Goal: Task Accomplishment & Management: Use online tool/utility

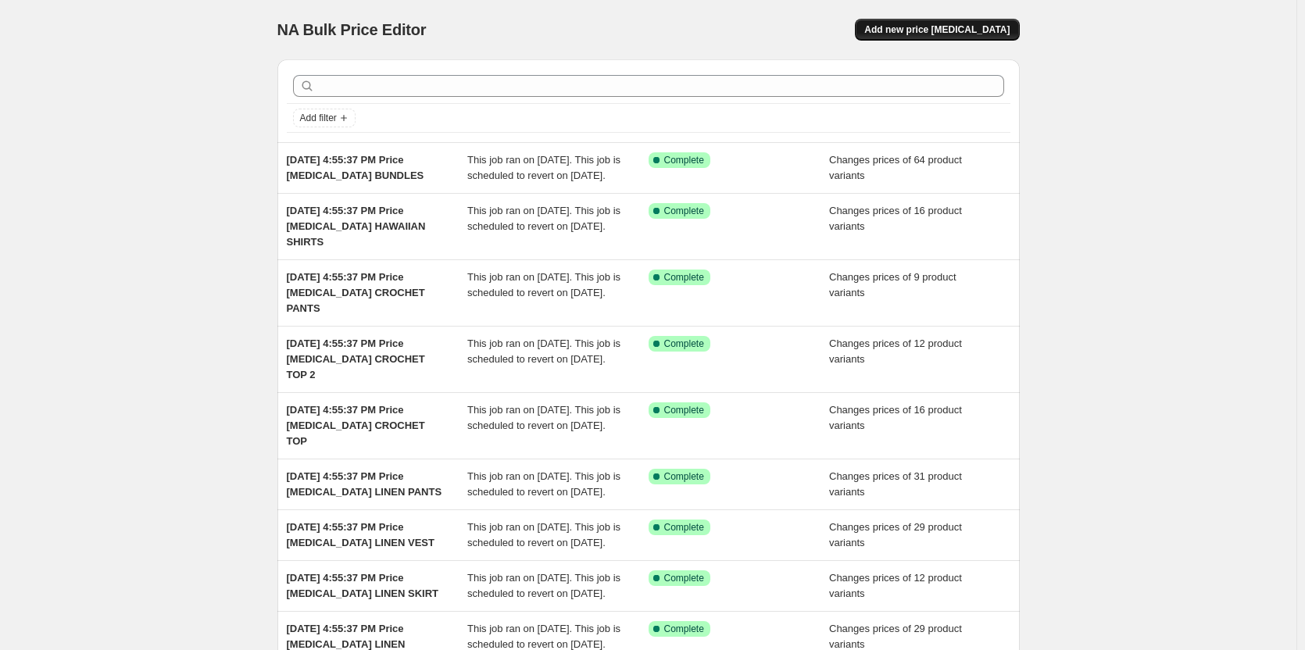
click at [912, 21] on button "Add new price change job" at bounding box center [937, 30] width 164 height 22
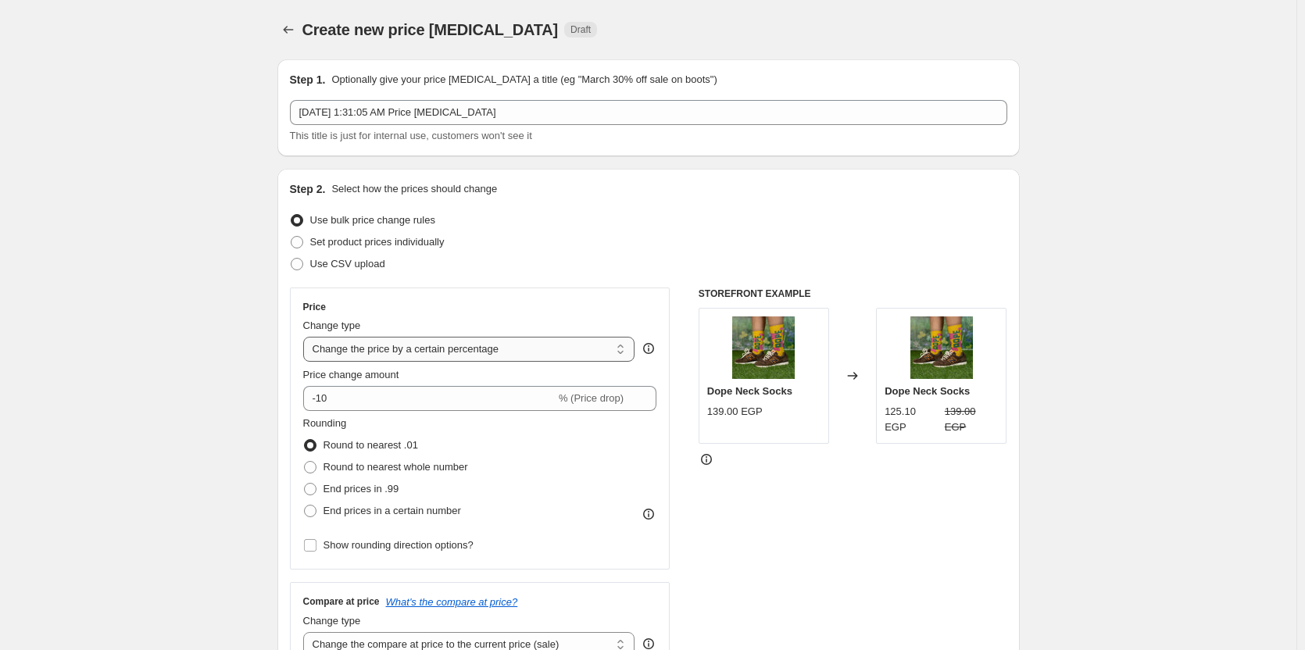
click at [446, 344] on select "Change the price to a certain amount Change the price by a certain amount Chang…" at bounding box center [469, 349] width 332 height 25
select select "to"
click at [306, 337] on select "Change the price to a certain amount Change the price by a certain amount Chang…" at bounding box center [469, 349] width 332 height 25
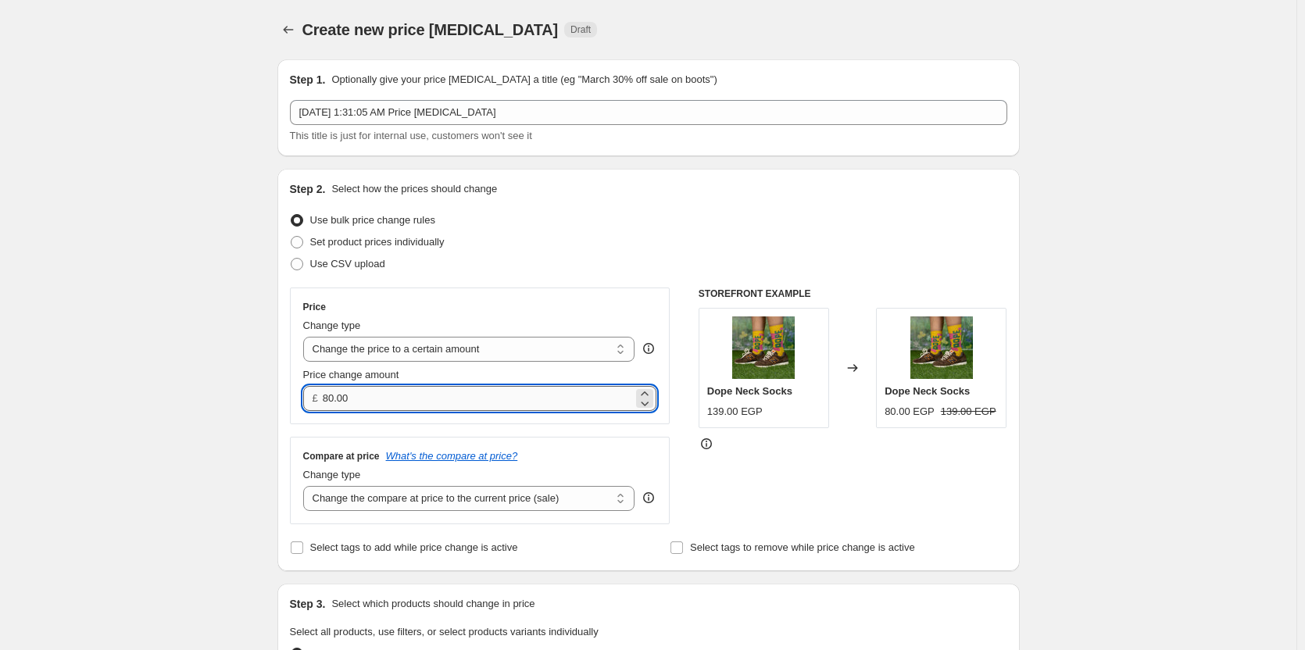
click at [357, 408] on input "80.00" at bounding box center [478, 398] width 310 height 25
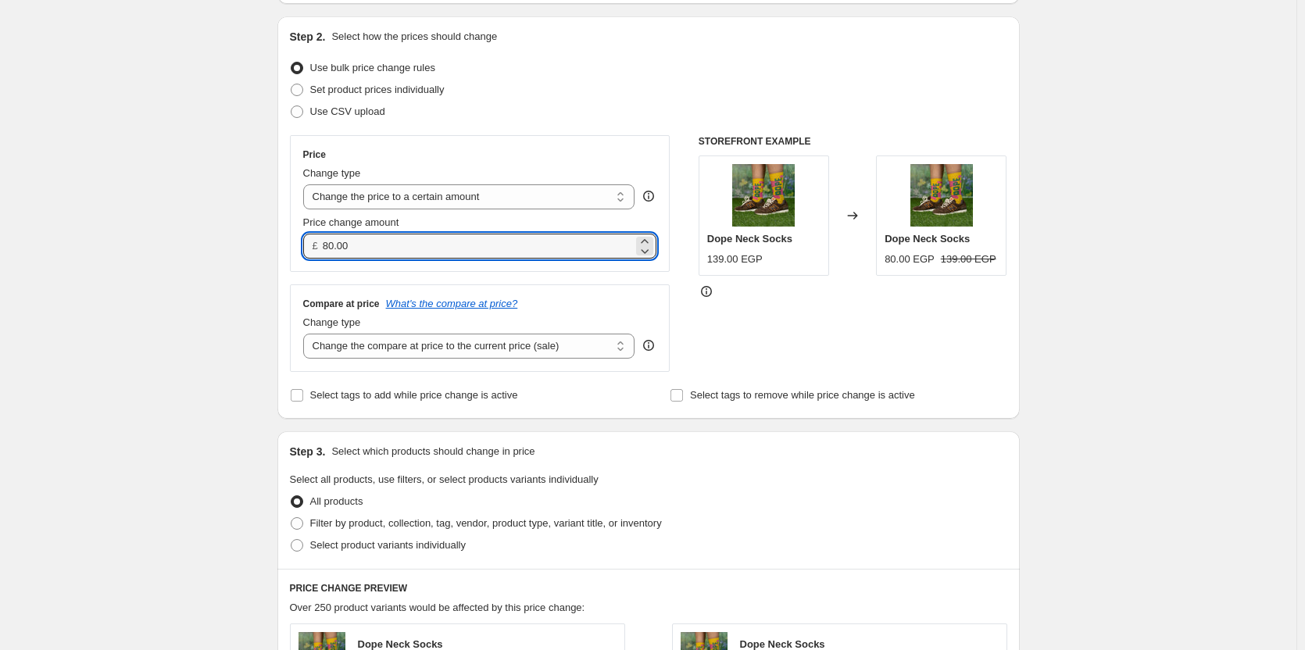
scroll to position [154, 0]
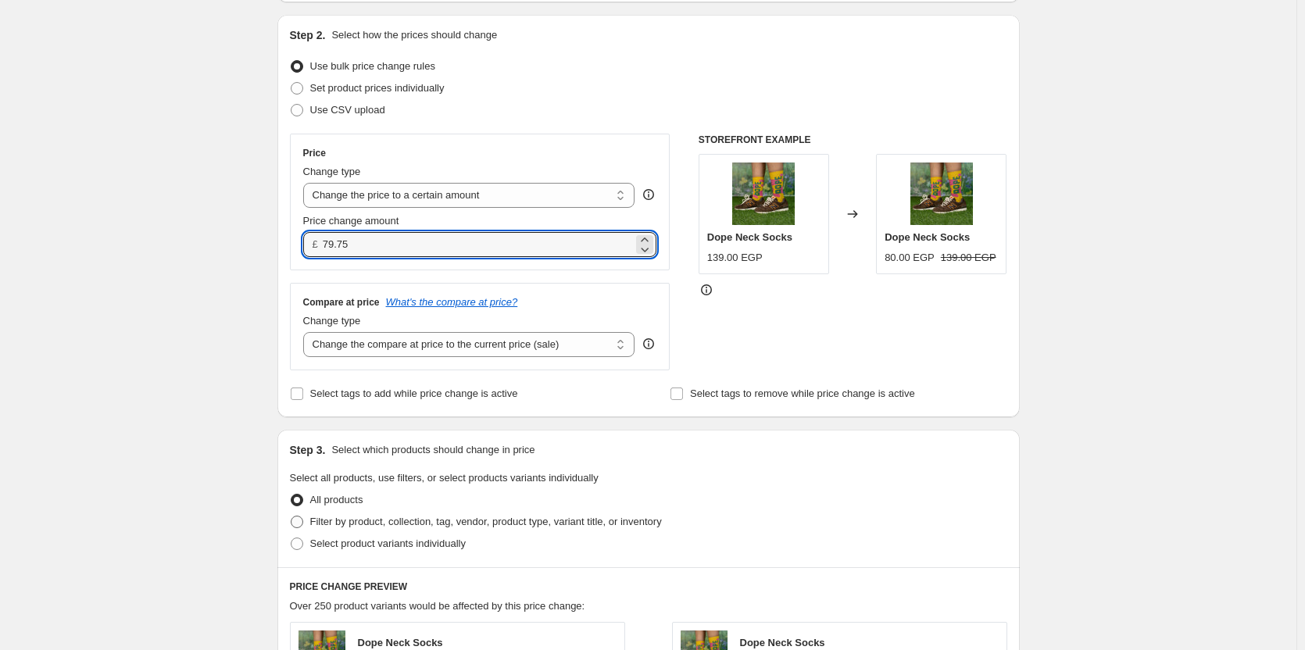
type input "79.75"
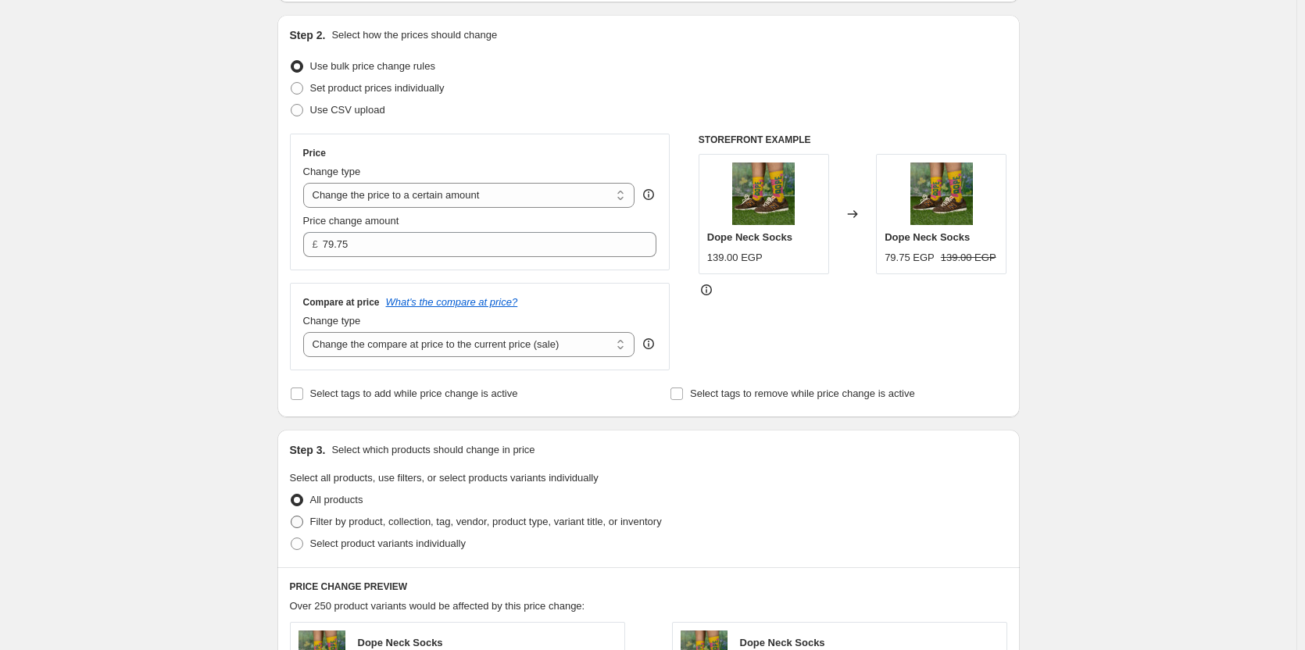
click at [312, 520] on label "Filter by product, collection, tag, vendor, product type, variant title, or inv…" at bounding box center [476, 522] width 372 height 22
click at [291, 516] on input "Filter by product, collection, tag, vendor, product type, variant title, or inv…" at bounding box center [291, 516] width 1 height 1
radio input "true"
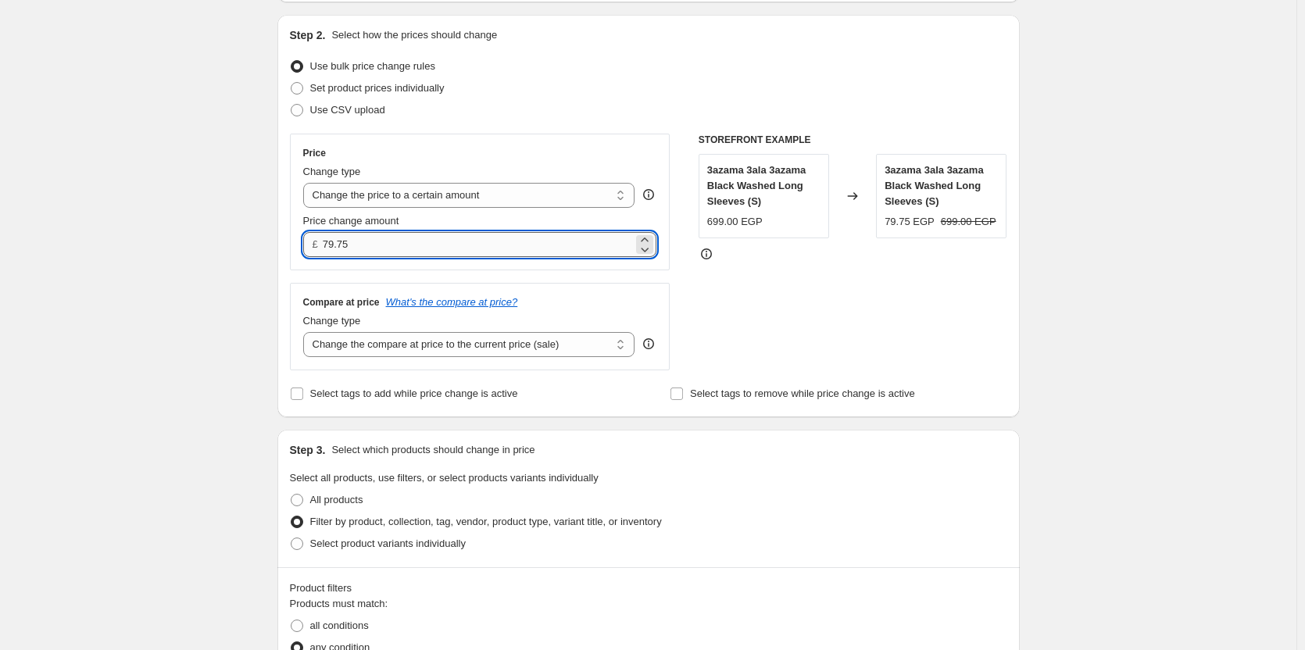
click at [373, 256] on input "79.75" at bounding box center [478, 244] width 310 height 25
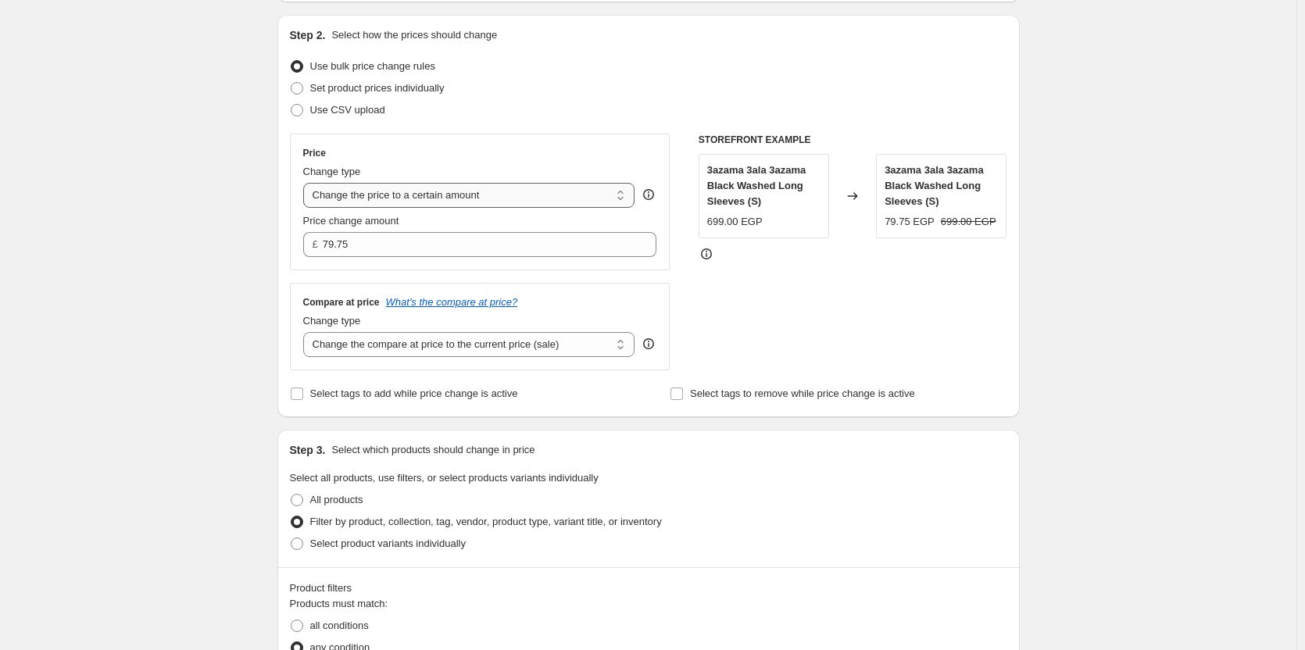
click at [423, 183] on select "Change the price to a certain amount Change the price by a certain amount Chang…" at bounding box center [469, 195] width 332 height 25
click at [241, 260] on div "Create new price change job. This page is ready Create new price change job Dra…" at bounding box center [648, 633] width 1296 height 1574
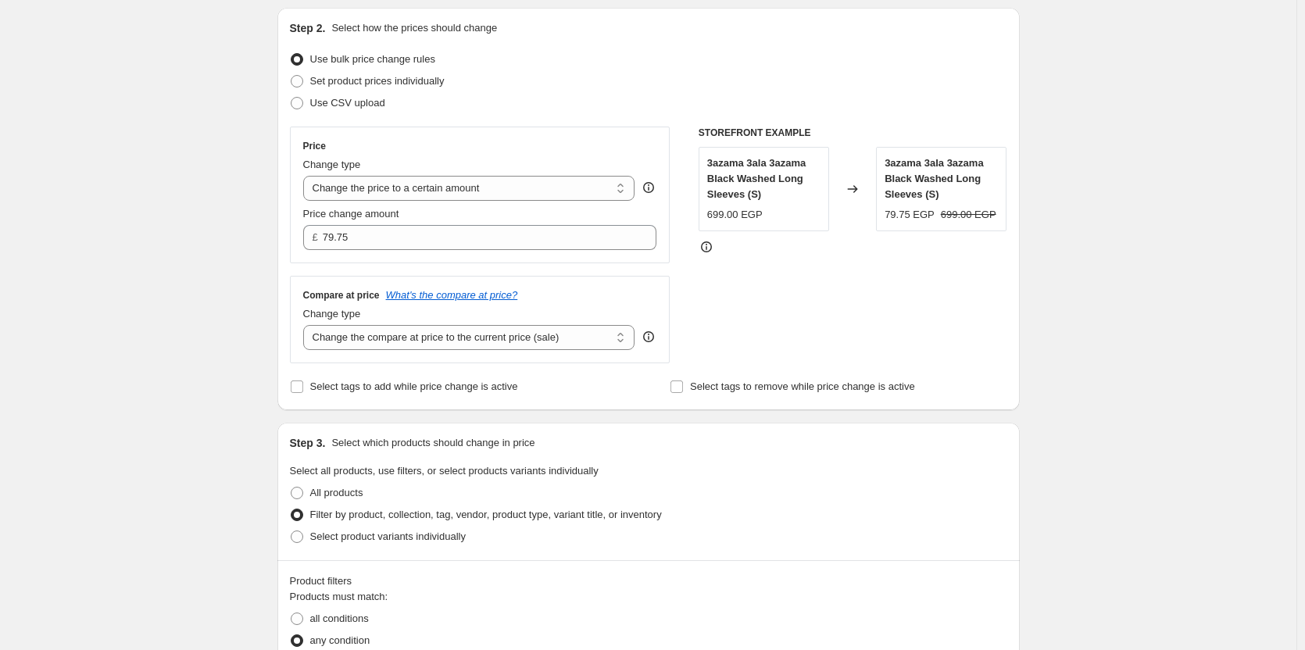
scroll to position [162, 0]
click at [401, 183] on select "Change the price to a certain amount Change the price by a certain amount Chang…" at bounding box center [469, 187] width 332 height 25
select select "by"
click at [306, 175] on select "Change the price to a certain amount Change the price by a certain amount Chang…" at bounding box center [469, 187] width 332 height 25
type input "-10.00"
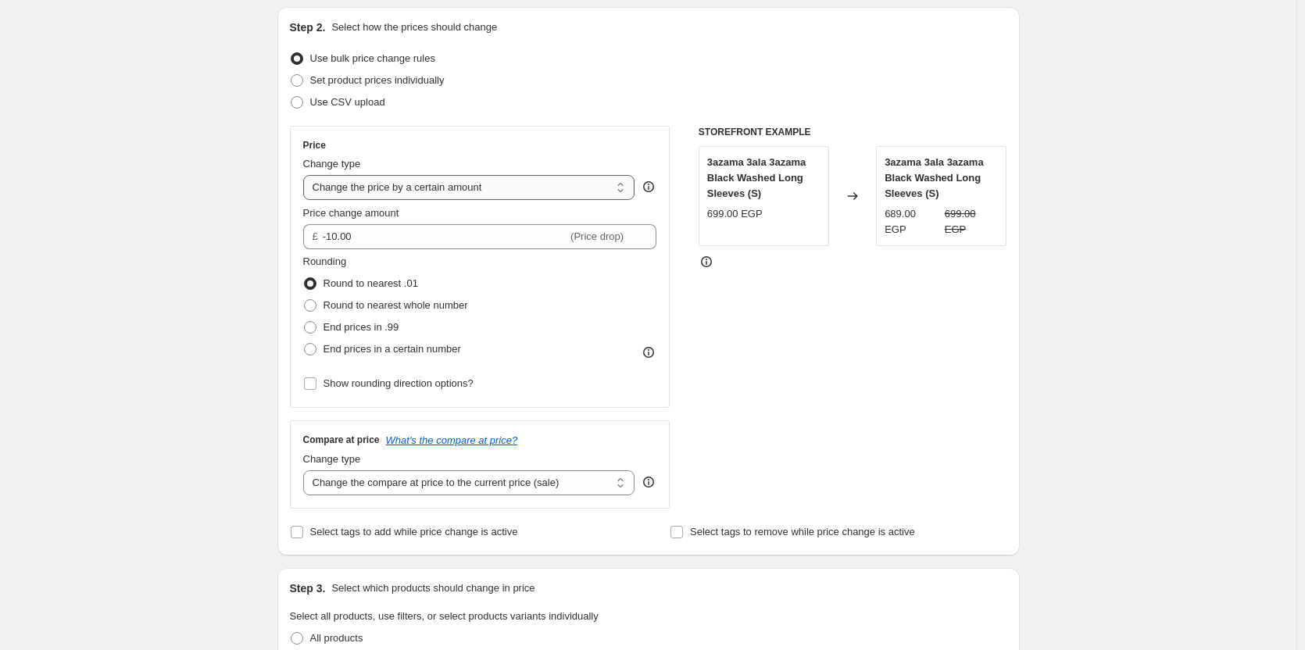
click at [389, 199] on select "Change the price to a certain amount Change the price by a certain amount Chang…" at bounding box center [469, 187] width 332 height 25
select select "percentage"
click at [306, 175] on select "Change the price to a certain amount Change the price by a certain amount Chang…" at bounding box center [469, 187] width 332 height 25
type input "-15"
click at [418, 198] on select "Change the price to a certain amount Change the price by a certain amount Chang…" at bounding box center [469, 187] width 332 height 25
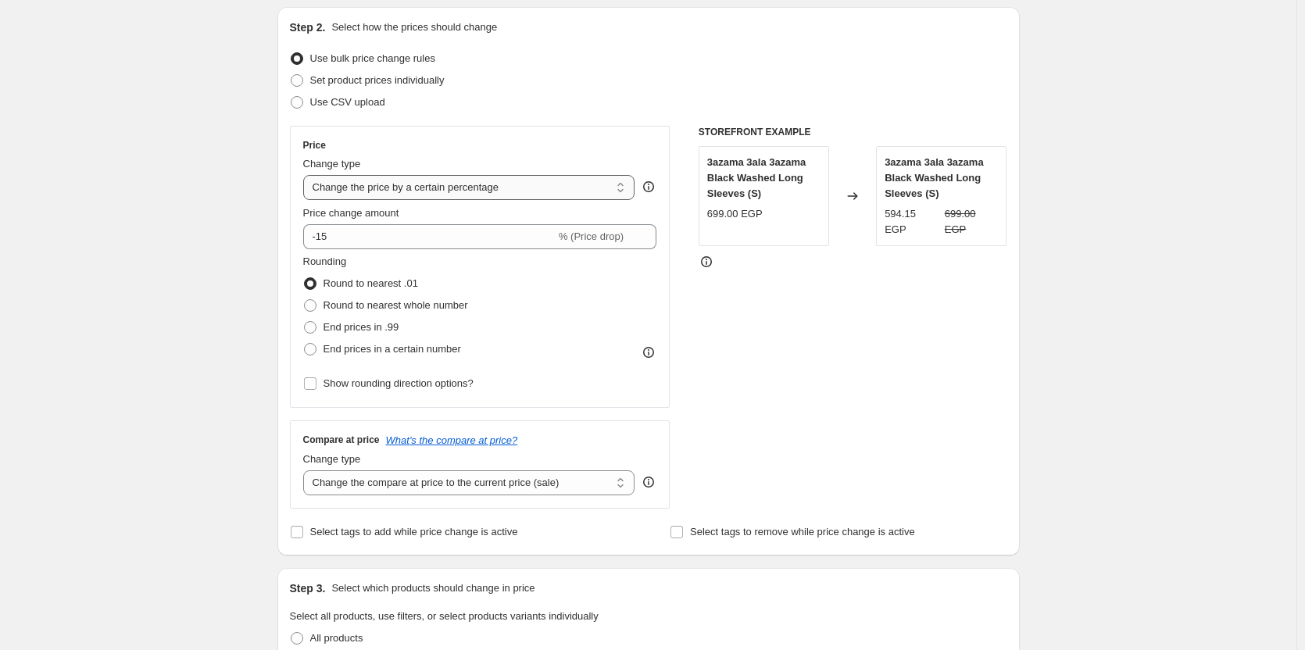
select select "ecap"
click at [306, 175] on select "Change the price to a certain amount Change the price by a certain amount Chang…" at bounding box center [469, 187] width 332 height 25
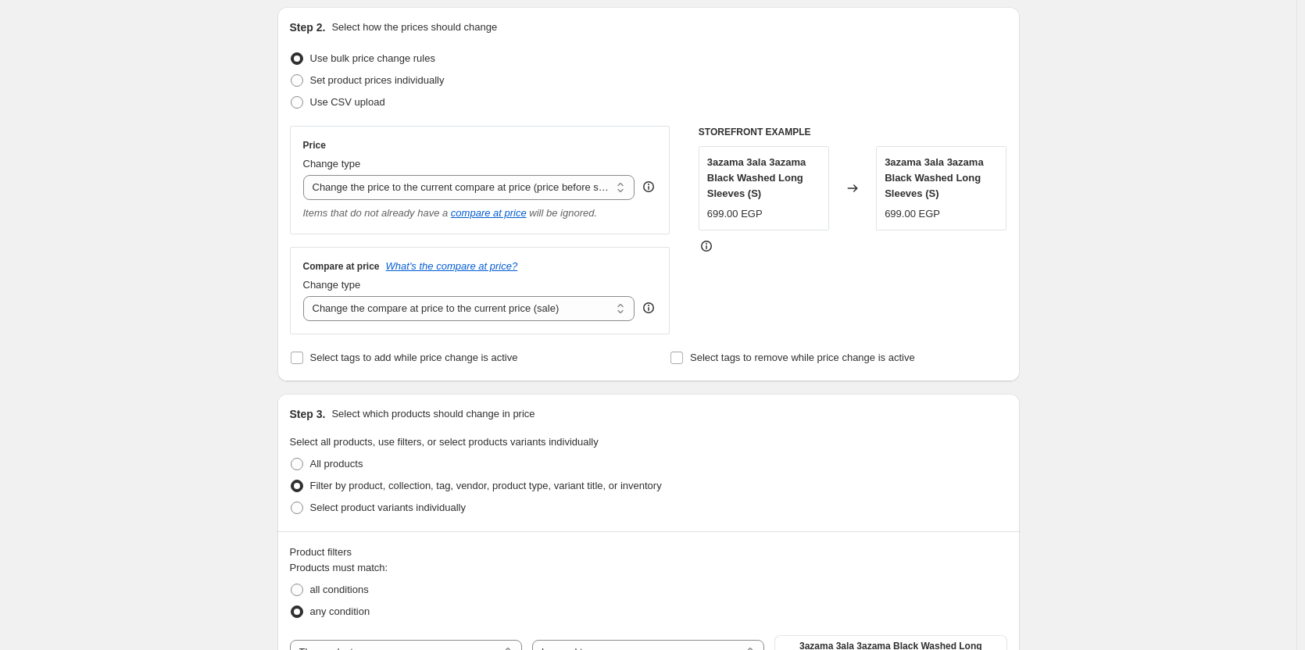
click at [409, 231] on div "Price Change type Change the price to a certain amount Change the price by a ce…" at bounding box center [480, 180] width 380 height 109
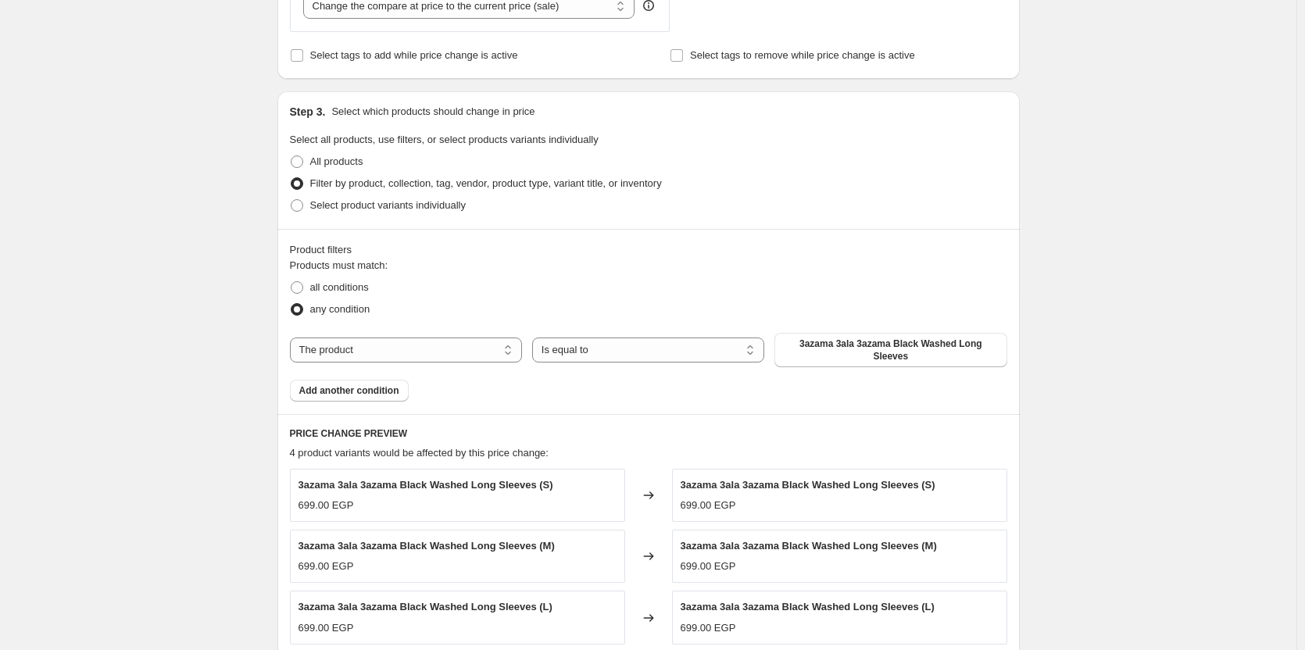
scroll to position [465, 0]
click at [343, 348] on select "The product The product's collection The product's tag The product's vendor The…" at bounding box center [406, 349] width 232 height 25
click at [192, 375] on div "Create new price change job. This page is ready Create new price change job Dra…" at bounding box center [648, 308] width 1296 height 1546
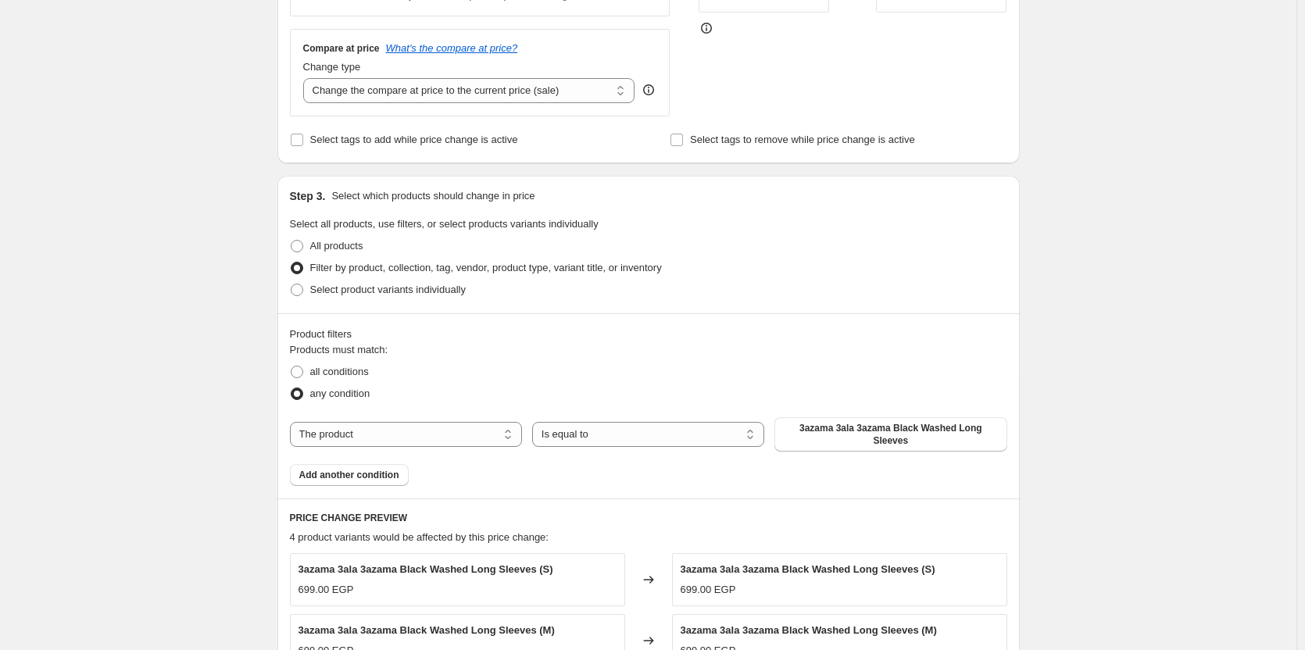
scroll to position [0, 0]
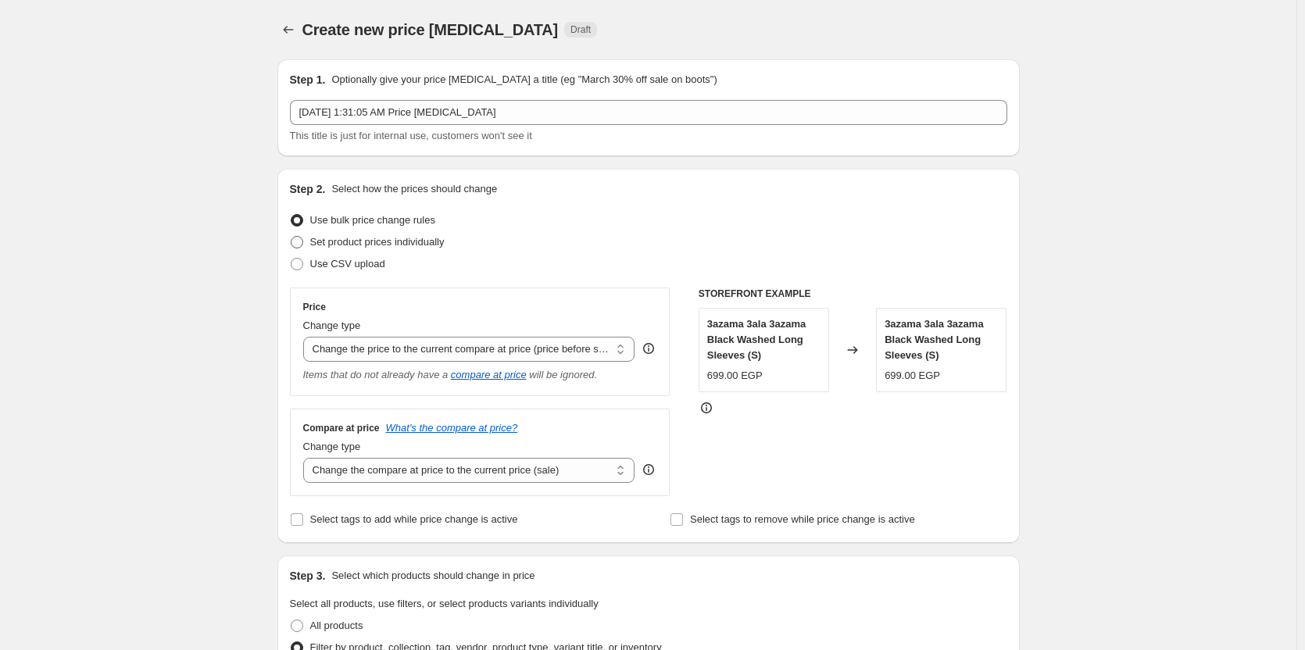
click at [332, 242] on span "Set product prices individually" at bounding box center [377, 242] width 134 height 12
click at [291, 237] on input "Set product prices individually" at bounding box center [291, 236] width 1 height 1
radio input "true"
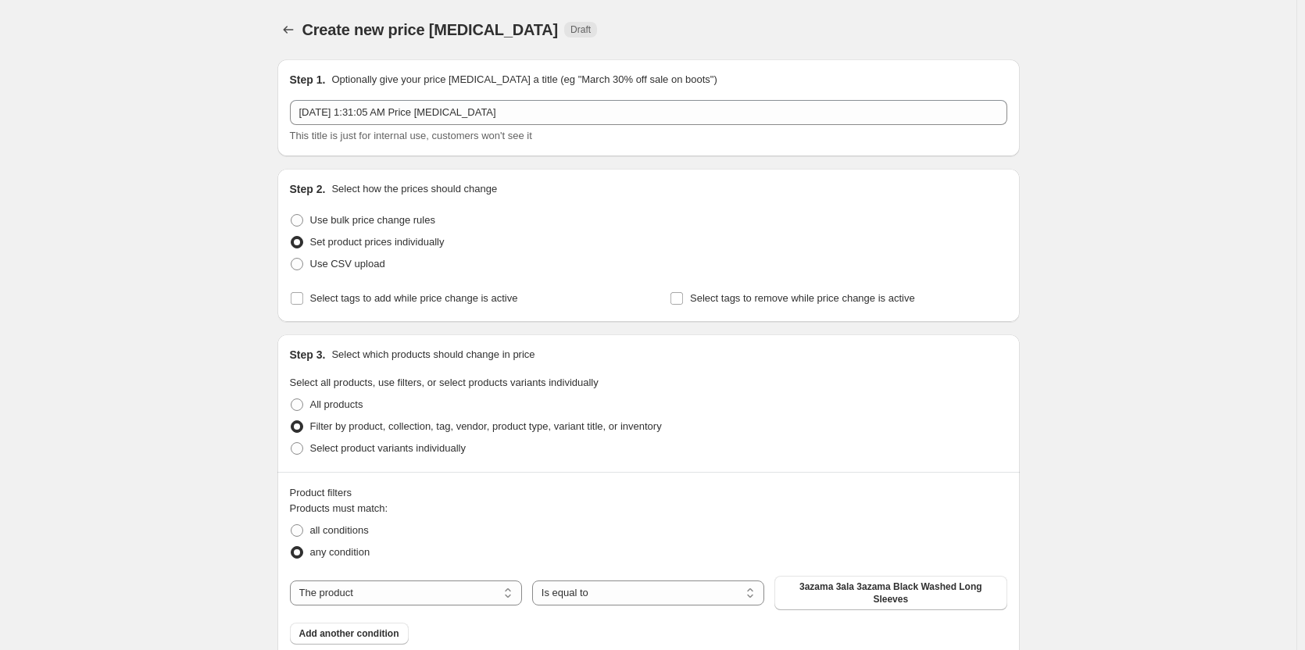
click at [293, 41] on div "Create new price change job. This page is ready Create new price change job Dra…" at bounding box center [648, 29] width 742 height 59
click at [291, 37] on button "Price change jobs" at bounding box center [288, 30] width 22 height 22
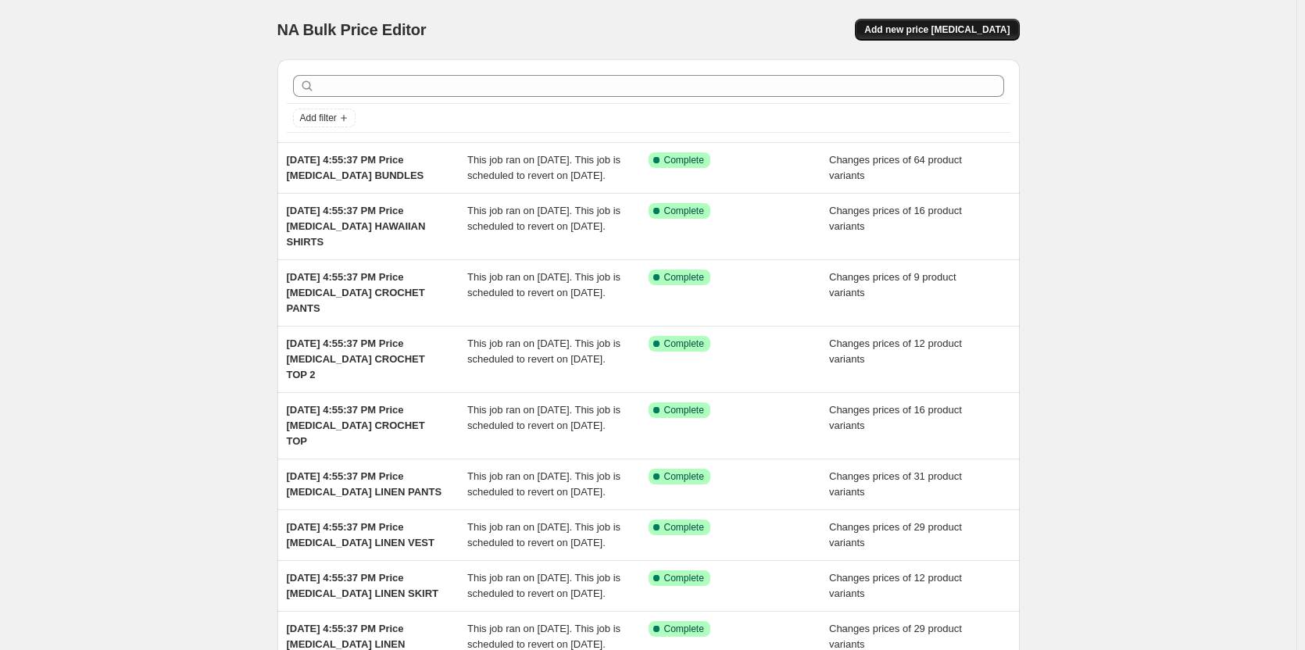
click at [906, 34] on span "Add new price change job" at bounding box center [936, 29] width 145 height 12
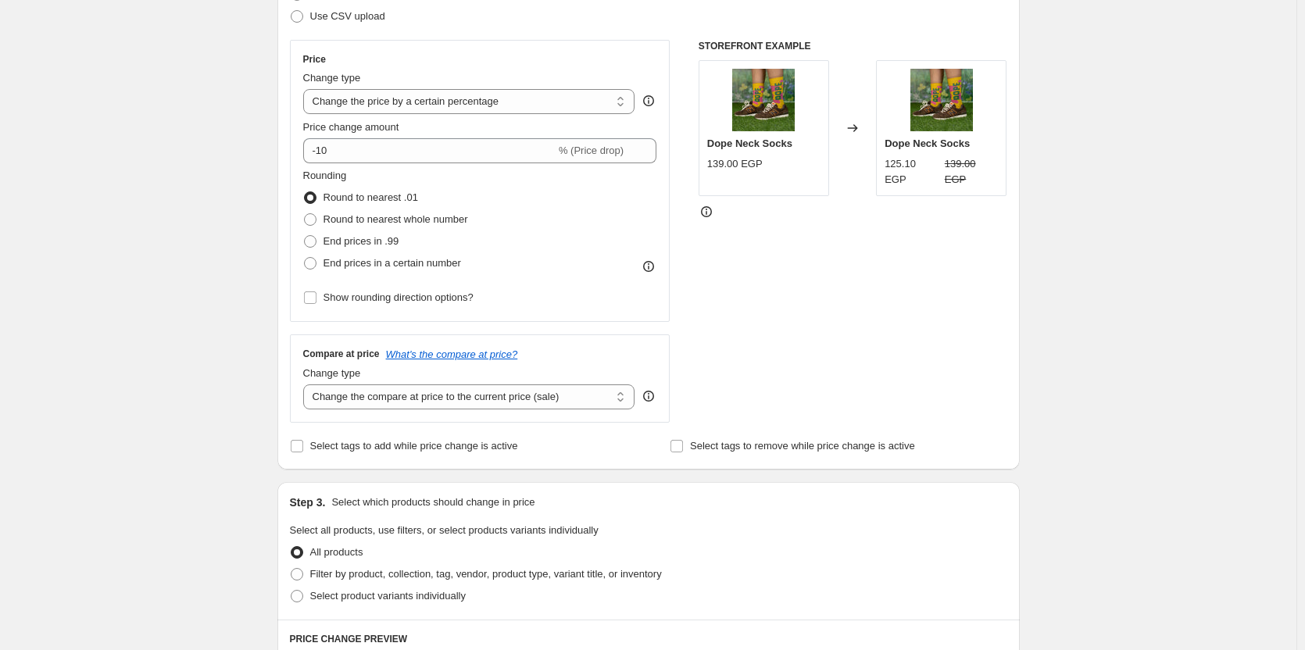
scroll to position [121, 0]
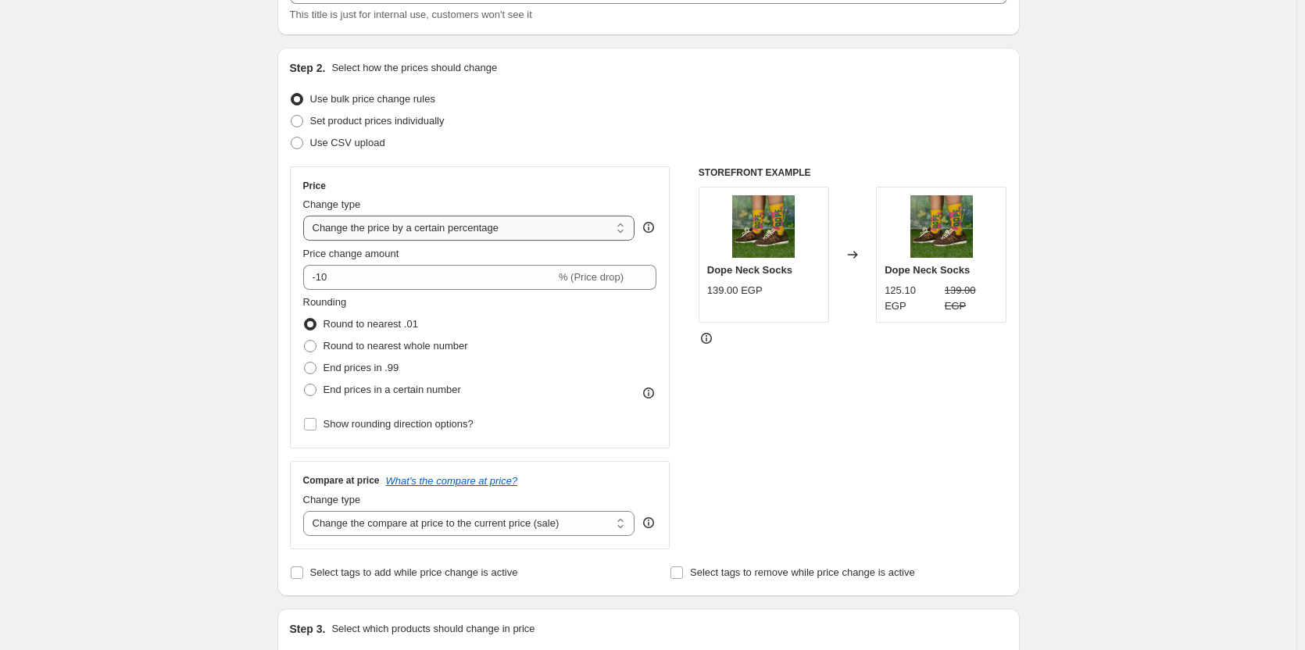
click at [361, 225] on select "Change the price to a certain amount Change the price by a certain amount Chang…" at bounding box center [469, 228] width 332 height 25
select select "to"
click at [306, 216] on select "Change the price to a certain amount Change the price by a certain amount Chang…" at bounding box center [469, 228] width 332 height 25
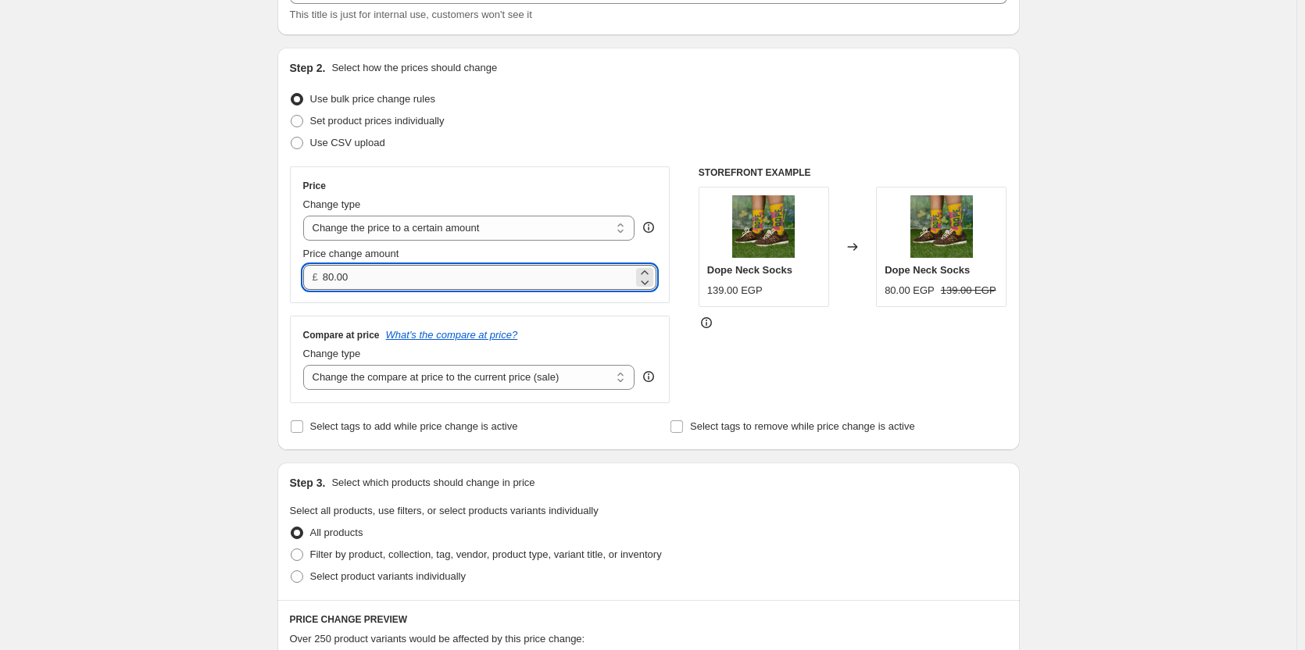
click at [352, 288] on input "80.00" at bounding box center [478, 277] width 310 height 25
type input "599.00"
click at [249, 340] on div "Create new price change job. This page is ready Create new price change job Dra…" at bounding box center [648, 631] width 1296 height 1504
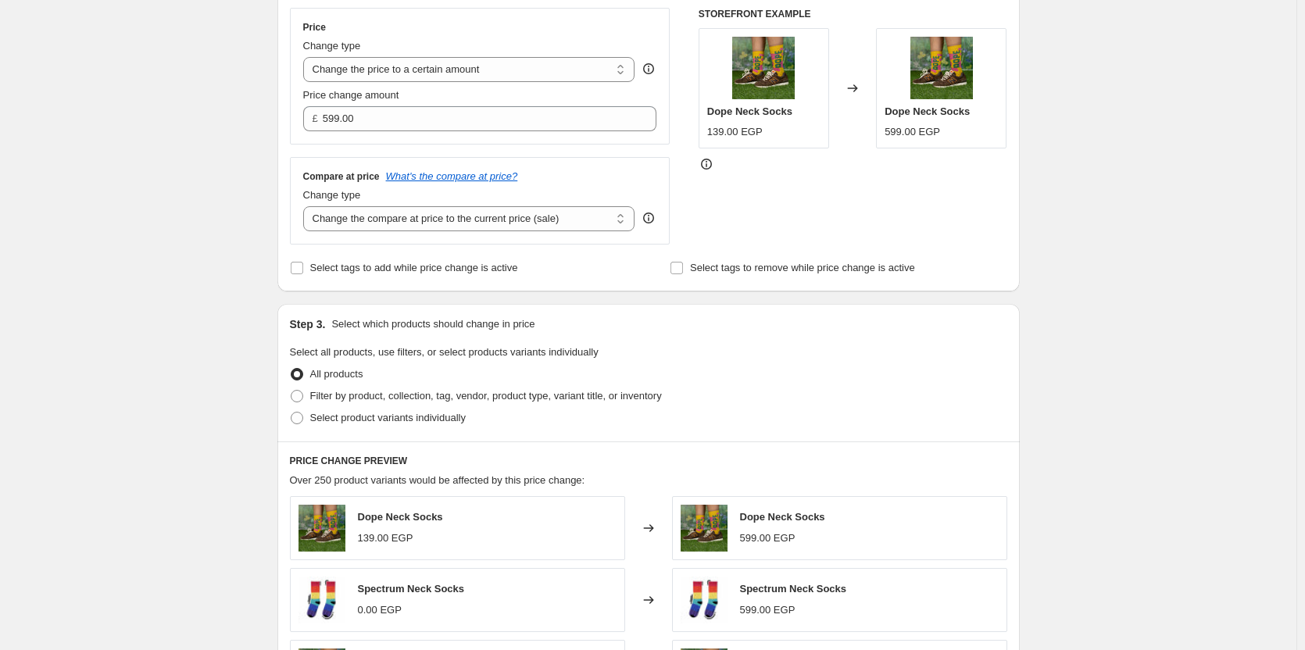
scroll to position [278, 0]
click at [337, 226] on select "Change the compare at price to the current price (sale) Change the compare at p…" at bounding box center [469, 220] width 332 height 25
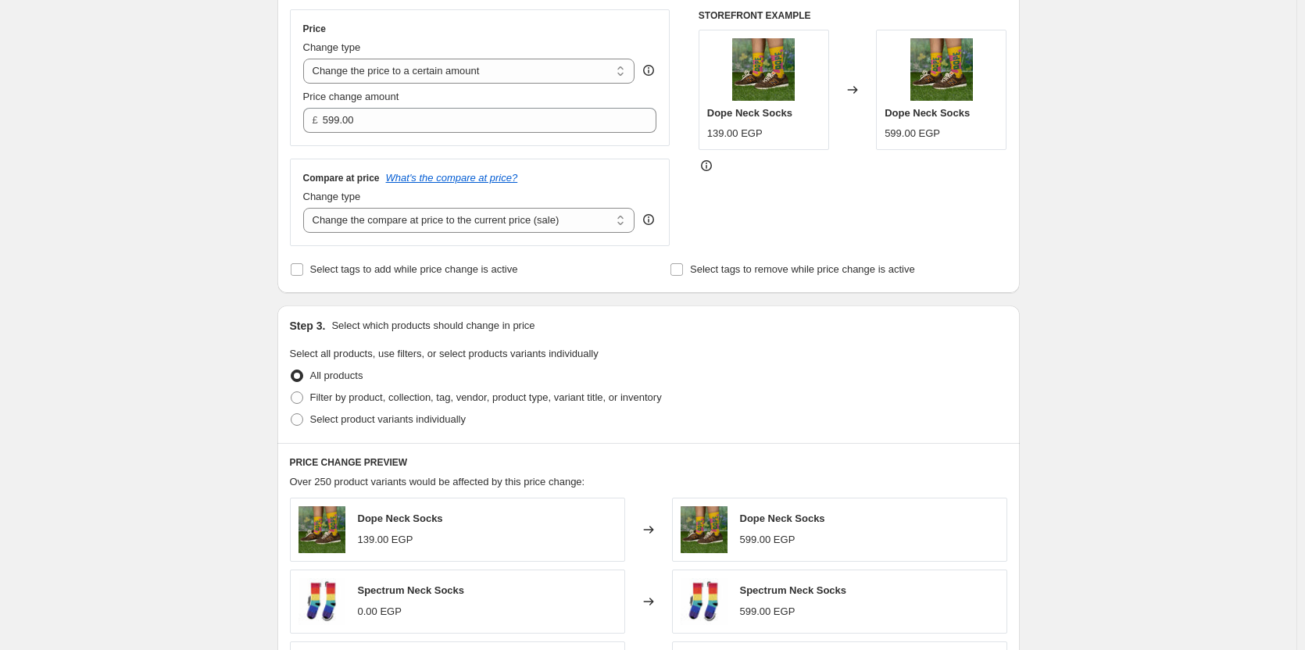
click at [236, 216] on div "Create new price change job. This page is ready Create new price change job Dra…" at bounding box center [648, 474] width 1296 height 1504
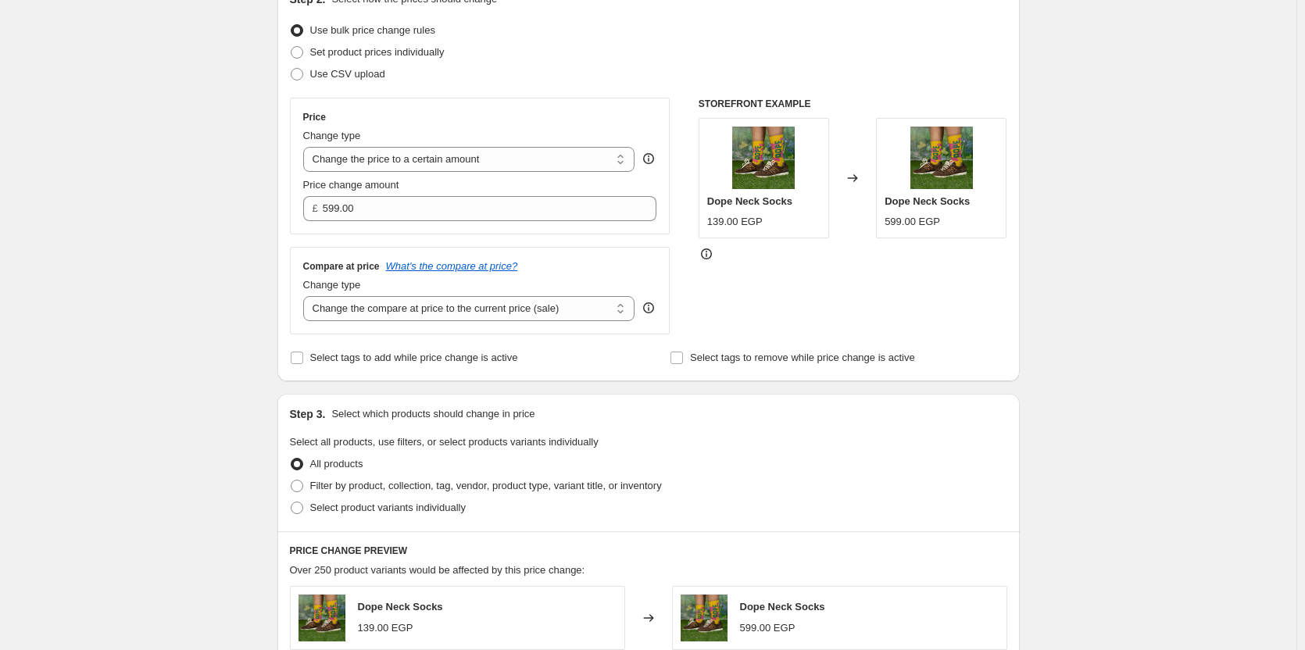
scroll to position [188, 0]
click at [331, 487] on span "Filter by product, collection, tag, vendor, product type, variant title, or inv…" at bounding box center [486, 487] width 352 height 12
click at [291, 482] on input "Filter by product, collection, tag, vendor, product type, variant title, or inv…" at bounding box center [291, 481] width 1 height 1
radio input "true"
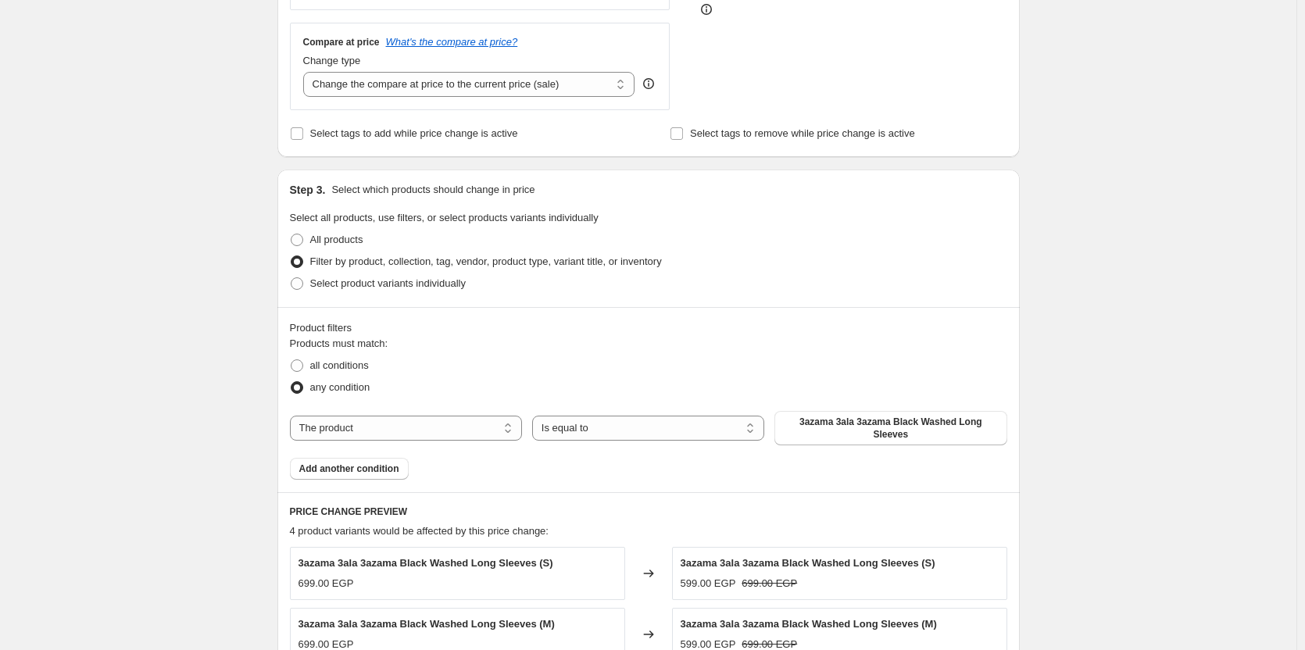
scroll to position [550, 0]
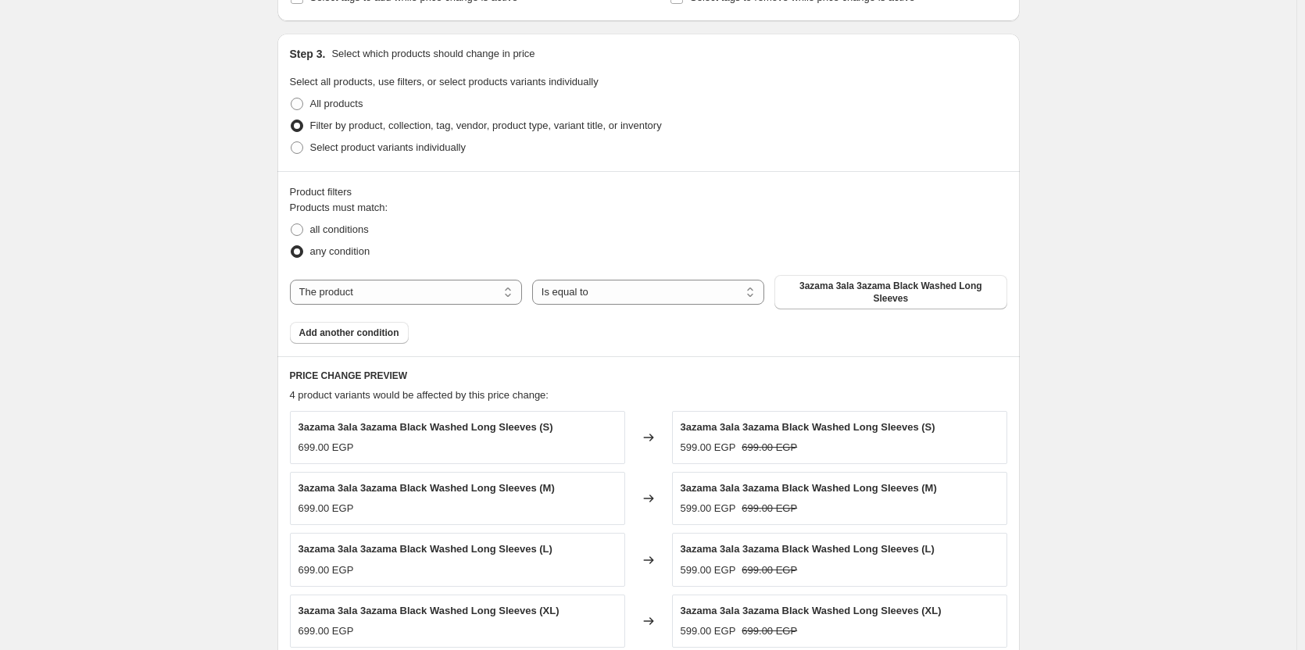
click at [423, 434] on div "3azama 3ala 3azama Black Washed Long Sleeves (S)" at bounding box center [425, 428] width 255 height 16
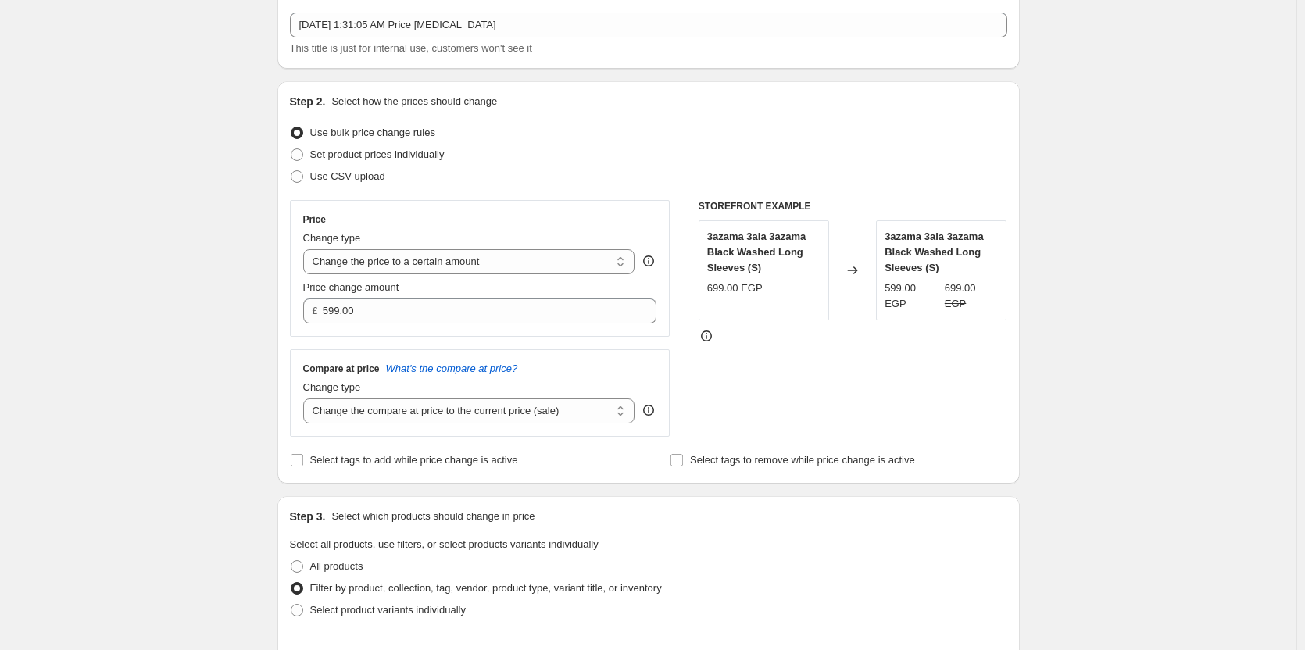
scroll to position [0, 0]
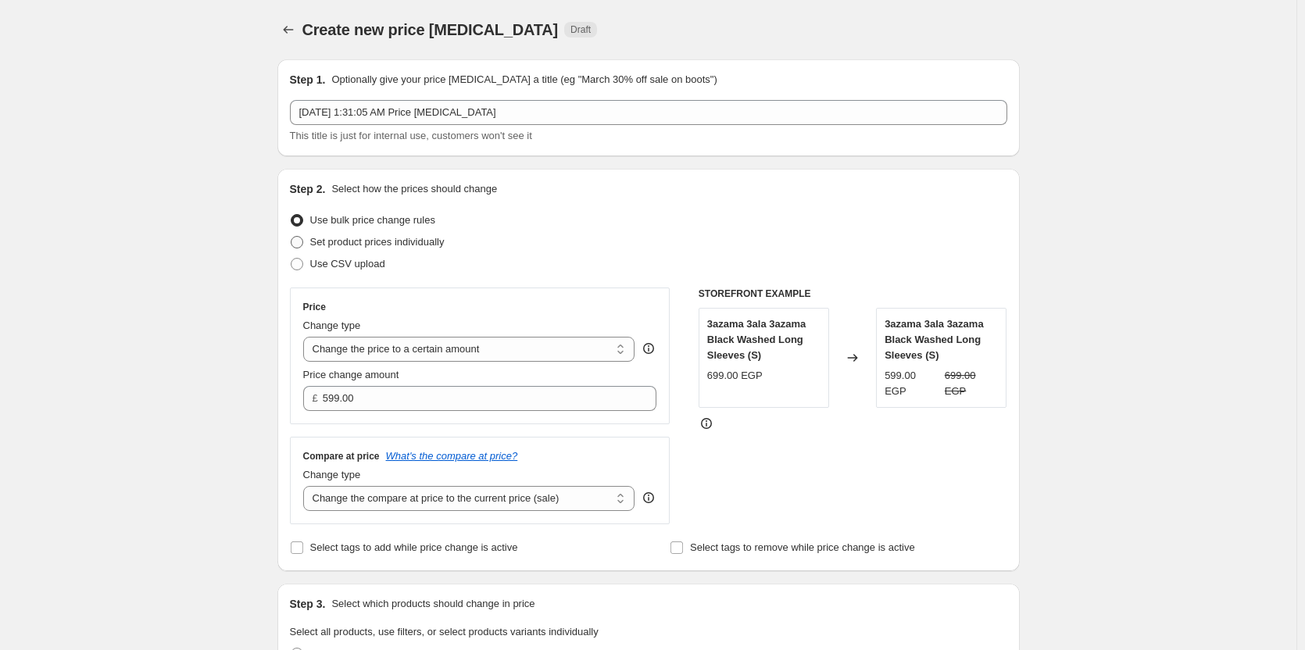
click at [323, 245] on span "Set product prices individually" at bounding box center [377, 242] width 134 height 12
click at [291, 237] on input "Set product prices individually" at bounding box center [291, 236] width 1 height 1
radio input "true"
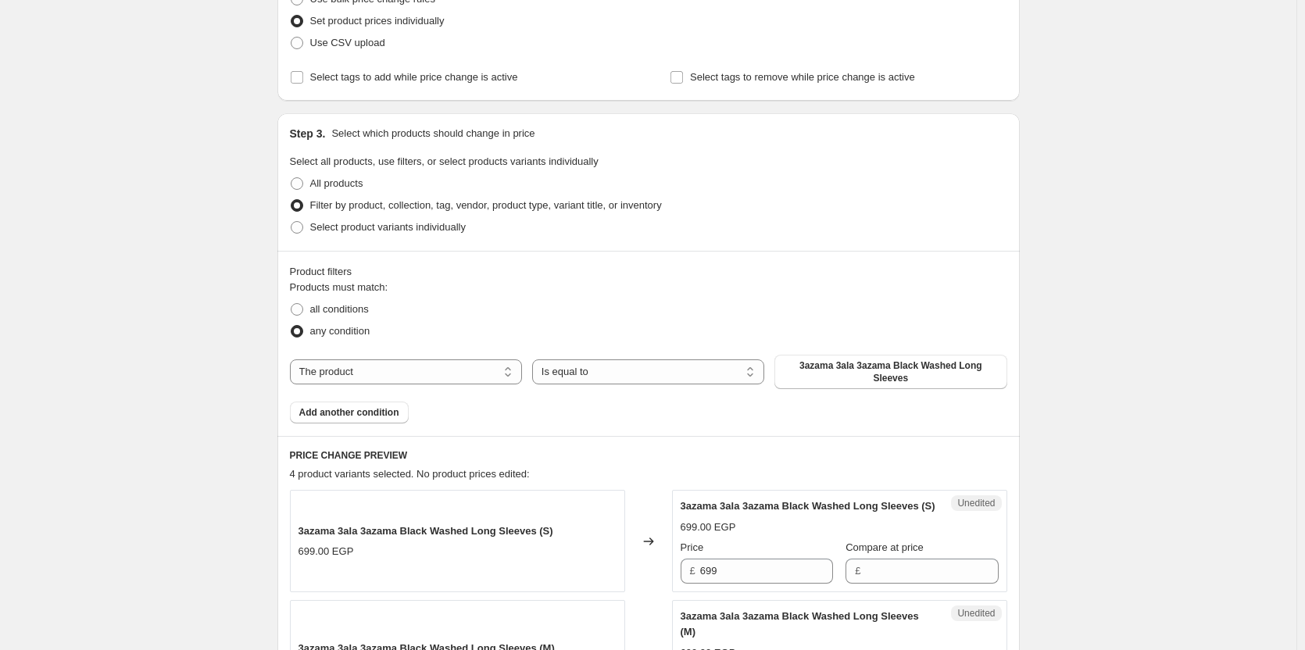
scroll to position [222, 0]
click at [303, 314] on span at bounding box center [297, 308] width 12 height 12
click at [291, 303] on input "all conditions" at bounding box center [291, 302] width 1 height 1
radio input "true"
click at [303, 329] on span at bounding box center [297, 330] width 12 height 12
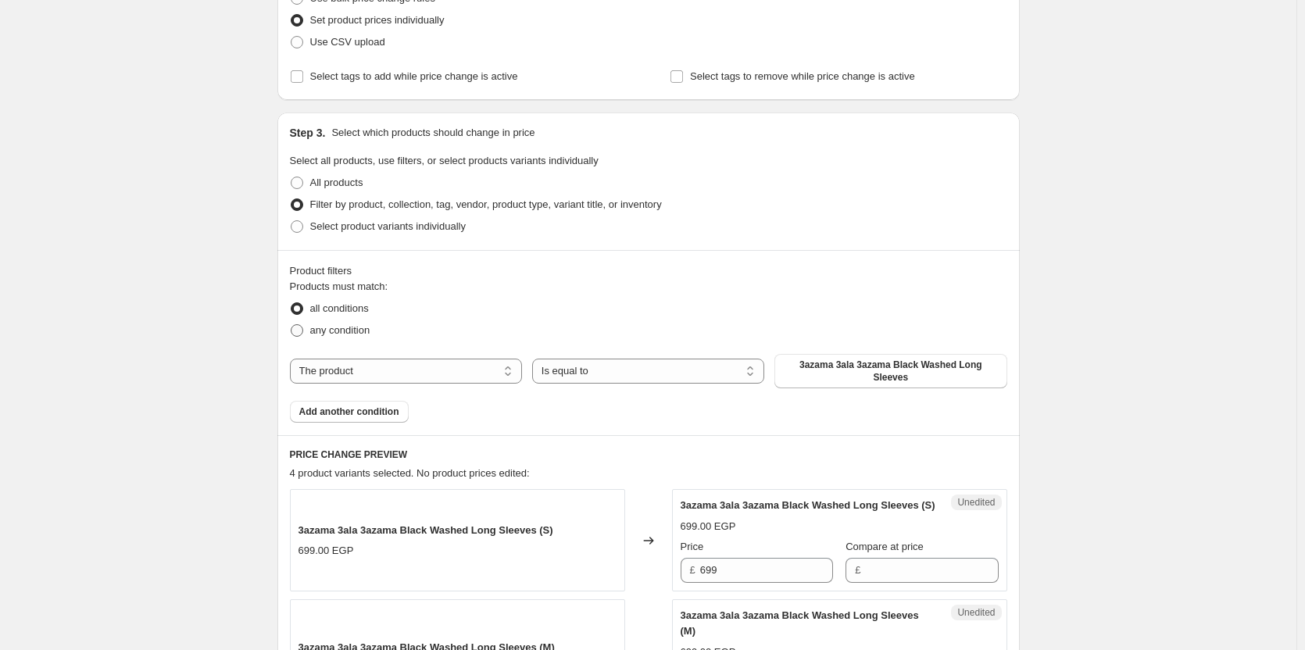
click at [291, 325] on input "any condition" at bounding box center [291, 324] width 1 height 1
radio input "true"
click at [319, 224] on span "Select product variants individually" at bounding box center [387, 226] width 155 height 12
click at [291, 221] on input "Select product variants individually" at bounding box center [291, 220] width 1 height 1
radio input "true"
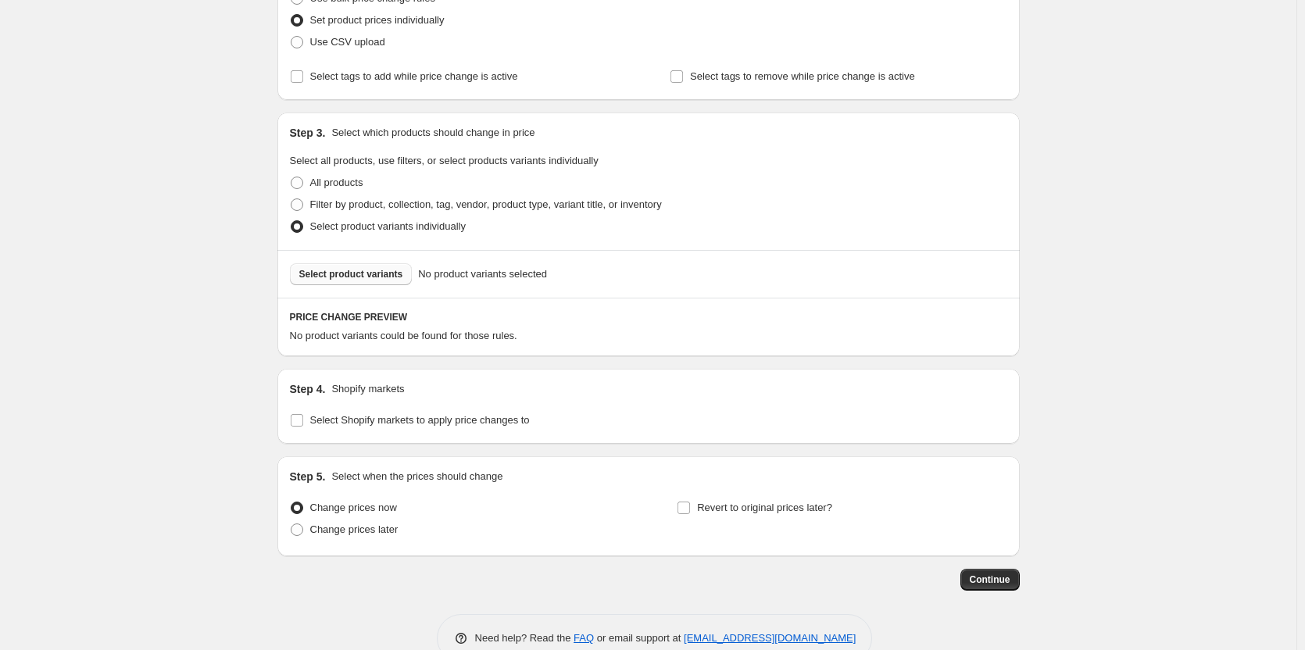
click at [322, 265] on button "Select product variants" at bounding box center [351, 274] width 123 height 22
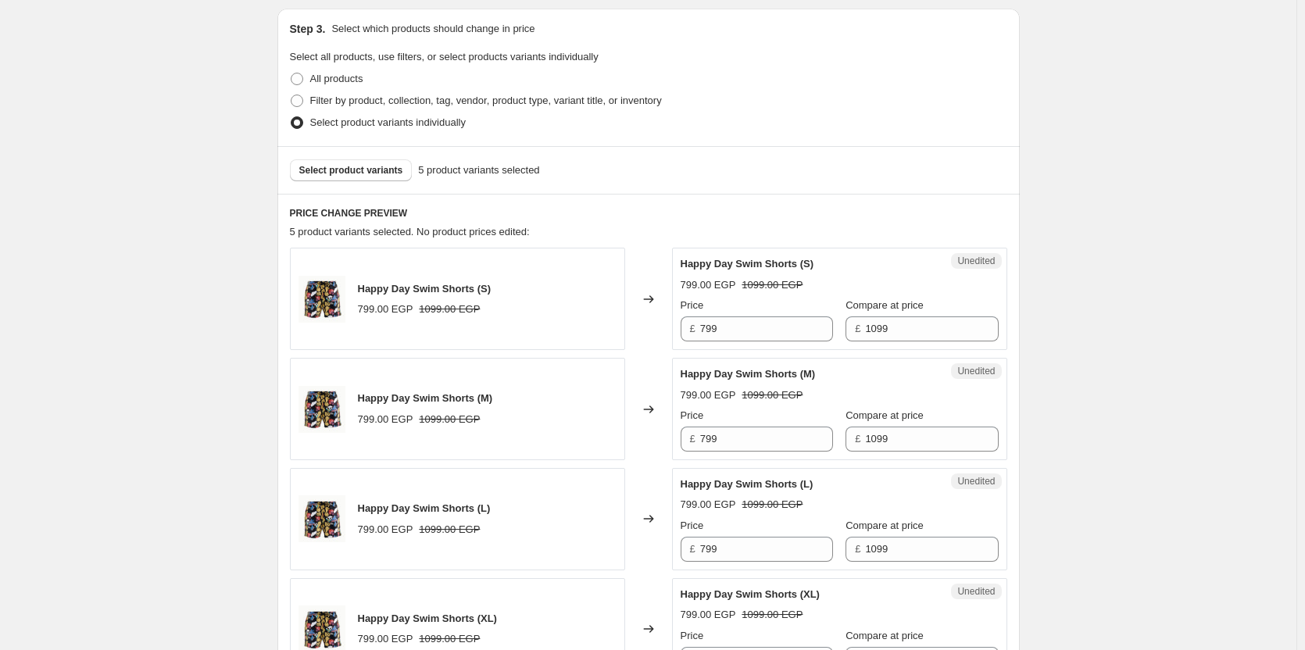
scroll to position [327, 0]
click at [766, 326] on input "799" at bounding box center [766, 328] width 133 height 25
type input "599"
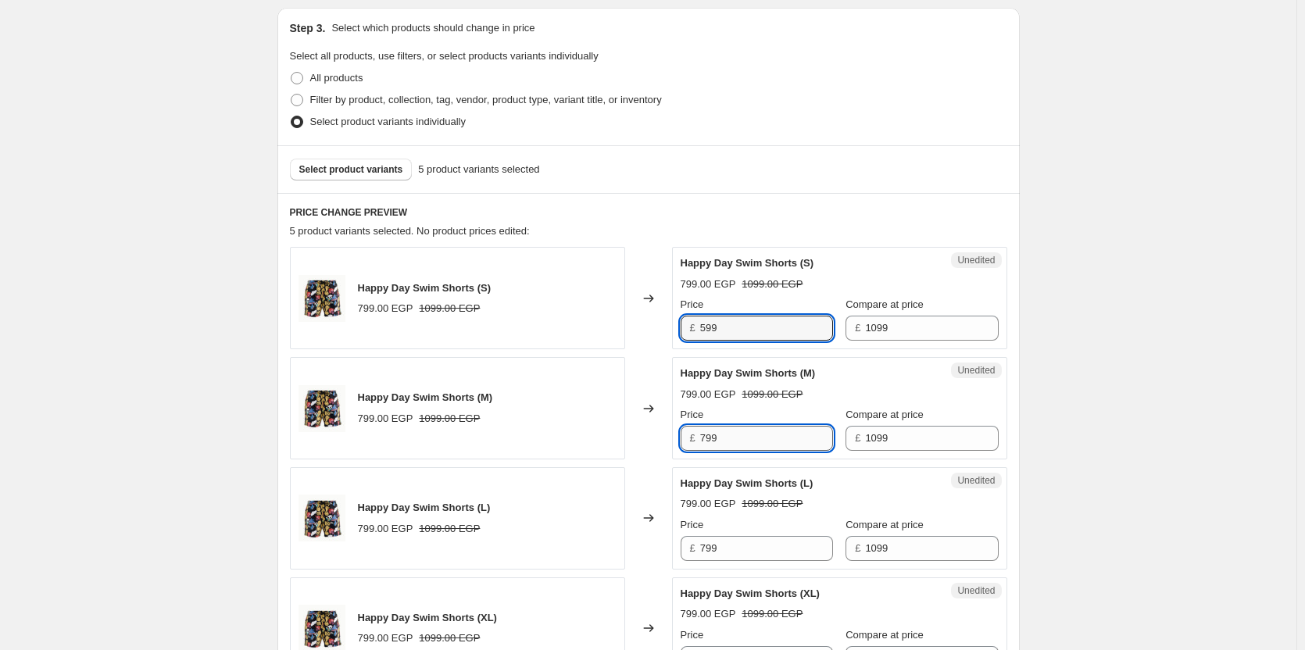
click at [717, 432] on input "799" at bounding box center [766, 438] width 133 height 25
paste input "5"
type input "599"
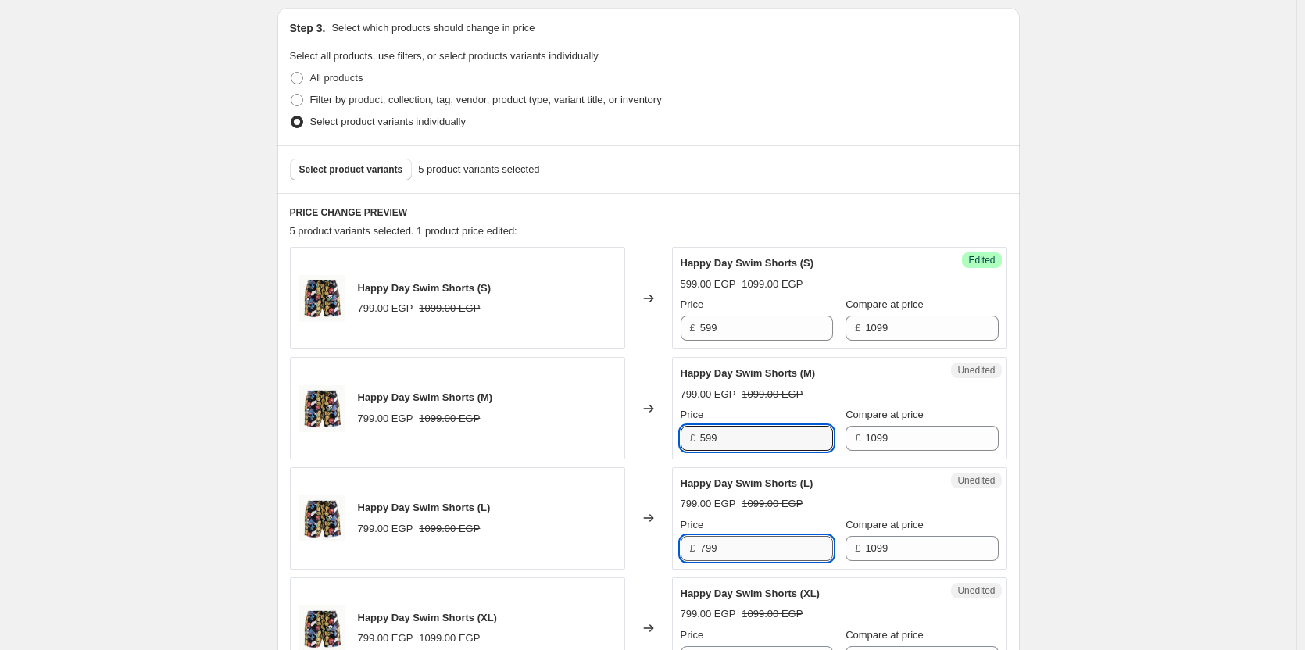
click at [741, 545] on input "799" at bounding box center [766, 548] width 133 height 25
paste input "5"
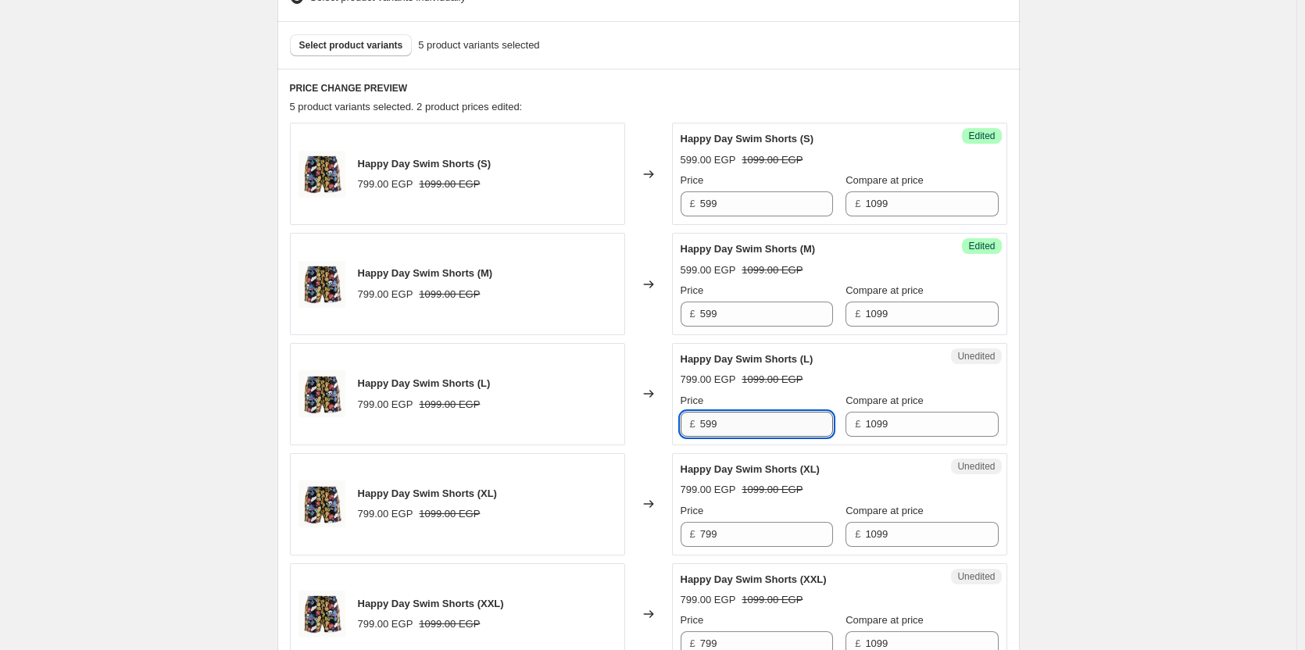
scroll to position [452, 0]
type input "599"
click at [742, 536] on input "799" at bounding box center [766, 533] width 133 height 25
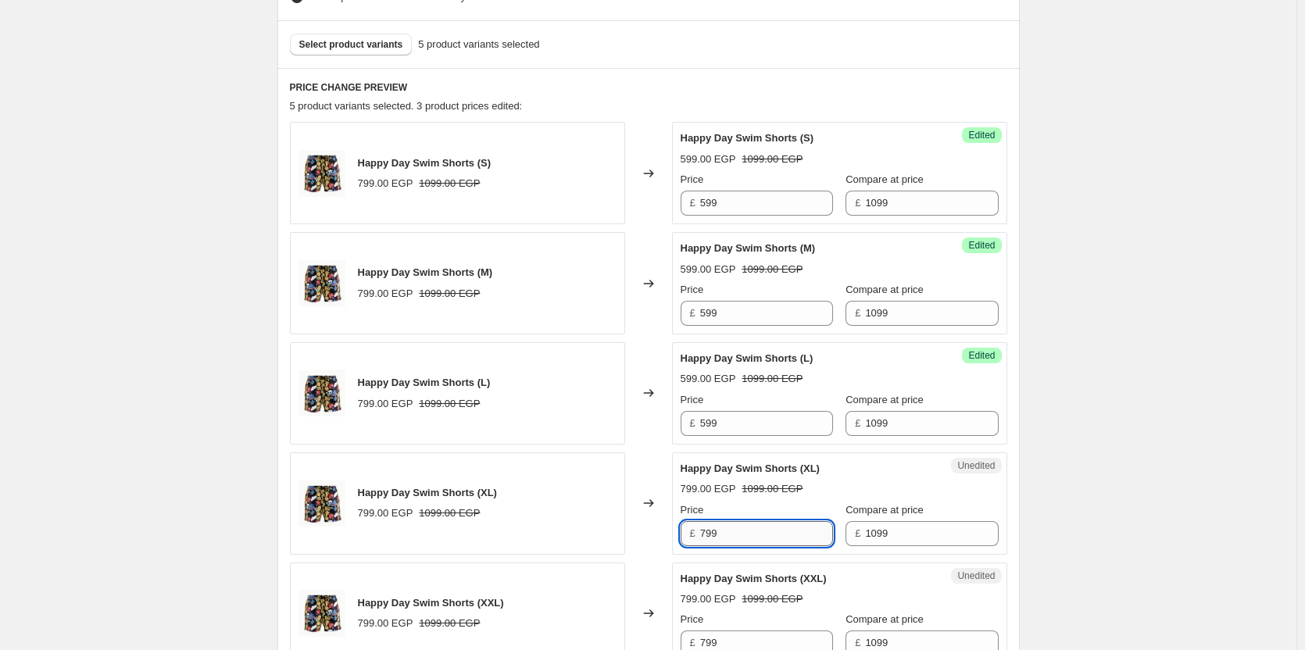
click at [742, 536] on input "799" at bounding box center [766, 533] width 133 height 25
paste input "5"
type input "599"
click at [746, 594] on div "799.00 EGP 1099.00 EGP" at bounding box center [839, 599] width 318 height 16
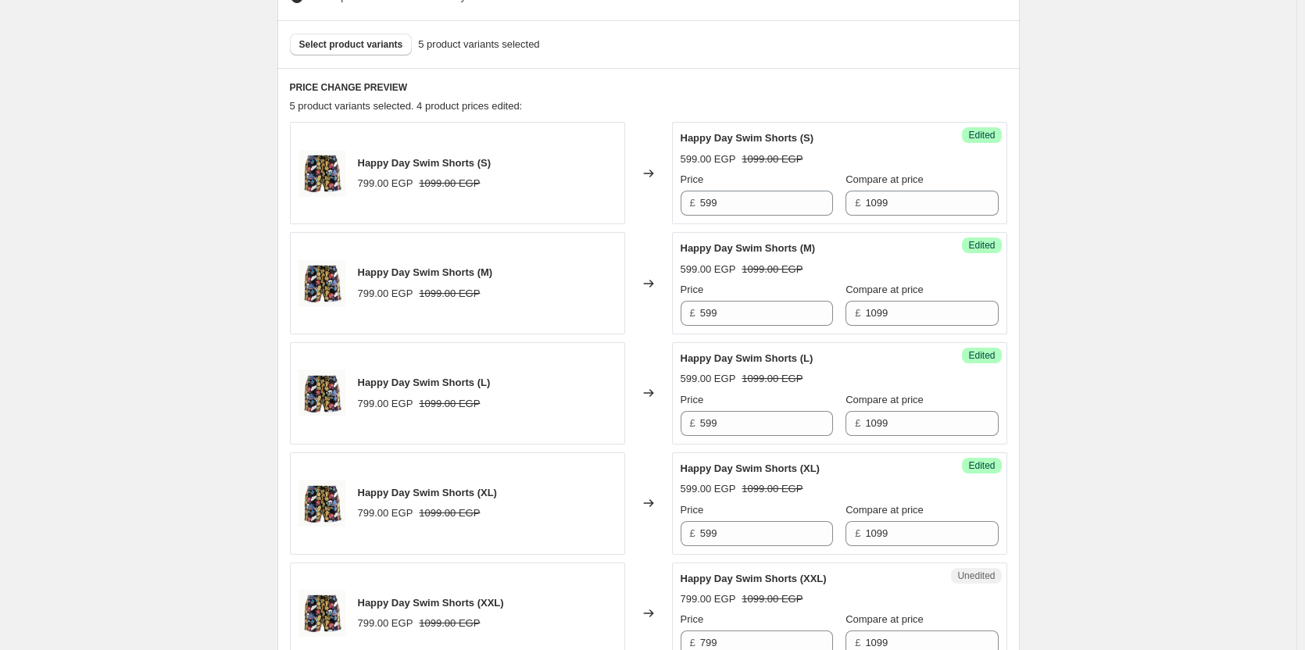
scroll to position [591, 0]
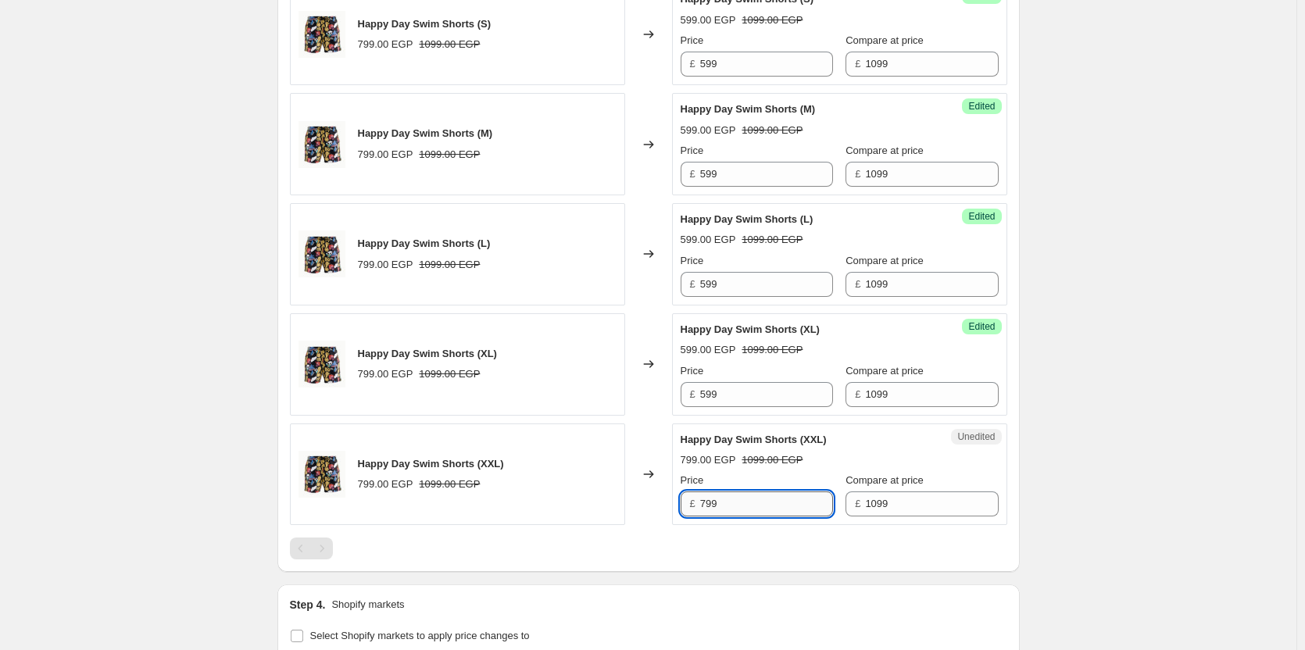
click at [749, 498] on input "799" at bounding box center [766, 503] width 133 height 25
paste input "5"
type input "599"
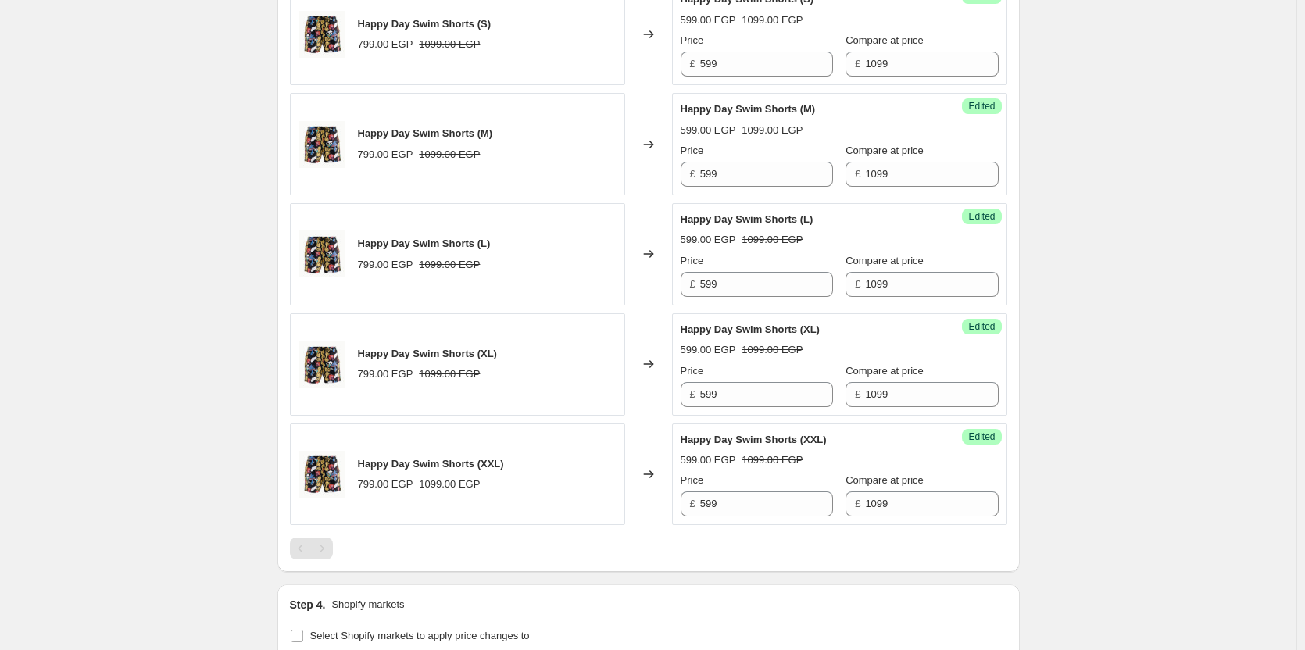
click at [625, 424] on div "Happy Day Swim Shorts (XXL) 799.00 EGP 1099.00 EGP" at bounding box center [457, 474] width 335 height 102
click at [184, 432] on div "Create new price change job. This page is ready Create new price change job Dra…" at bounding box center [648, 155] width 1296 height 1492
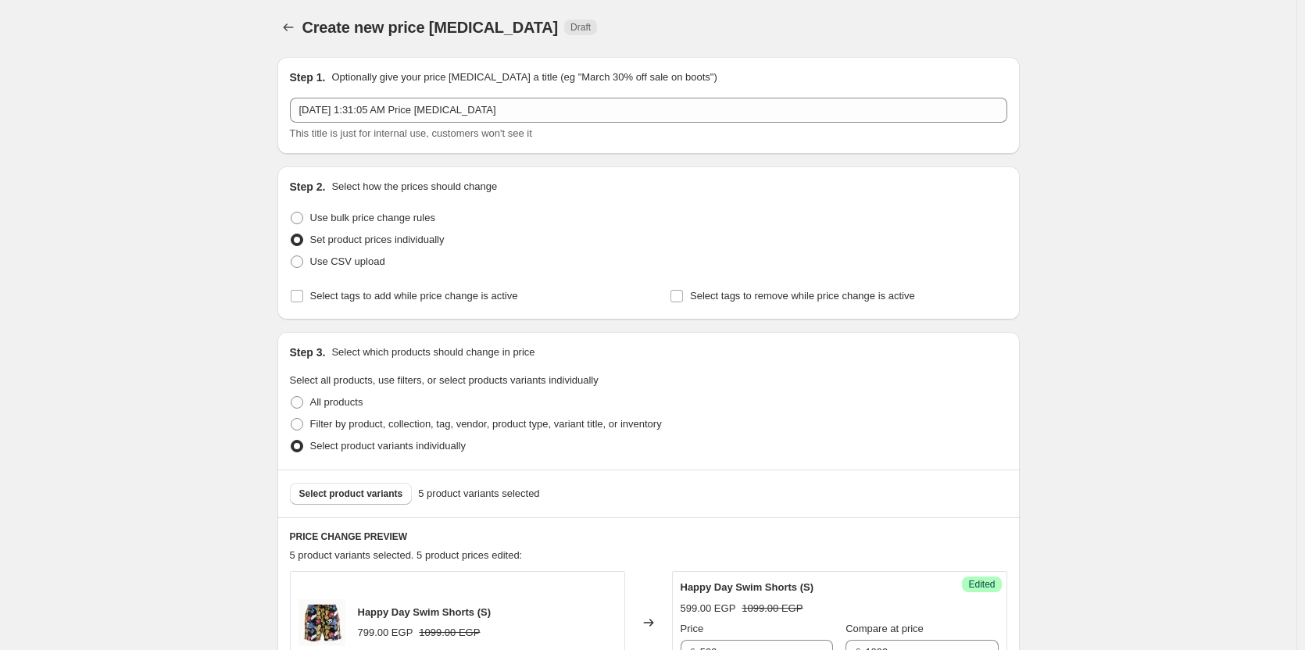
scroll to position [2, 0]
click at [384, 495] on span "Select product variants" at bounding box center [351, 494] width 104 height 12
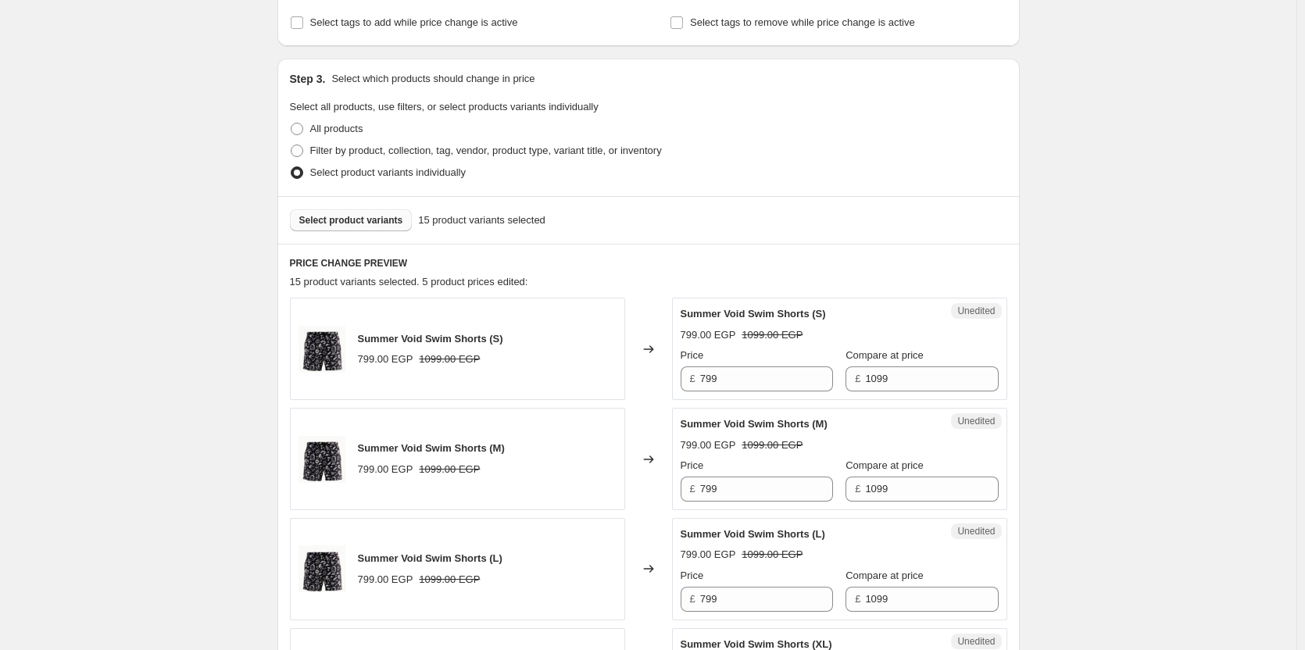
scroll to position [430, 0]
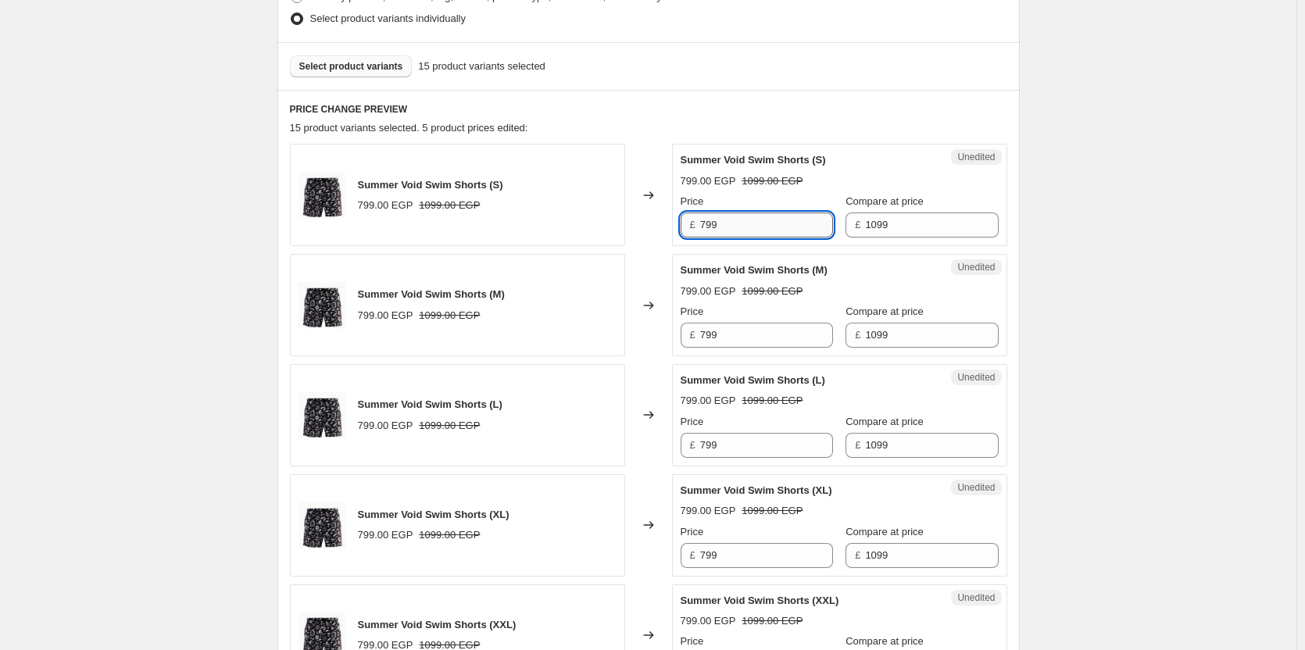
click at [794, 236] on input "799" at bounding box center [766, 224] width 133 height 25
type input "599"
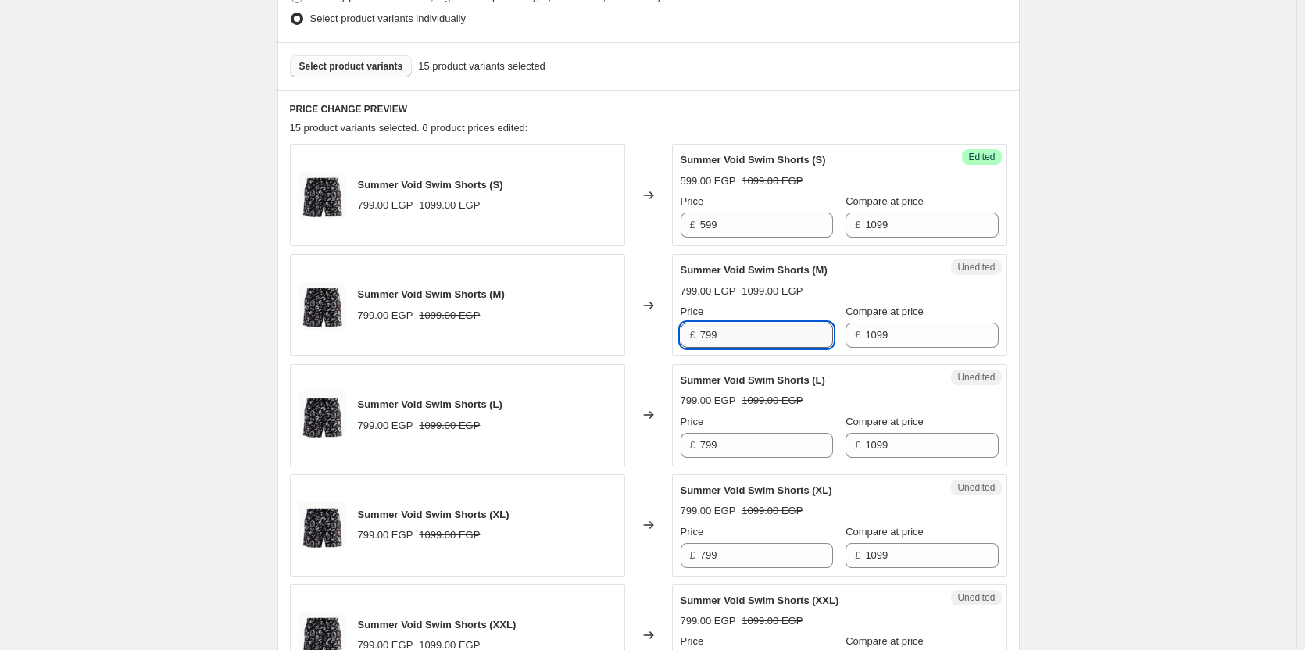
click at [767, 334] on input "799" at bounding box center [766, 335] width 133 height 25
paste input "5"
type input "599"
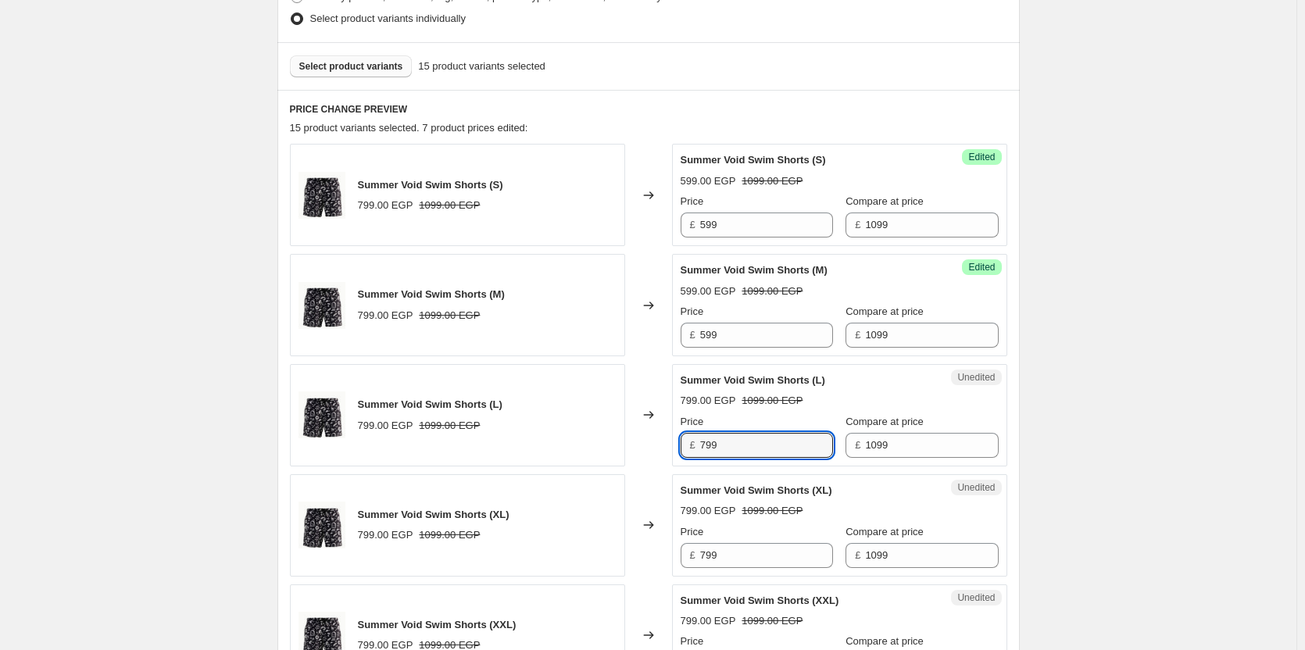
paste input "5"
type input "599"
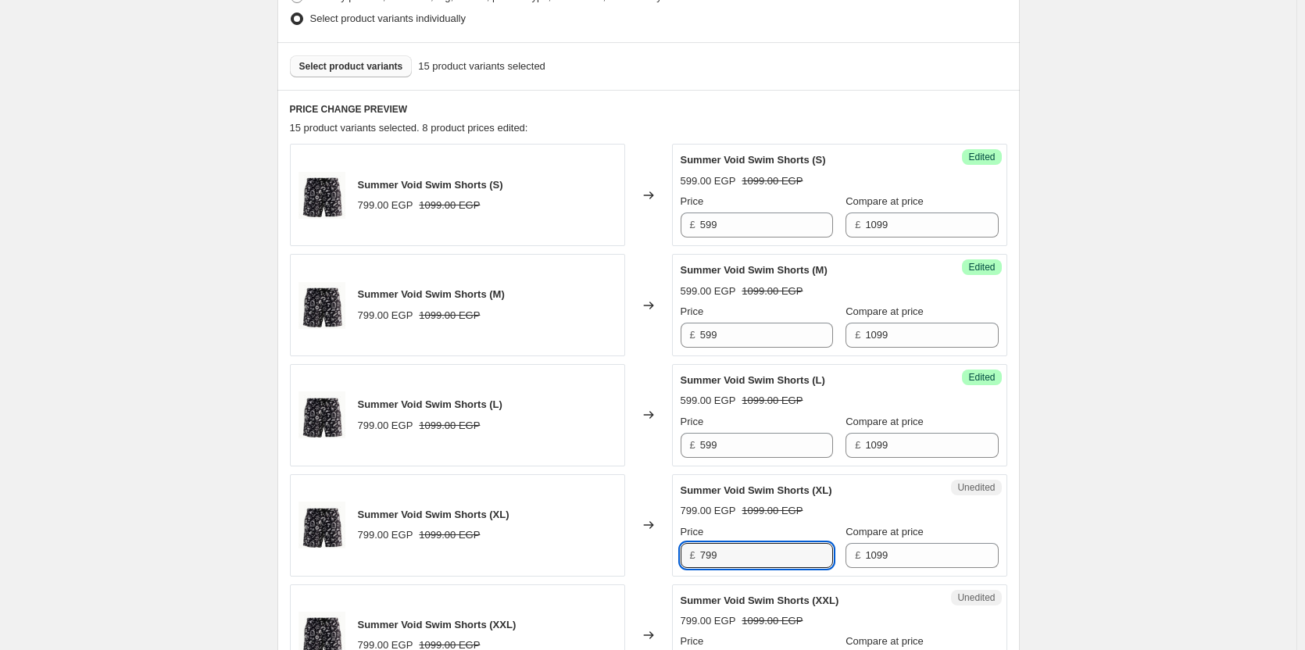
paste input "5"
type input "599"
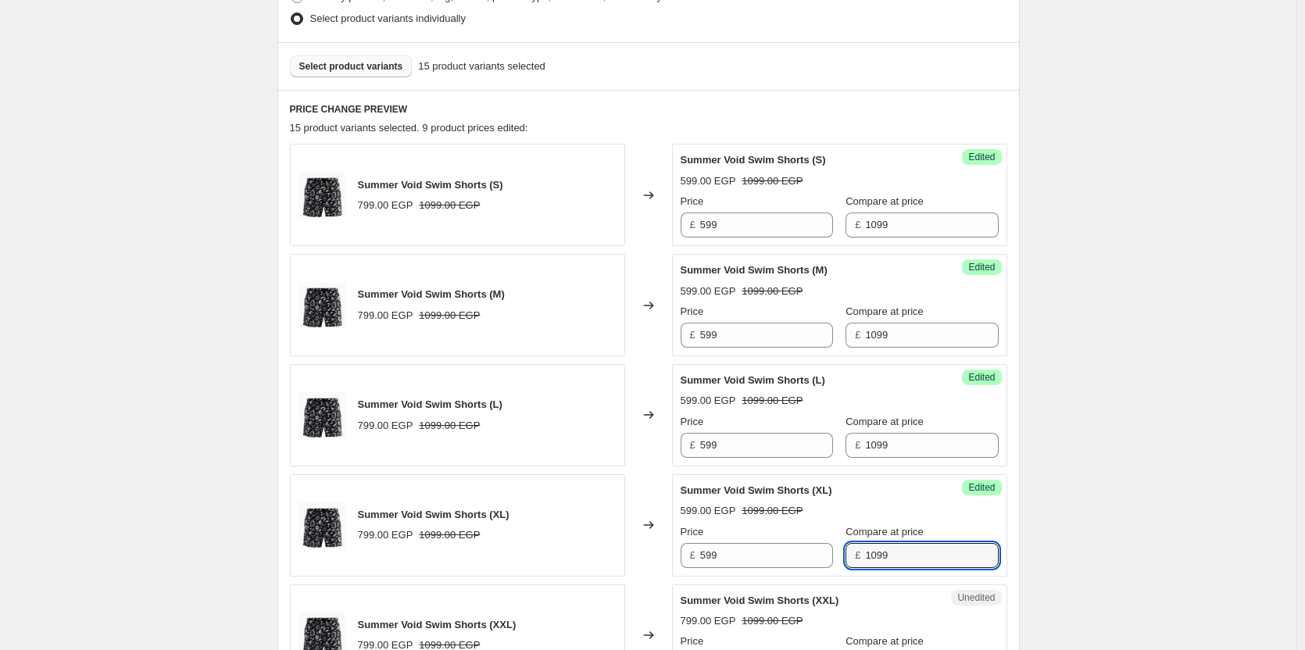
scroll to position [770, 0]
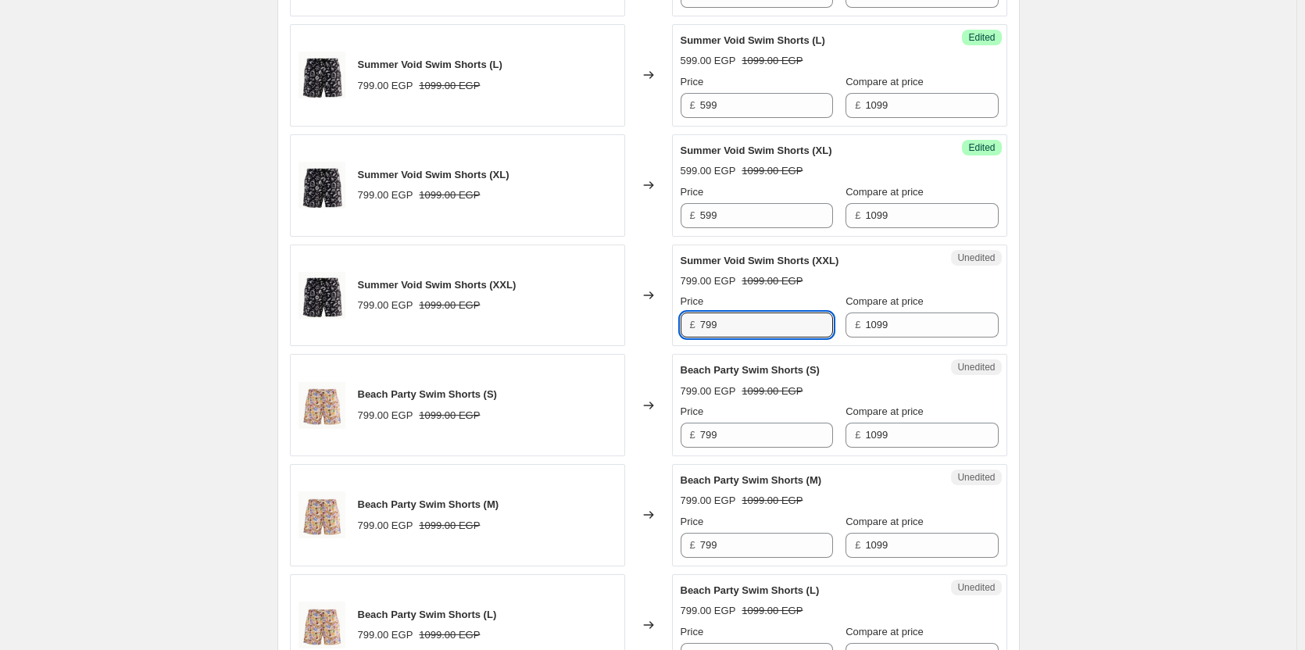
paste input "5"
type input "599"
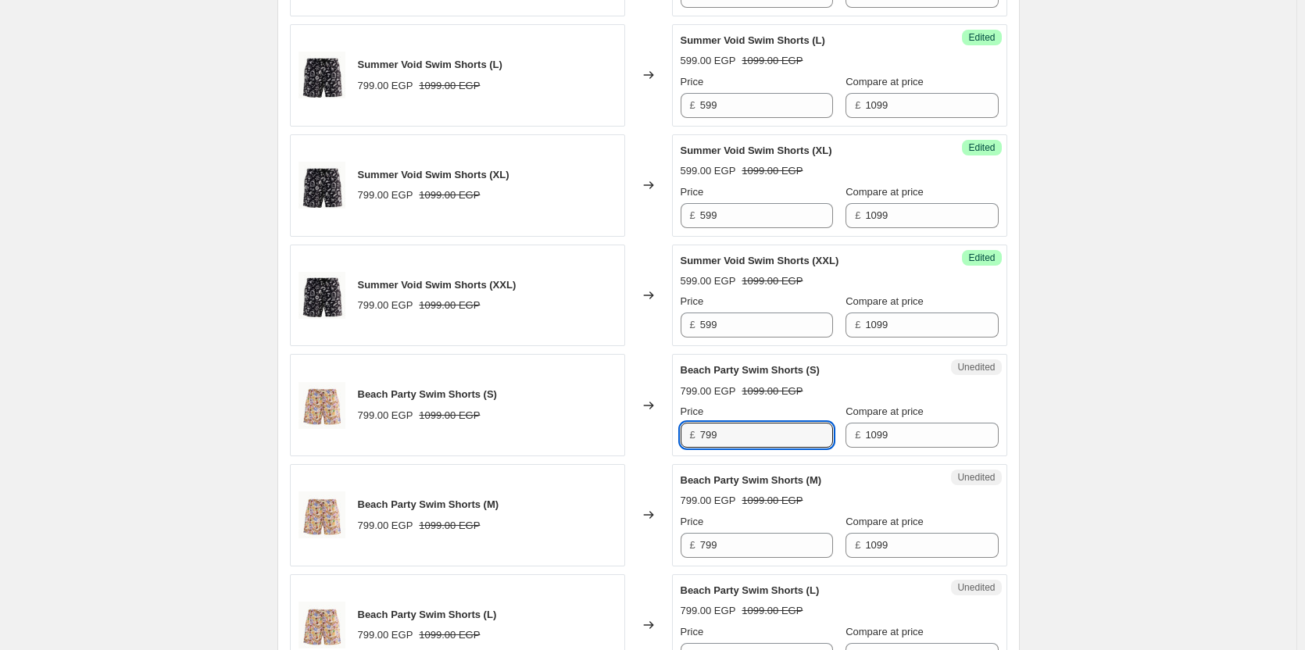
paste input "5"
type input "599"
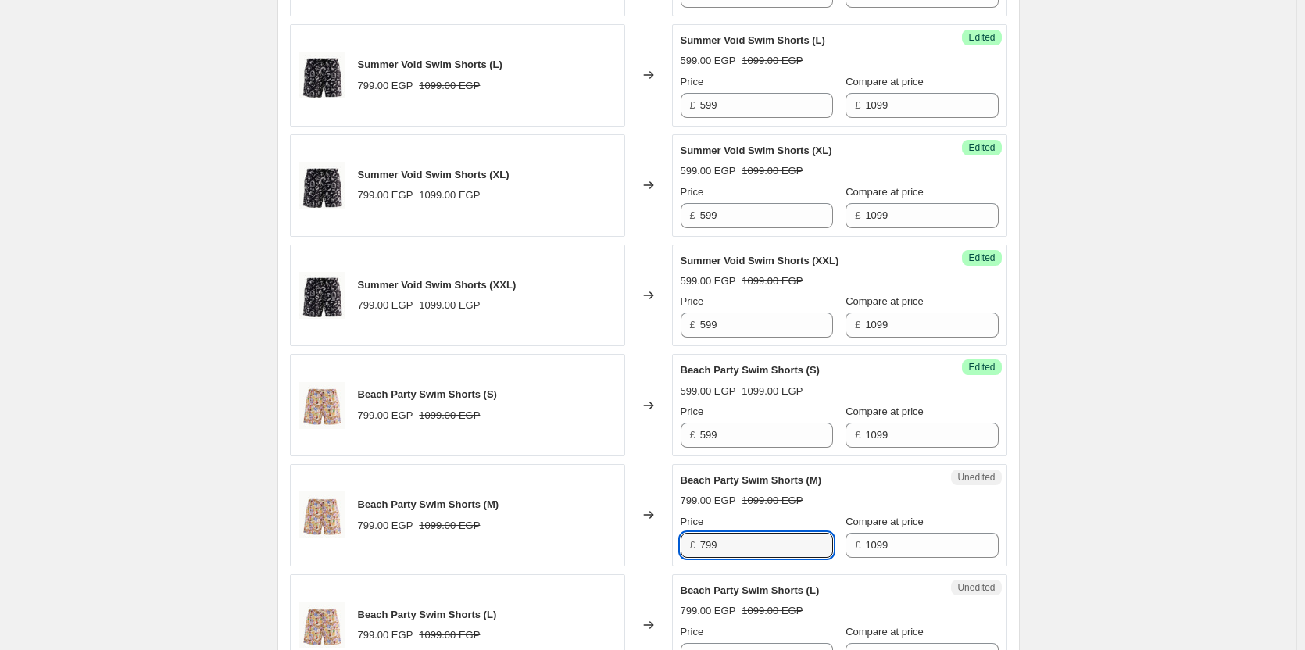
paste input "5"
type input "599"
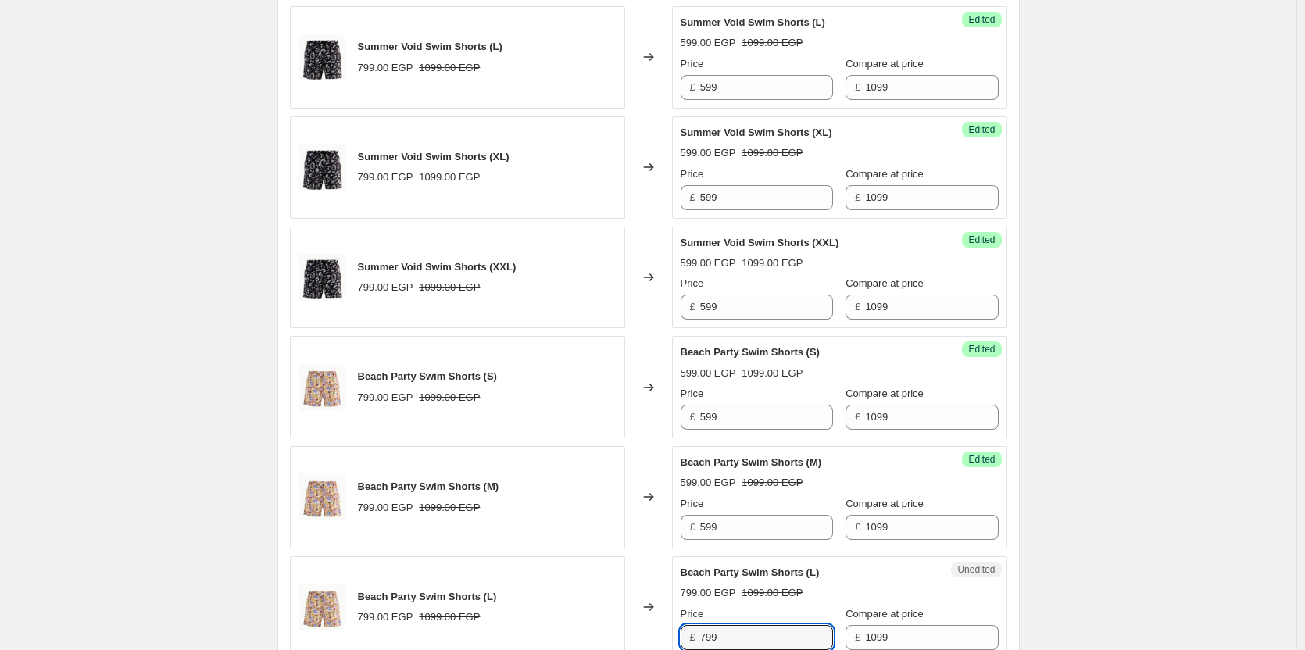
paste input "5"
type input "599"
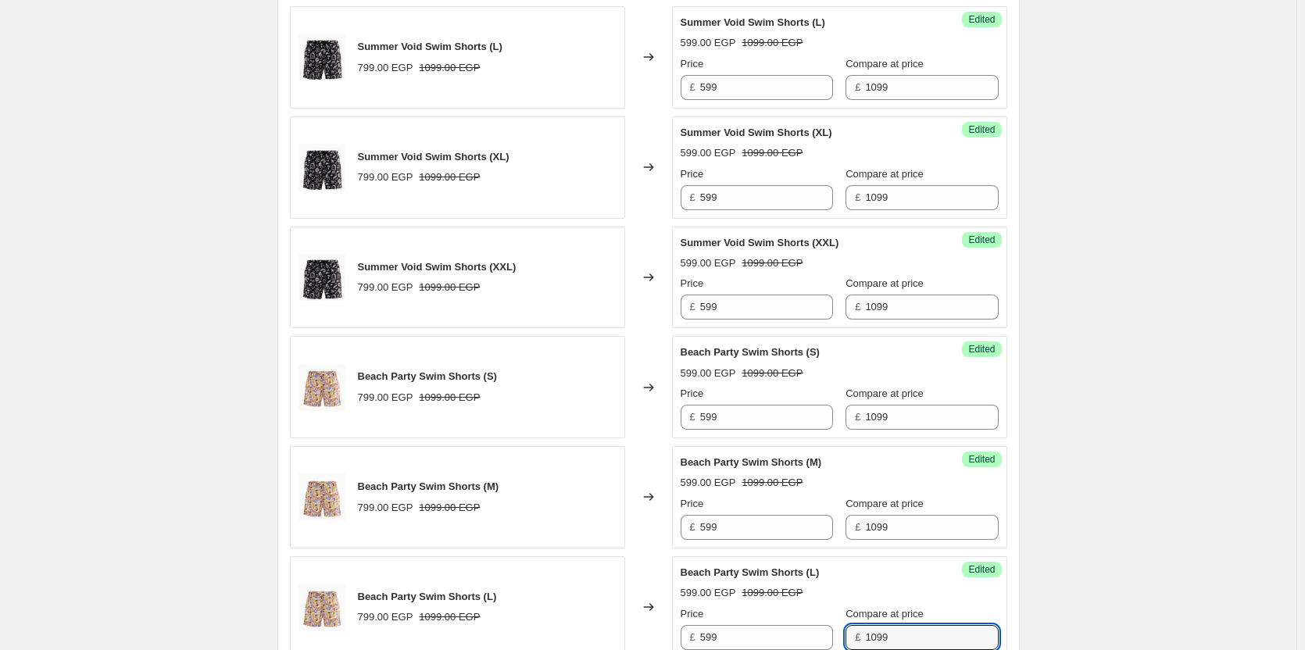
scroll to position [1209, 0]
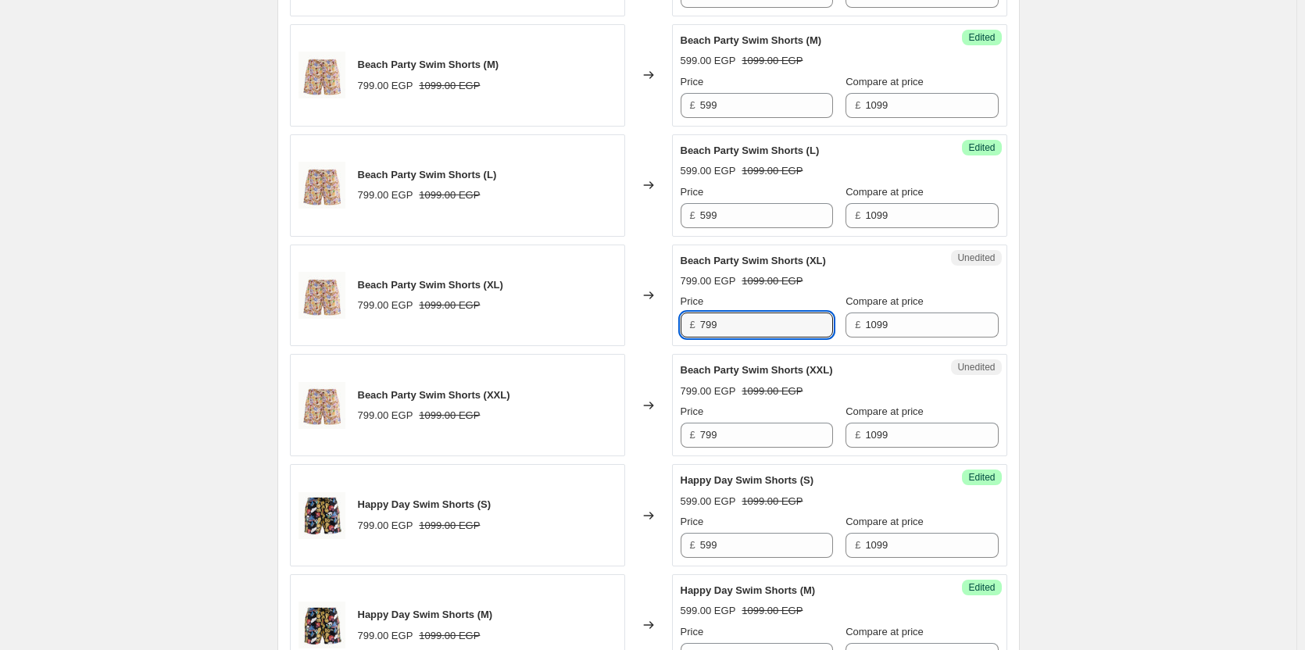
paste input "5"
type input "599"
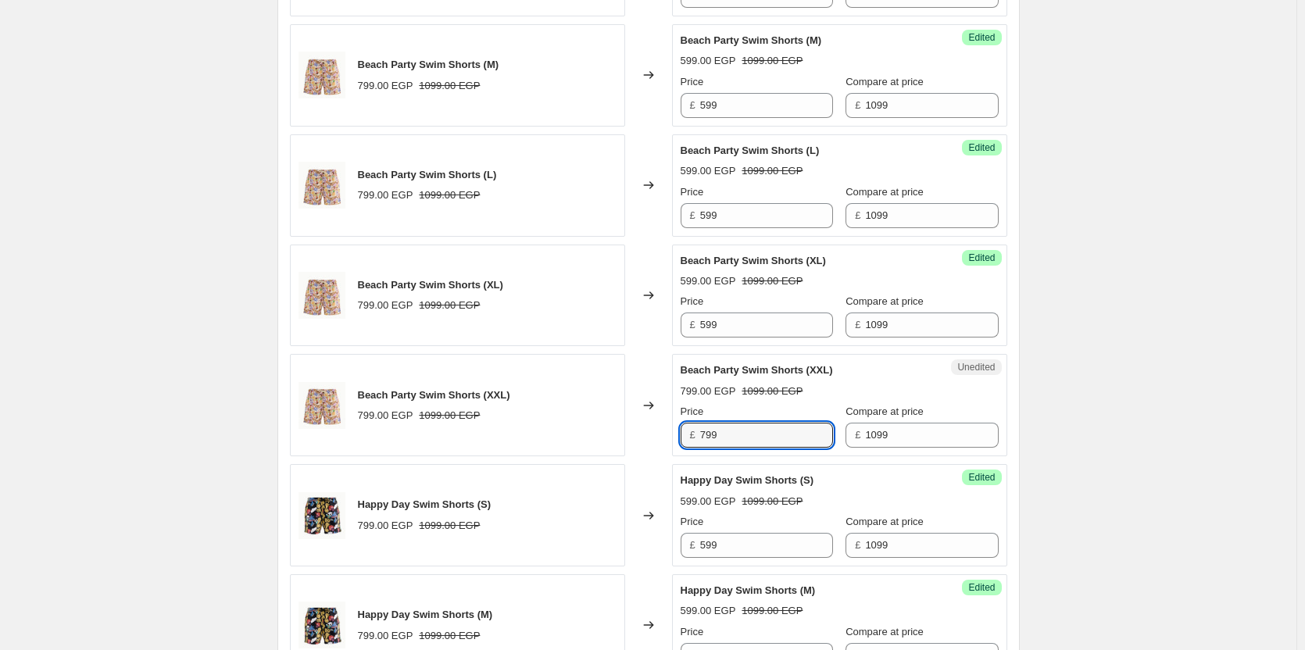
paste input "5"
type input "599"
click at [667, 428] on div "Changed to" at bounding box center [648, 405] width 47 height 102
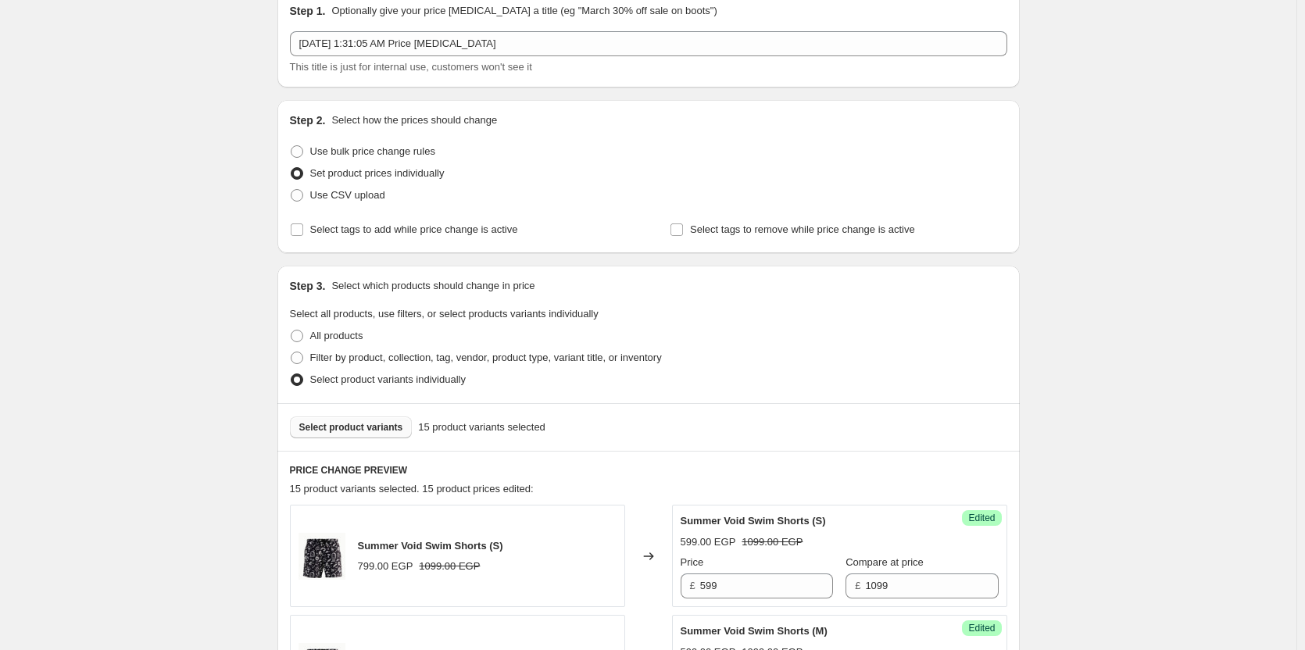
scroll to position [0, 0]
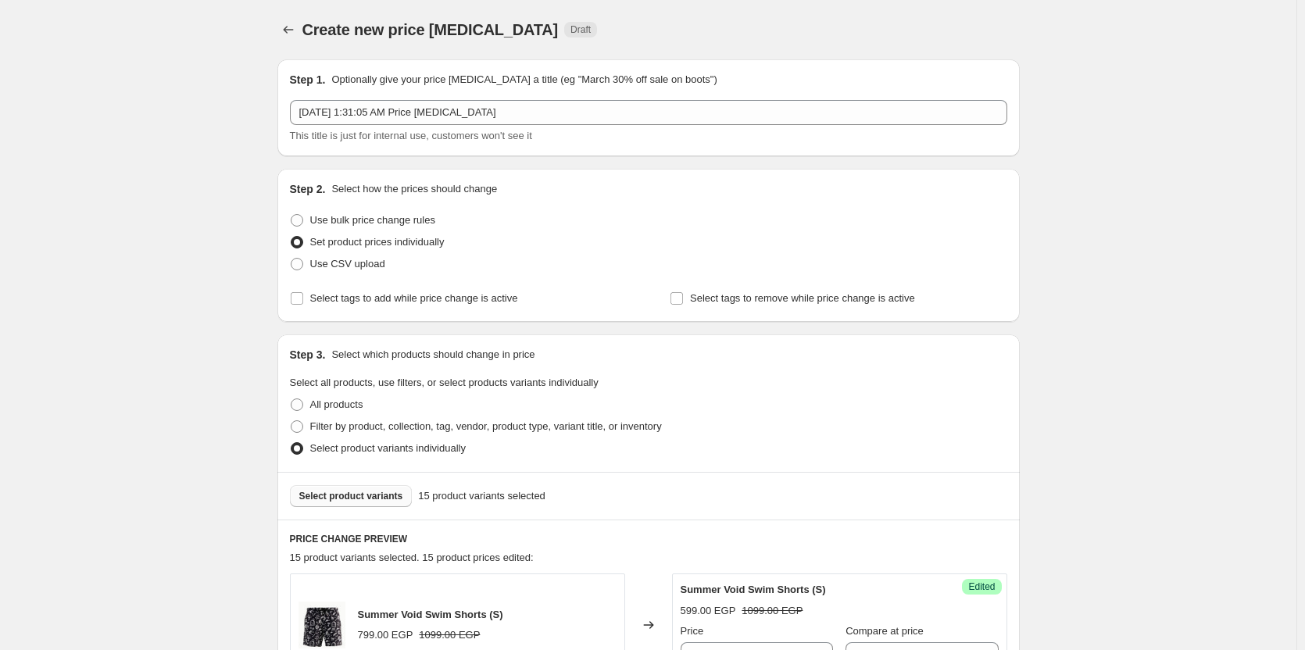
click at [368, 488] on button "Select product variants" at bounding box center [351, 496] width 123 height 22
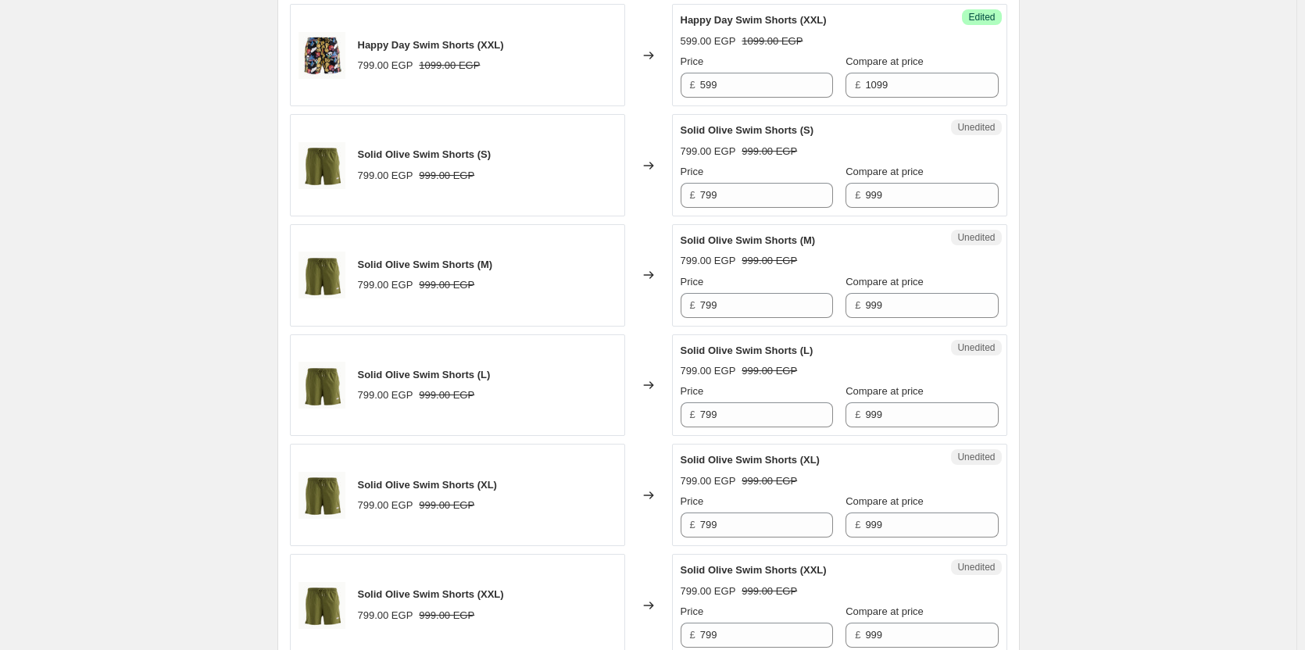
scroll to position [2115, 0]
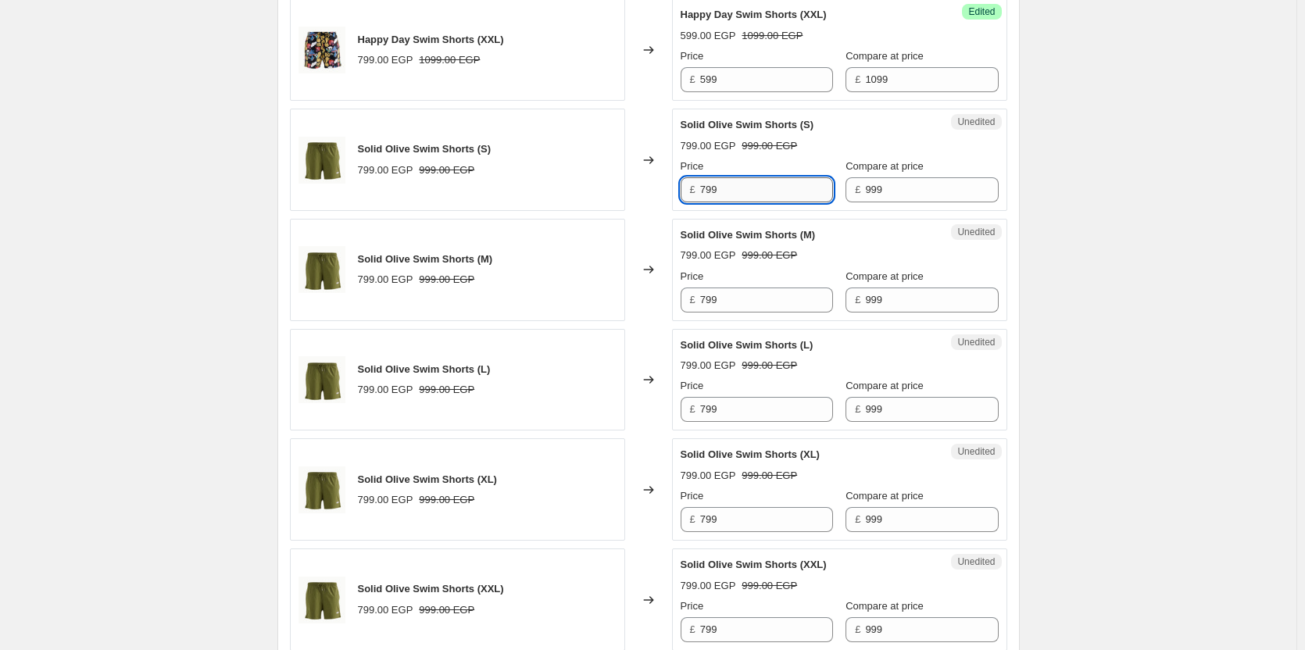
click at [758, 191] on input "799" at bounding box center [766, 189] width 133 height 25
paste input "Solid Olive Swim Shorts"
type input "599"
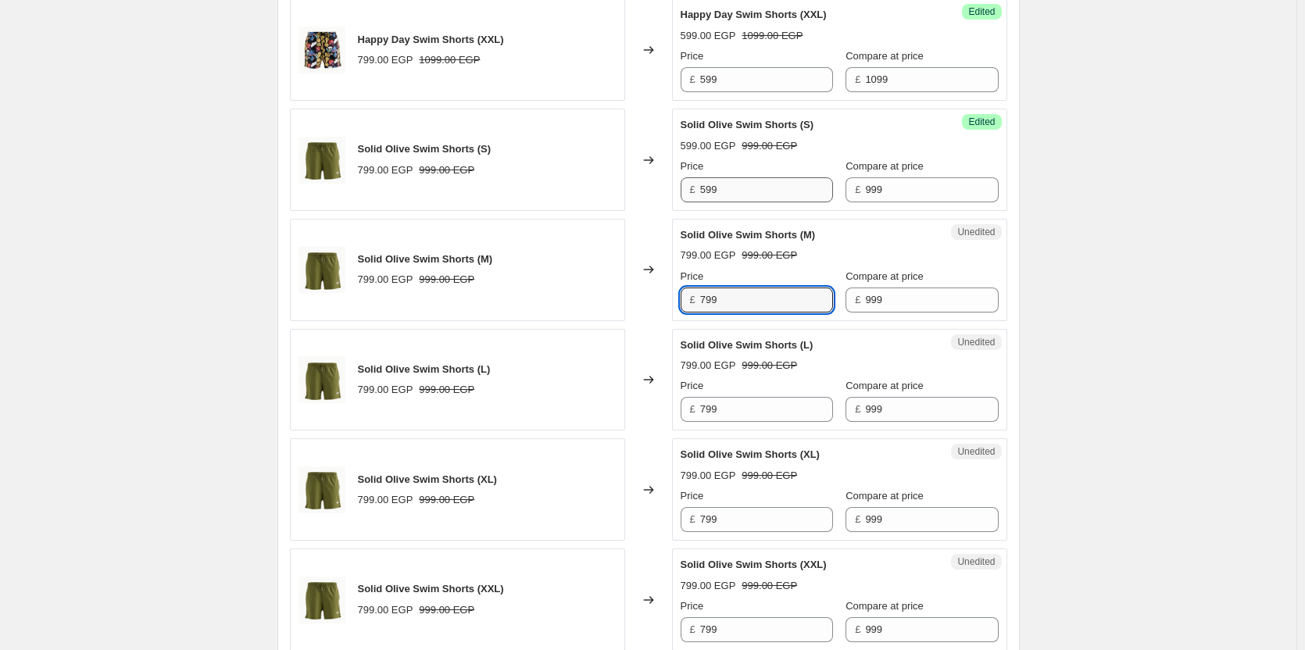
paste input "5"
type input "599"
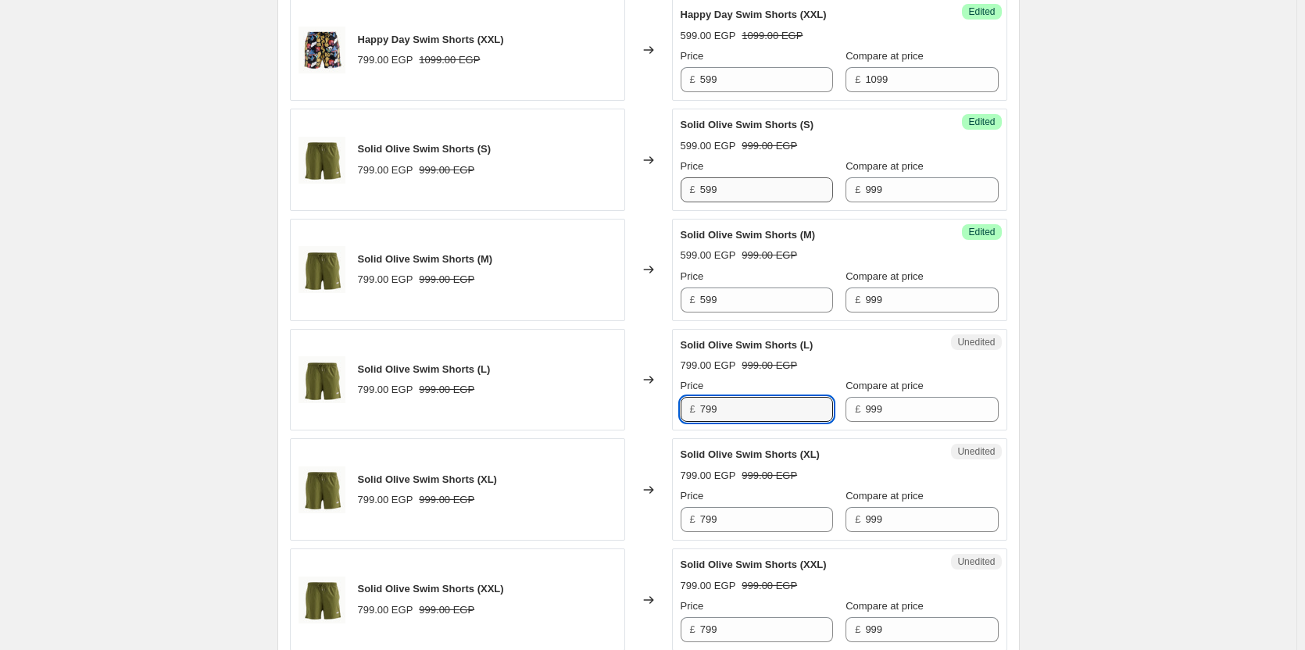
paste input "5"
type input "599"
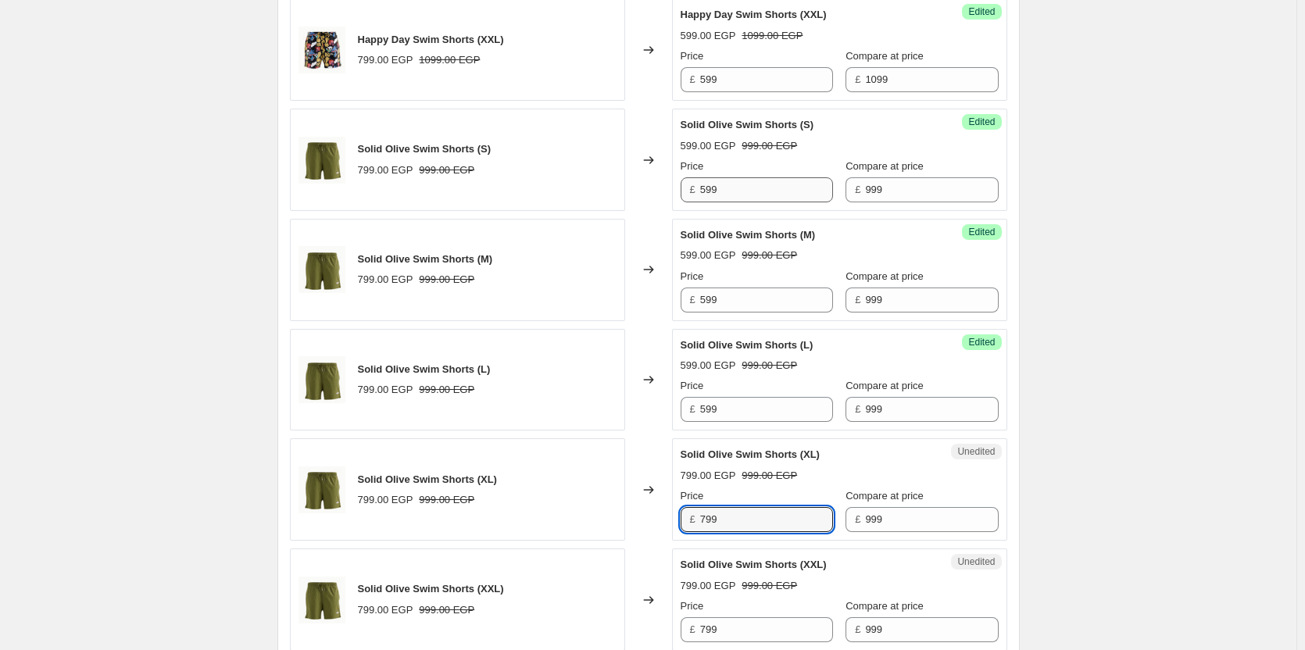
paste input "5"
type input "599"
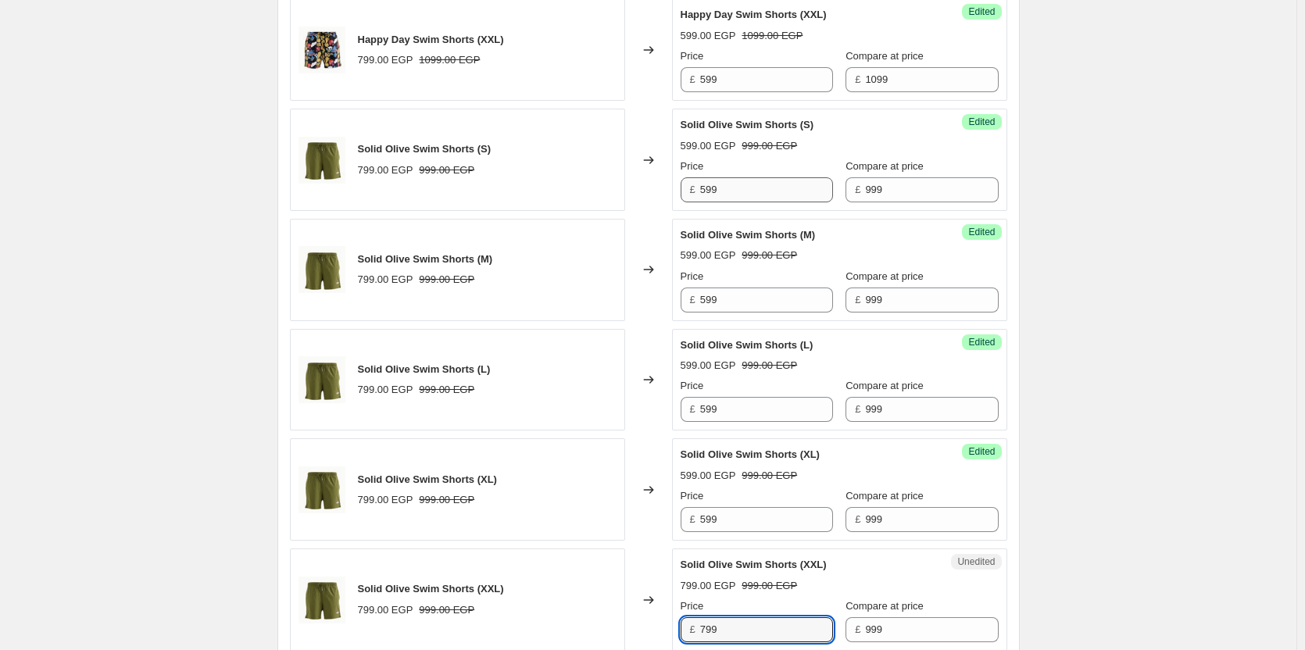
paste input "5"
type input "599"
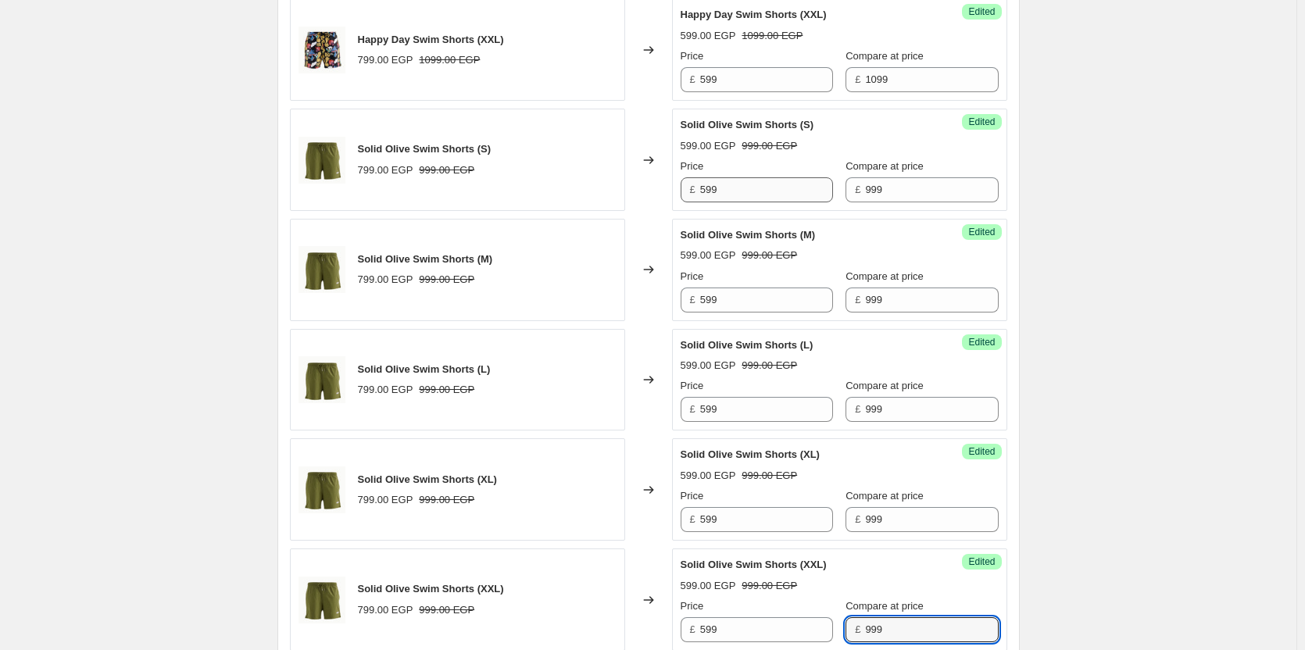
scroll to position [2492, 0]
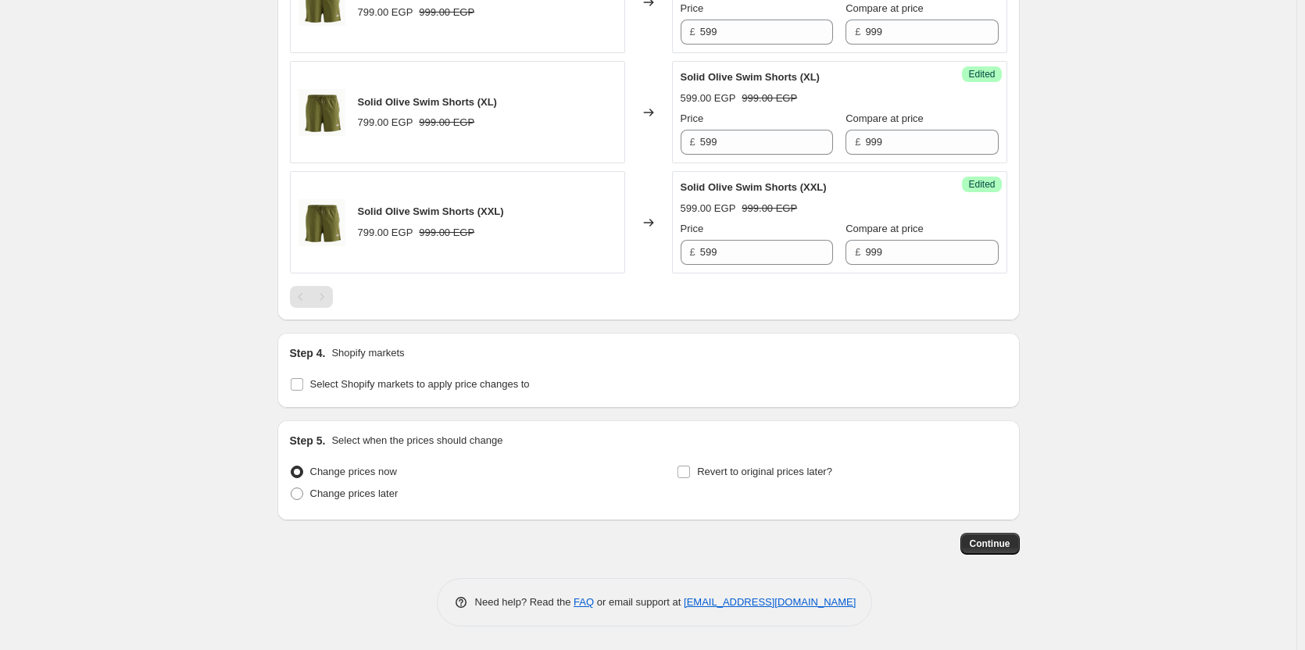
click at [781, 298] on div at bounding box center [648, 297] width 717 height 22
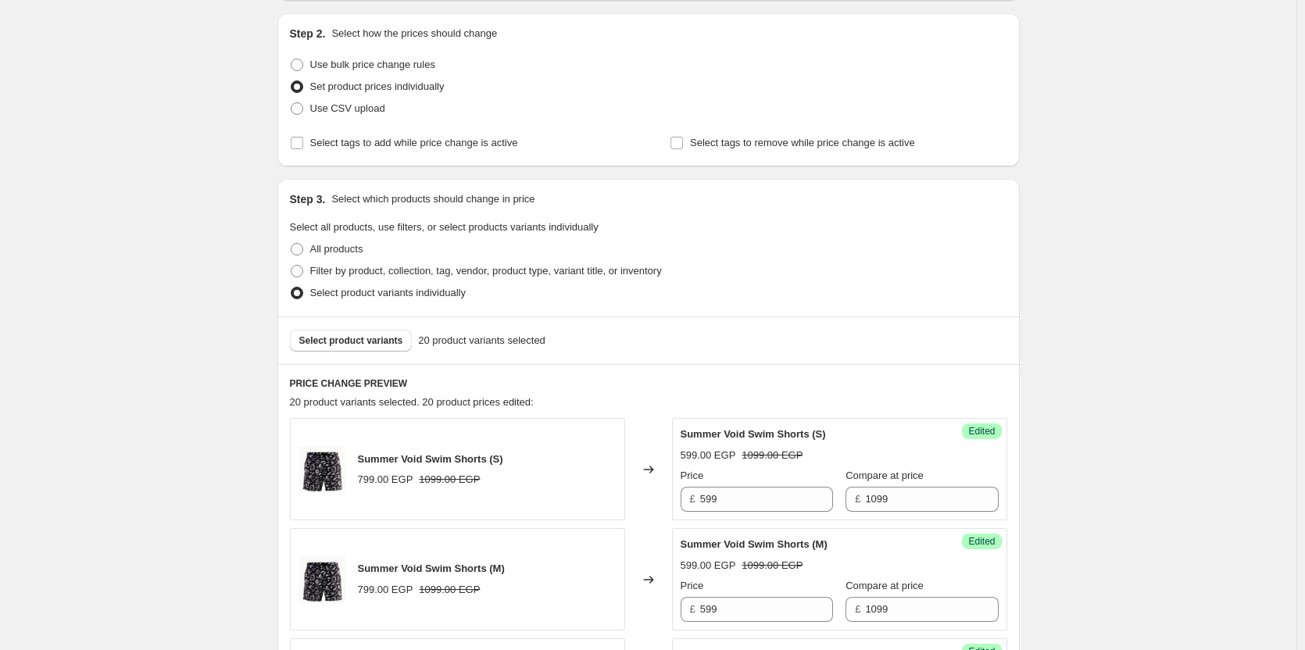
scroll to position [138, 0]
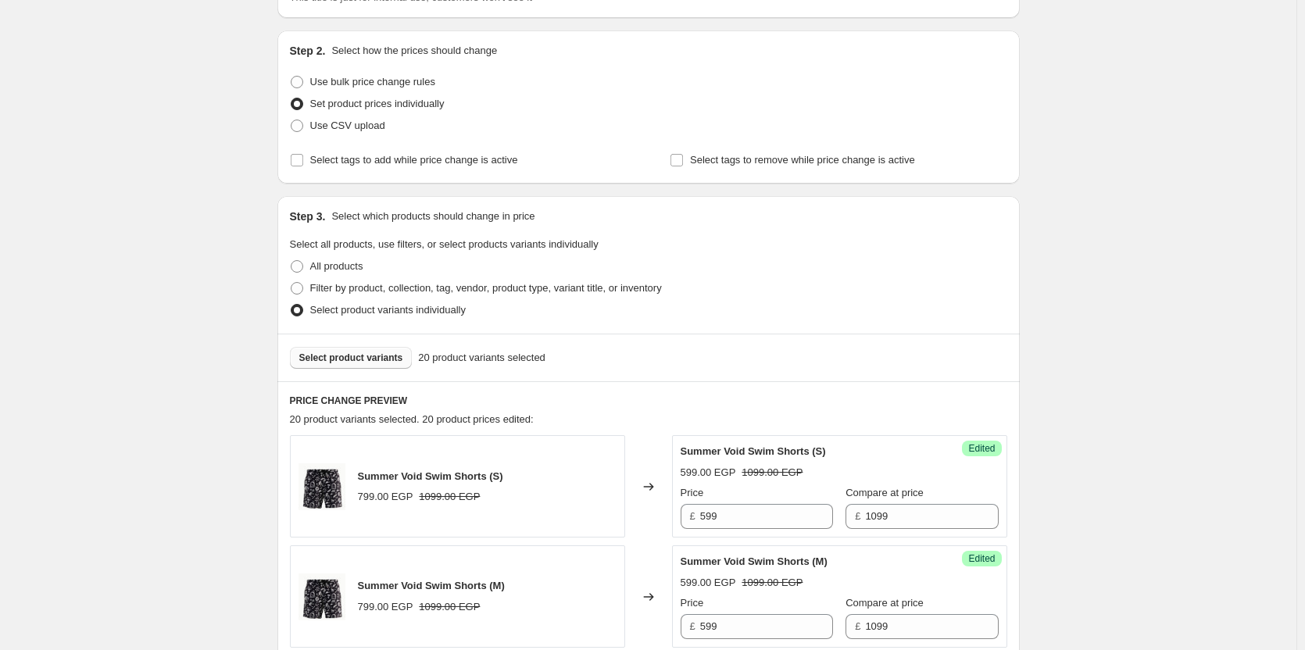
click at [376, 350] on button "Select product variants" at bounding box center [351, 358] width 123 height 22
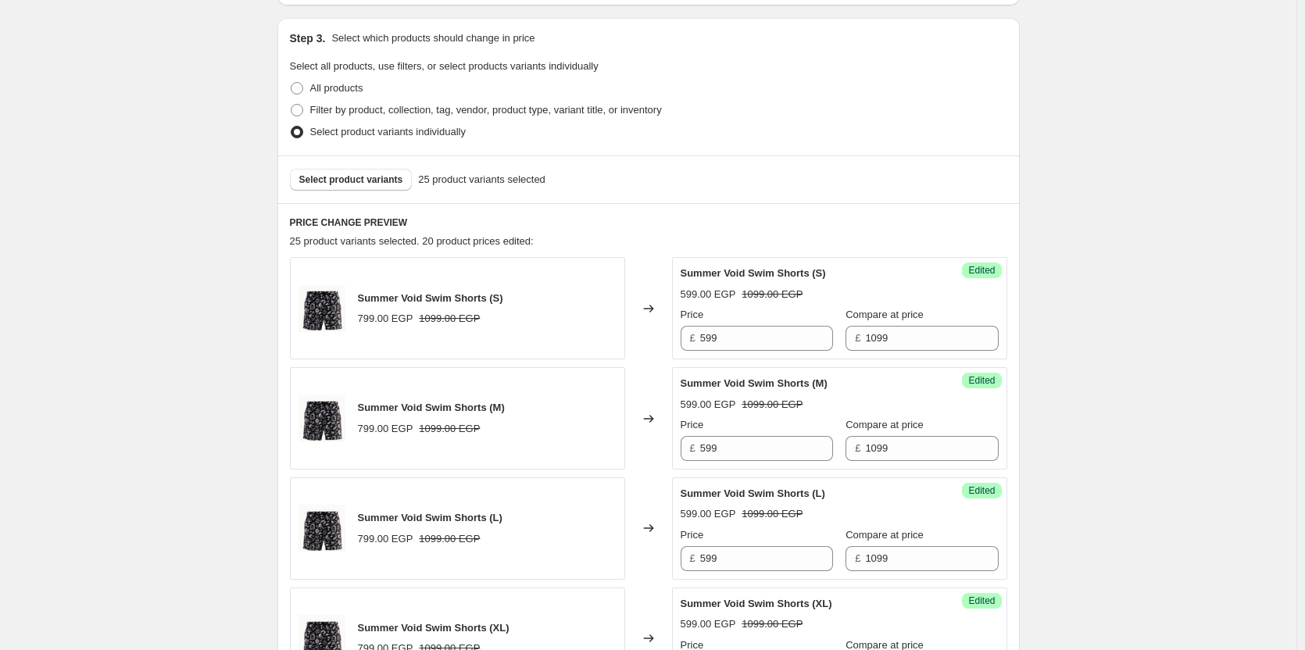
scroll to position [1390, 0]
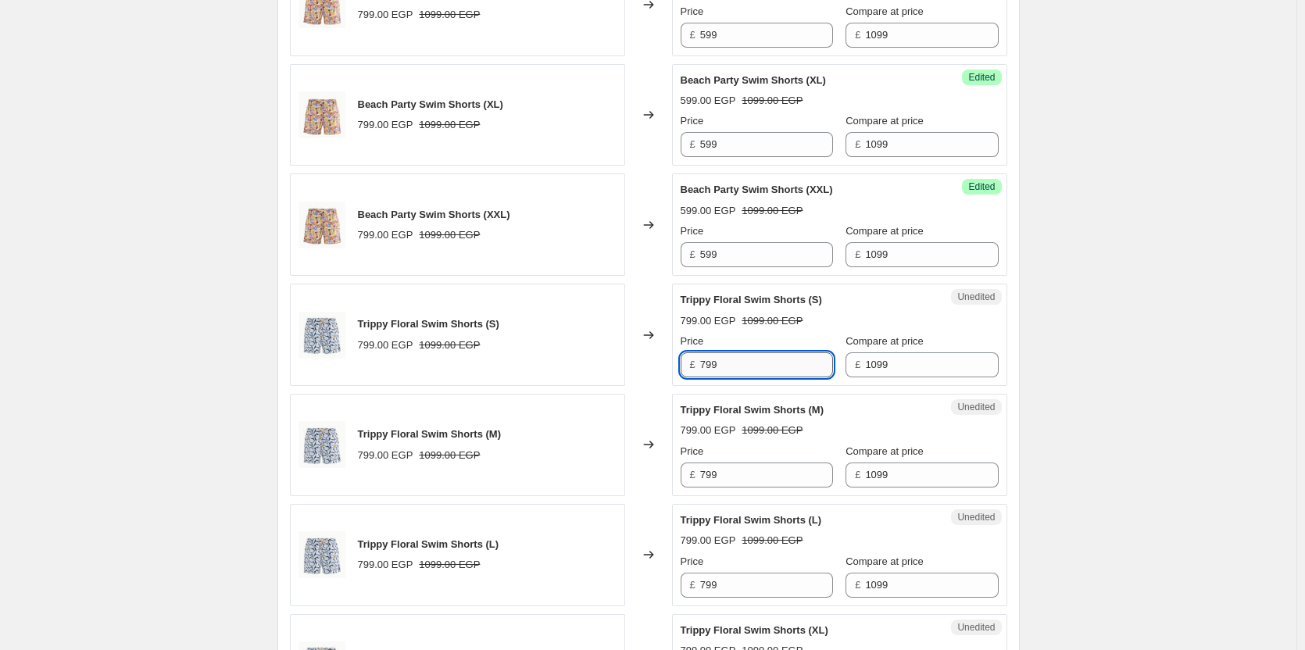
click at [755, 365] on input "799" at bounding box center [766, 364] width 133 height 25
type input "599"
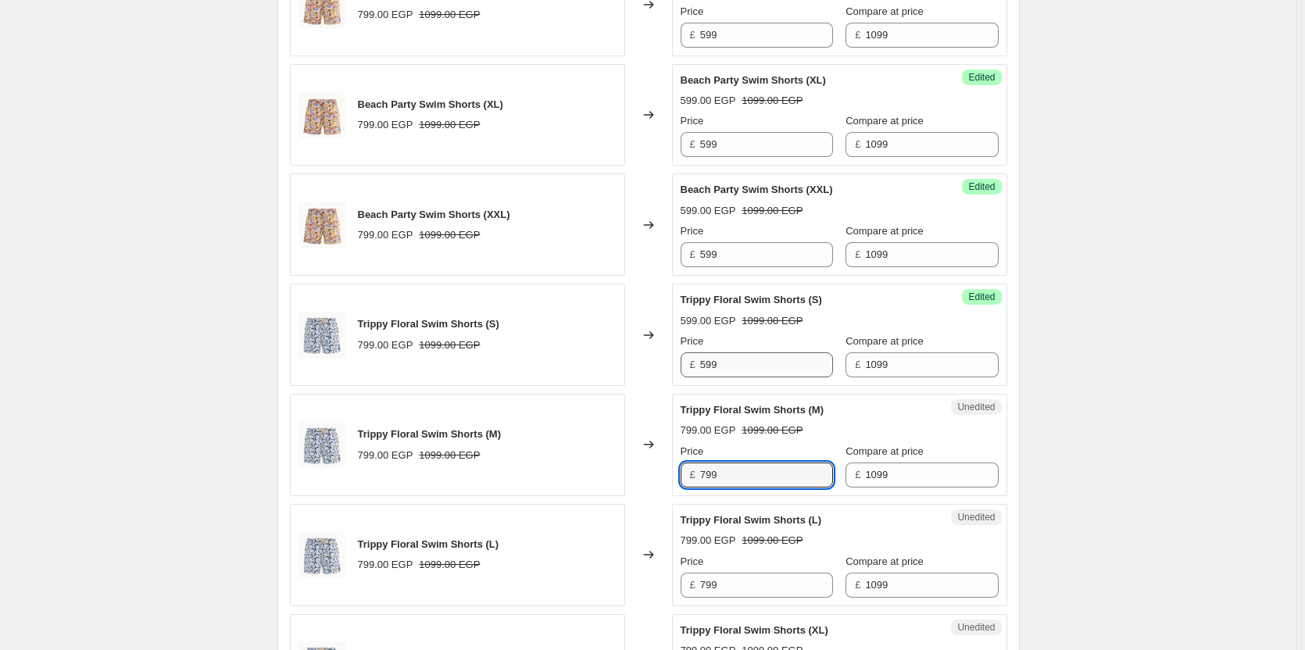
paste input "5"
type input "599"
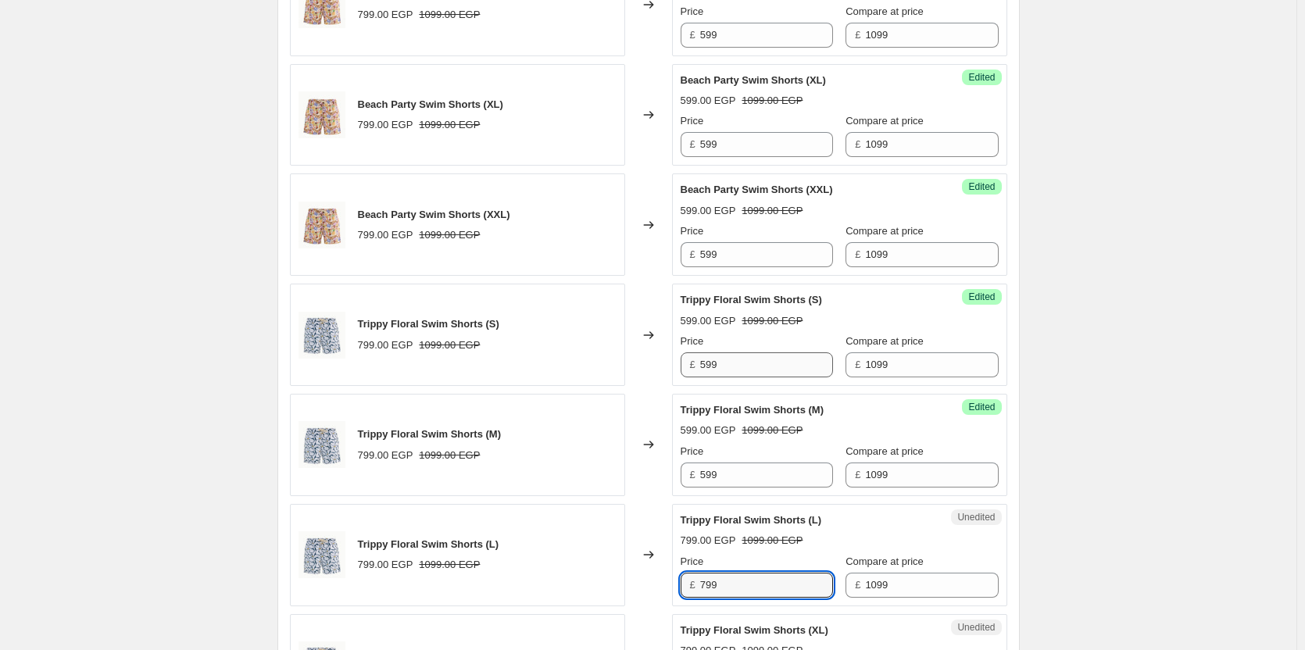
paste input "5"
type input "599"
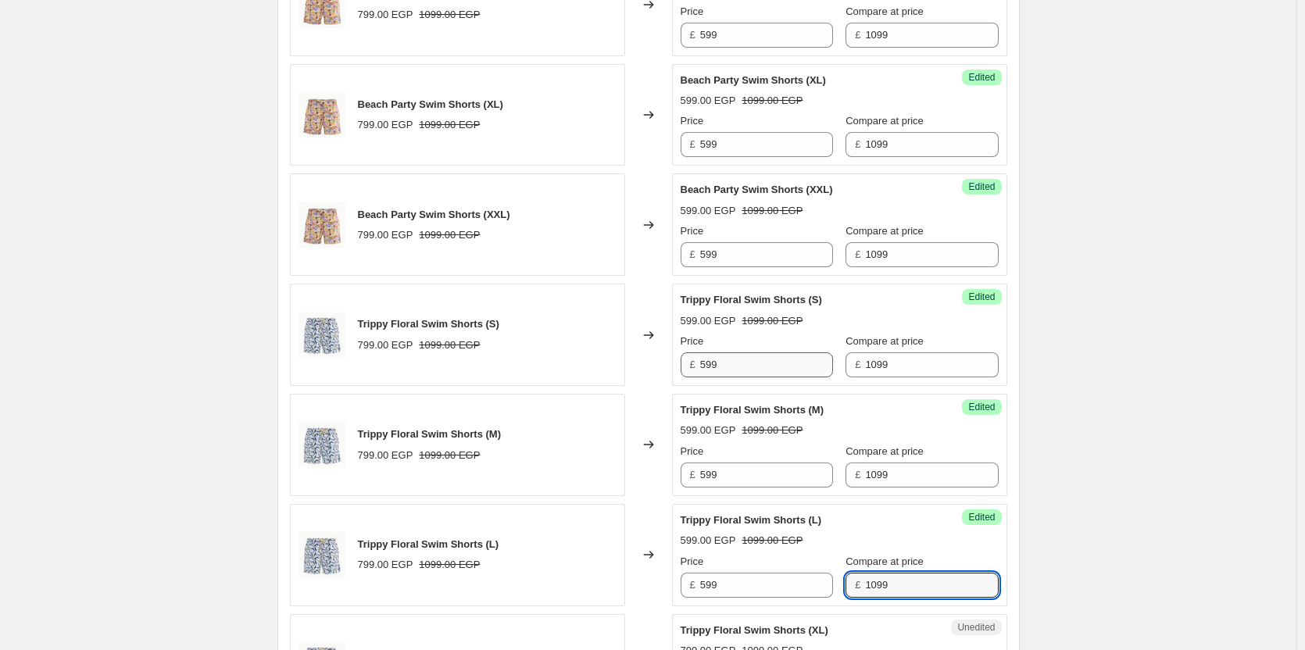
scroll to position [1759, 0]
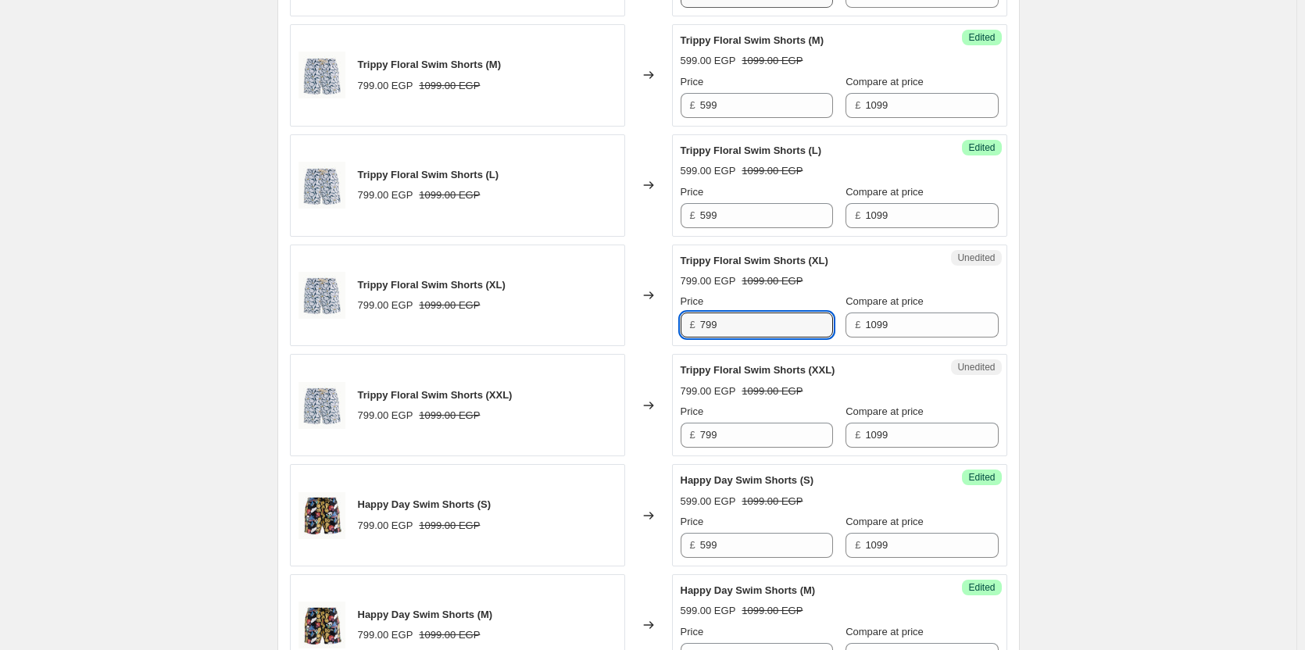
paste input "5"
type input "599"
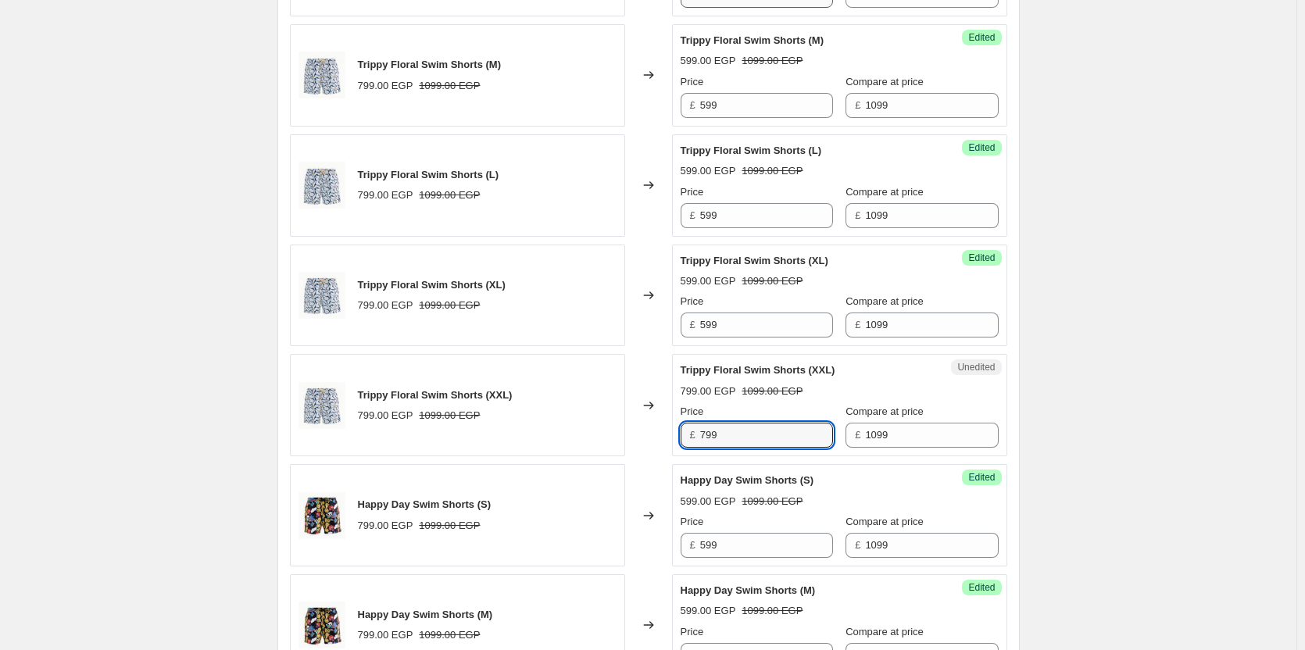
paste input "5"
type input "599"
click at [548, 373] on div "Trippy Floral Swim Shorts (XXL) 799.00 EGP 1099.00 EGP" at bounding box center [457, 405] width 335 height 102
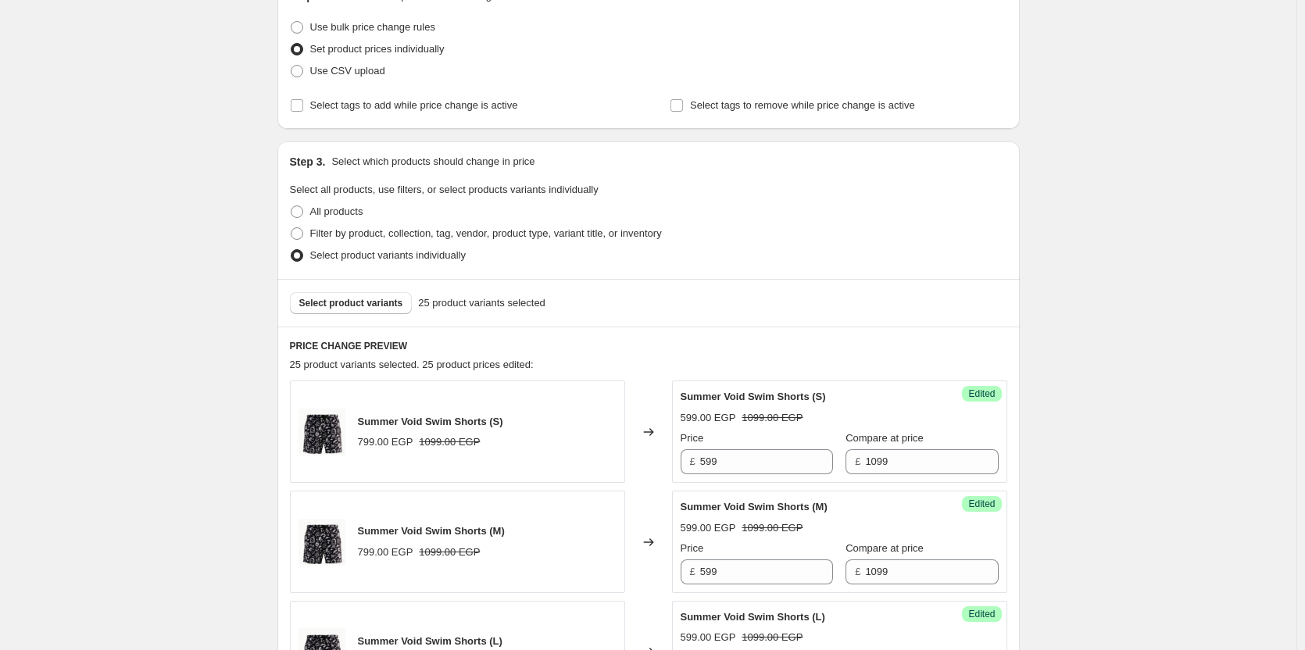
scroll to position [129, 0]
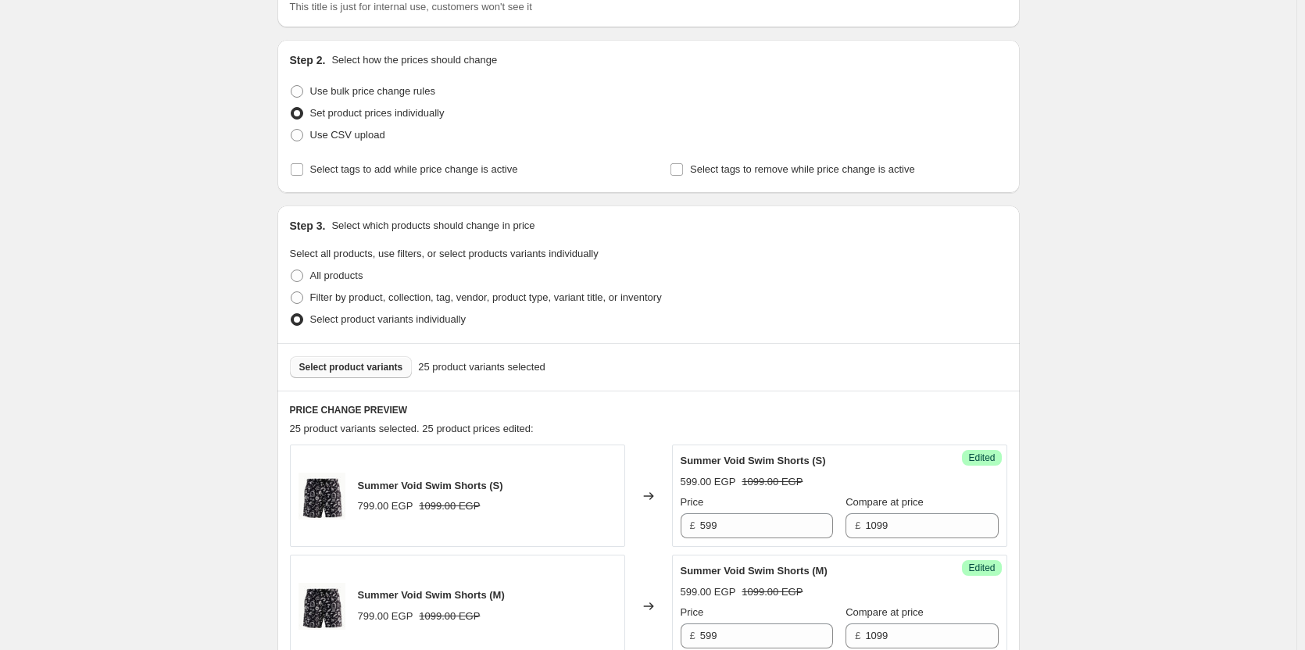
click at [365, 363] on span "Select product variants" at bounding box center [351, 367] width 104 height 12
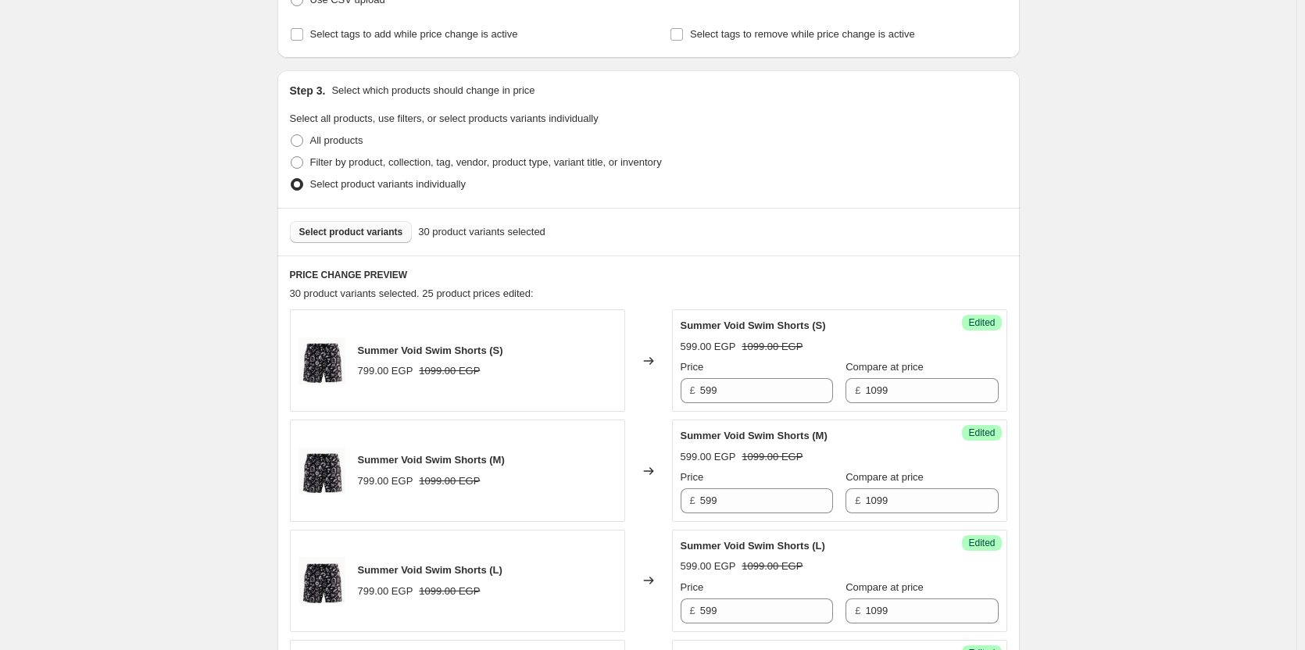
scroll to position [269, 0]
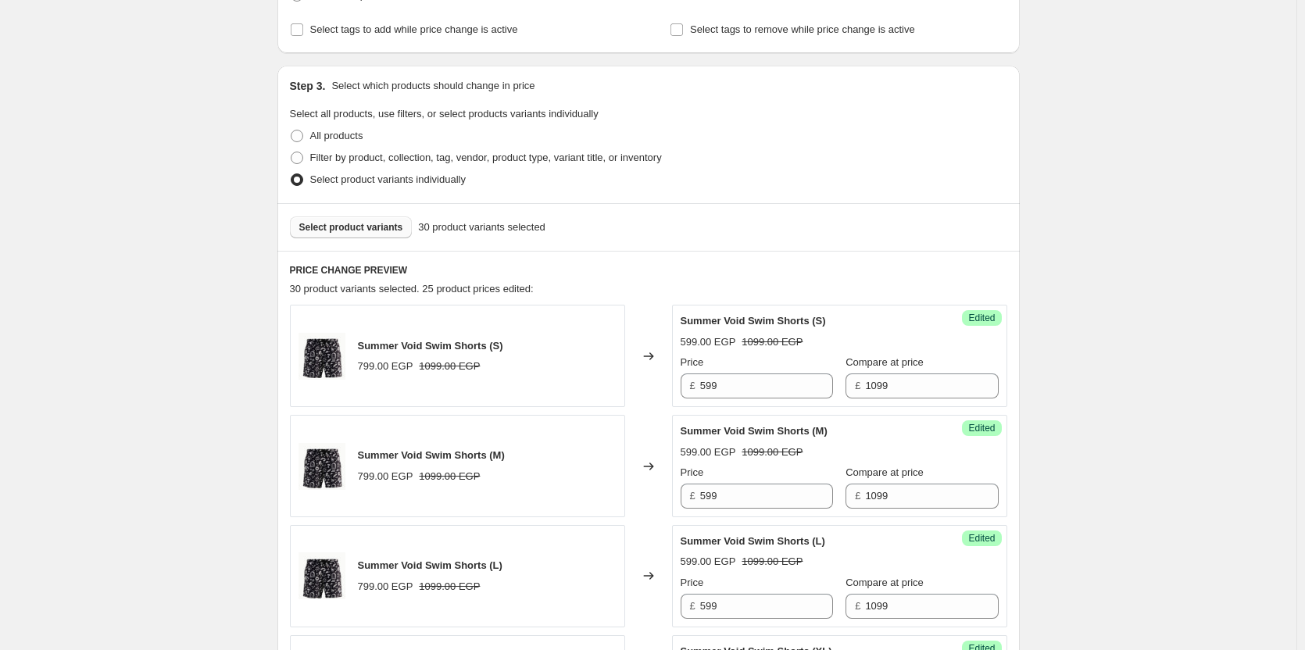
click at [739, 424] on div "Summer Void Swim Shorts (M)" at bounding box center [807, 431] width 255 height 16
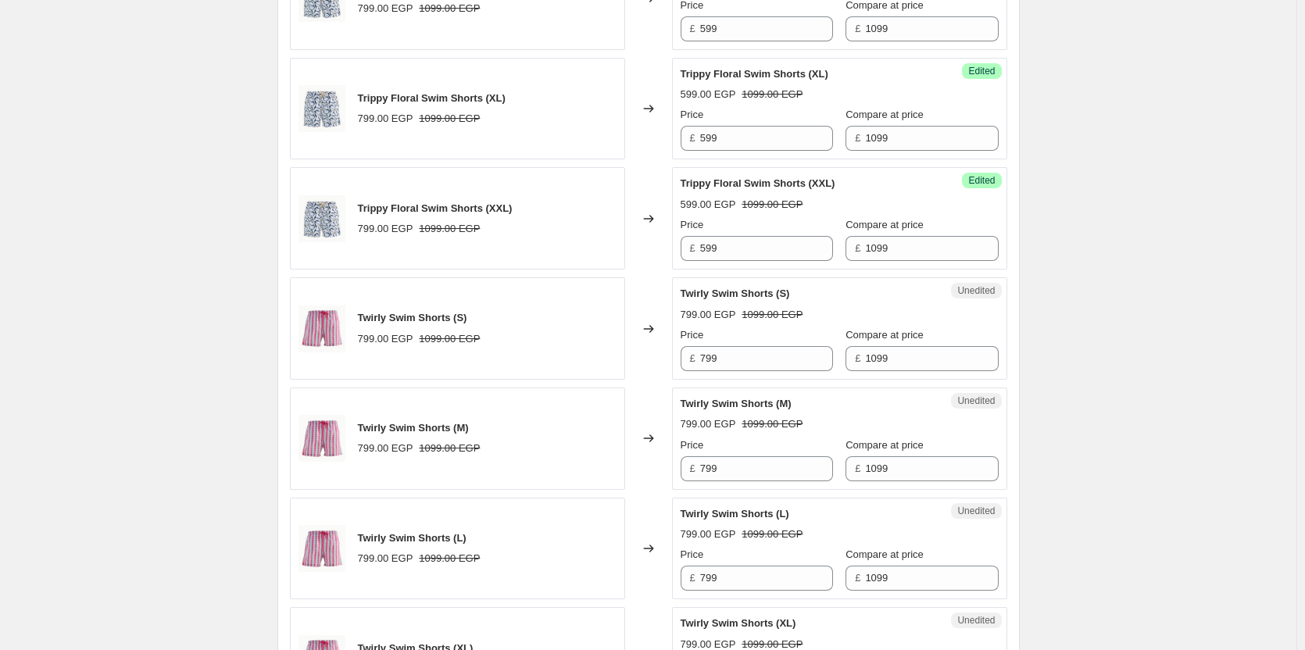
scroll to position [1947, 0]
click at [745, 356] on input "799" at bounding box center [766, 357] width 133 height 25
paste input "5"
type input "599"
click at [745, 470] on input "799" at bounding box center [766, 467] width 133 height 25
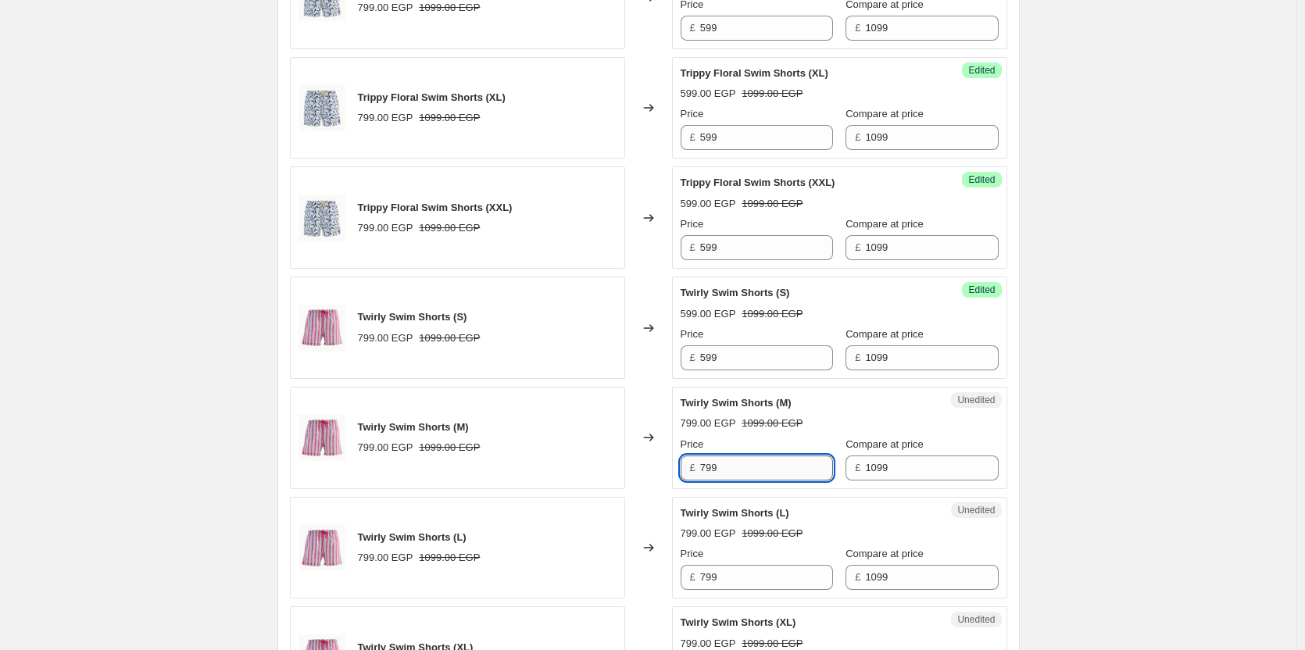
paste input "5"
type input "599"
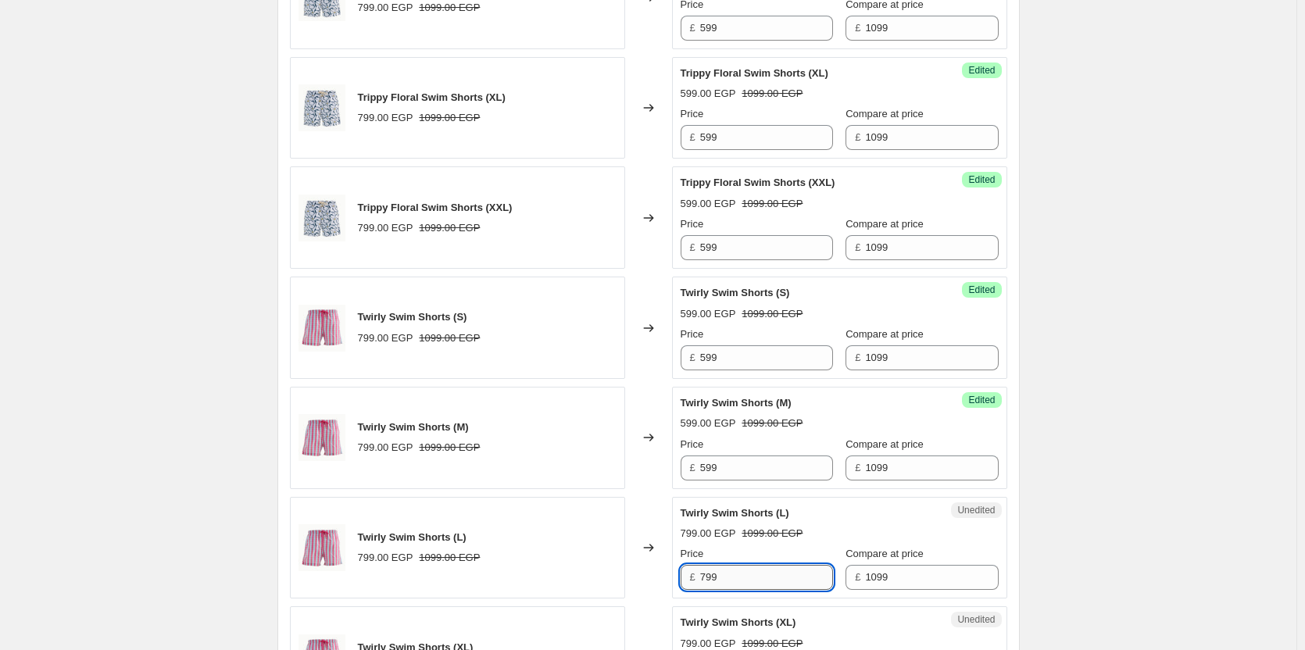
click at [739, 577] on input "799" at bounding box center [766, 577] width 133 height 25
paste input "5"
type input "599"
click at [745, 547] on div "Price" at bounding box center [756, 554] width 152 height 16
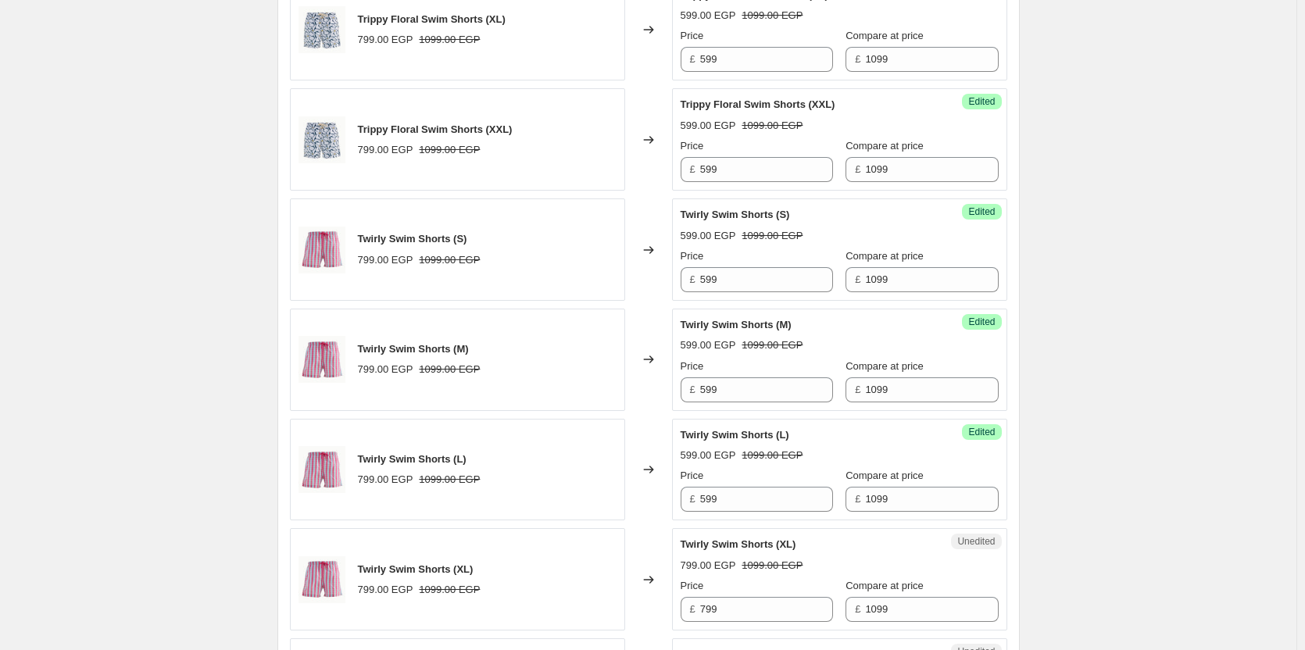
scroll to position [2026, 0]
click at [738, 604] on input "799" at bounding box center [766, 608] width 133 height 25
paste input "5"
type input "599"
click at [746, 562] on div "599.00 EGP 1099.00 EGP" at bounding box center [839, 565] width 318 height 16
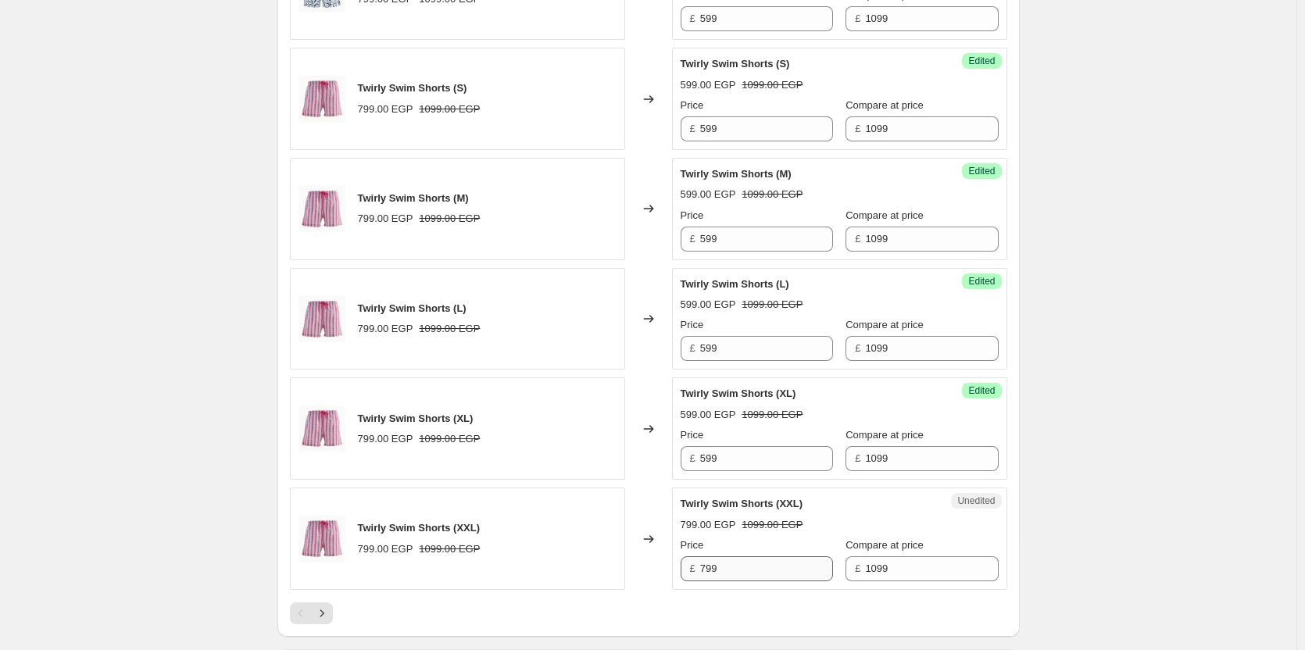
scroll to position [2172, 0]
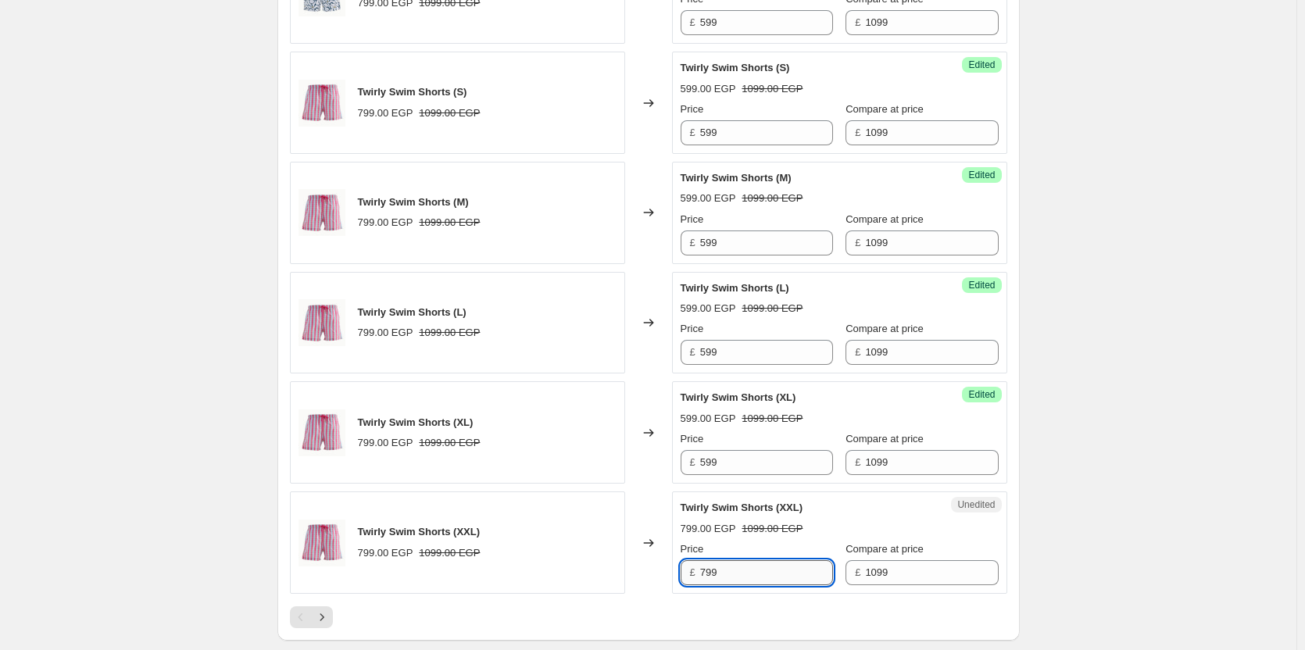
click at [746, 566] on input "799" at bounding box center [766, 572] width 133 height 25
paste input "5"
type input "599"
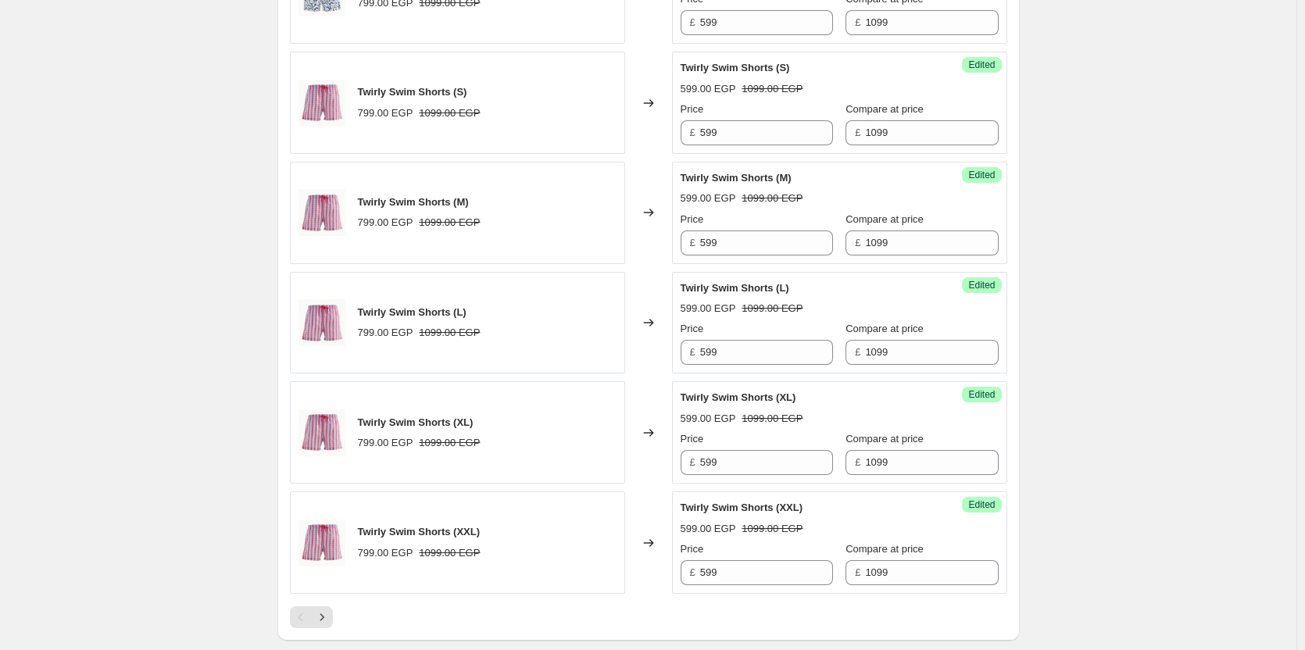
click at [729, 609] on div at bounding box center [648, 617] width 717 height 22
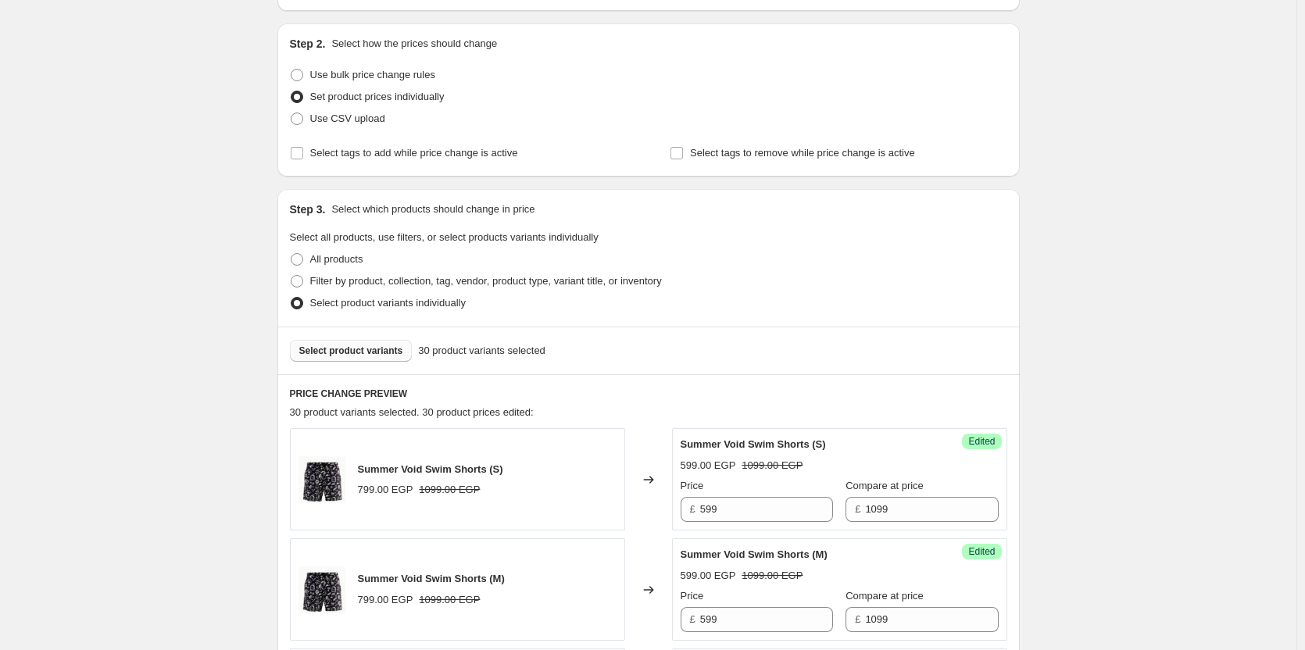
scroll to position [147, 0]
click at [410, 351] on button "Select product variants" at bounding box center [351, 349] width 123 height 22
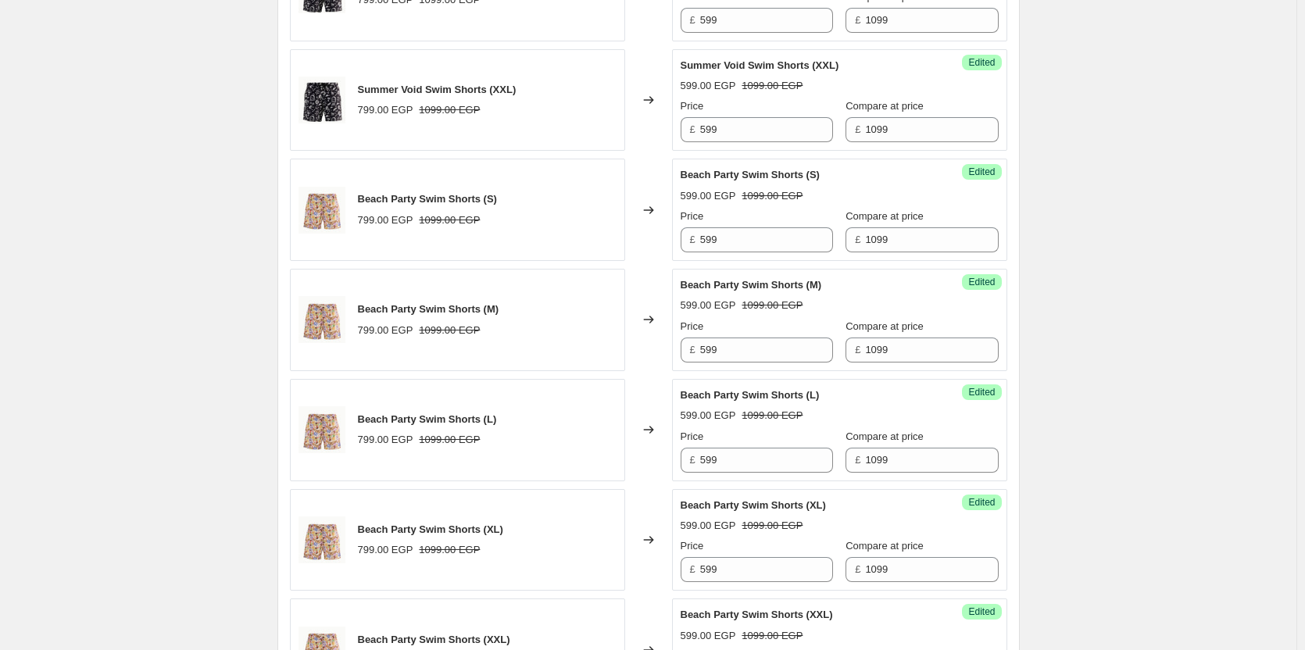
scroll to position [966, 0]
click at [1045, 346] on div "Create new price change job. This page is ready Create new price change job Dra…" at bounding box center [648, 605] width 1296 height 3142
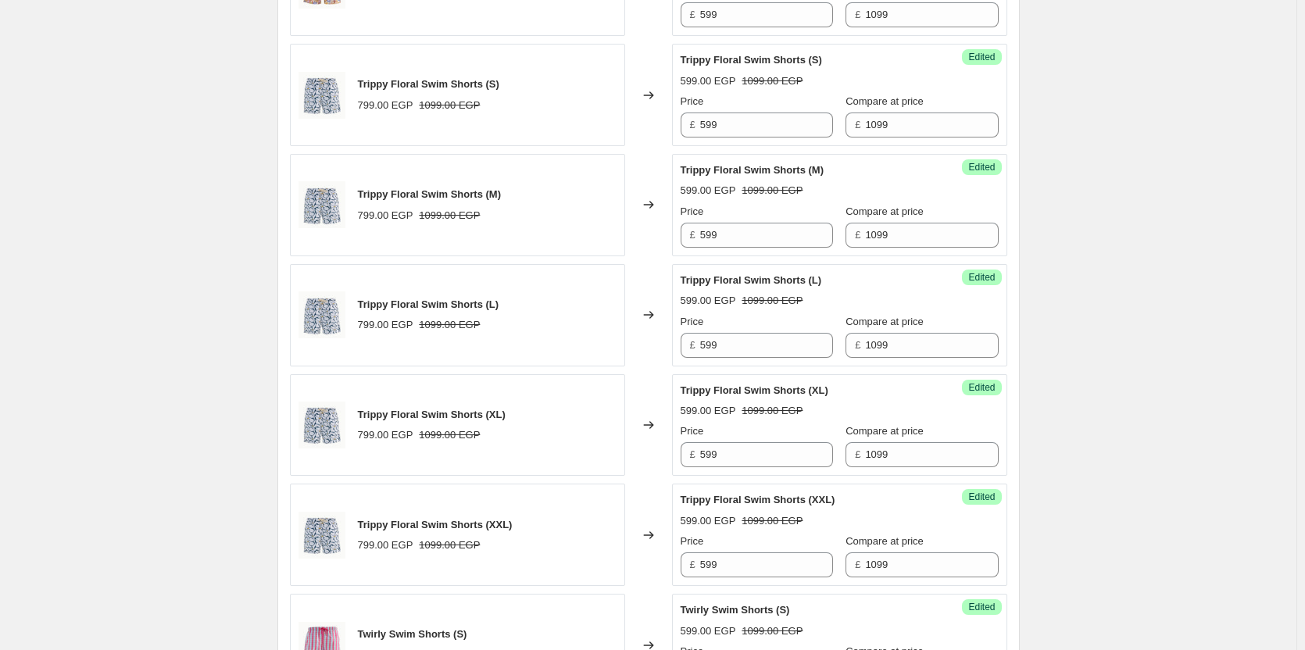
scroll to position [1629, 0]
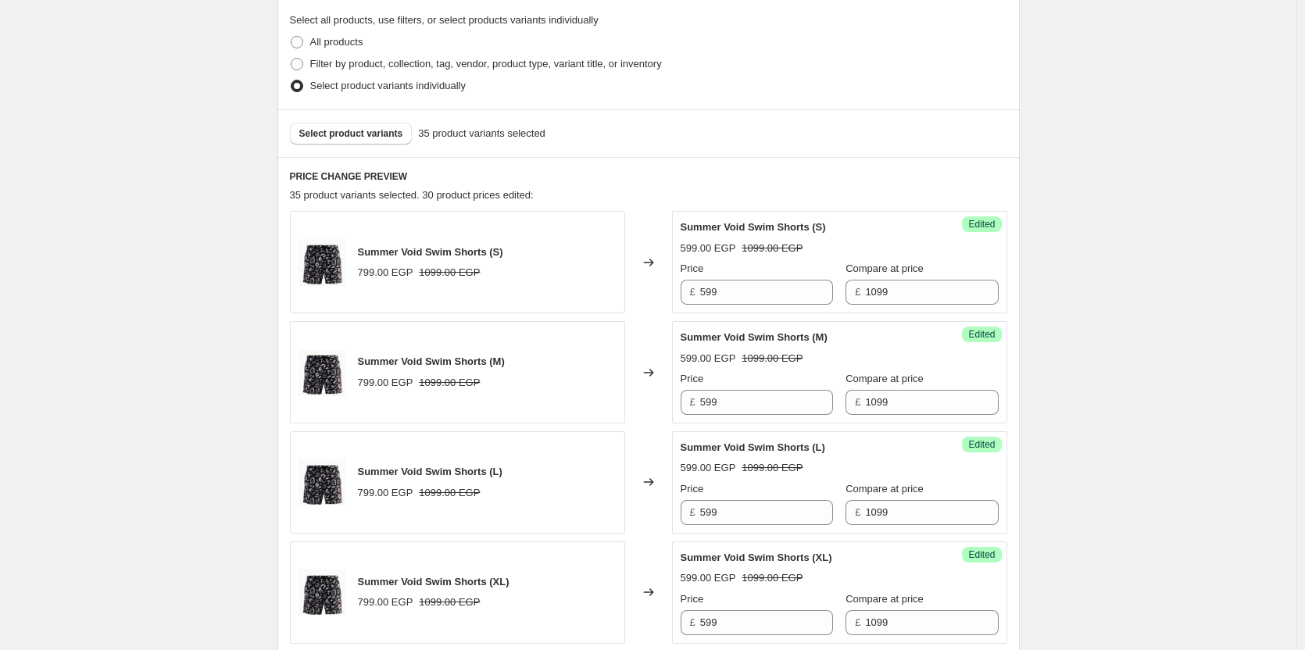
scroll to position [346, 0]
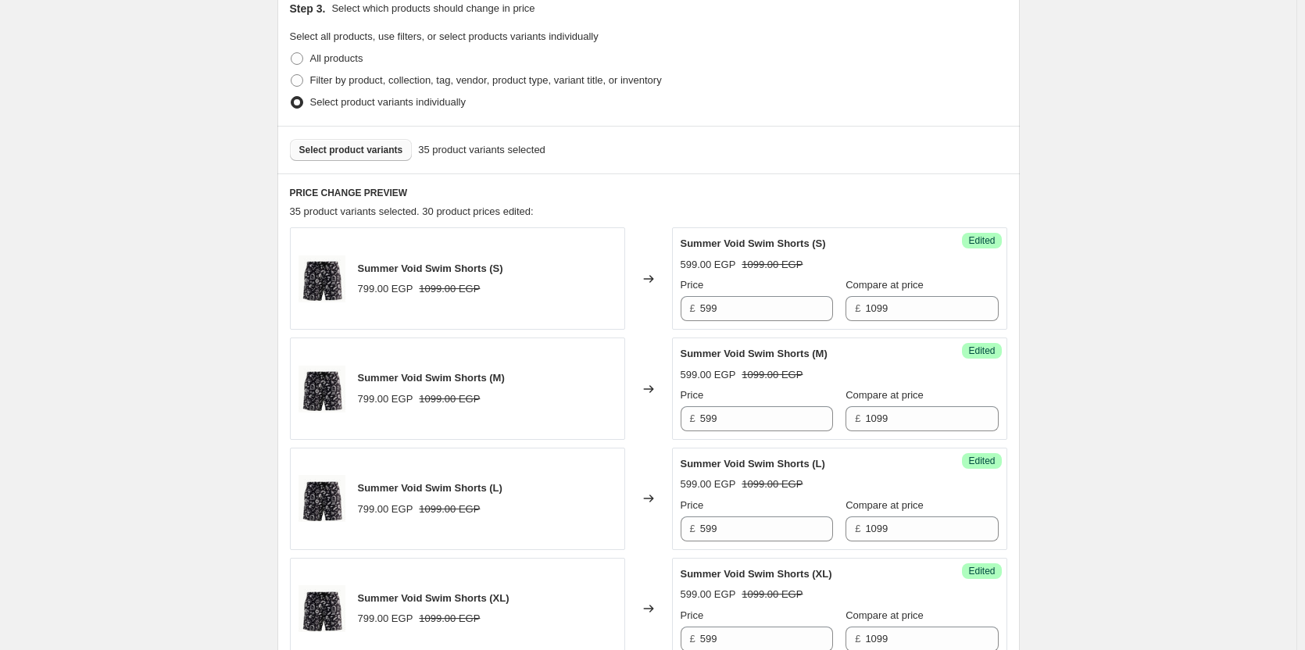
click at [386, 144] on button "Select product variants" at bounding box center [351, 150] width 123 height 22
click at [666, 427] on div "Changed to" at bounding box center [648, 388] width 47 height 102
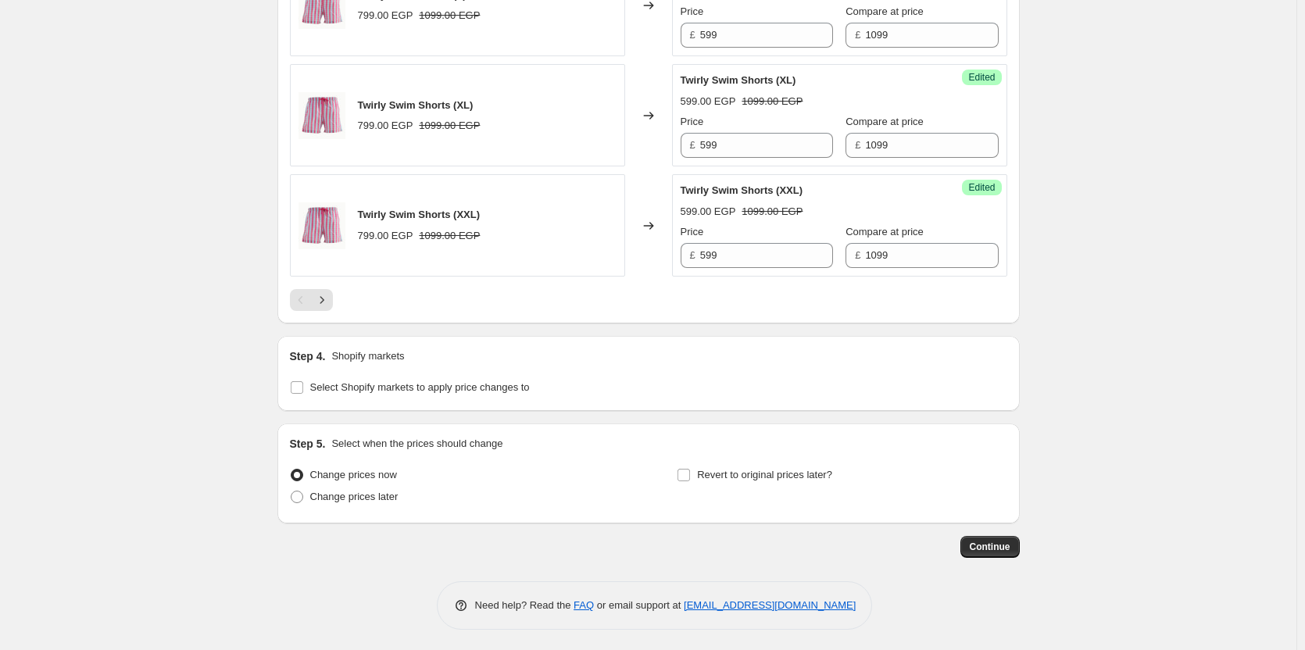
scroll to position [2492, 0]
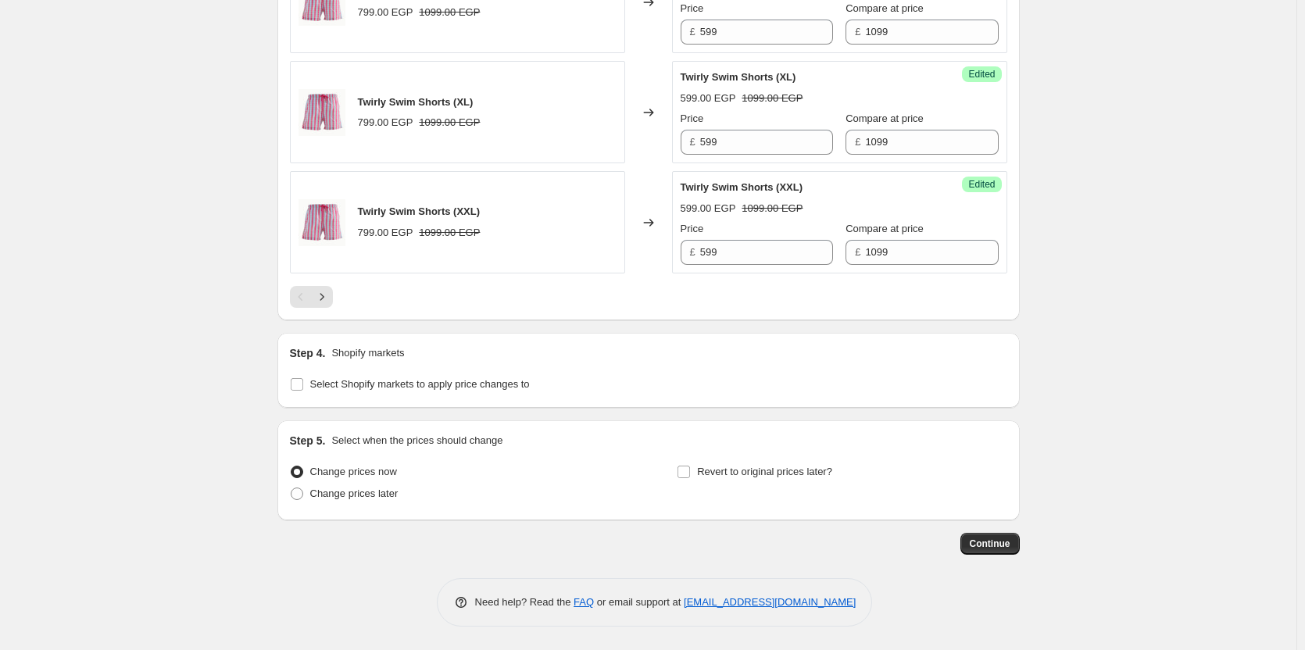
click at [666, 377] on div "Select Shopify markets to apply price changes to" at bounding box center [648, 384] width 717 height 22
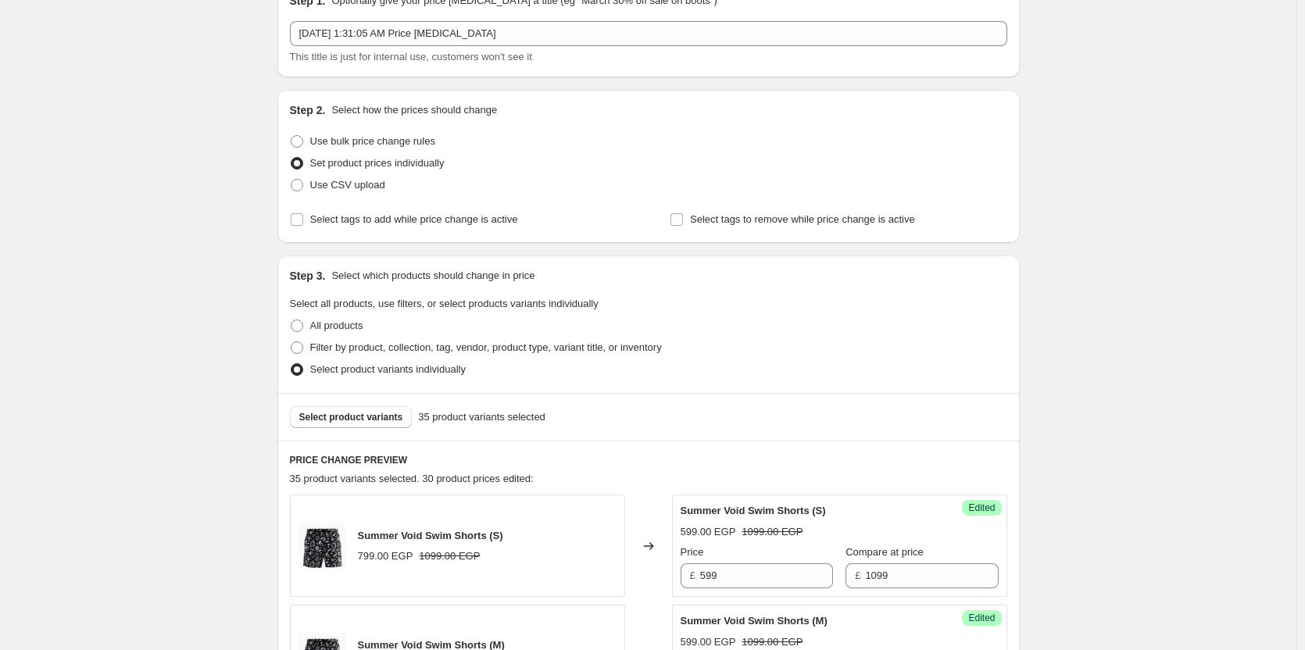
scroll to position [0, 0]
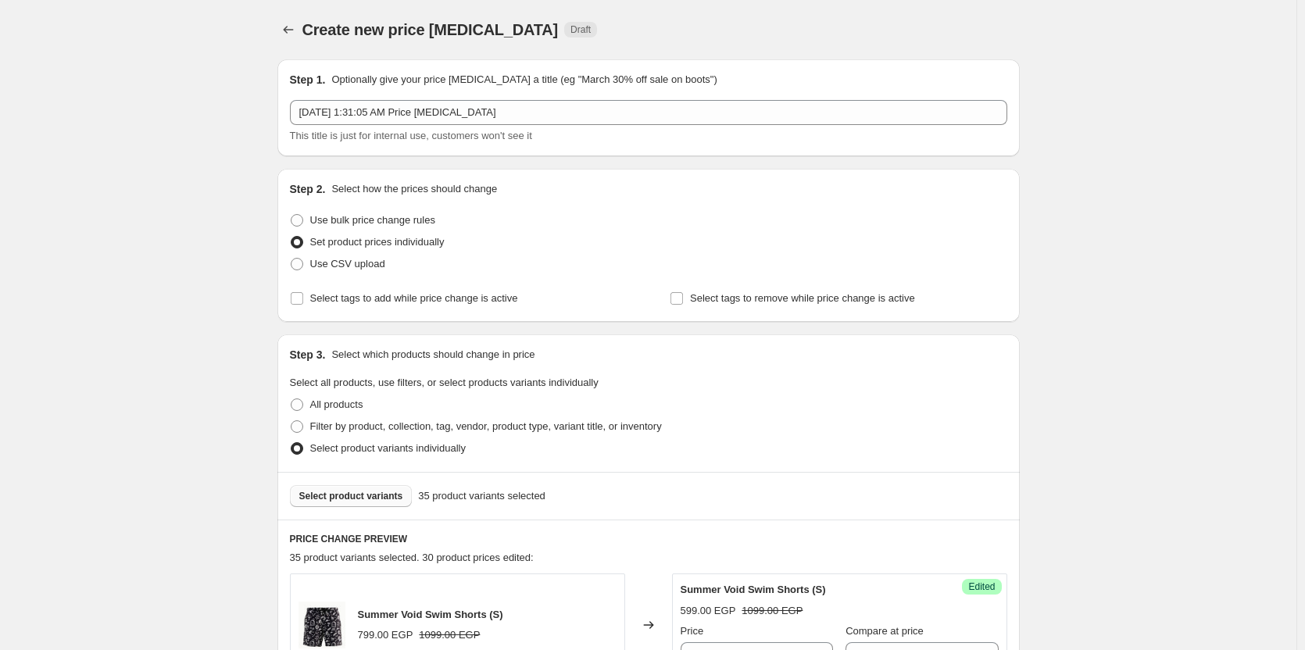
click at [369, 485] on button "Select product variants" at bounding box center [351, 496] width 123 height 22
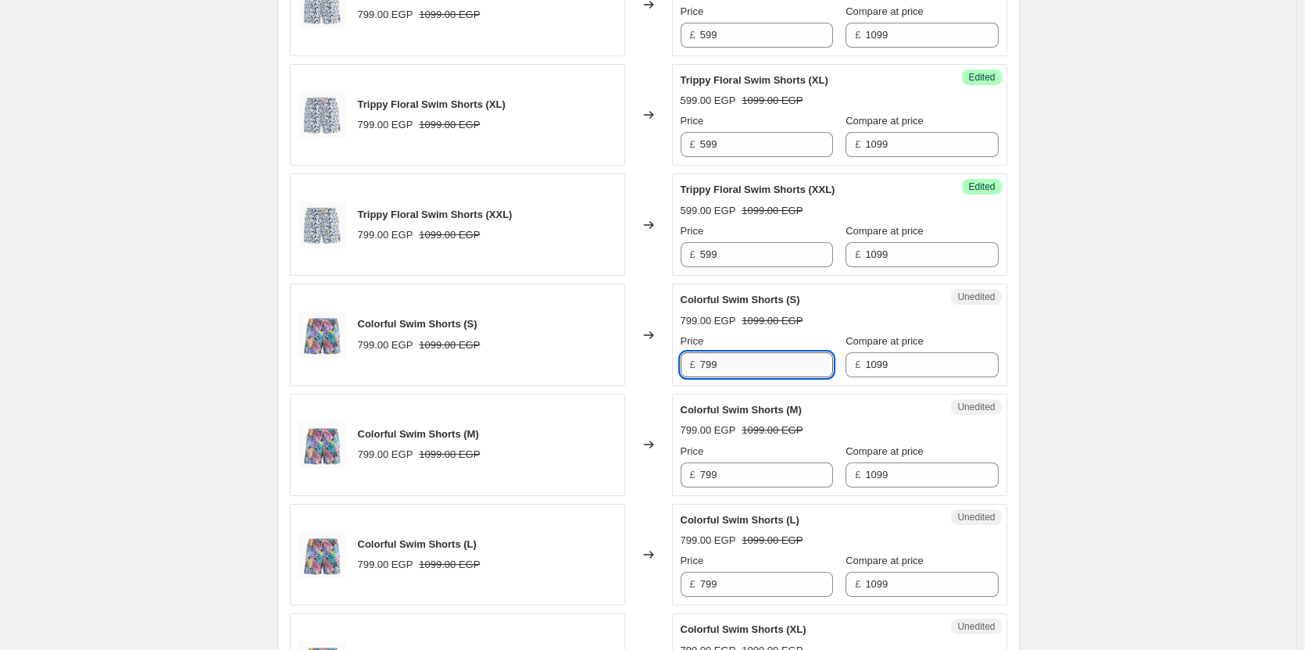
click at [763, 362] on input "799" at bounding box center [766, 364] width 133 height 25
type input "599"
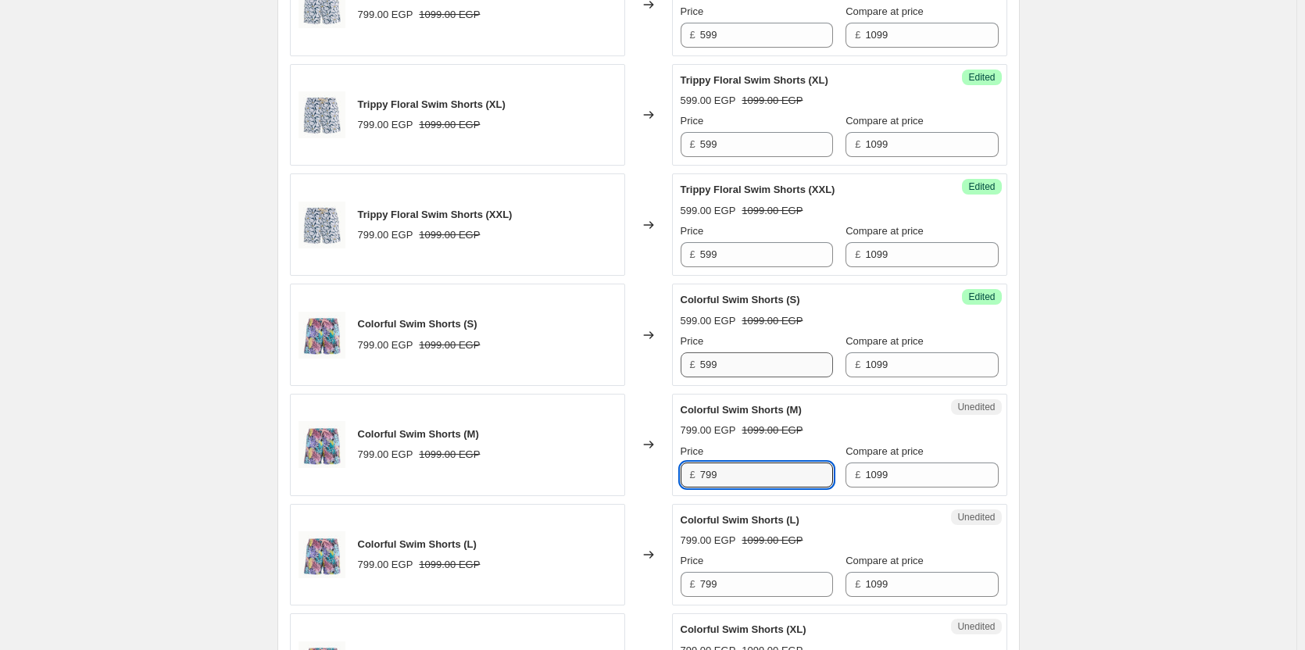
paste input "5"
type input "599"
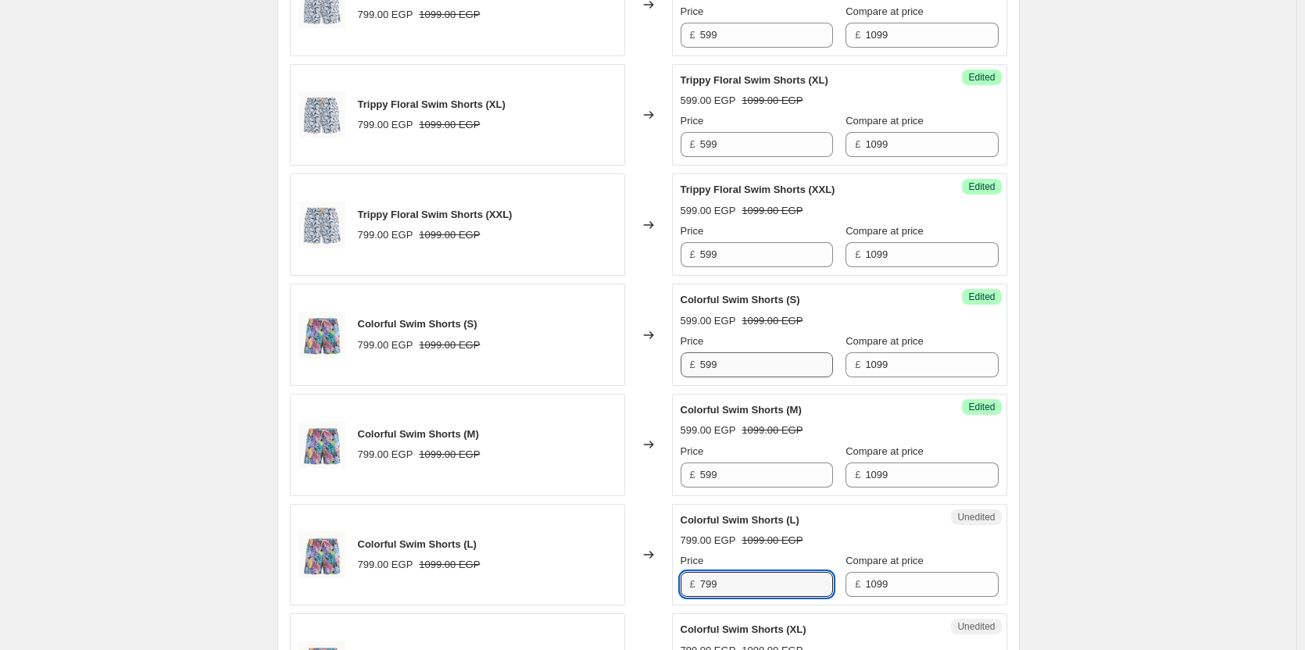
paste input "5"
type input "599"
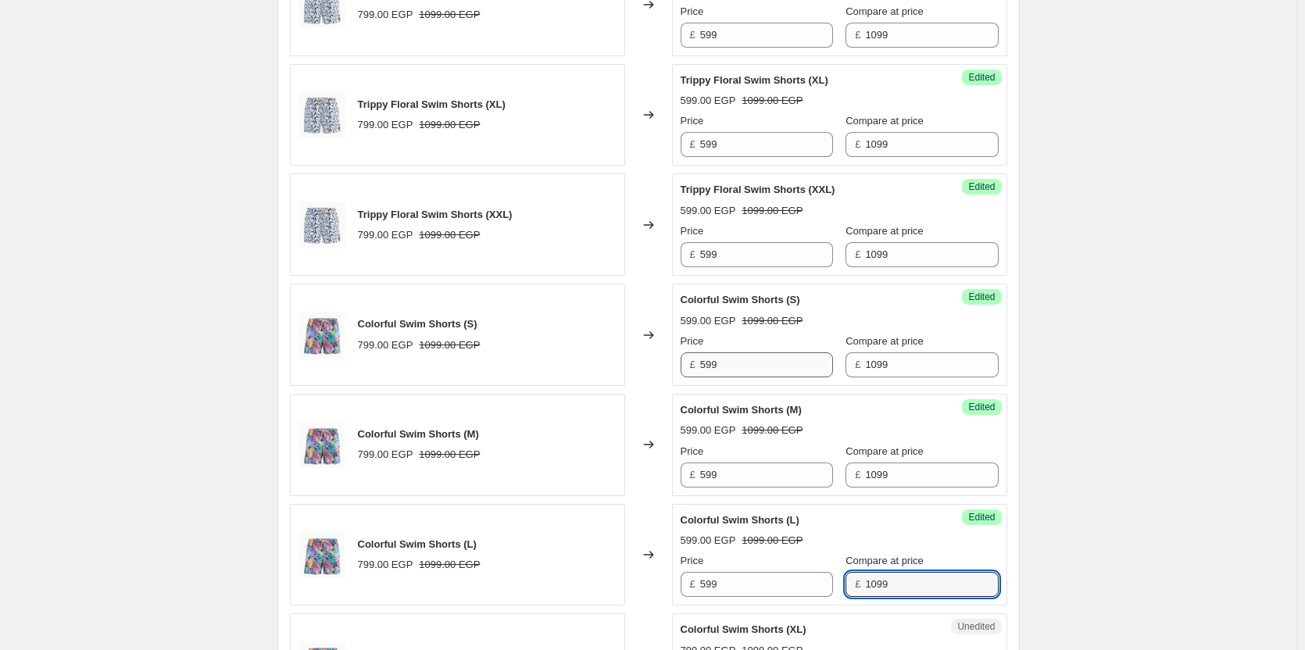
scroll to position [2309, 0]
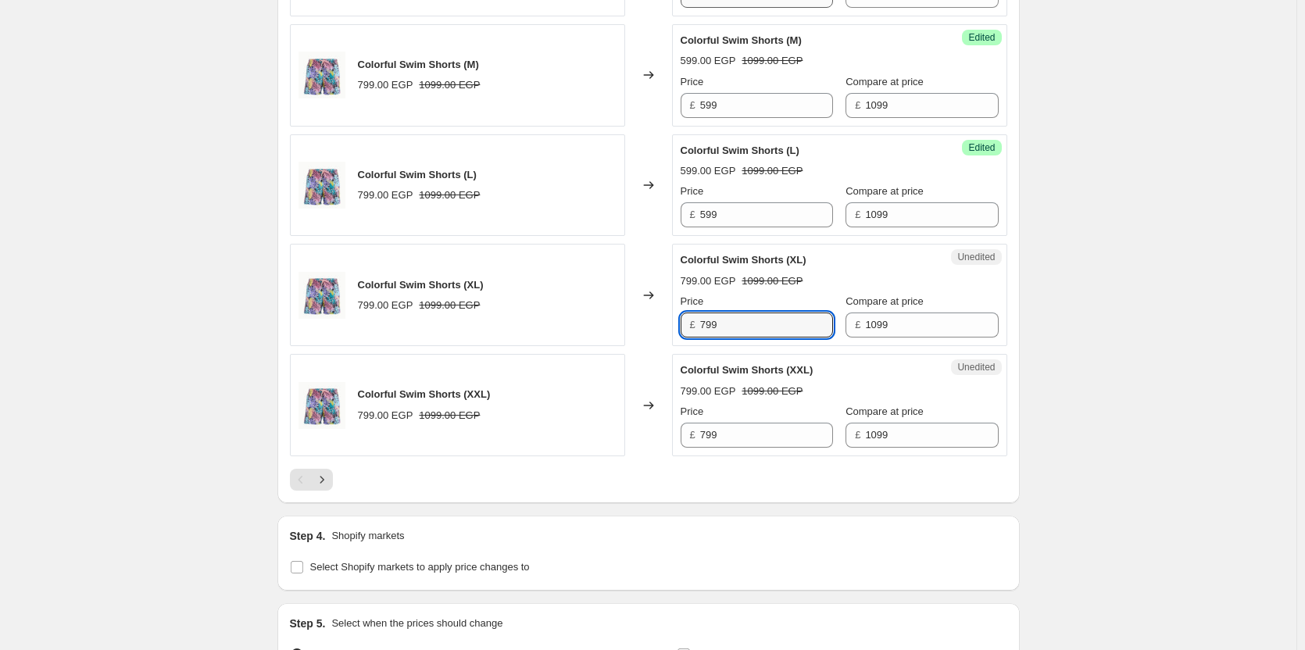
paste input "5"
type input "599"
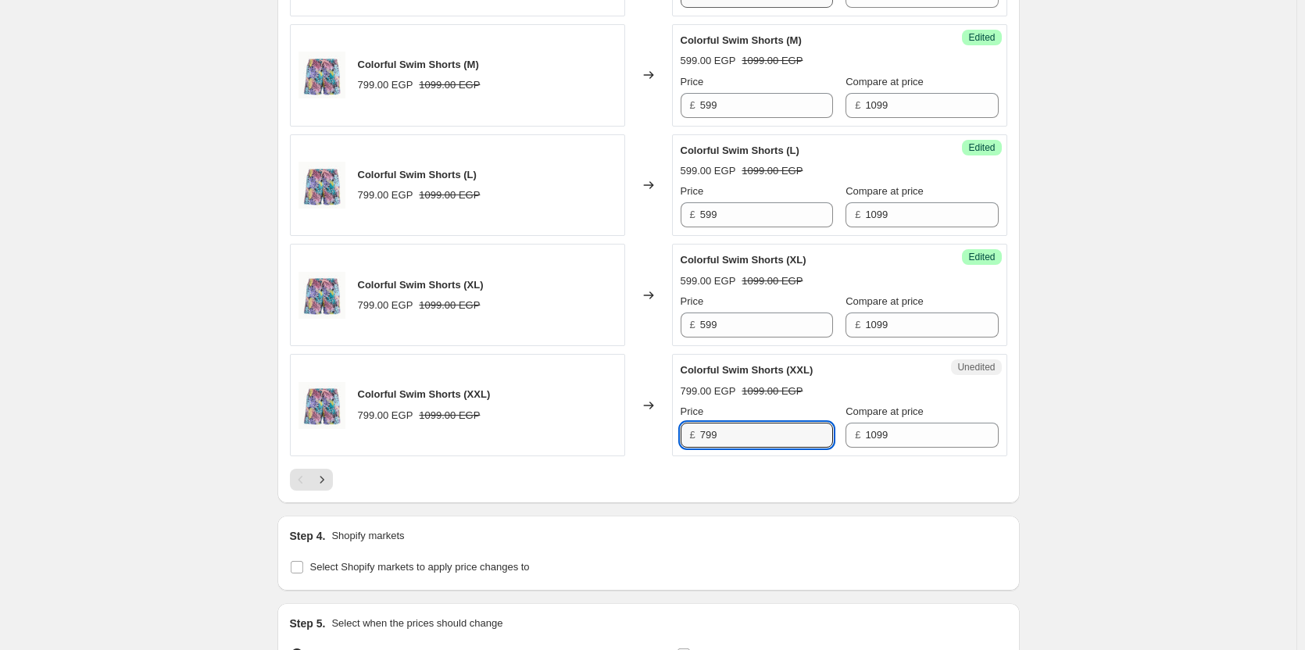
paste input "5"
type input "599"
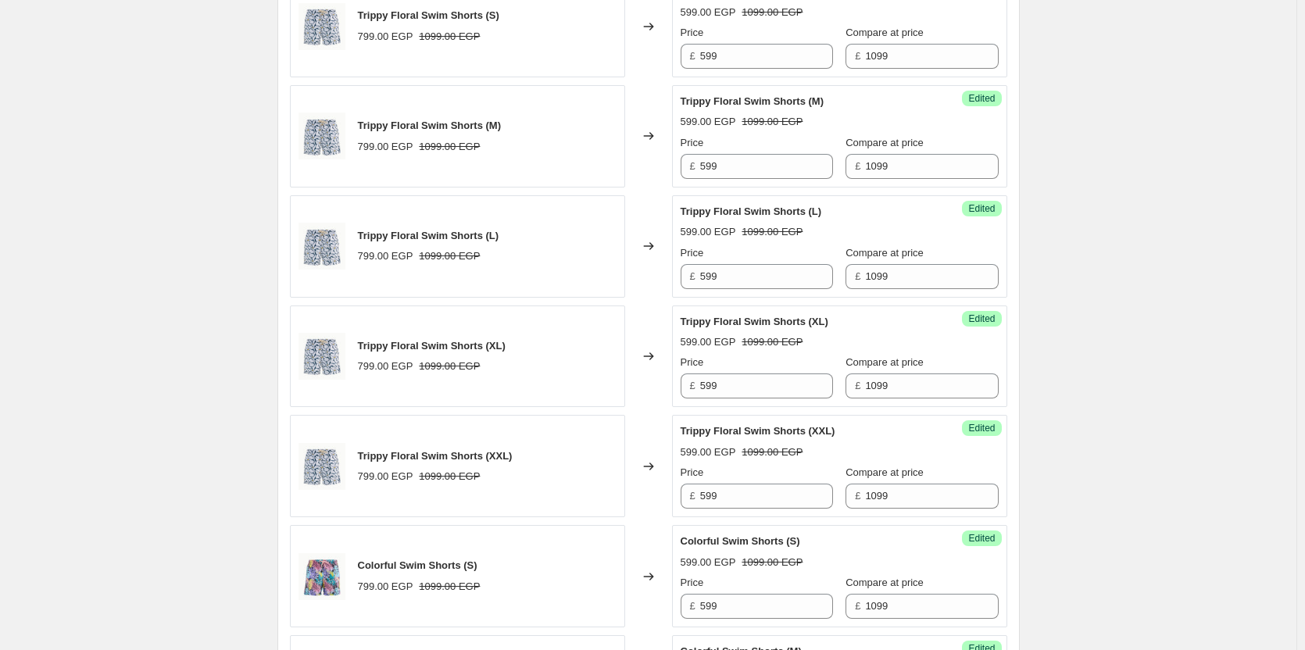
scroll to position [1698, 0]
click at [630, 362] on div "Changed to" at bounding box center [648, 357] width 47 height 102
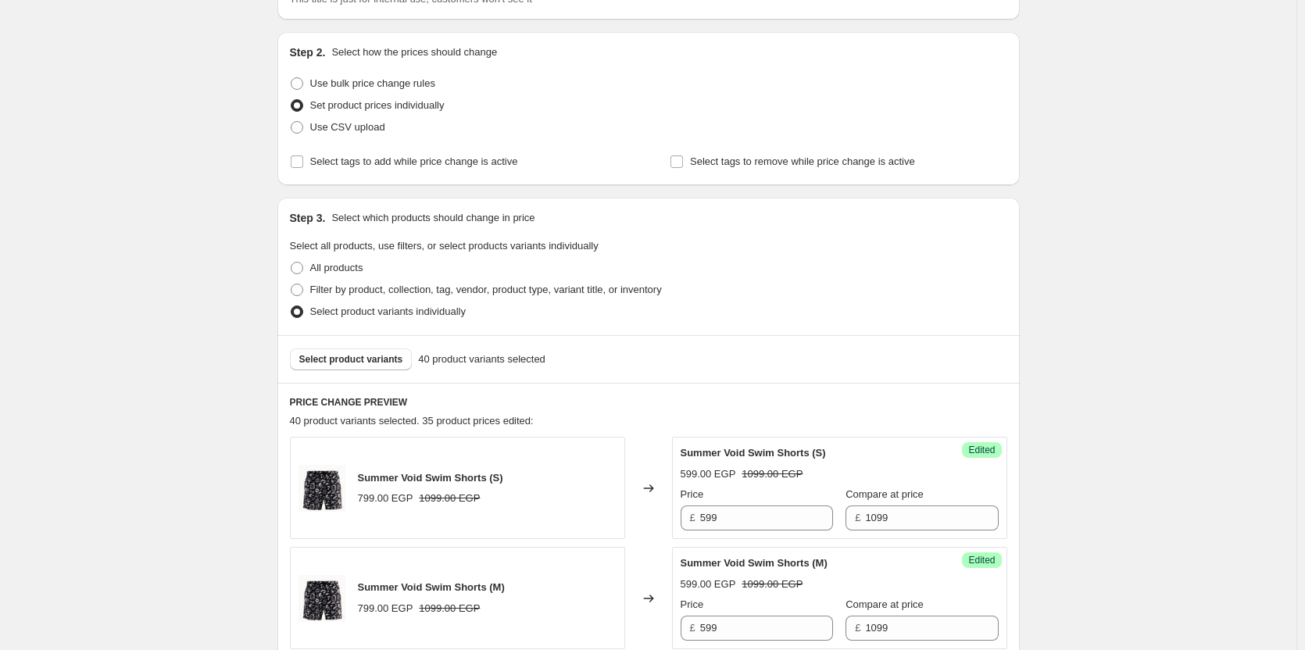
scroll to position [136, 0]
click at [400, 353] on button "Select product variants" at bounding box center [351, 360] width 123 height 22
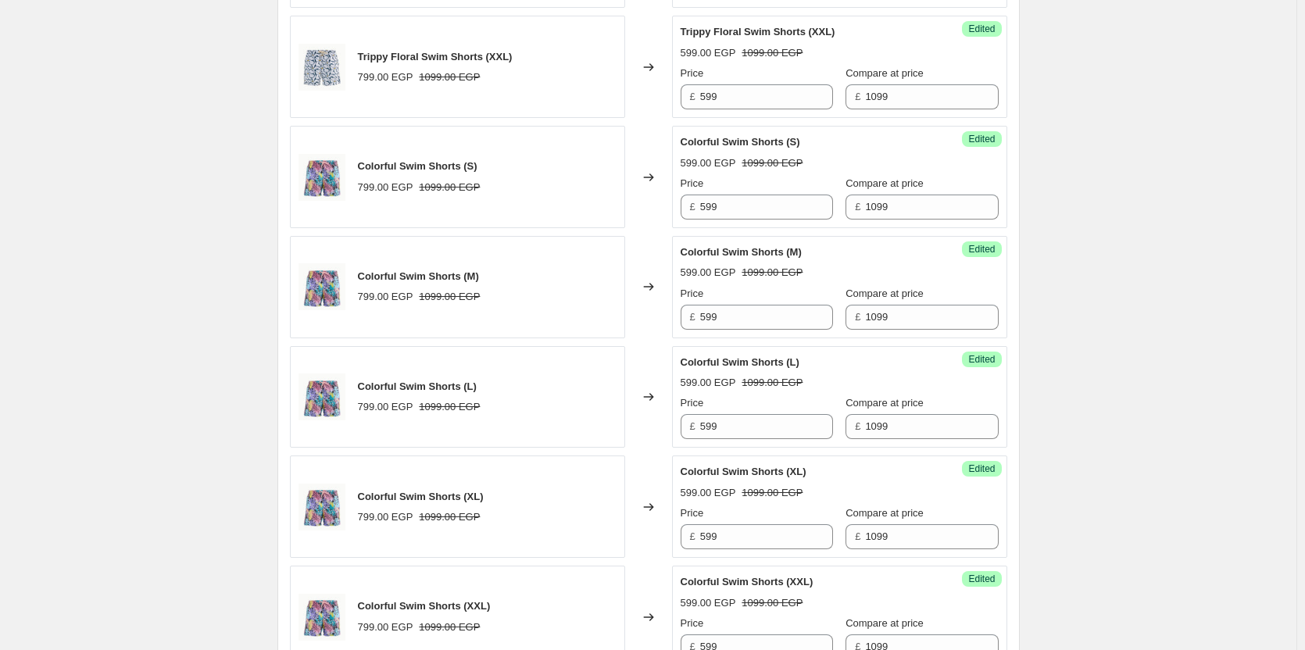
scroll to position [2098, 0]
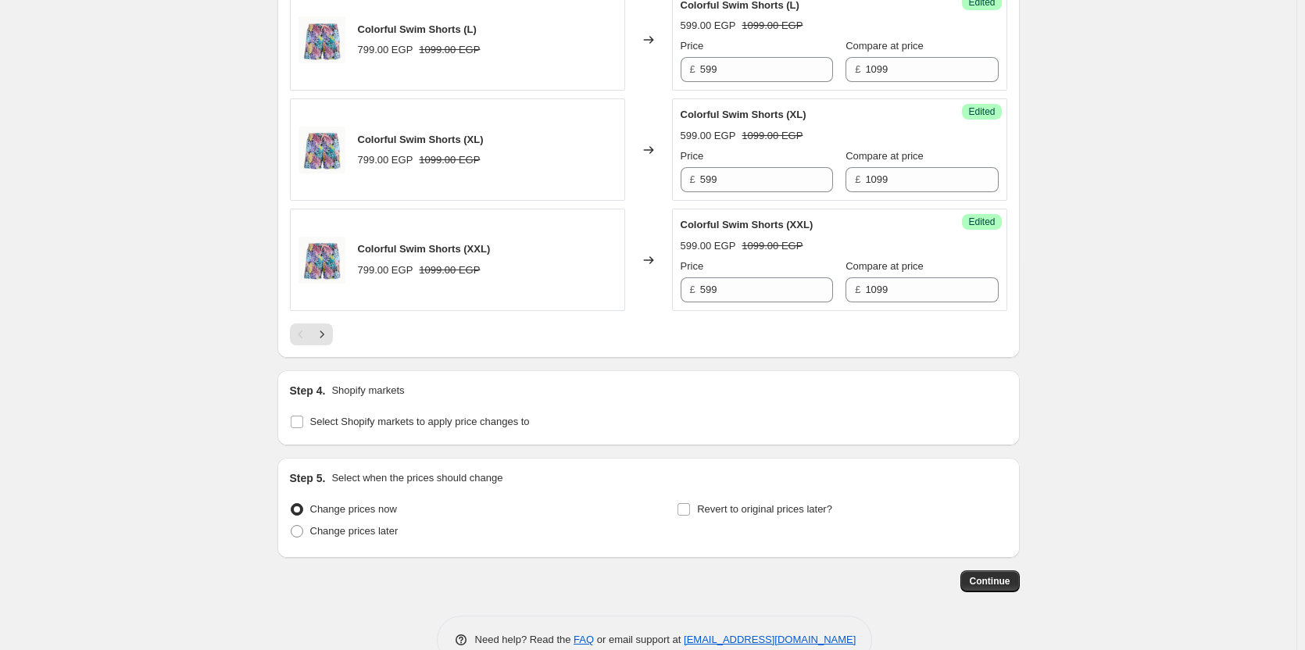
scroll to position [2467, 0]
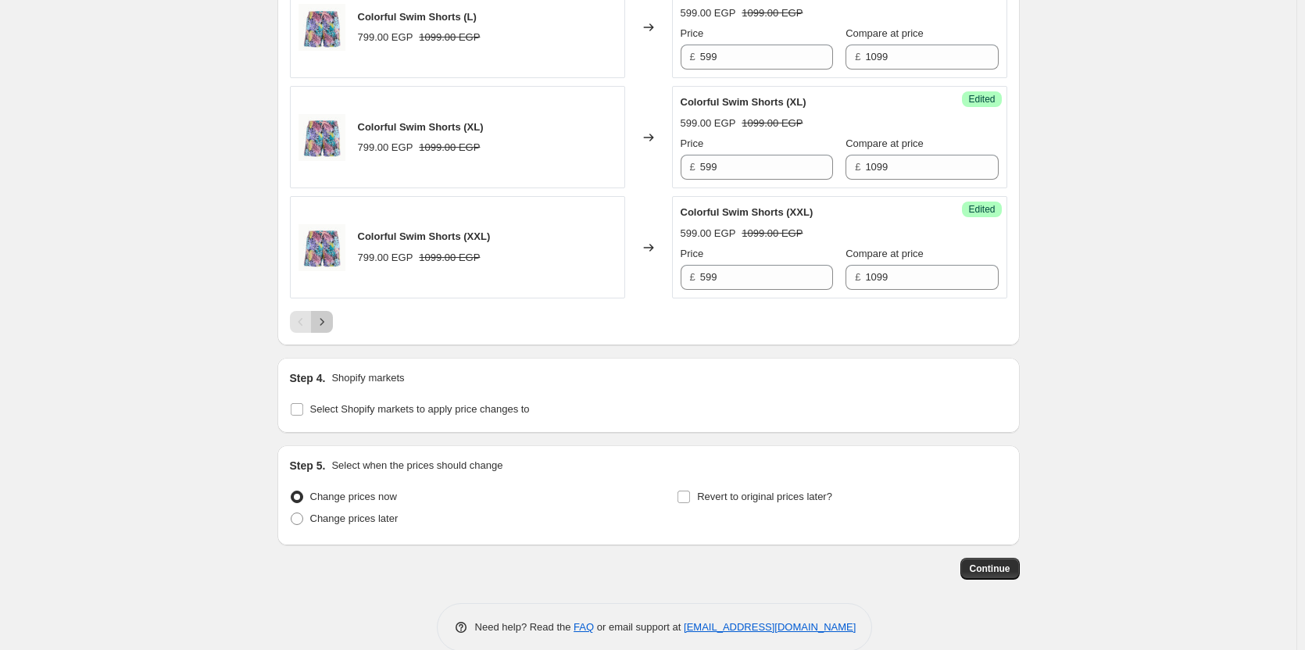
click at [330, 323] on icon "Next" at bounding box center [322, 322] width 16 height 16
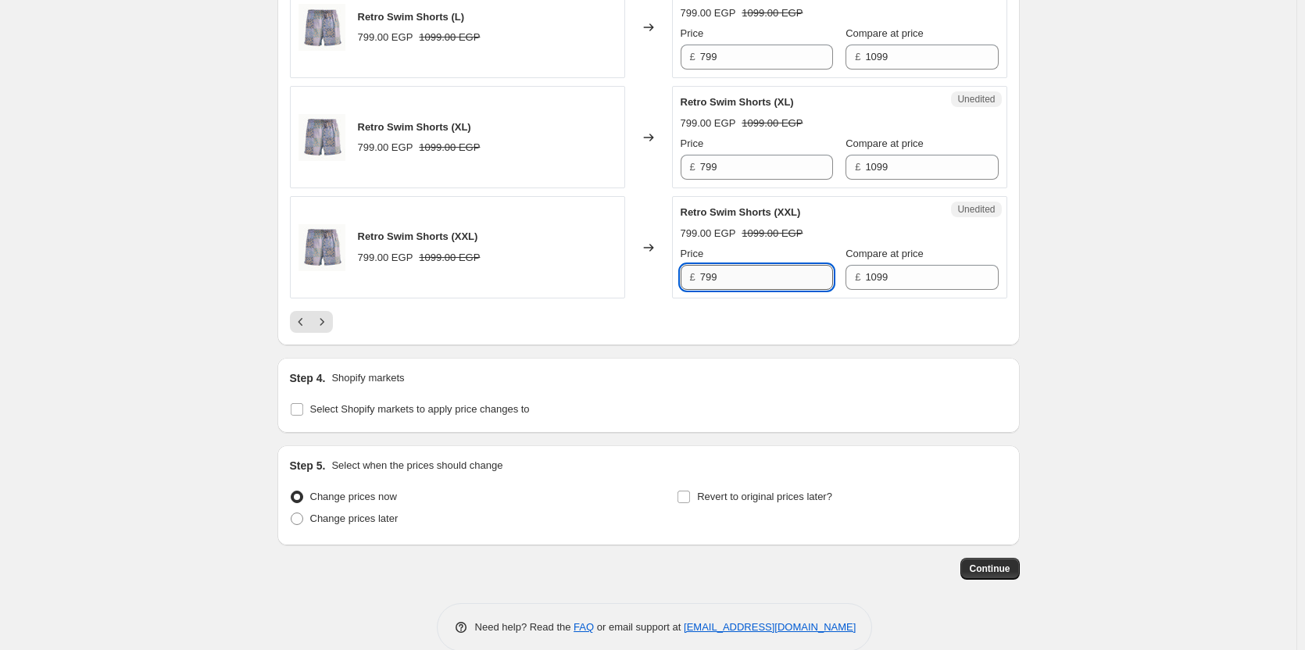
click at [759, 273] on input "799" at bounding box center [766, 277] width 133 height 25
type input "599"
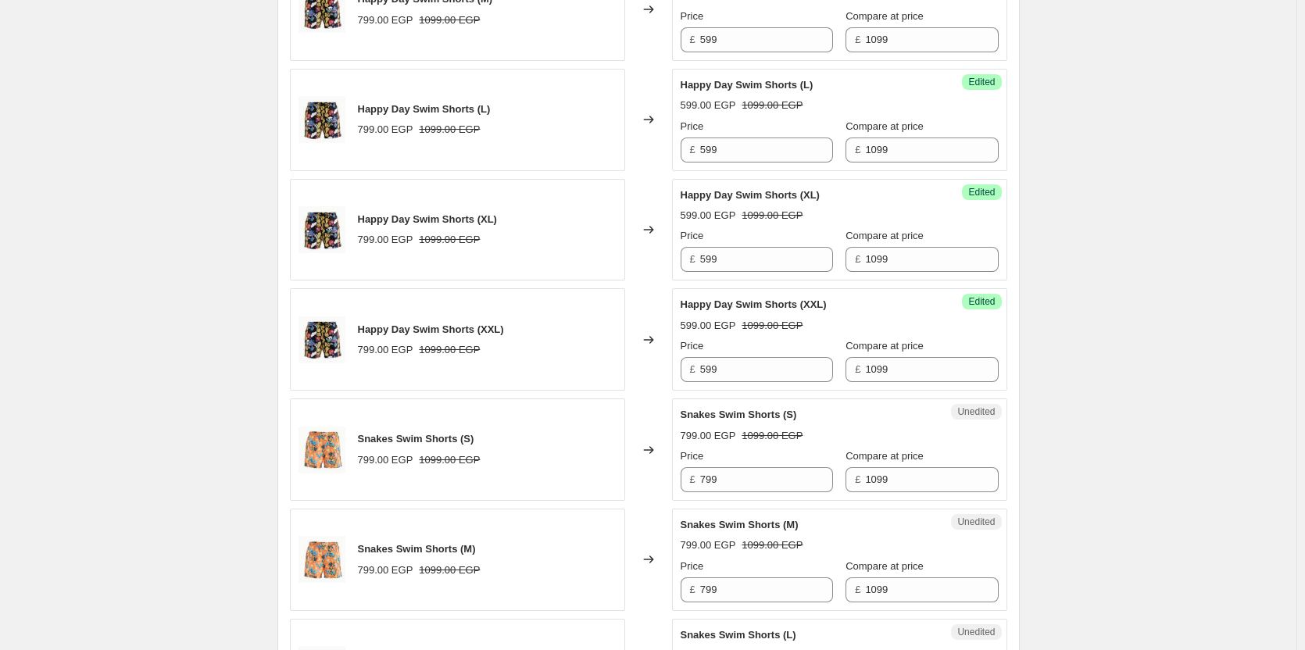
scroll to position [1273, 0]
click at [759, 475] on input "799" at bounding box center [766, 481] width 133 height 25
paste input "5"
type input "599"
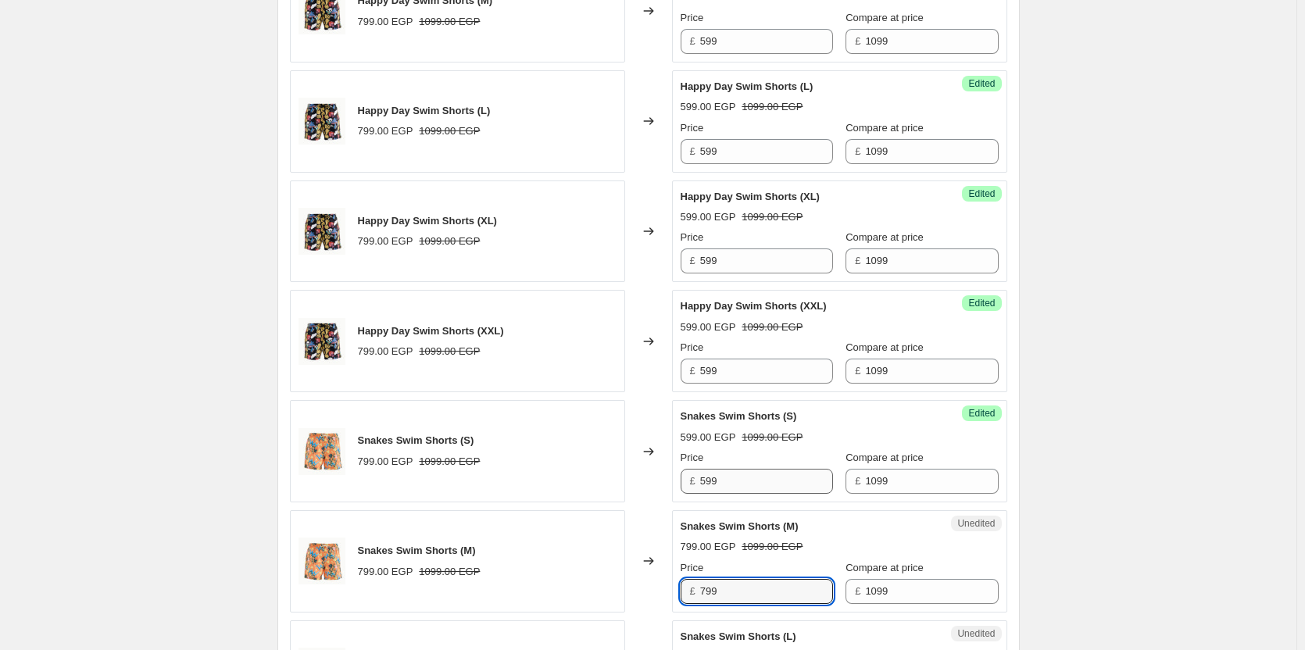
paste input "5"
type input "599"
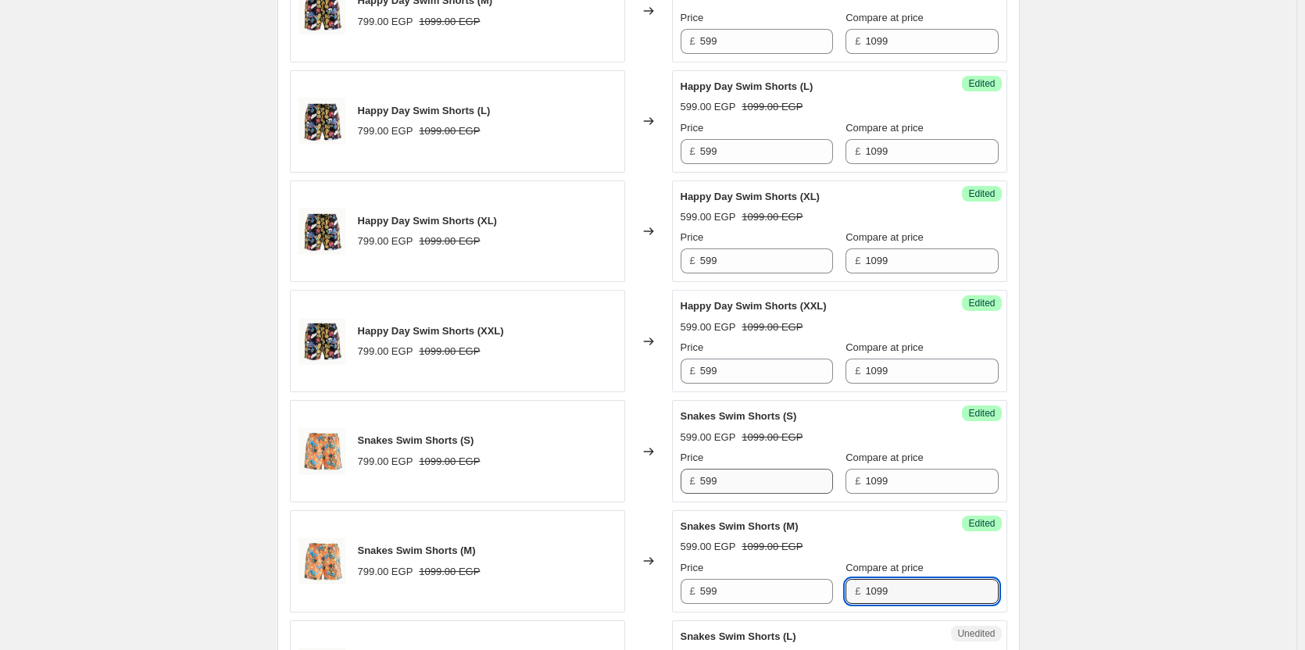
scroll to position [1650, 0]
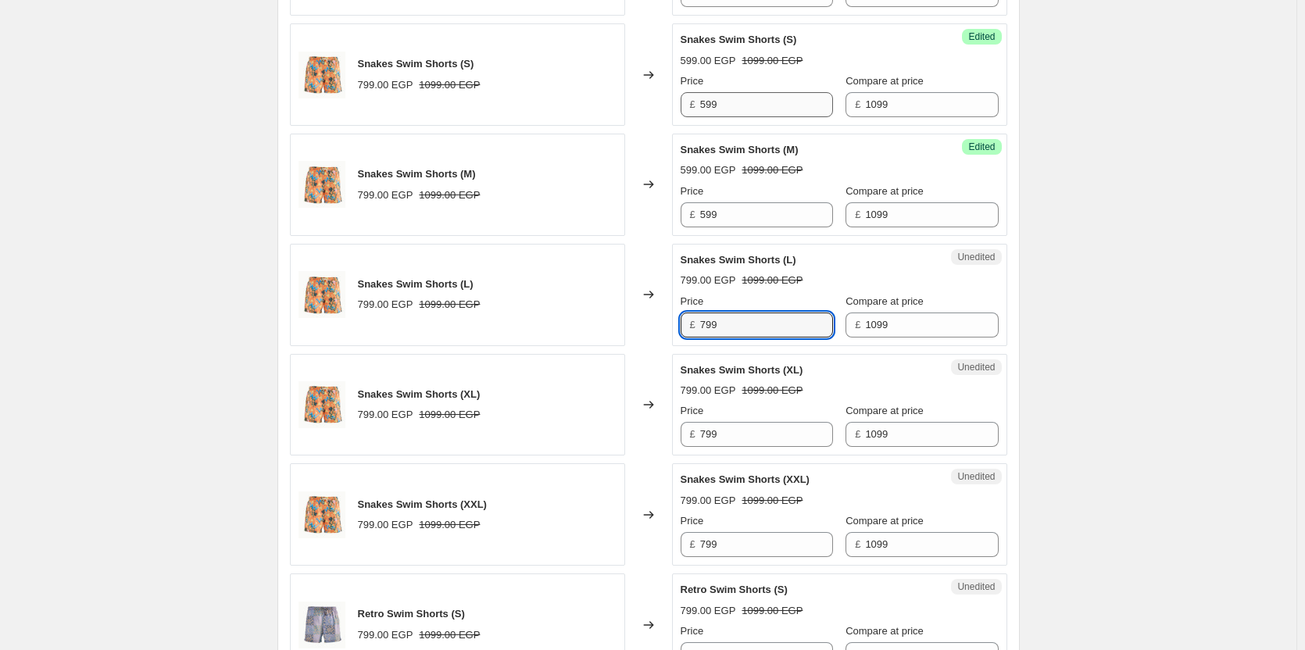
paste input "5"
type input "599"
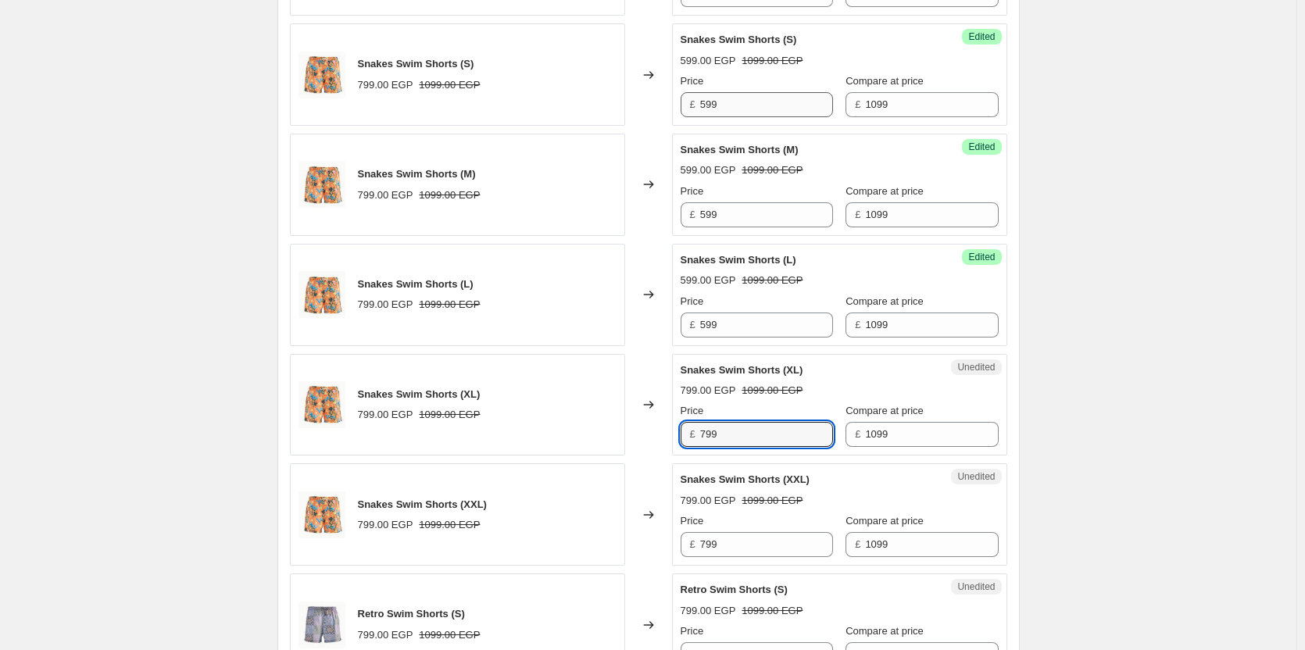
paste input "5"
type input "599"
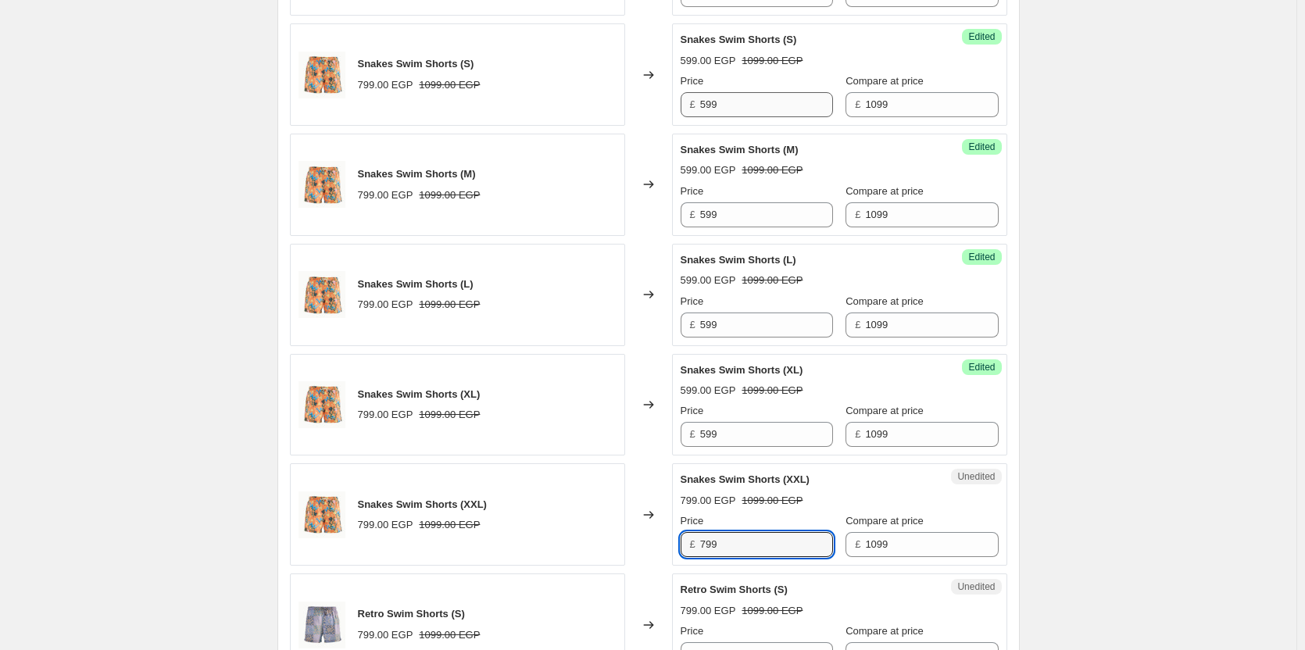
paste input "5"
type input "599"
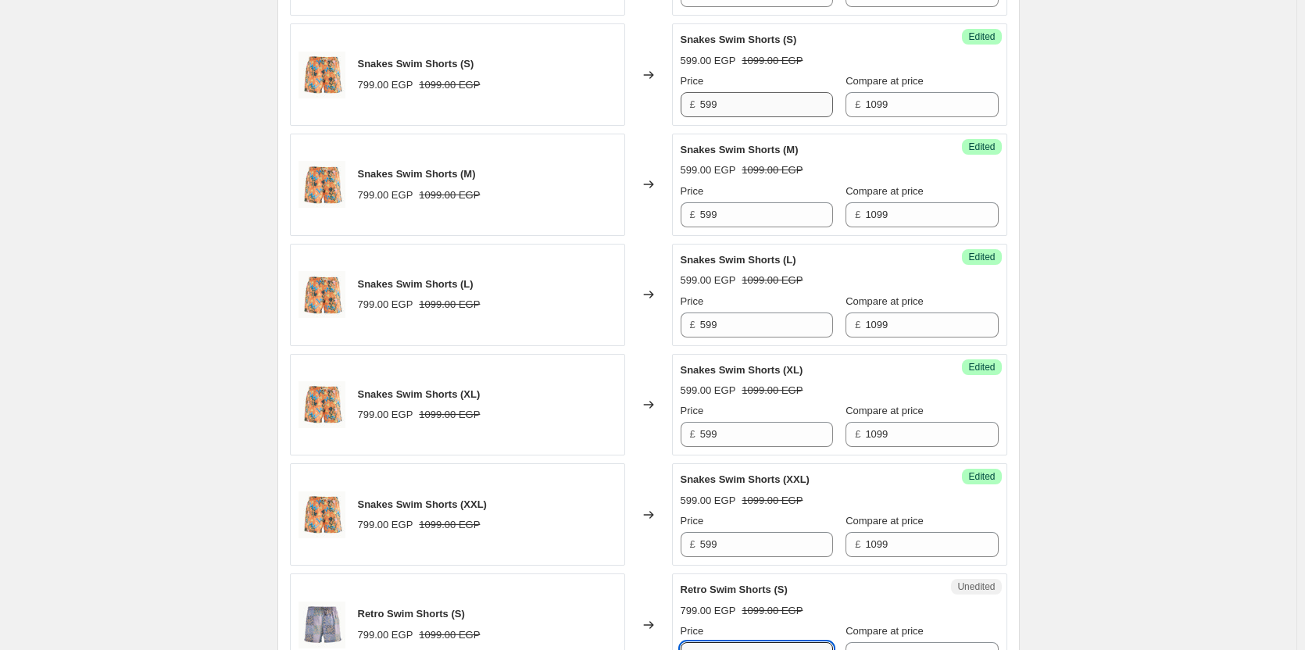
scroll to position [1667, 0]
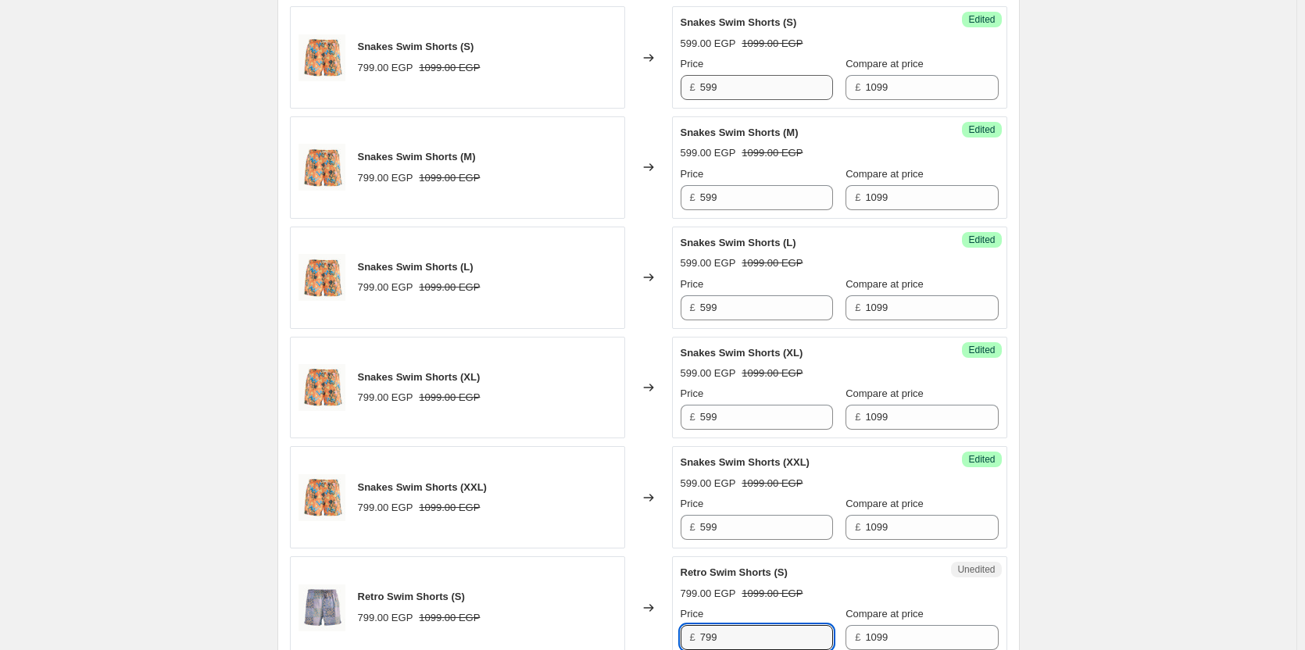
paste input "5"
type input "599"
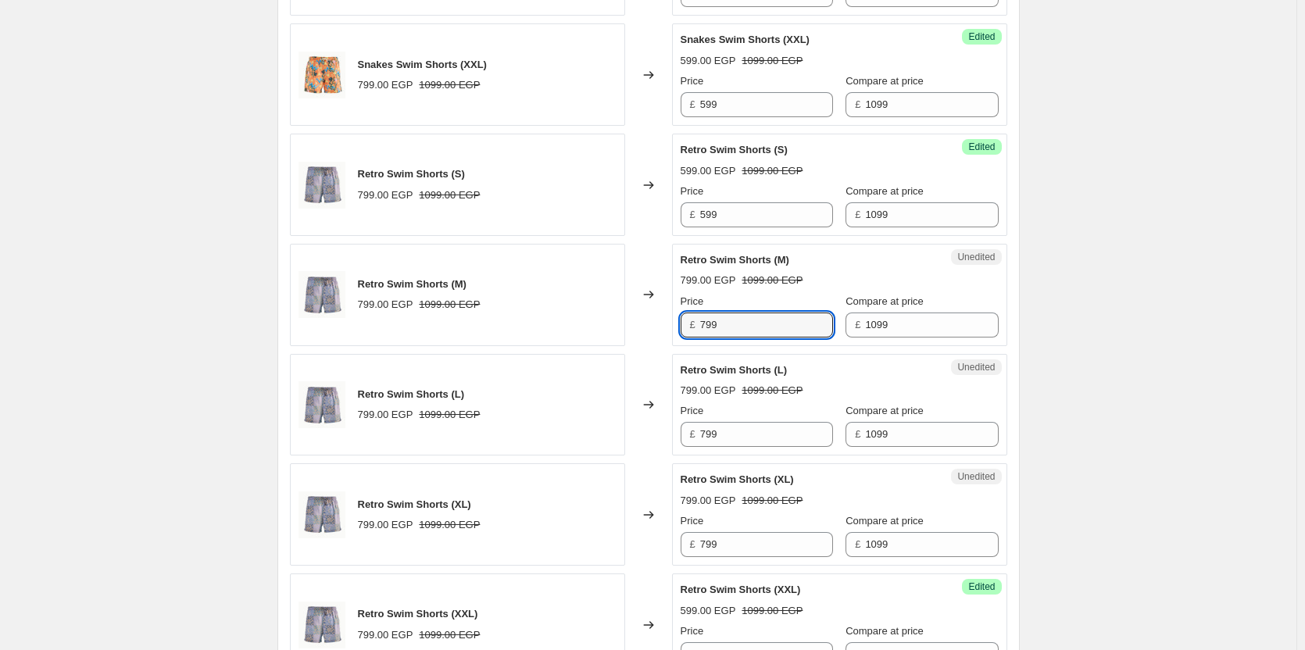
paste input "5"
type input "599"
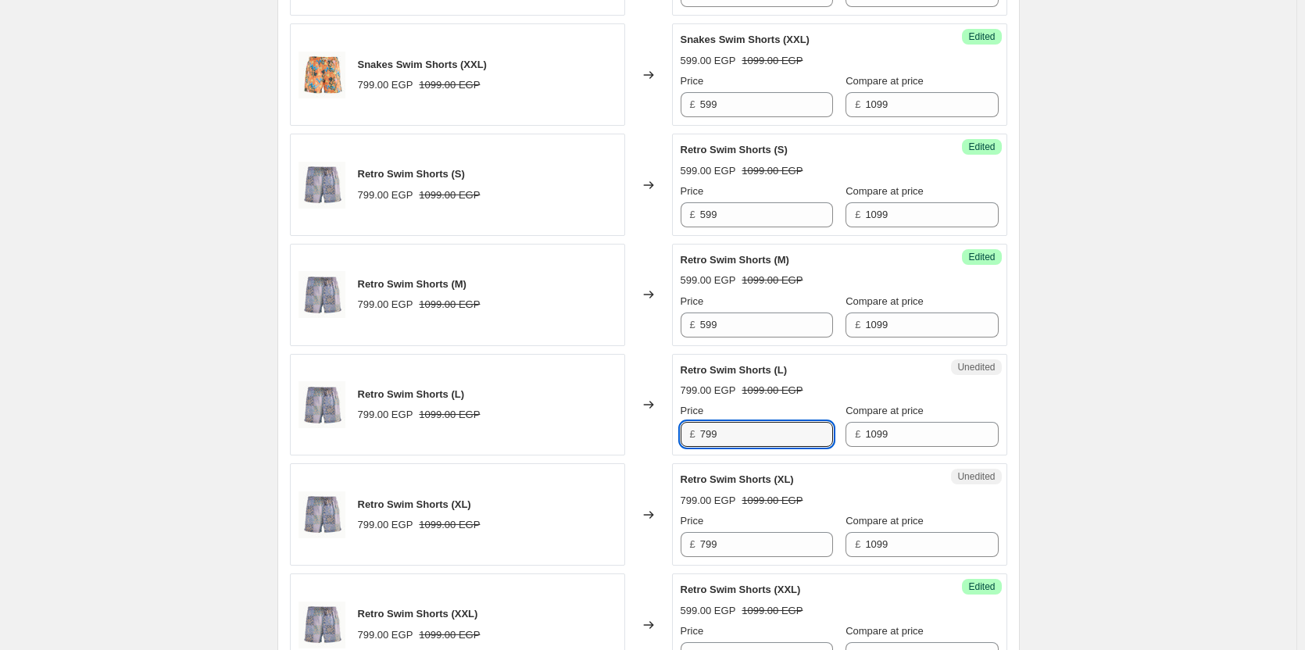
paste input "5"
type input "599"
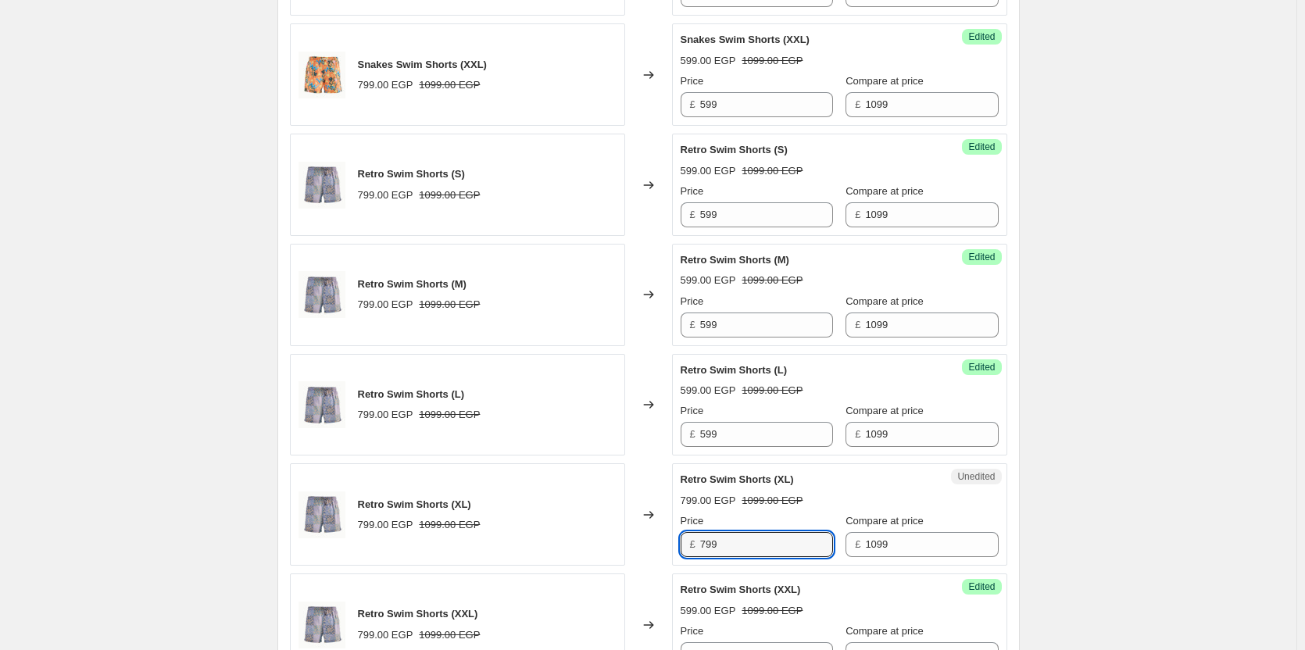
paste input "5"
type input "599"
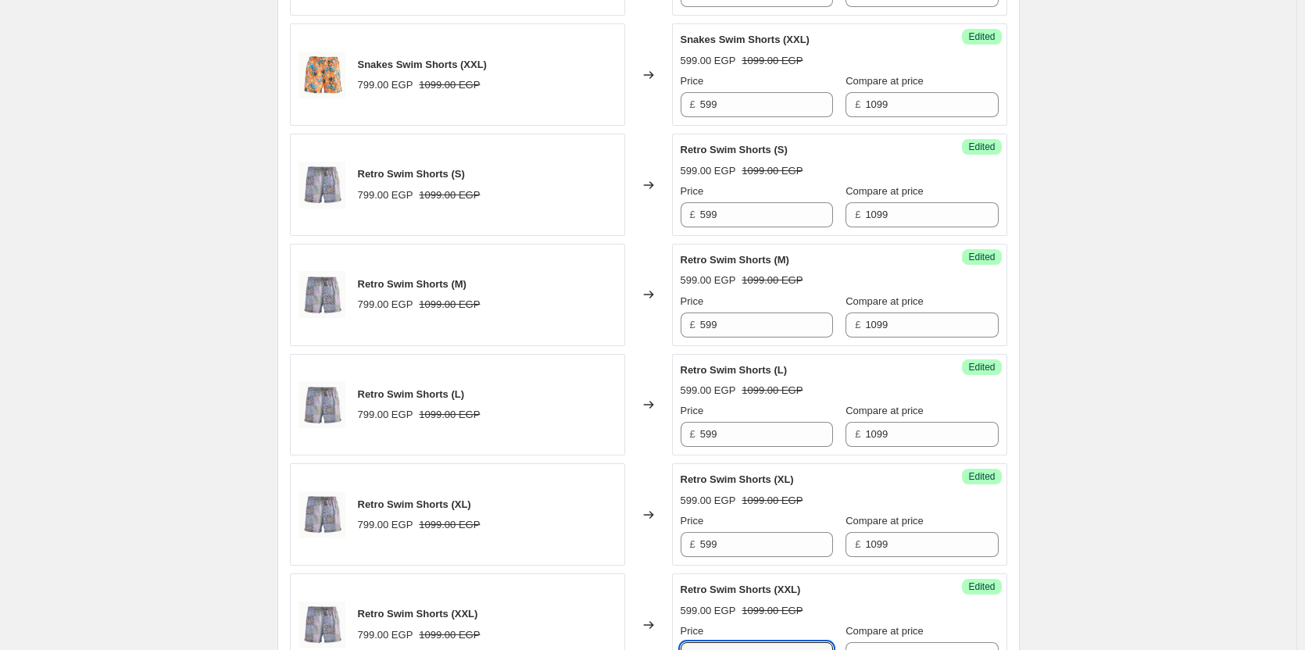
scroll to position [2107, 0]
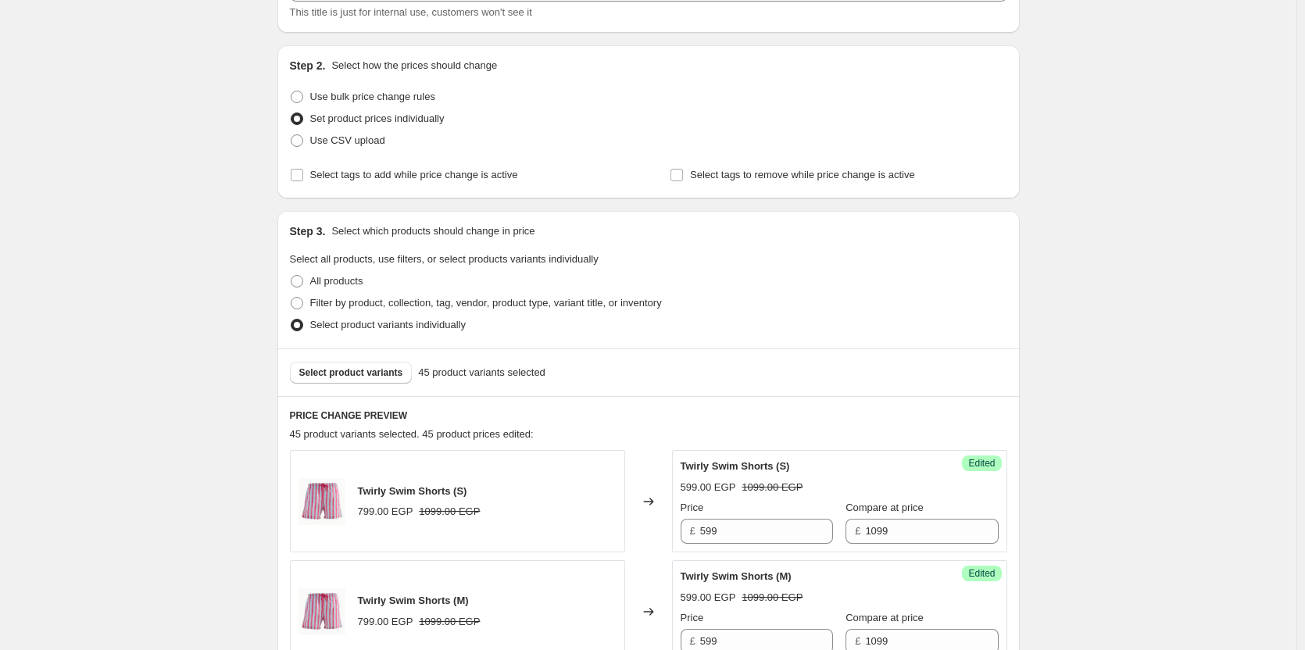
scroll to position [0, 0]
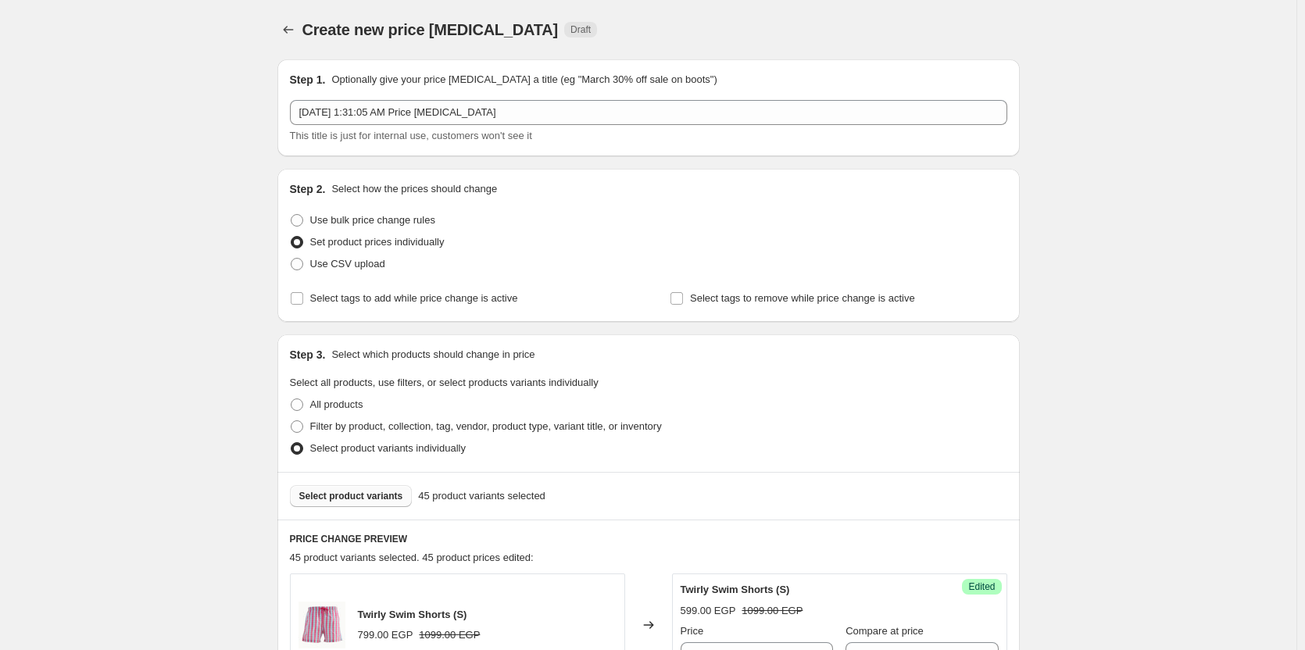
click at [373, 502] on button "Select product variants" at bounding box center [351, 496] width 123 height 22
click at [782, 476] on div "Select product variants 50 product variants selected" at bounding box center [648, 496] width 742 height 48
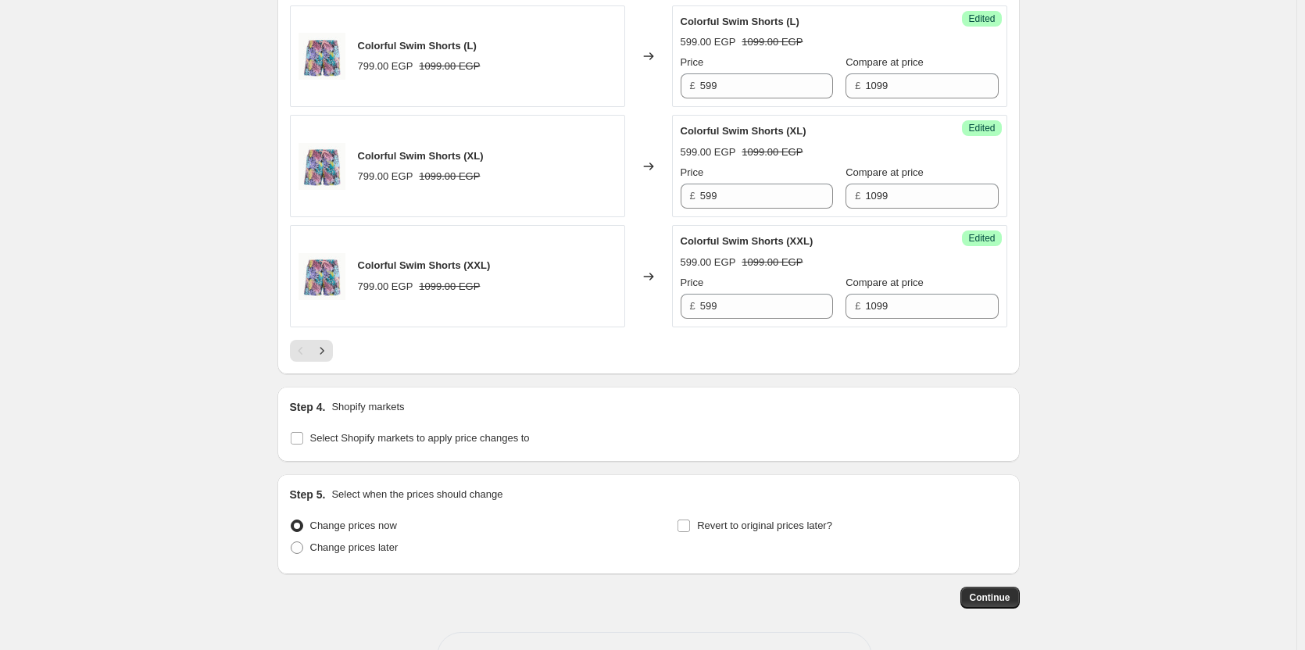
scroll to position [2458, 0]
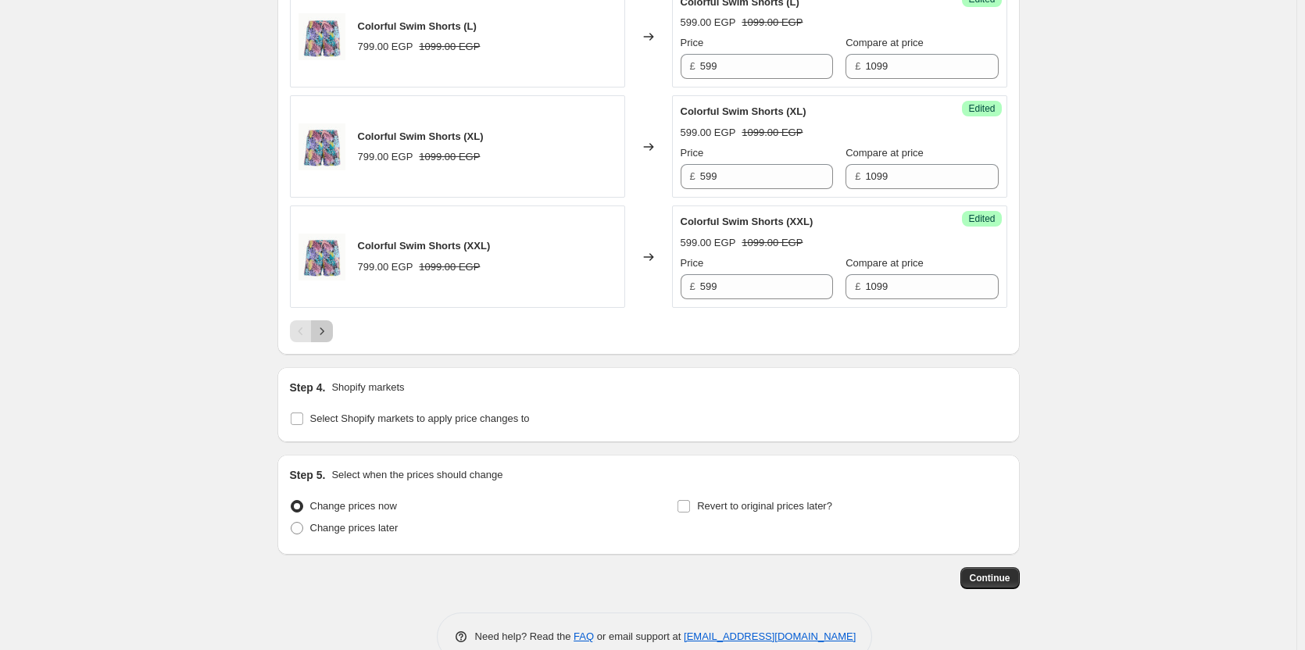
click at [333, 327] on button "Next" at bounding box center [322, 331] width 22 height 22
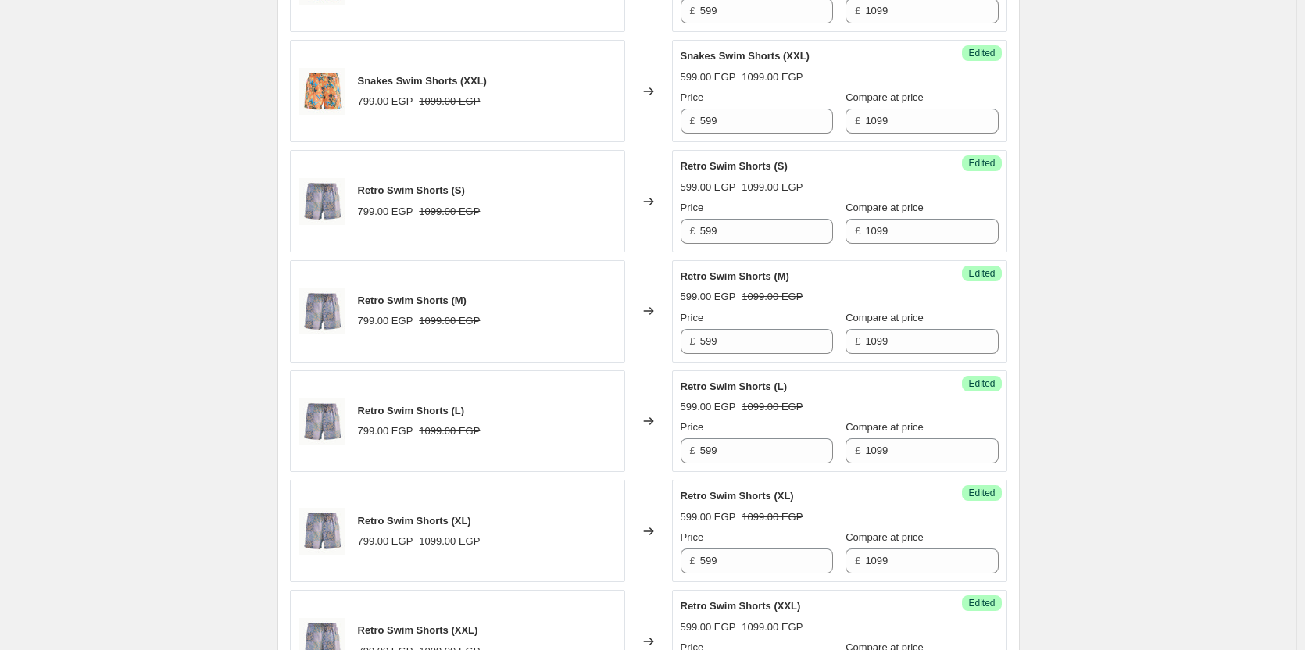
scroll to position [2492, 0]
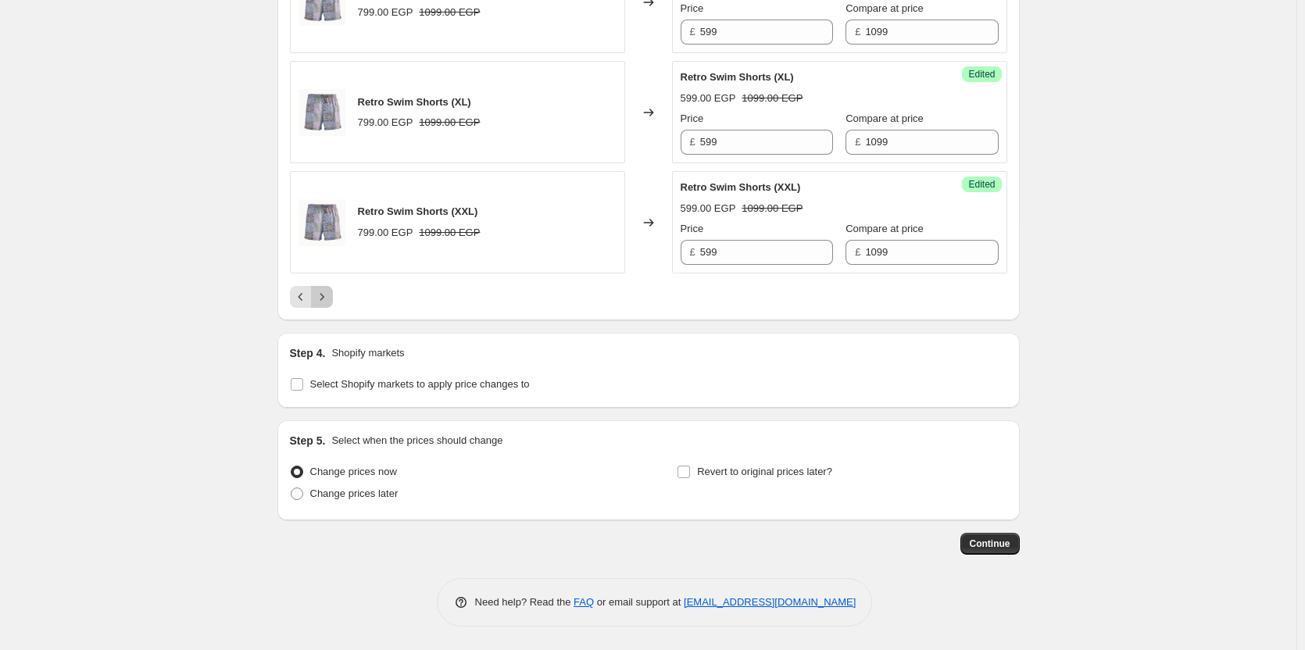
click at [326, 302] on icon "Next" at bounding box center [322, 297] width 16 height 16
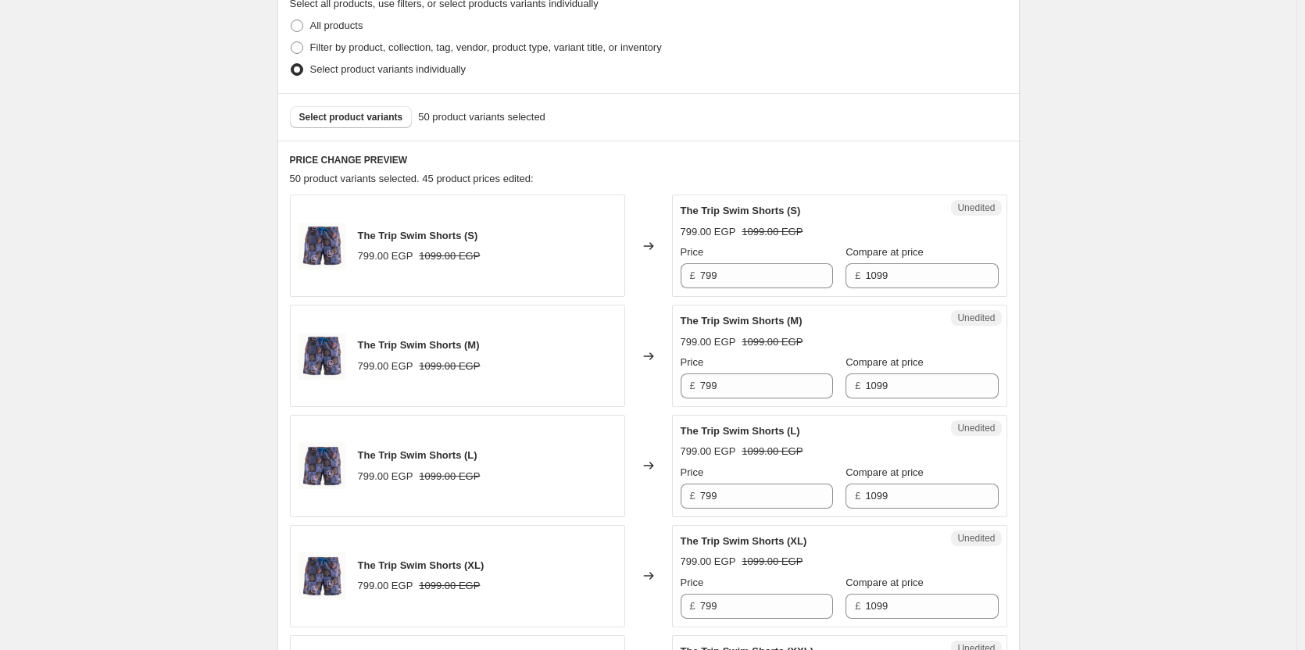
scroll to position [374, 0]
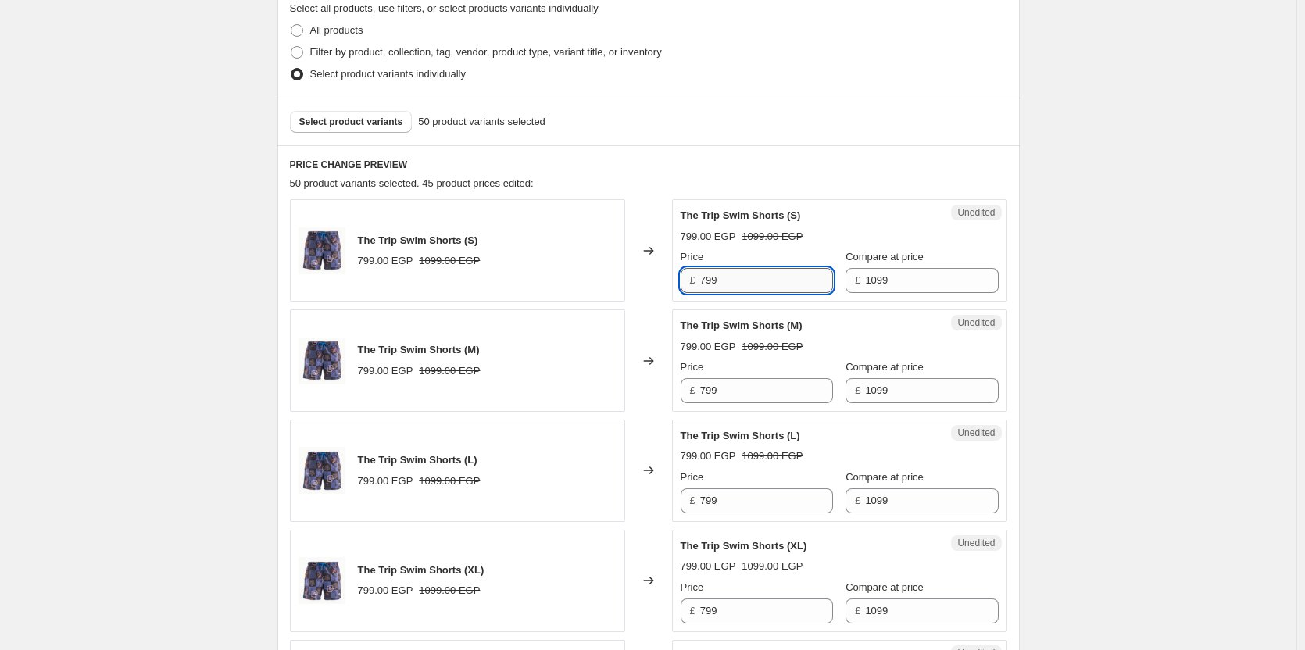
click at [740, 274] on input "799" at bounding box center [766, 280] width 133 height 25
type input "599"
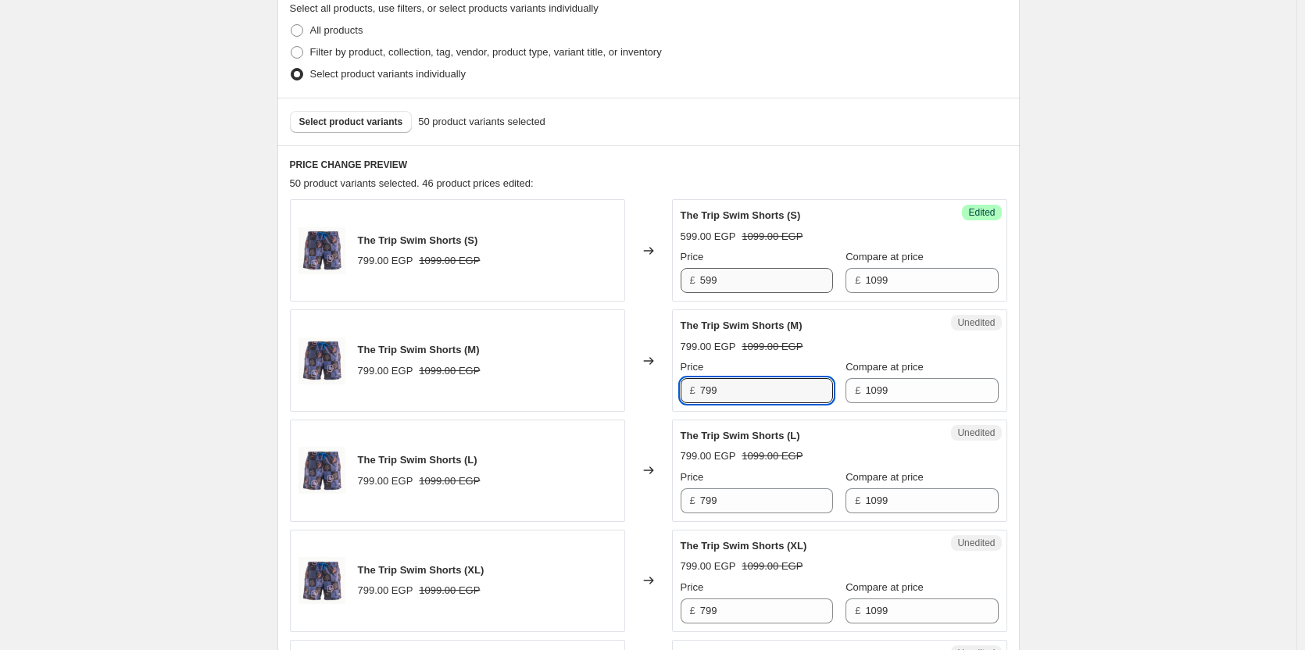
paste input "5"
type input "599"
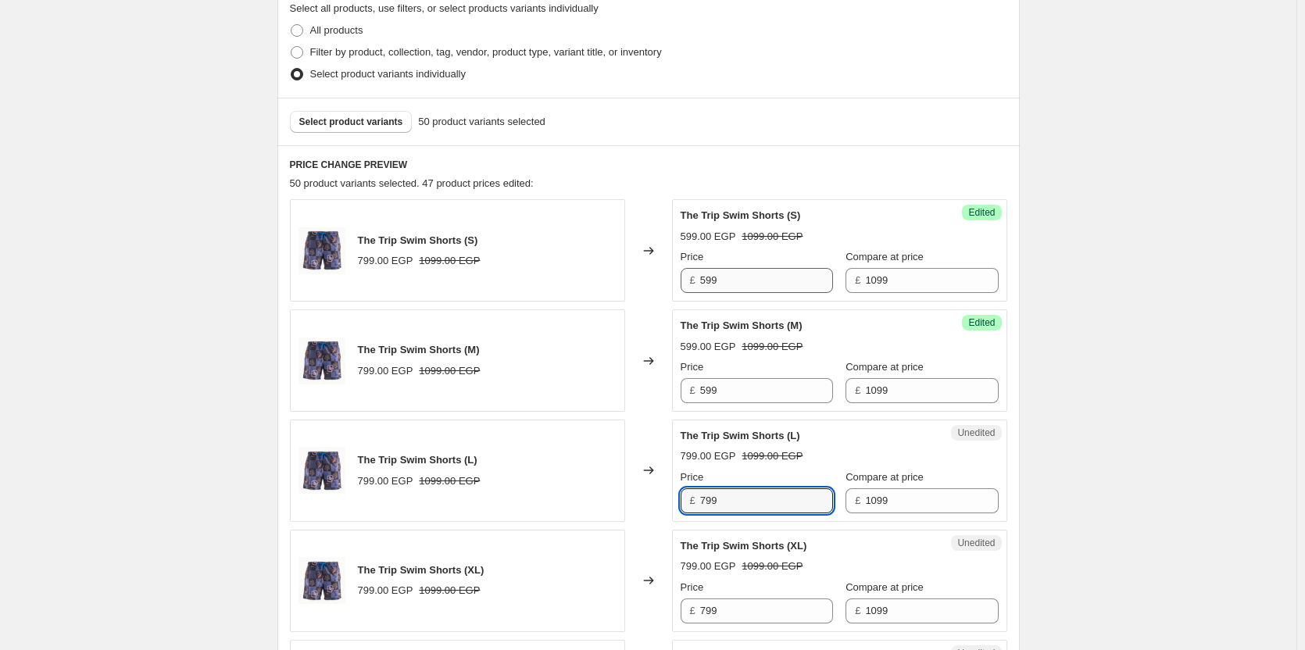
paste input "5"
type input "599"
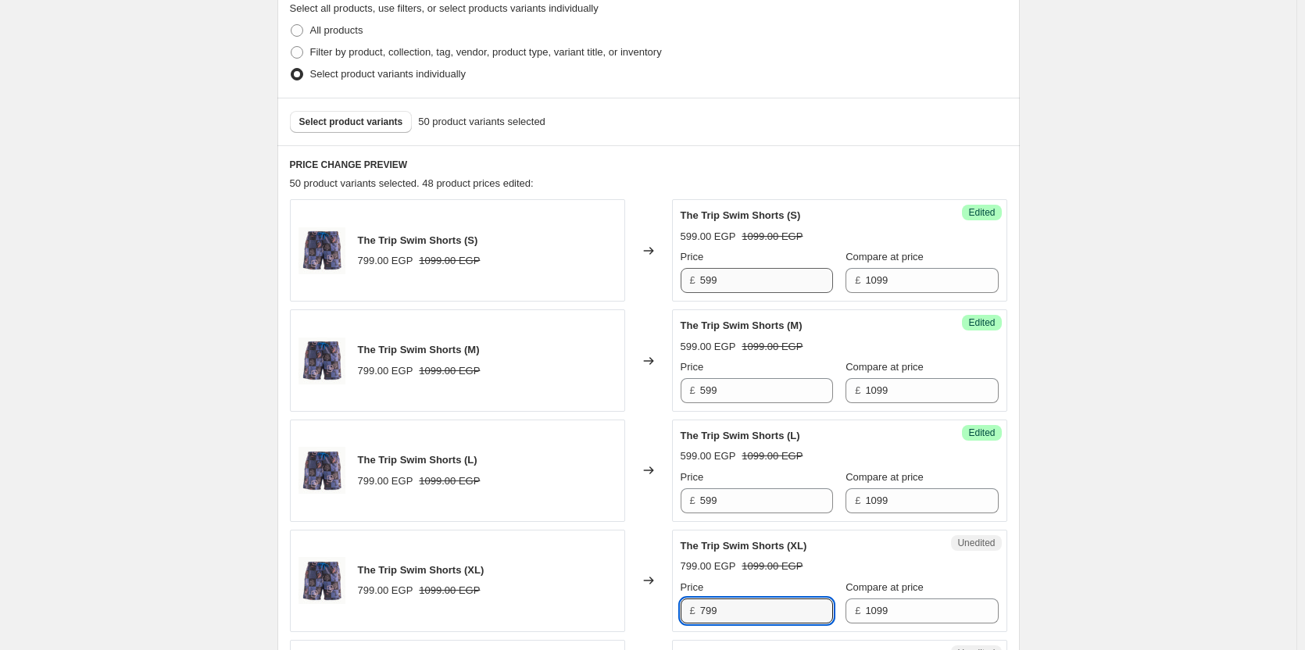
paste input "5"
type input "599"
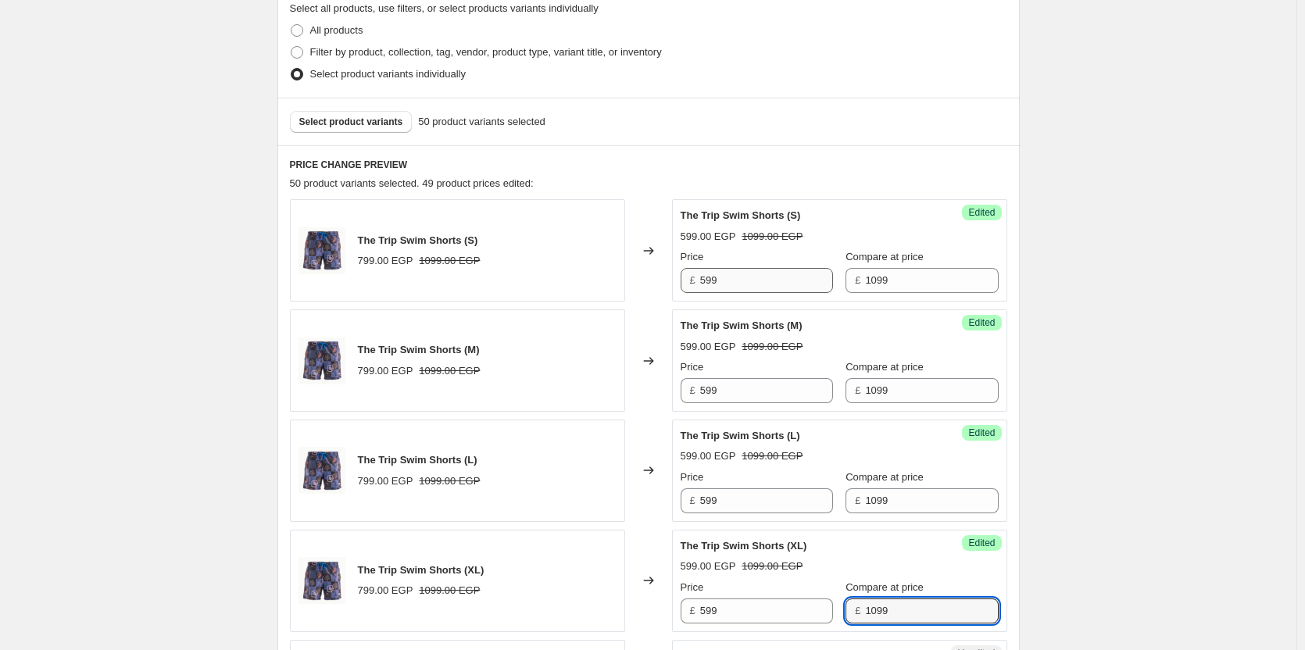
scroll to position [770, 0]
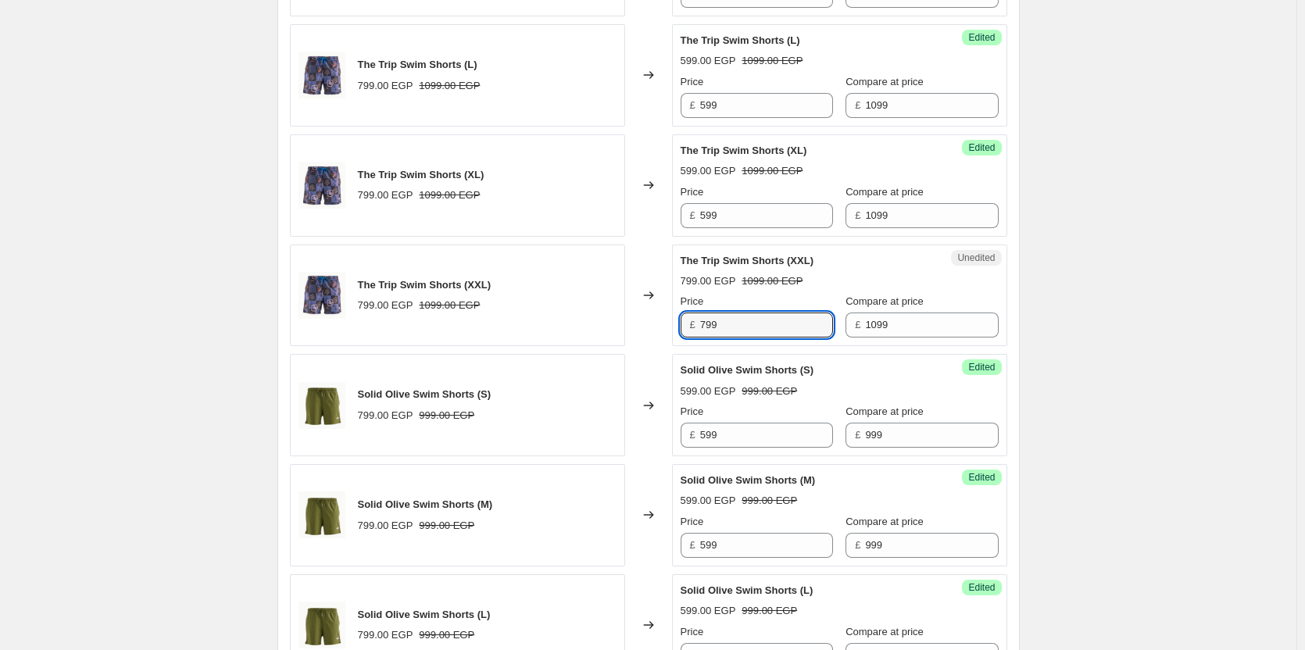
paste input "5"
type input "599"
click at [1055, 340] on div "Create new price change job. This page is ready Create new price change job Dra…" at bounding box center [648, 251] width 1296 height 2042
click at [1060, 258] on div "Create new price change job. This page is ready Create new price change job Dra…" at bounding box center [648, 251] width 1296 height 2042
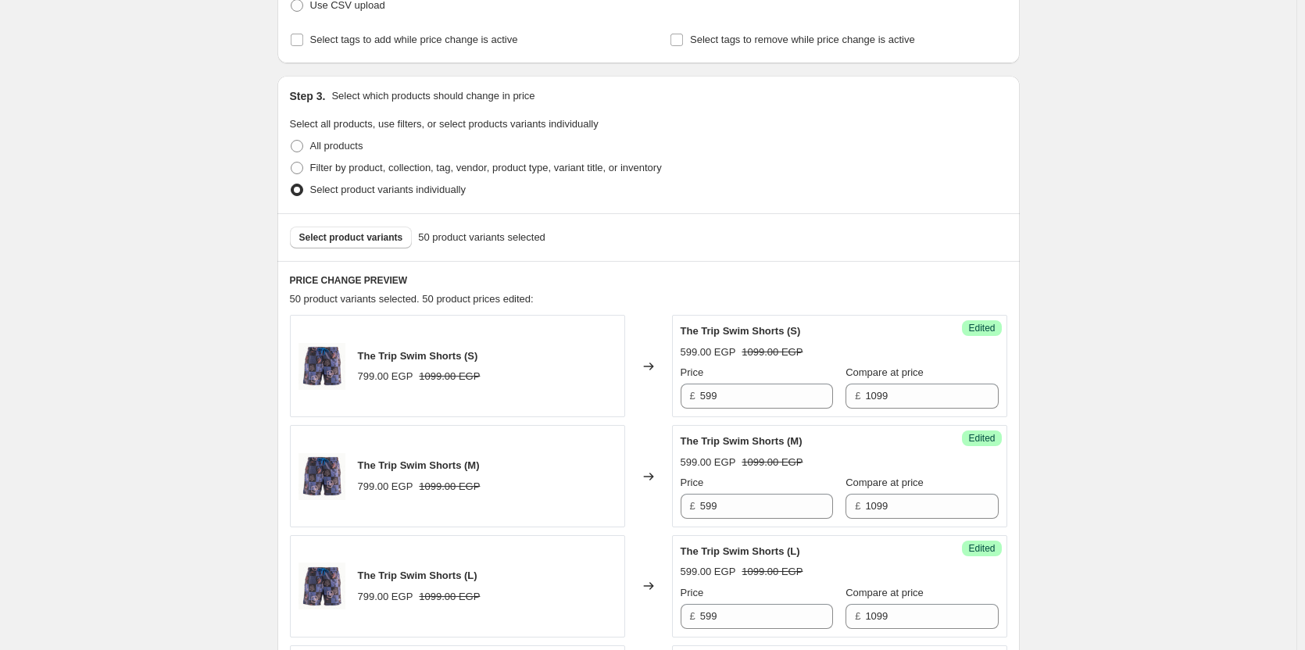
scroll to position [0, 0]
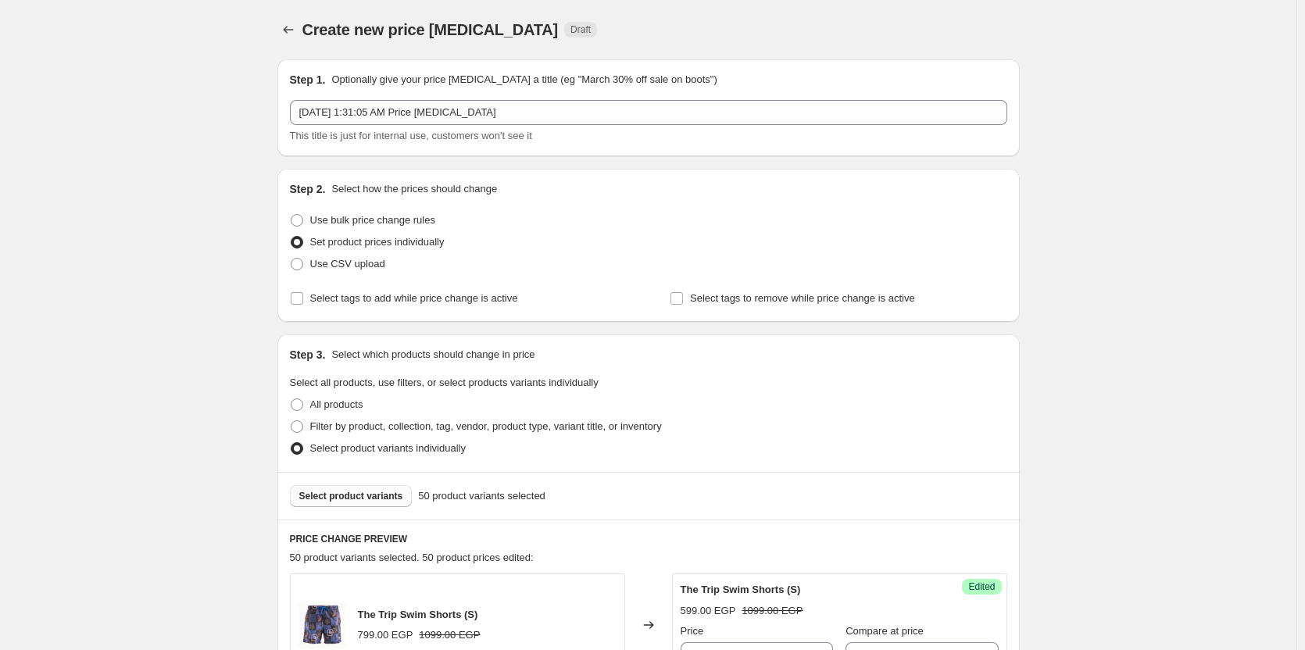
click at [387, 491] on span "Select product variants" at bounding box center [351, 496] width 104 height 12
drag, startPoint x: 387, startPoint y: 491, endPoint x: 780, endPoint y: 517, distance: 393.1
click at [780, 517] on div "Select product variants 55 product variants selected" at bounding box center [648, 496] width 742 height 48
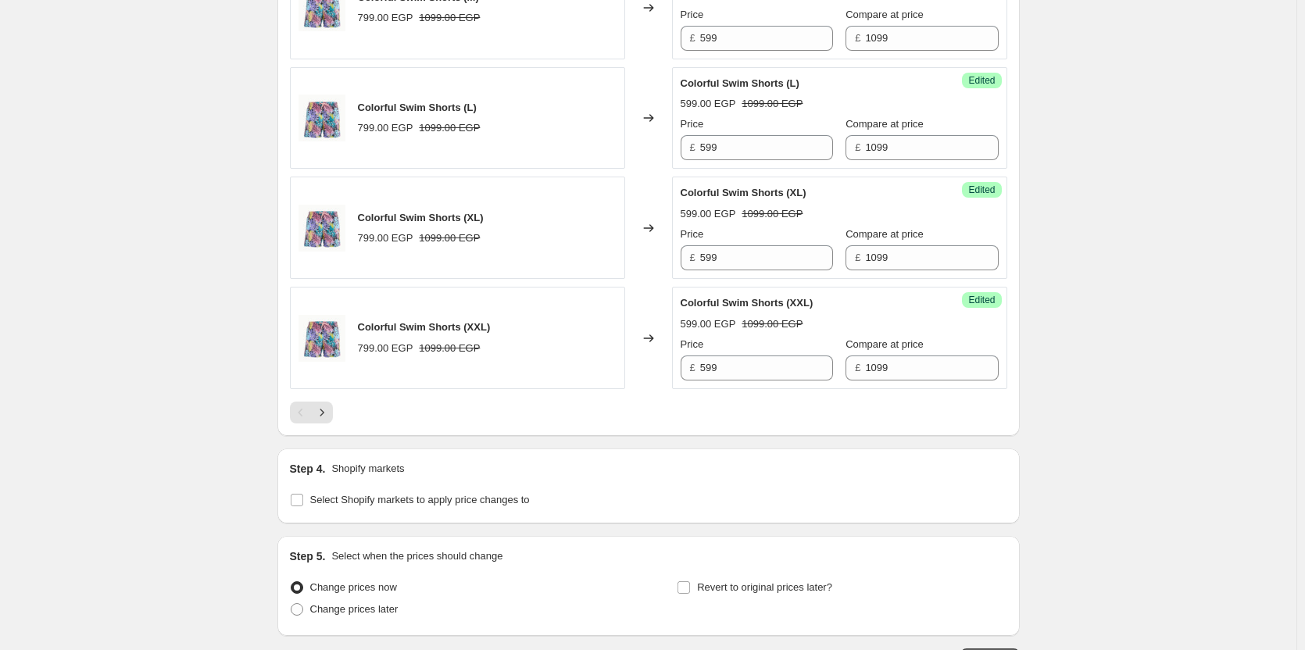
scroll to position [2492, 0]
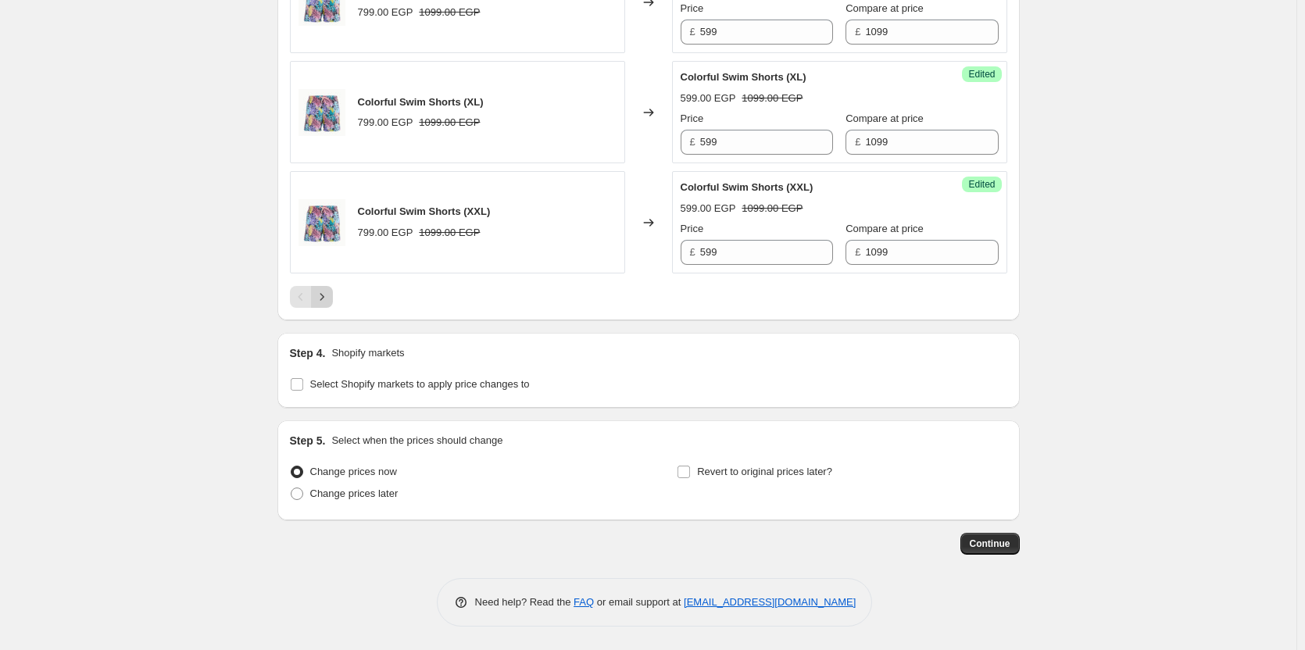
click at [326, 305] on button "Next" at bounding box center [322, 297] width 22 height 22
click at [305, 305] on icon "Previous" at bounding box center [301, 297] width 16 height 16
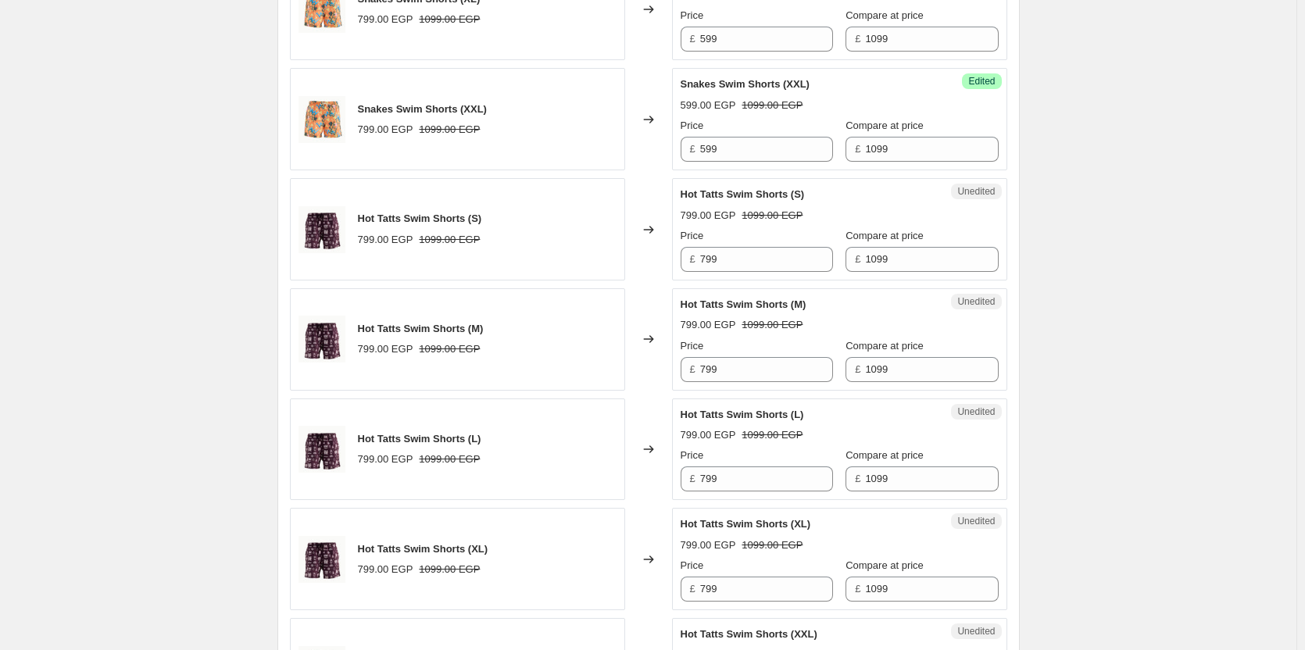
scroll to position [2045, 0]
click at [742, 270] on input "799" at bounding box center [766, 260] width 133 height 25
type input "599"
paste input "5"
type input "599"
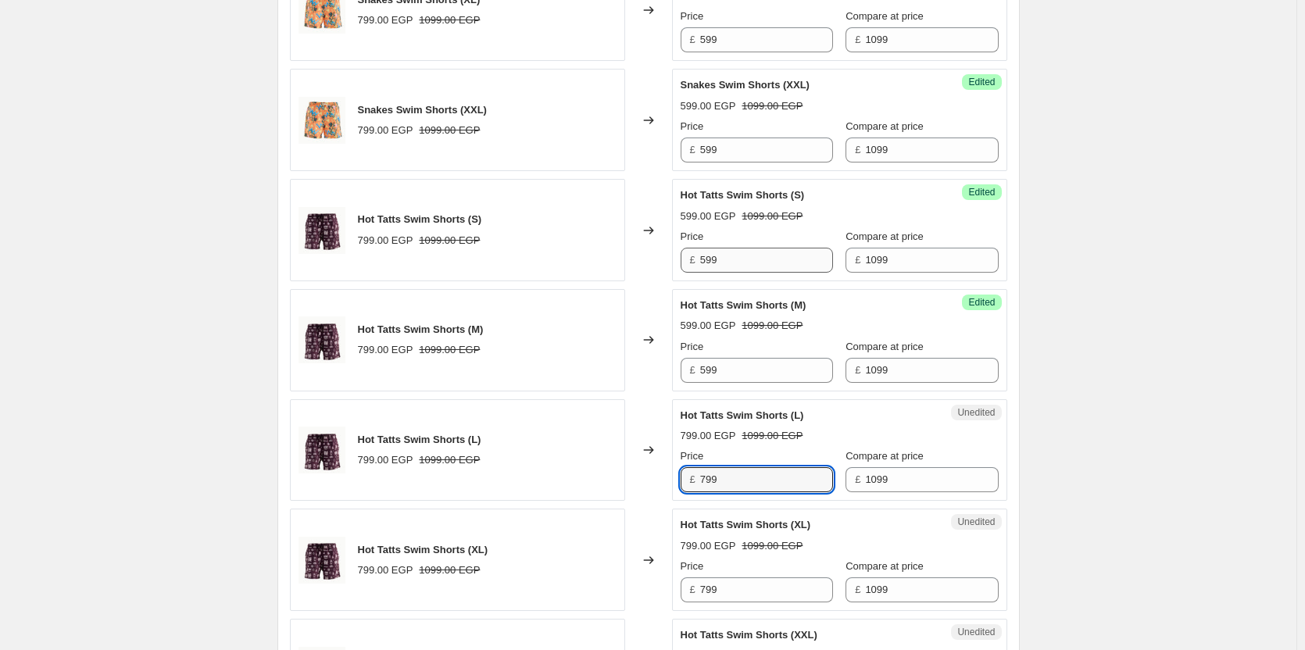
paste input "5"
type input "599"
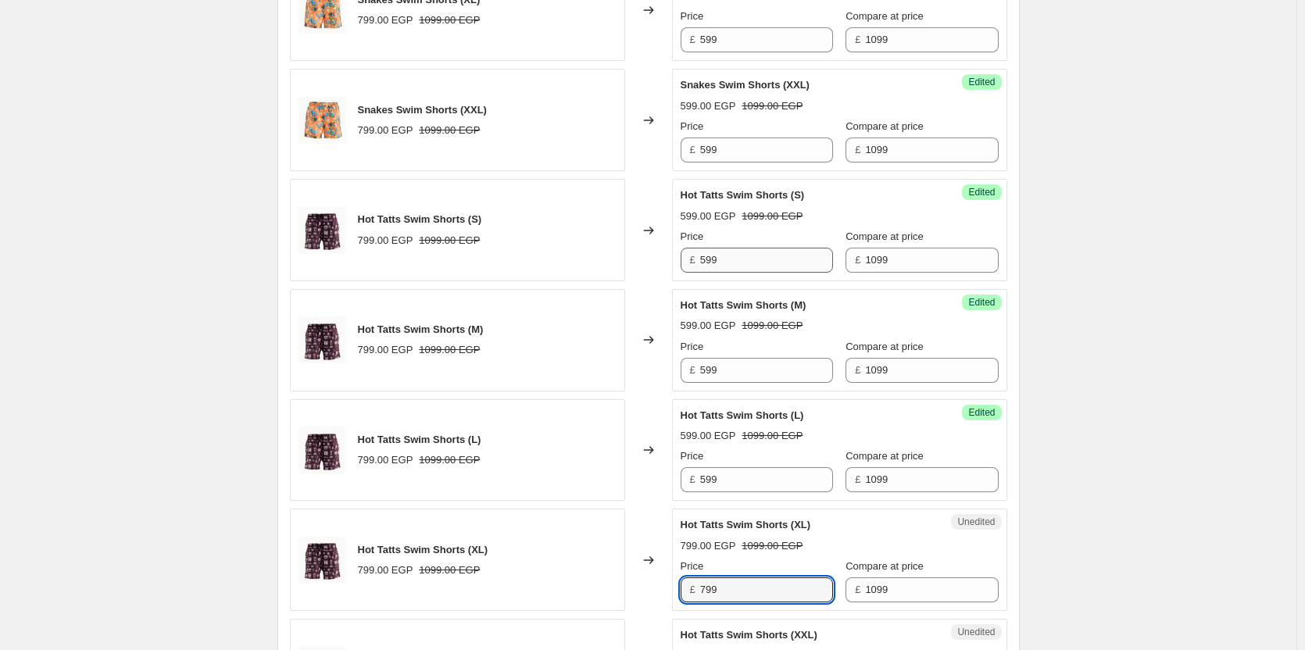
paste input "5"
type input "599"
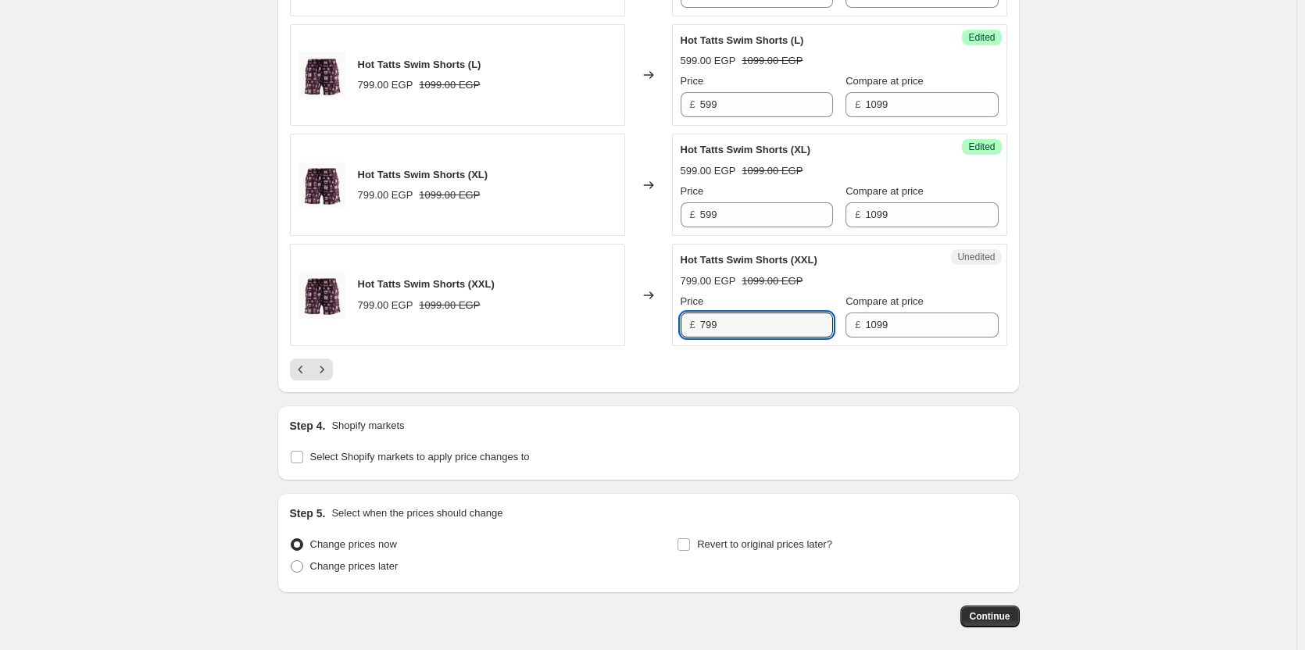
paste input "5"
type input "599"
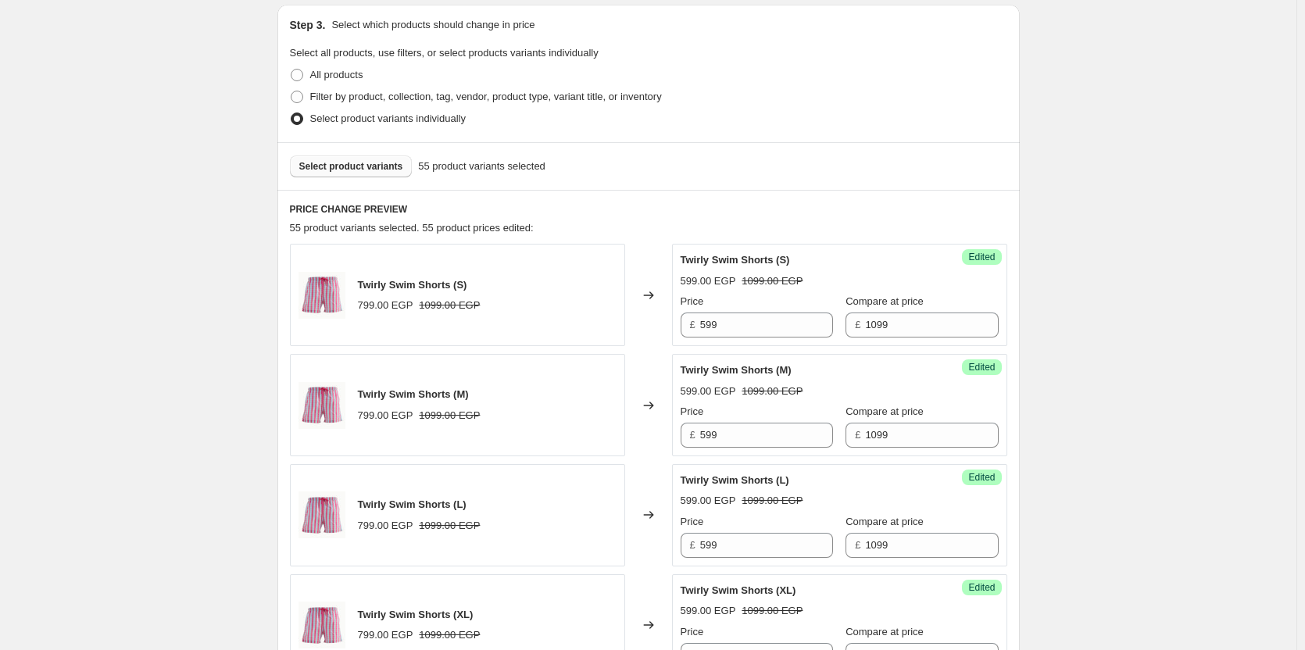
click at [728, 370] on span "Twirly Swim Shorts (M)" at bounding box center [735, 370] width 111 height 12
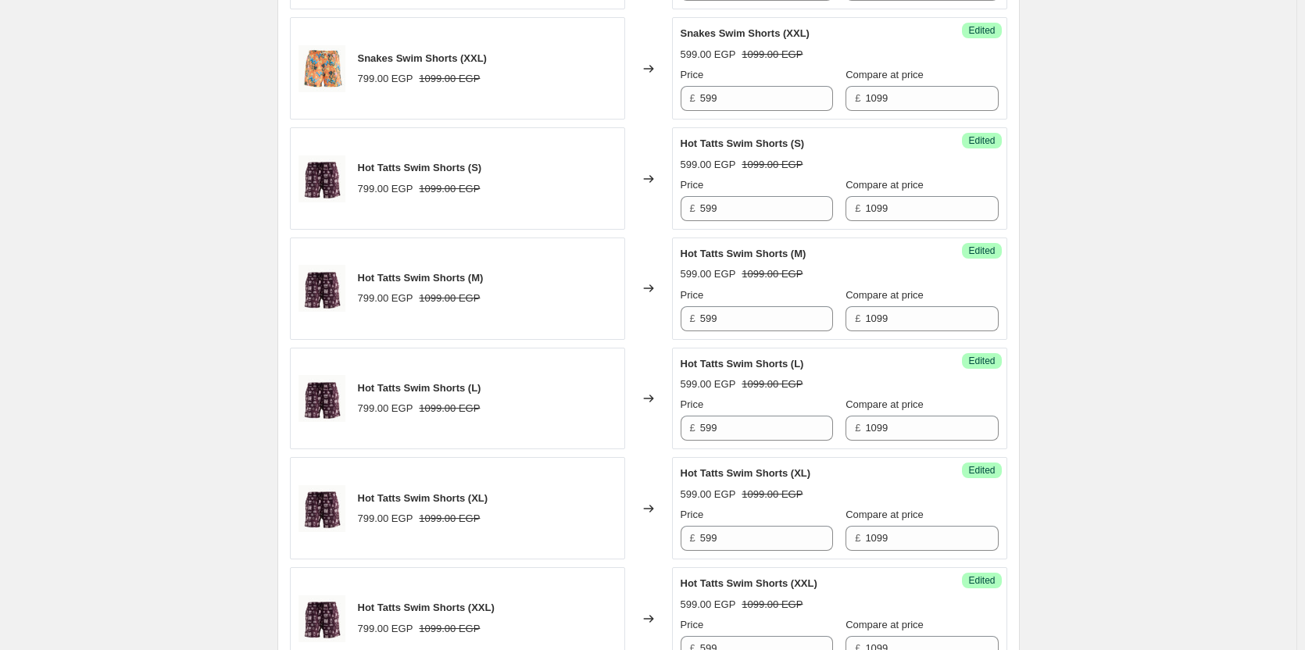
scroll to position [2492, 0]
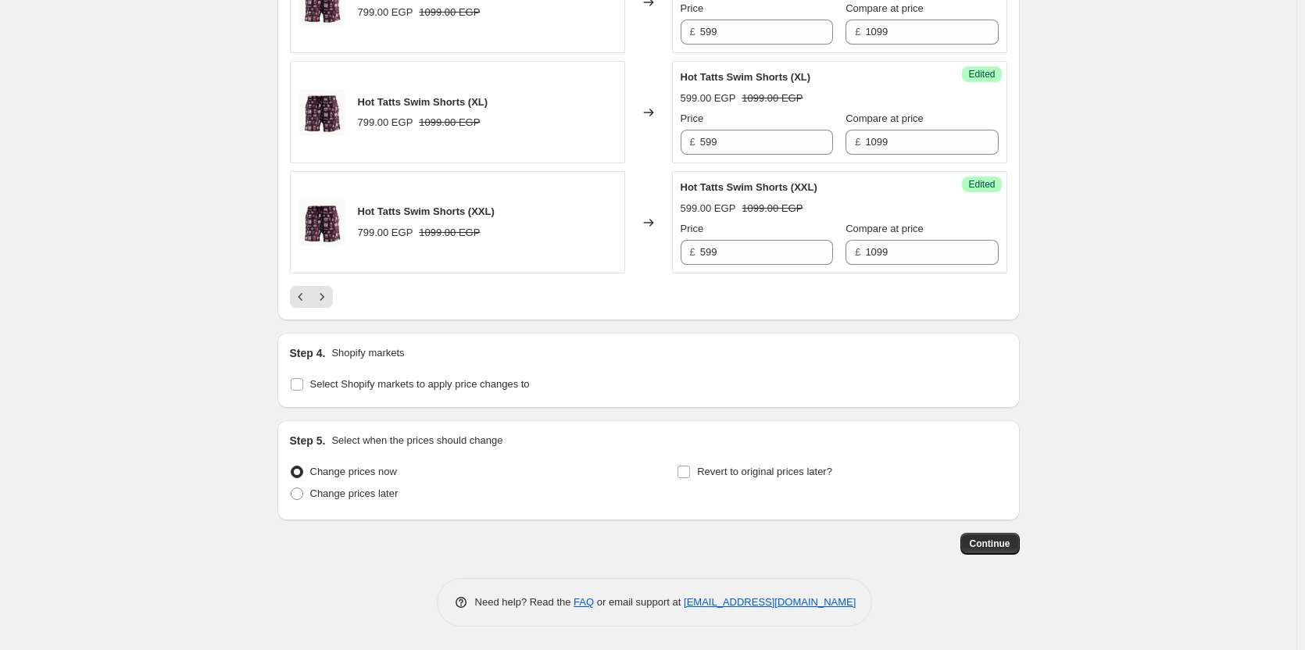
click at [1001, 537] on button "Continue" at bounding box center [989, 544] width 59 height 22
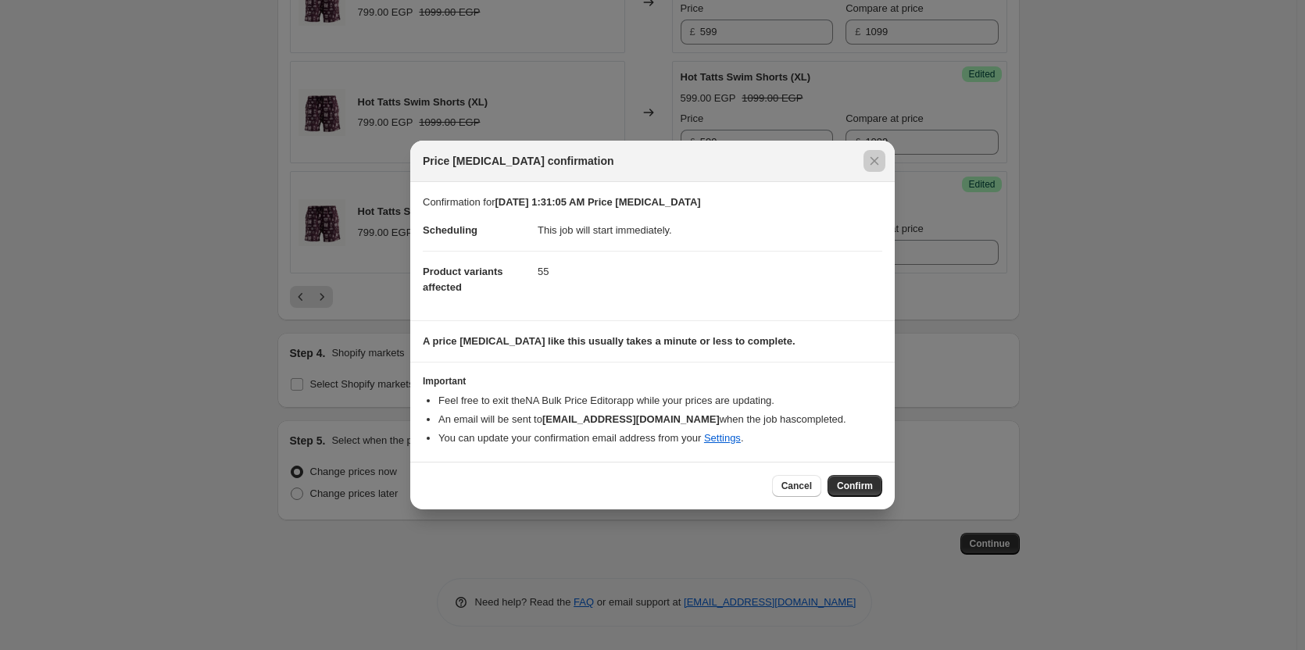
click at [974, 319] on div at bounding box center [652, 325] width 1305 height 650
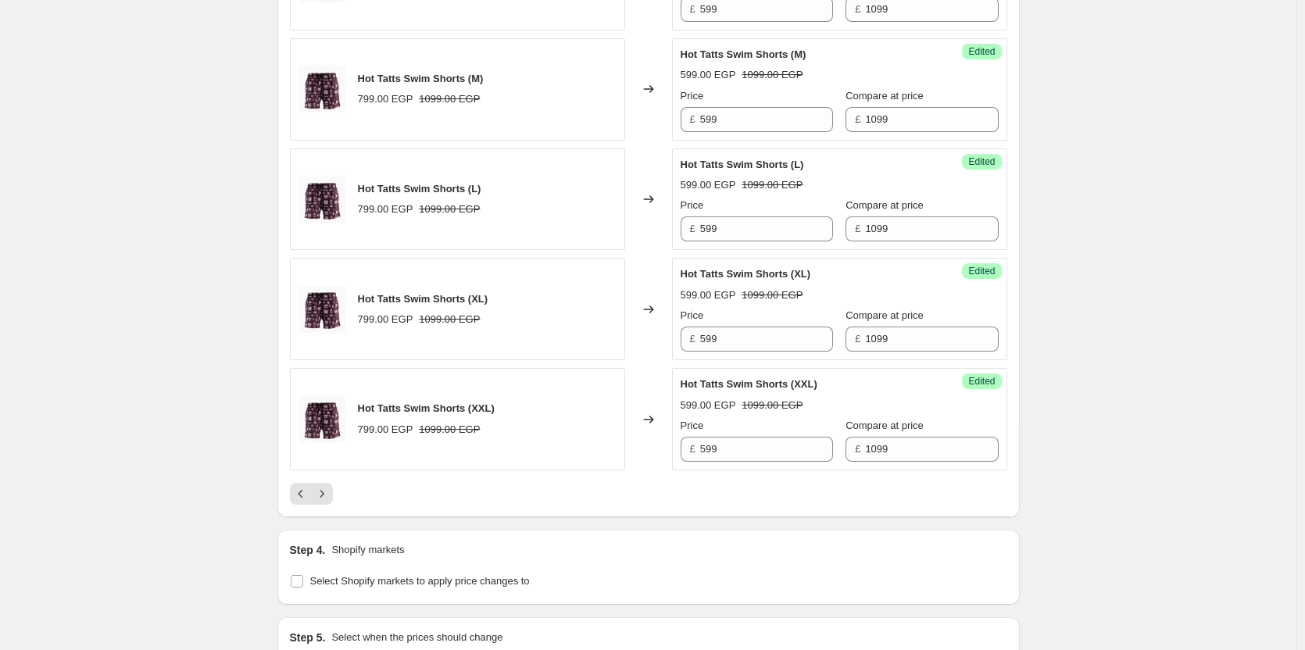
scroll to position [2284, 0]
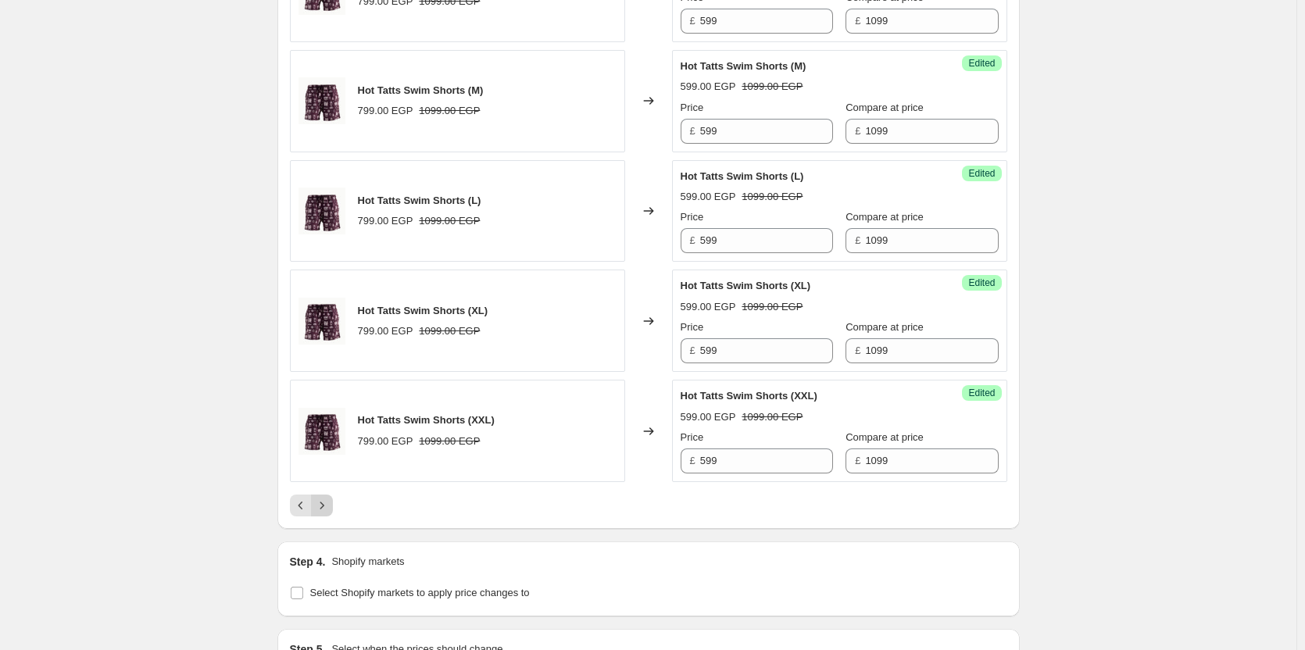
click at [323, 504] on icon "Next" at bounding box center [322, 506] width 16 height 16
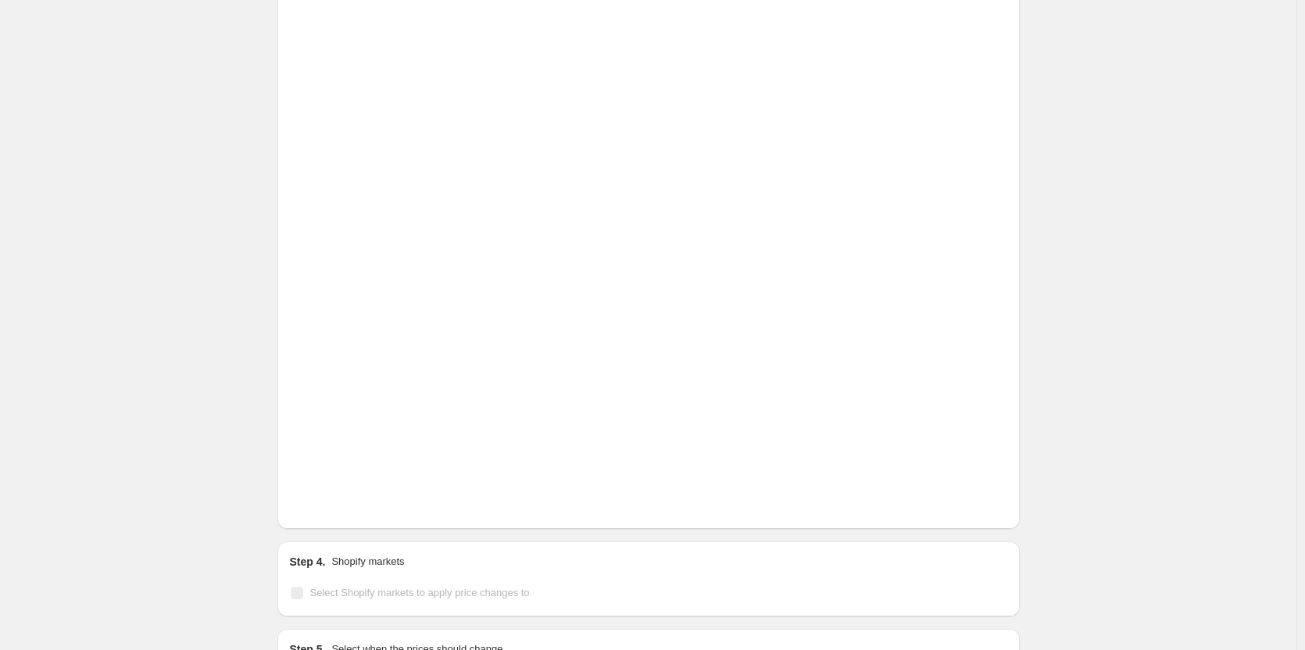
scroll to position [1942, 0]
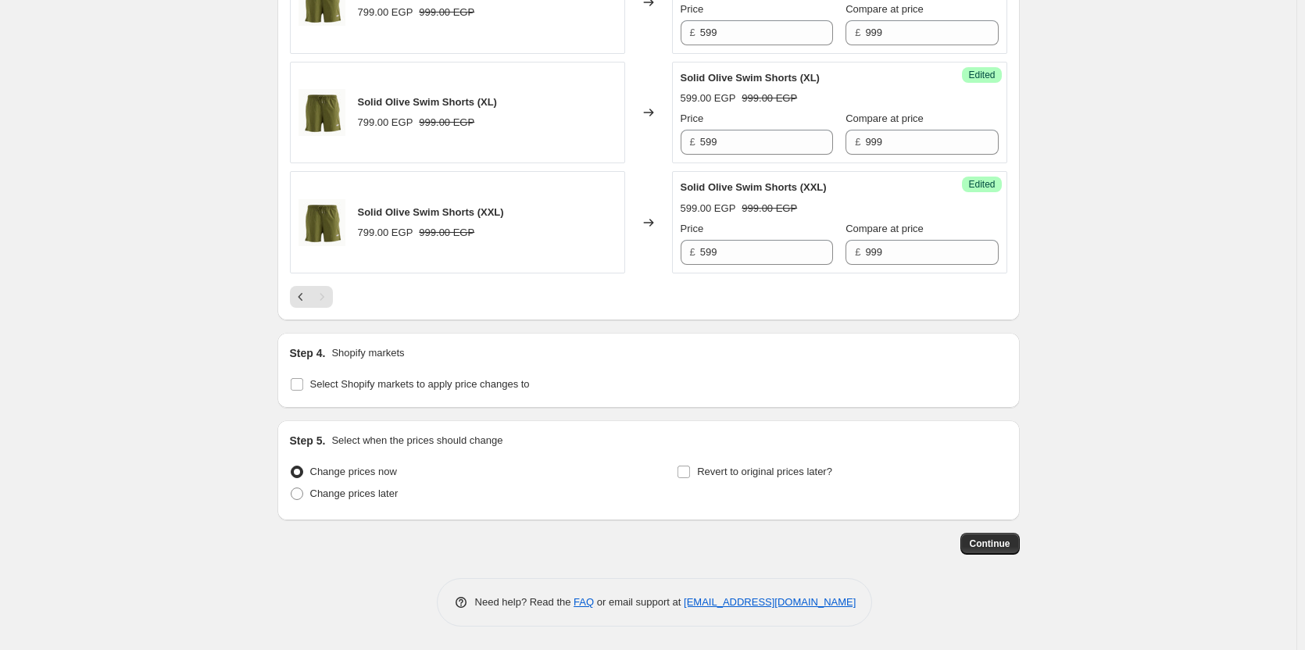
click at [484, 334] on div "Step 4. Shopify markets Select Shopify markets to apply price changes to" at bounding box center [648, 370] width 742 height 75
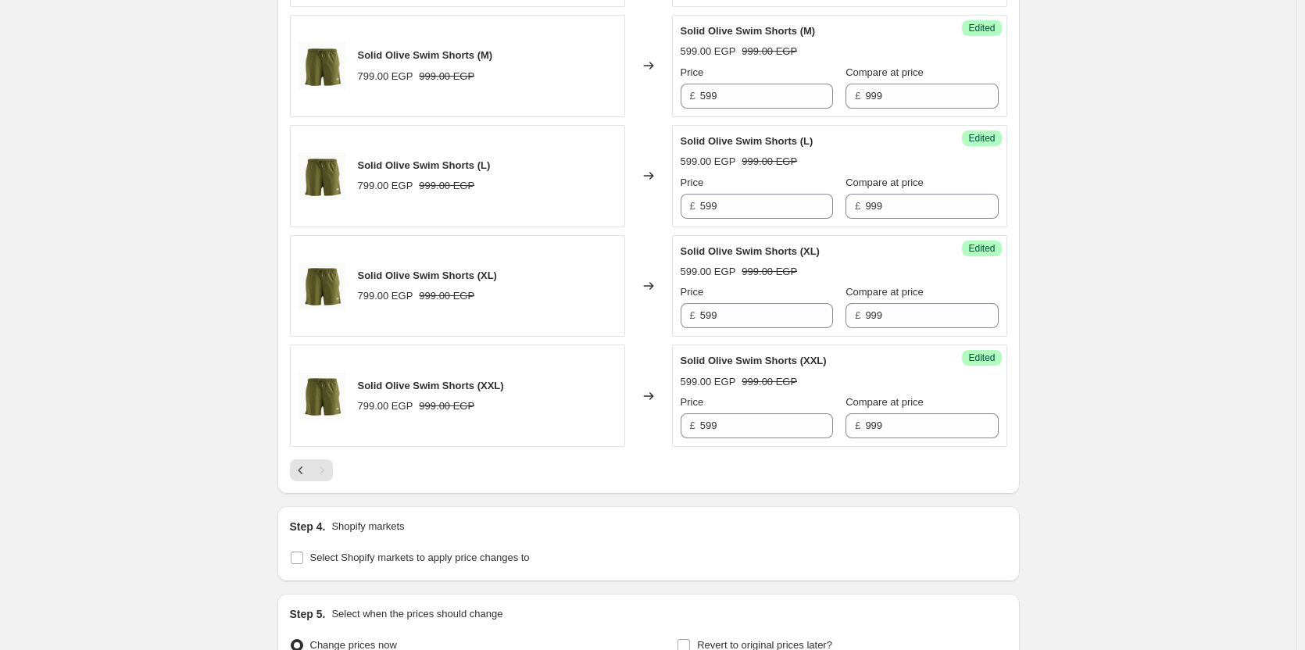
scroll to position [1813, 0]
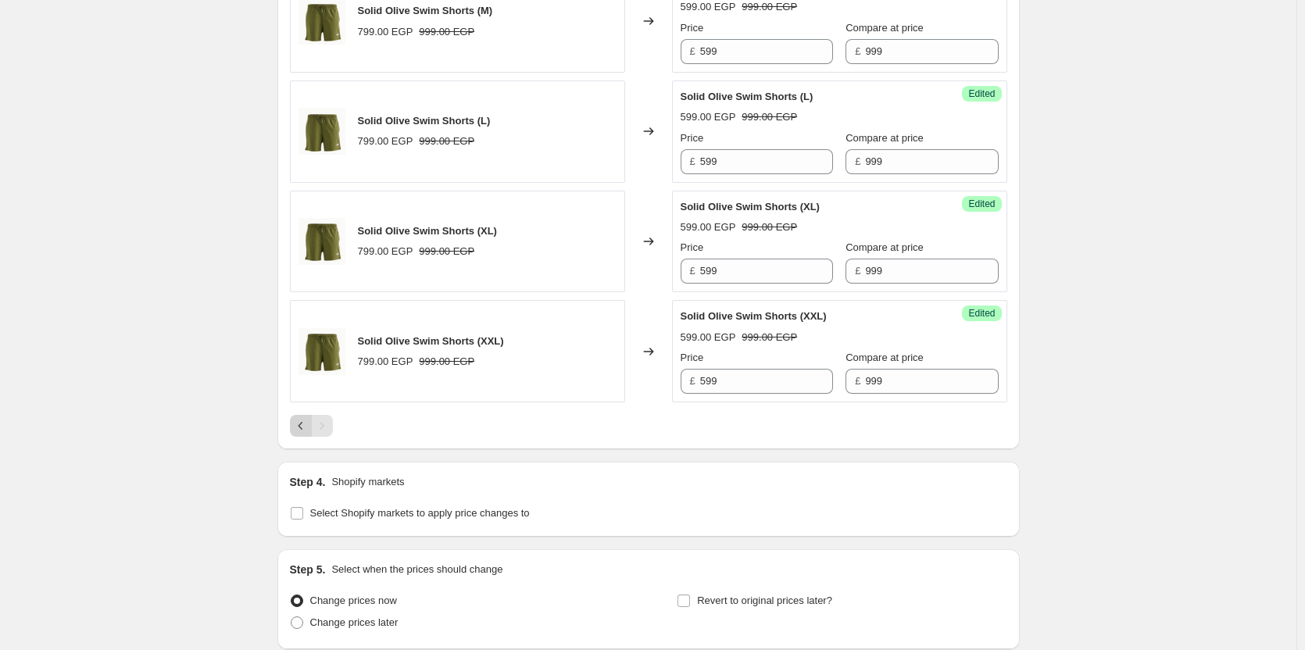
click at [302, 427] on icon "Previous" at bounding box center [301, 426] width 16 height 16
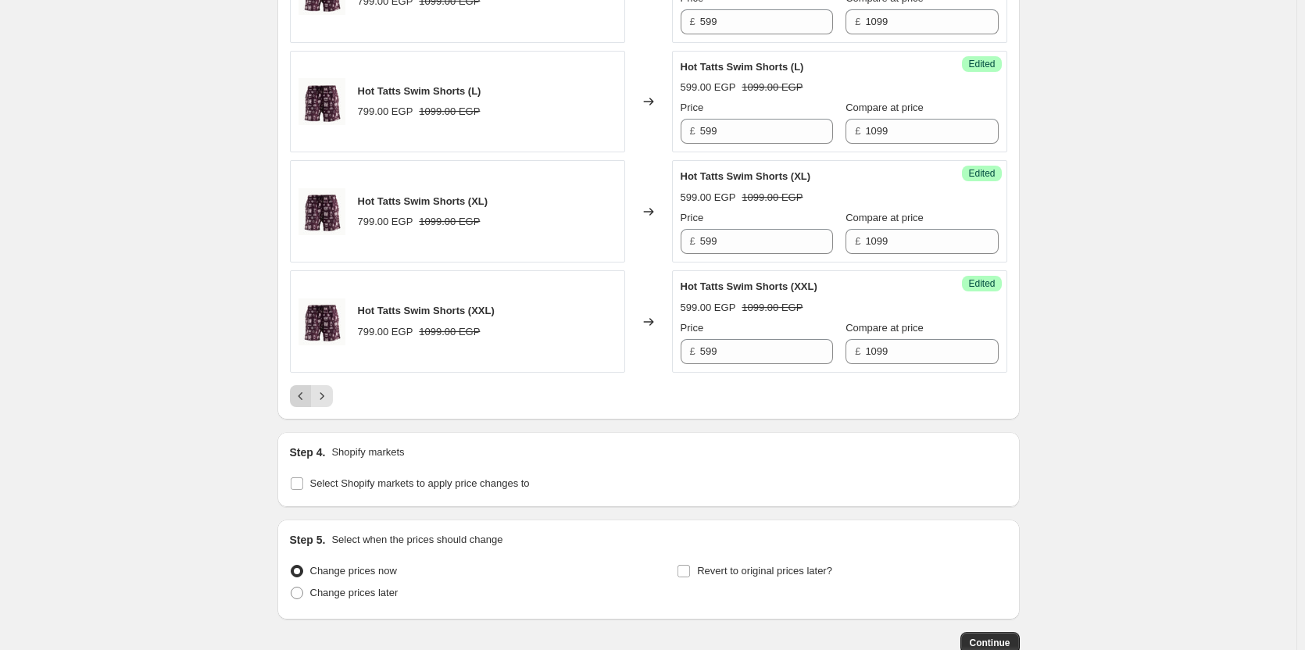
scroll to position [2394, 0]
click at [306, 398] on icon "Previous" at bounding box center [301, 395] width 16 height 16
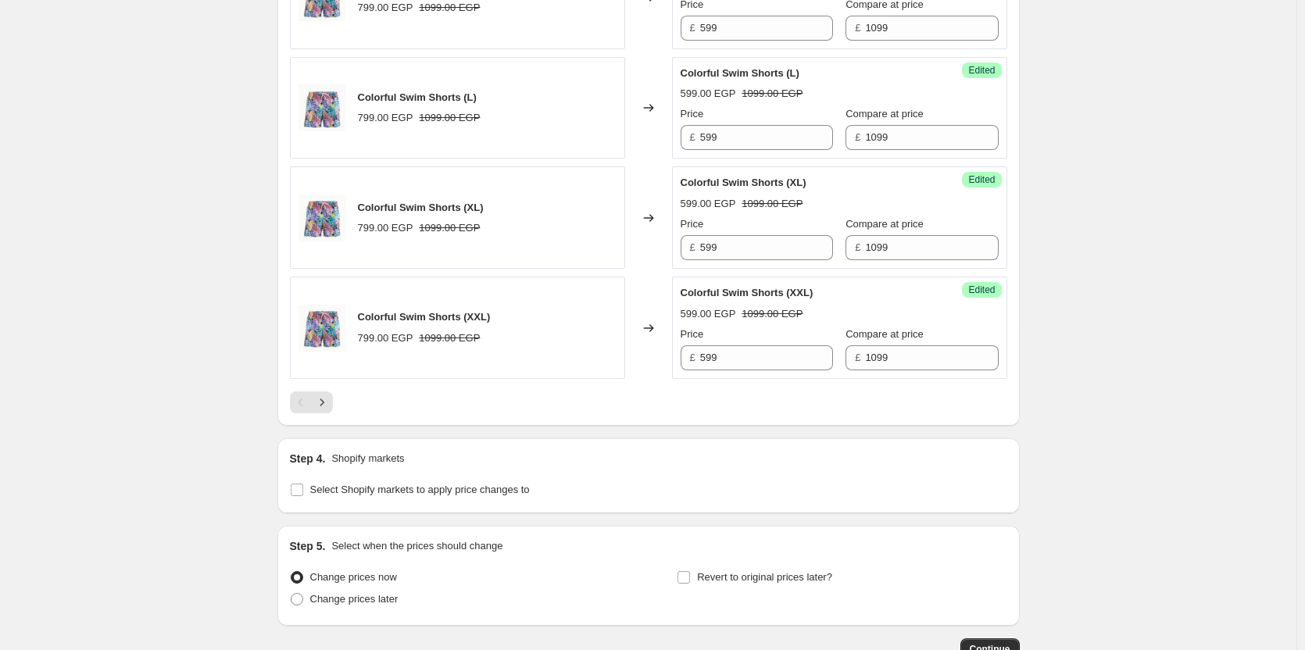
scroll to position [2390, 0]
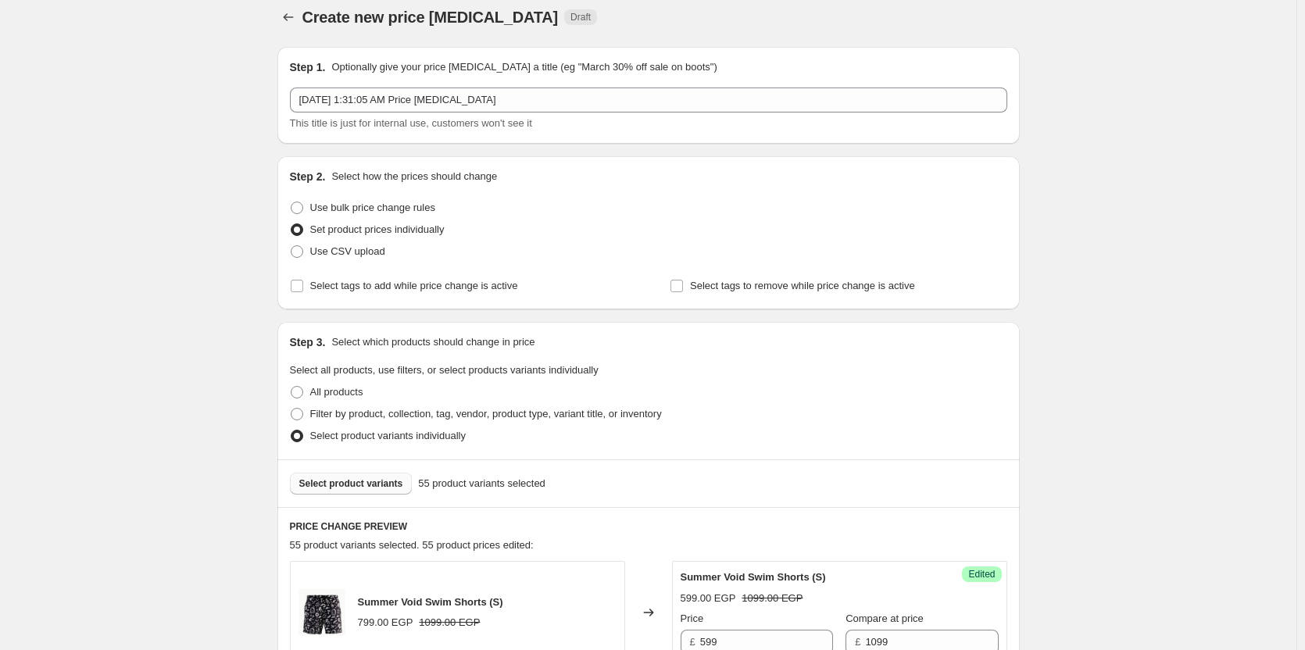
scroll to position [2, 0]
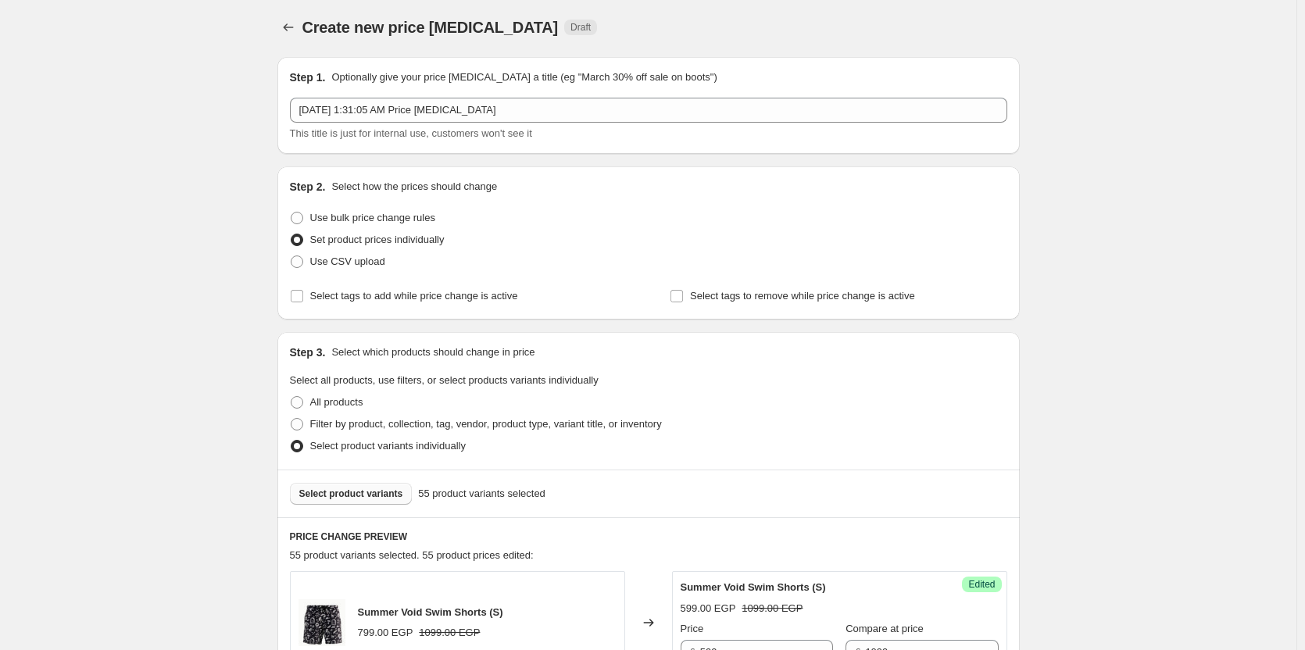
click at [366, 498] on span "Select product variants" at bounding box center [351, 493] width 104 height 12
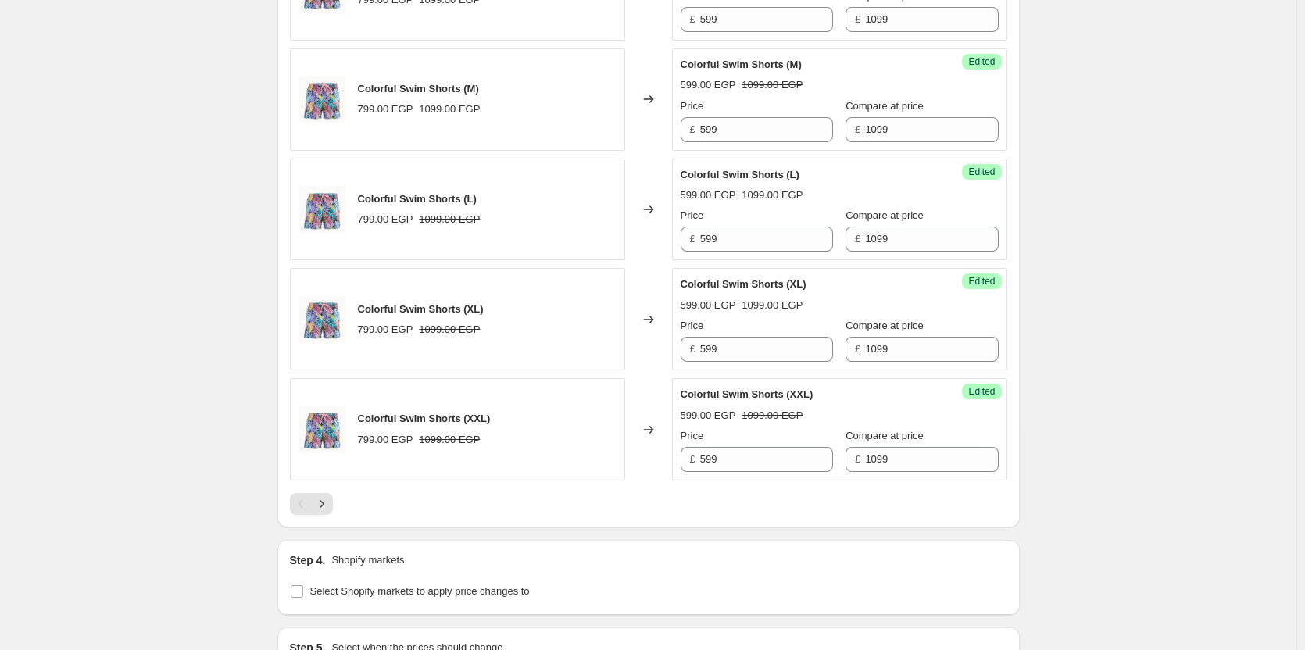
scroll to position [2290, 0]
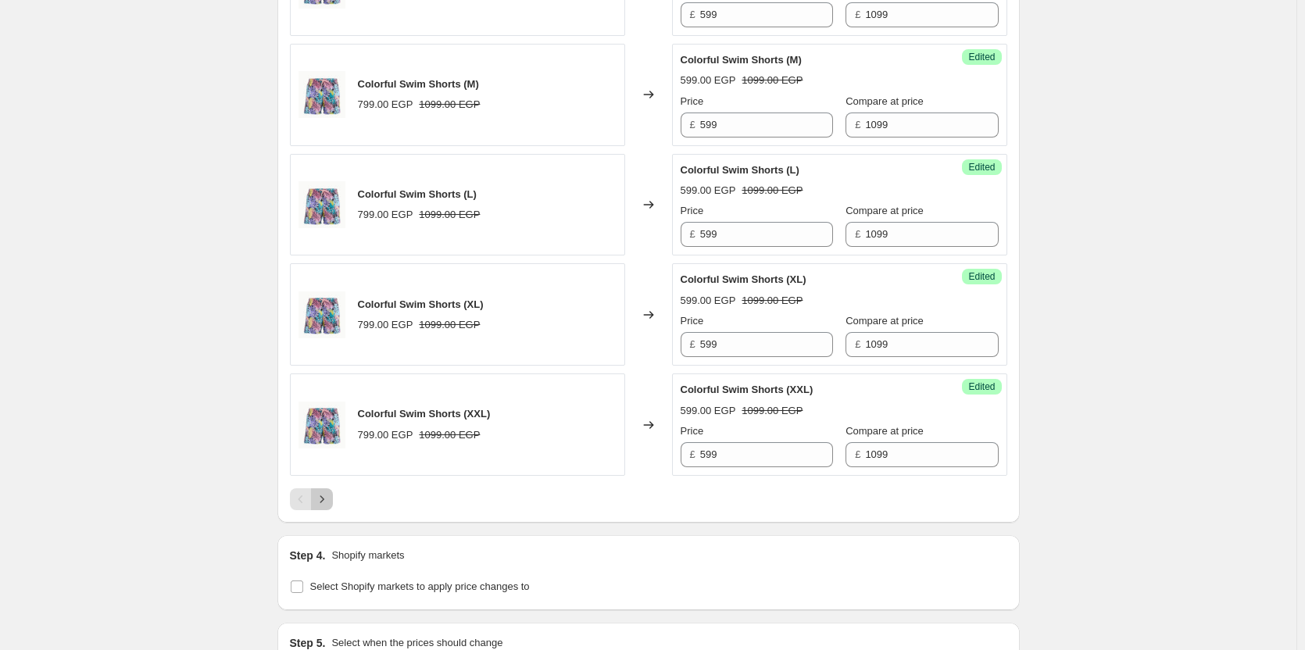
click at [330, 502] on icon "Next" at bounding box center [322, 499] width 16 height 16
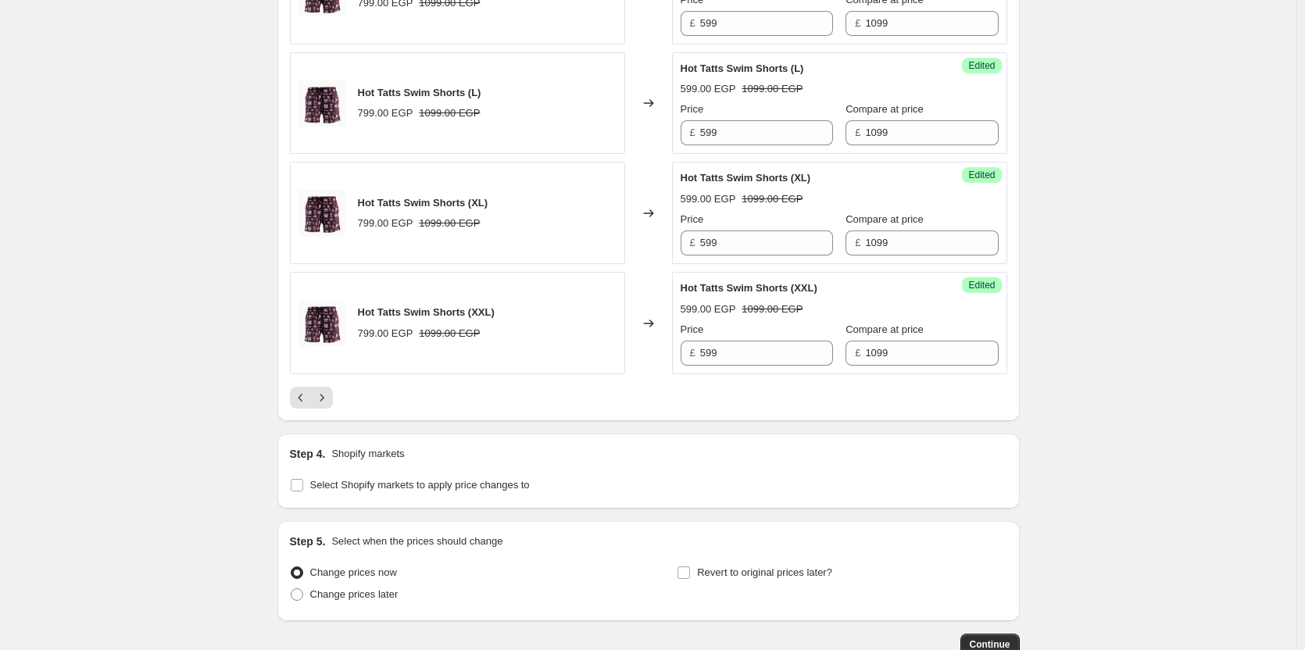
scroll to position [2412, 0]
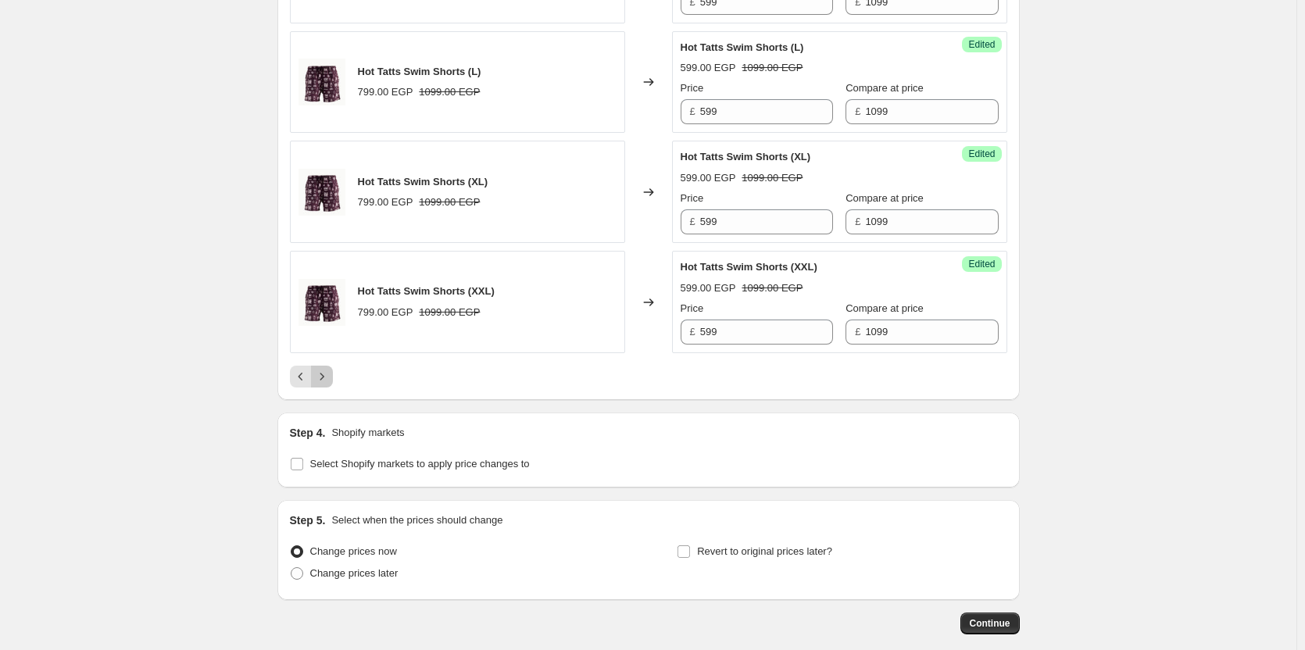
click at [330, 373] on icon "Next" at bounding box center [322, 377] width 16 height 16
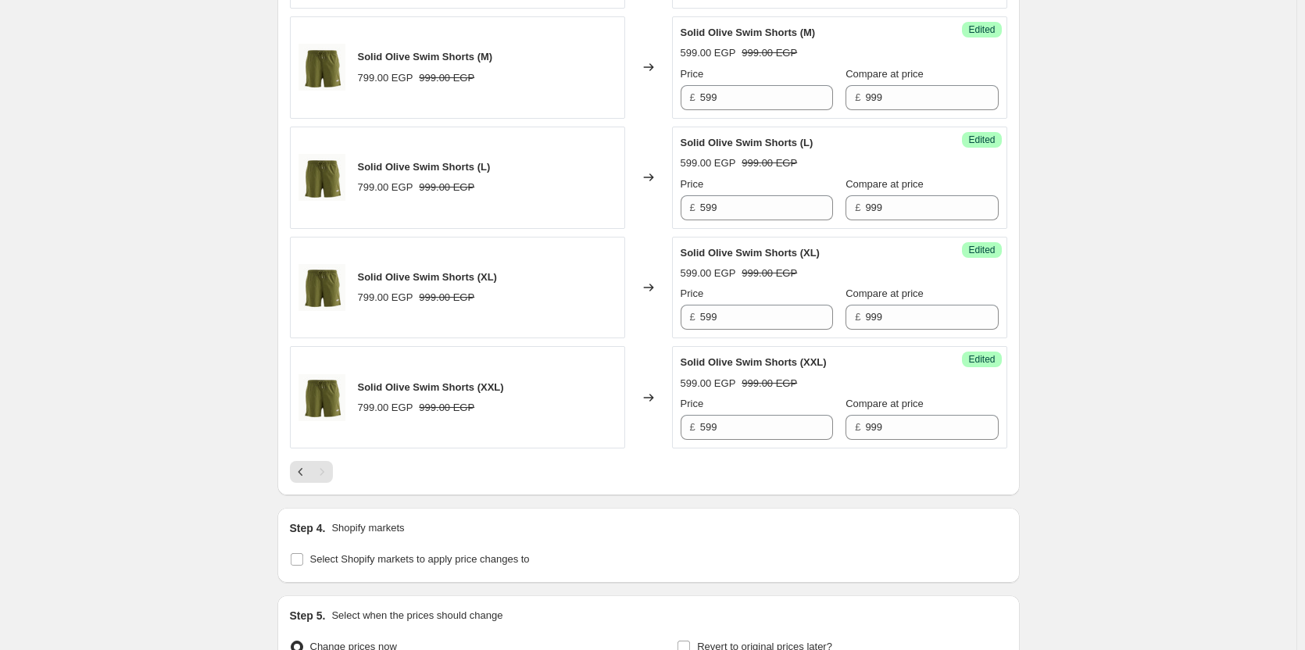
scroll to position [1942, 0]
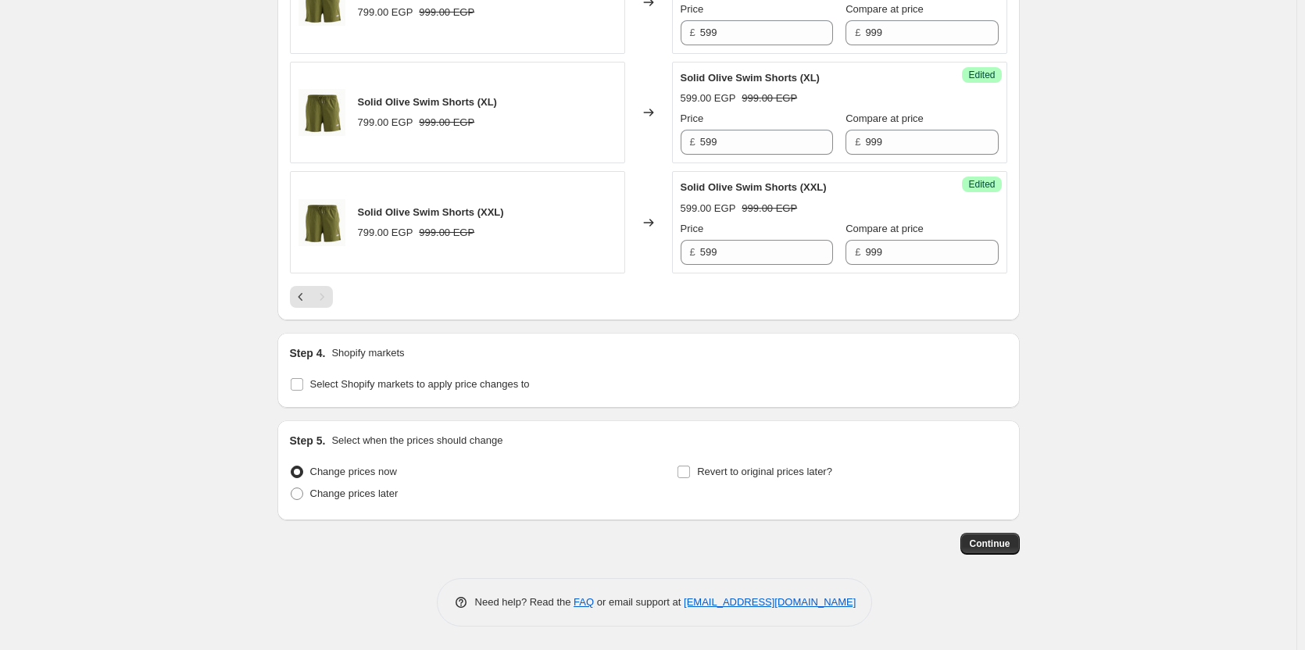
click at [591, 345] on div "Step 4. Shopify markets" at bounding box center [648, 353] width 717 height 16
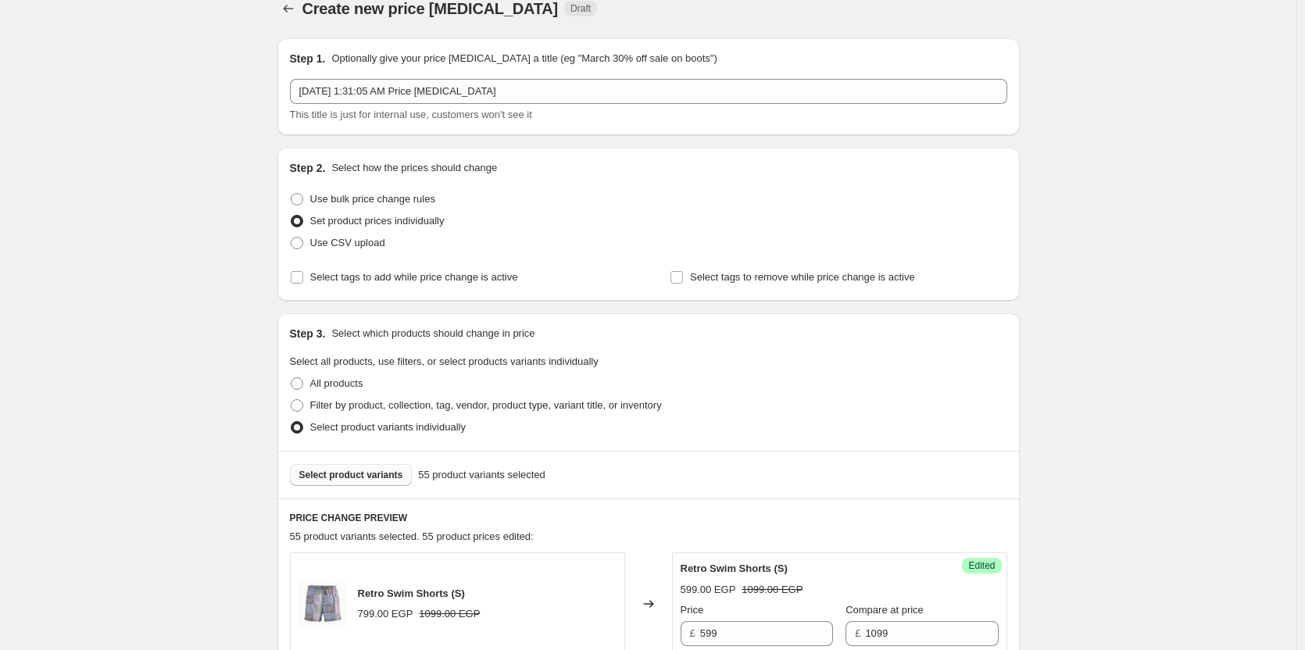
scroll to position [0, 0]
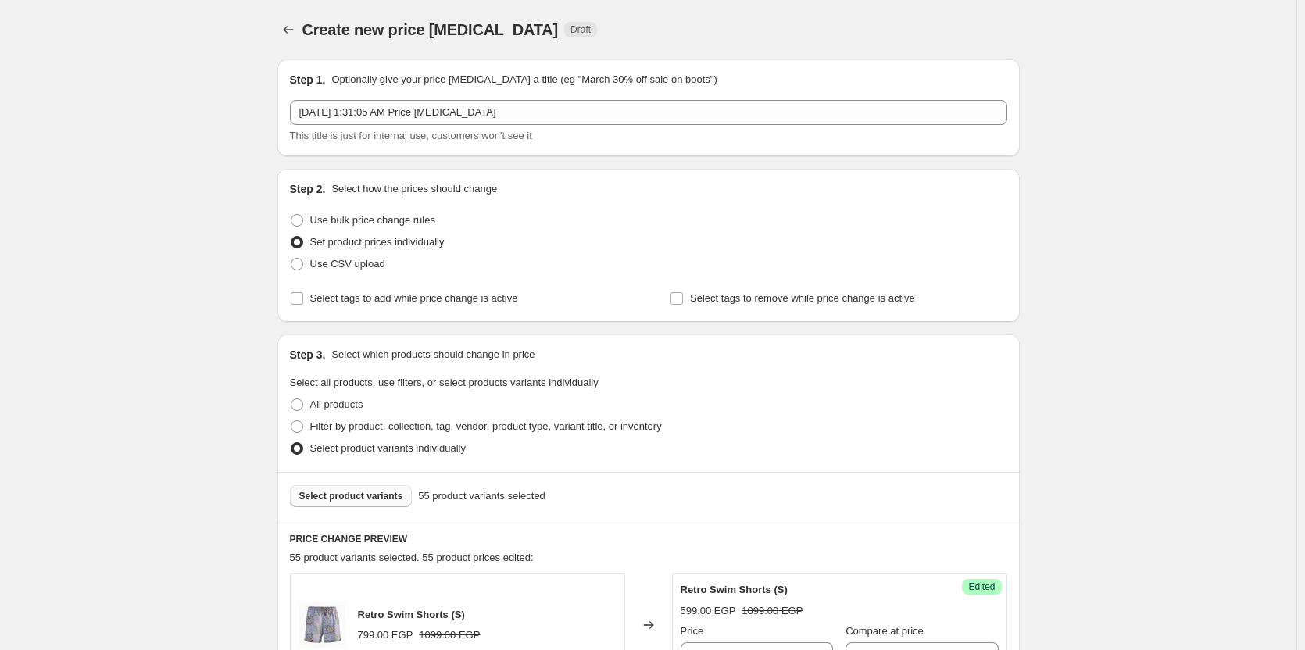
click at [384, 497] on span "Select product variants" at bounding box center [351, 496] width 104 height 12
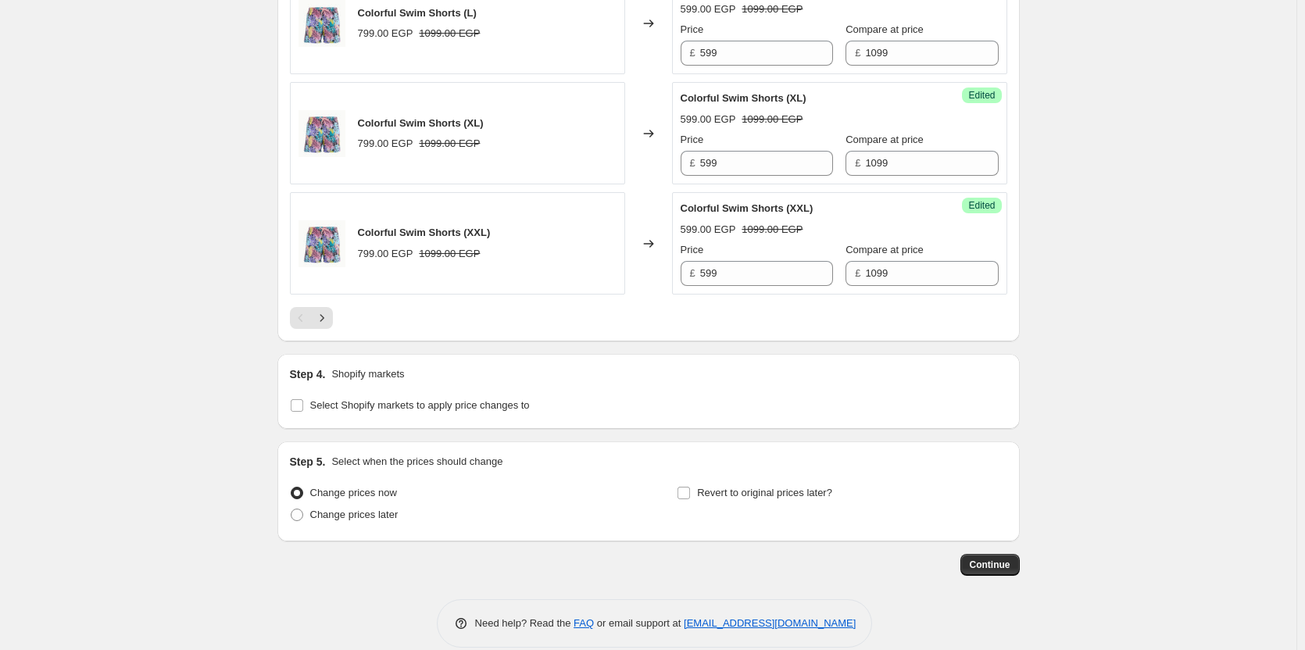
scroll to position [2492, 0]
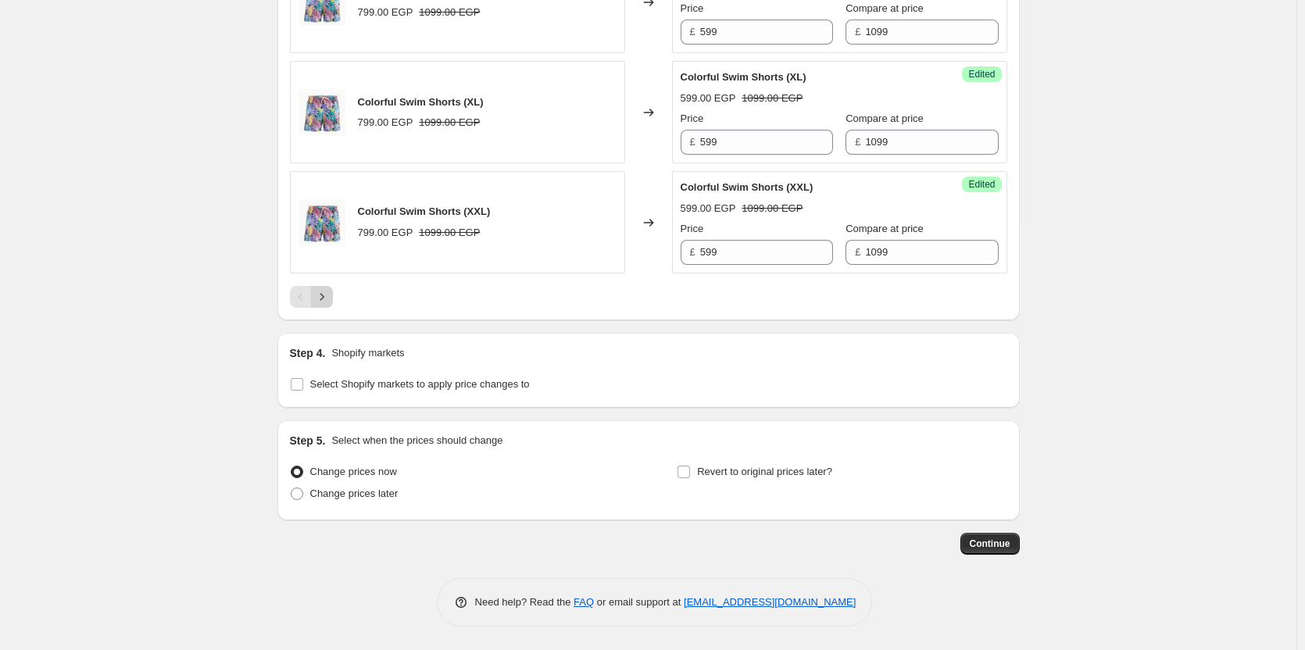
click at [330, 299] on icon "Next" at bounding box center [322, 297] width 16 height 16
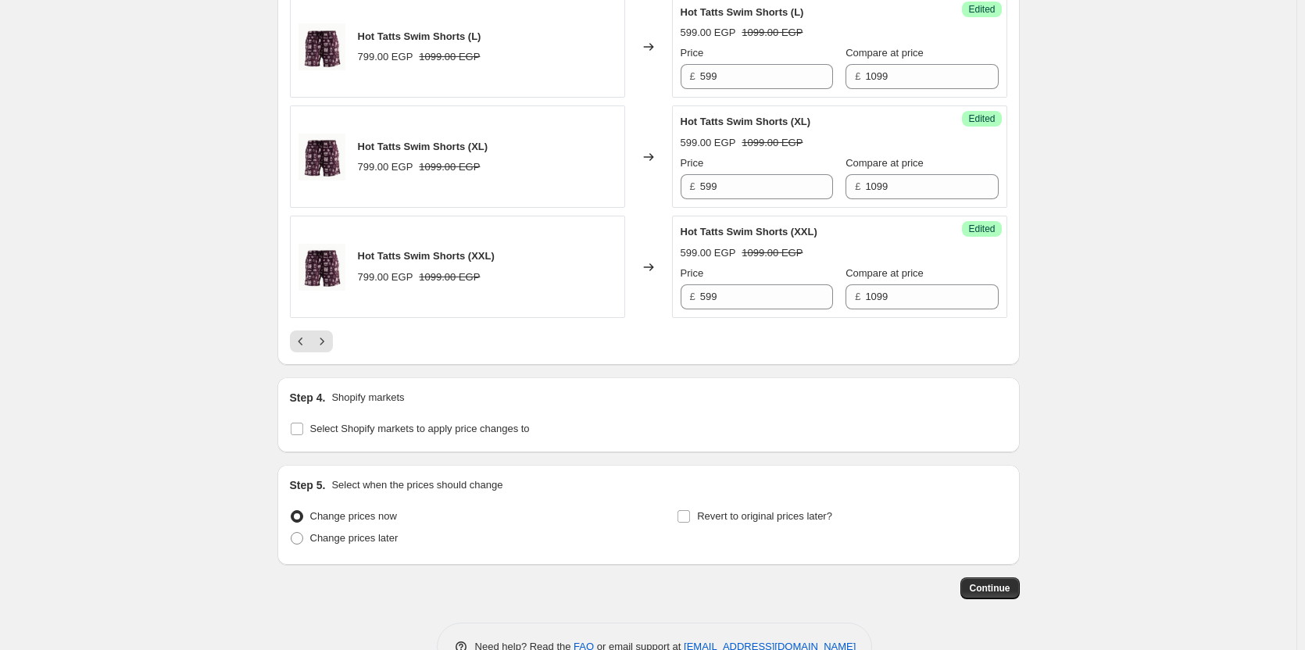
scroll to position [2445, 0]
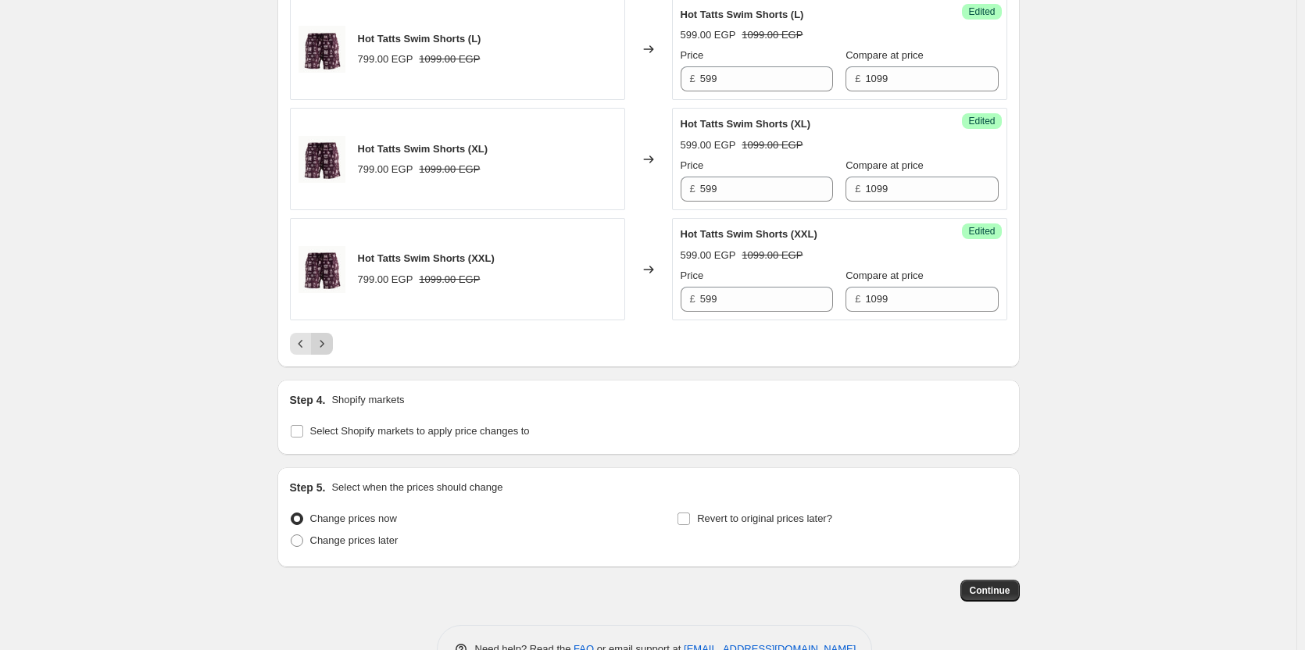
drag, startPoint x: 337, startPoint y: 334, endPoint x: 328, endPoint y: 341, distance: 11.6
click at [328, 341] on div at bounding box center [648, 344] width 717 height 22
click at [328, 341] on icon "Next" at bounding box center [322, 344] width 16 height 16
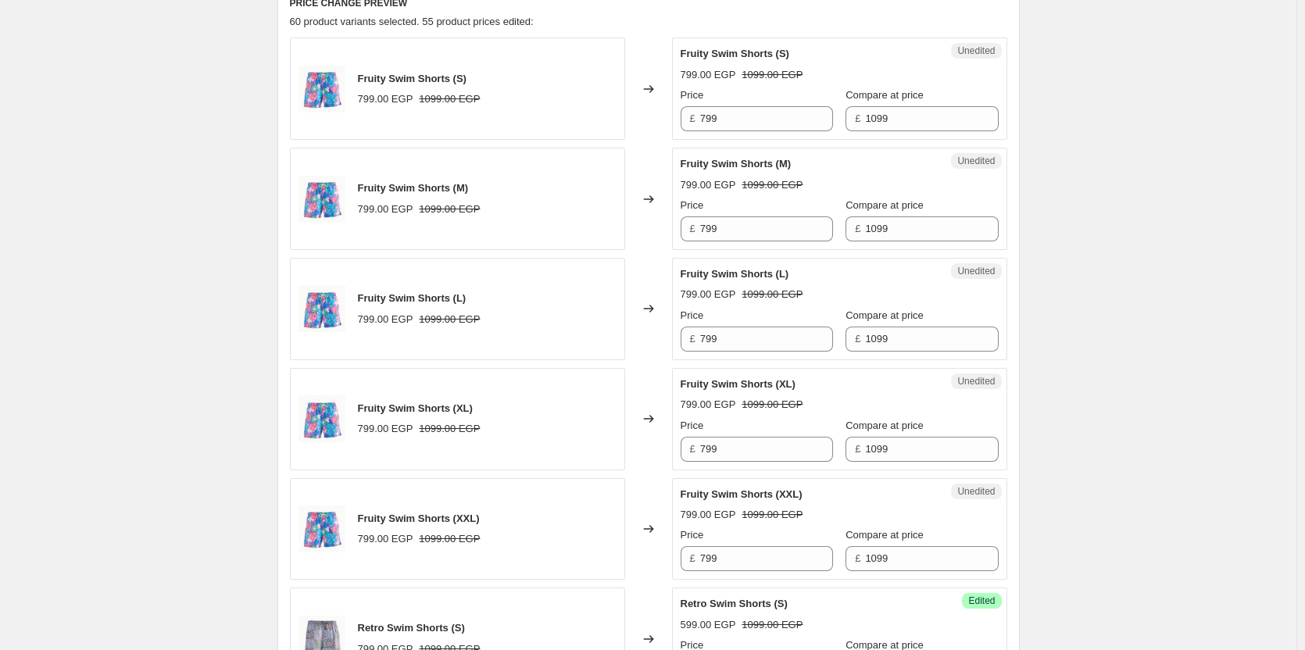
scroll to position [535, 0]
click at [767, 121] on input "799" at bounding box center [766, 119] width 133 height 25
type input "599"
paste input "5"
type input "599"
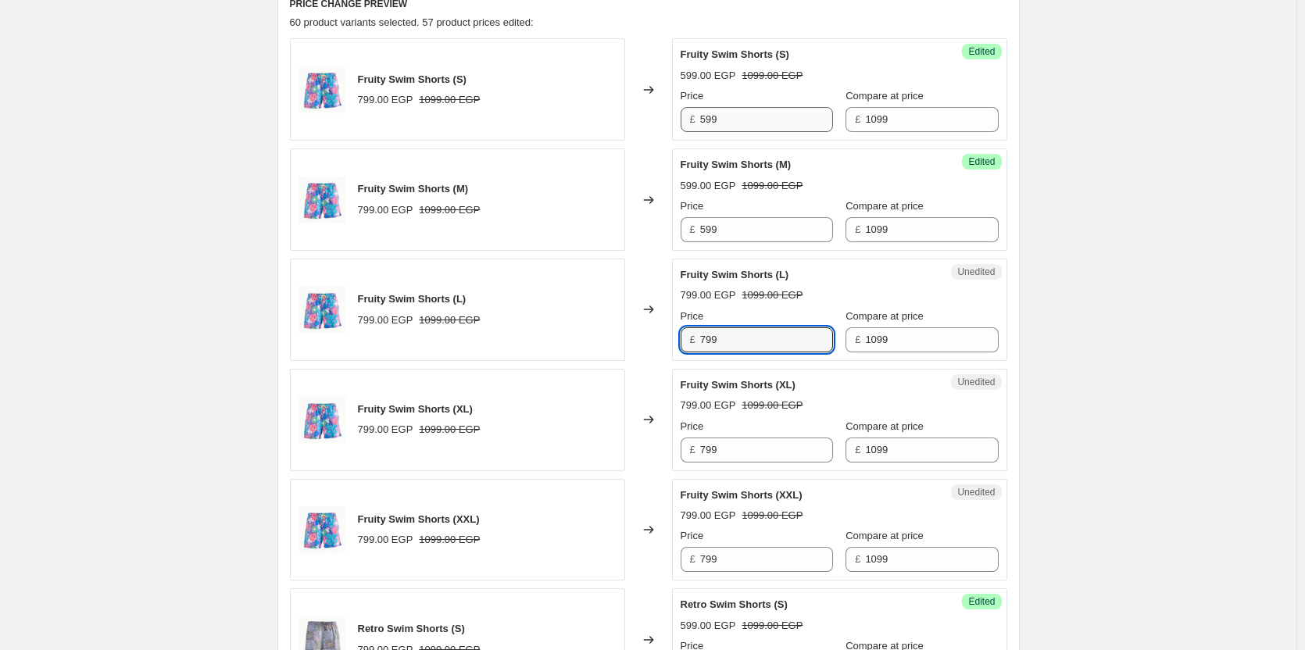
paste input "5"
type input "599"
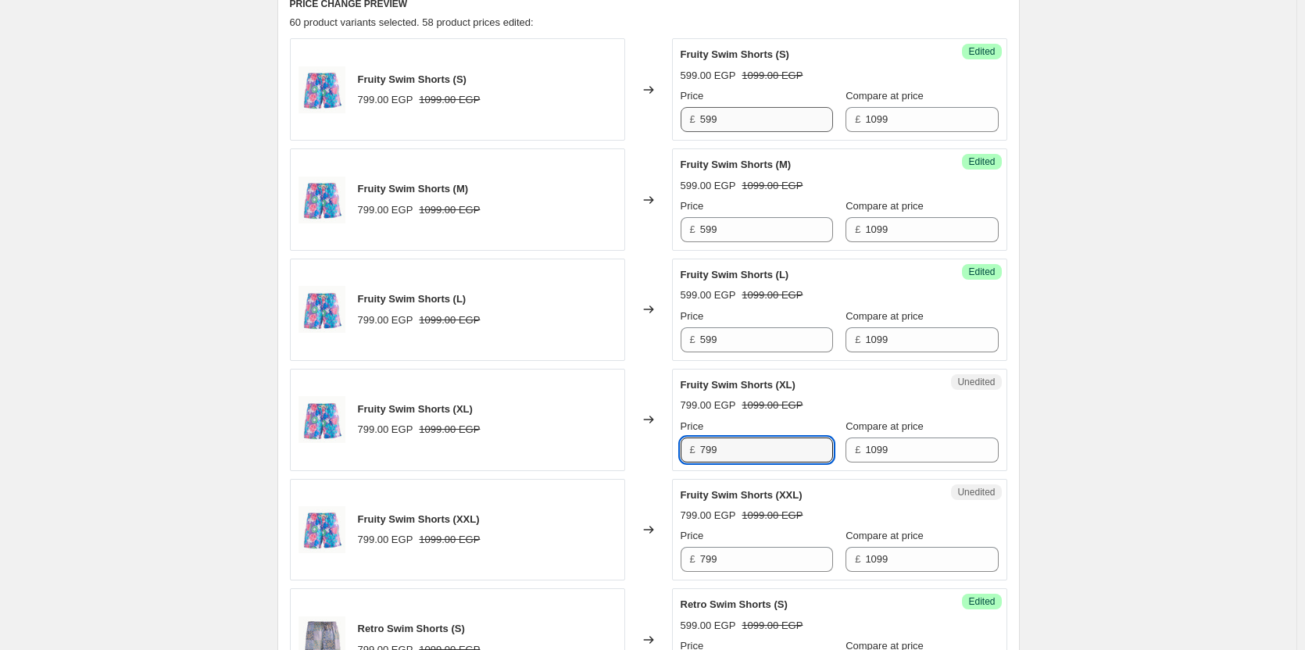
paste input "5"
type input "599"
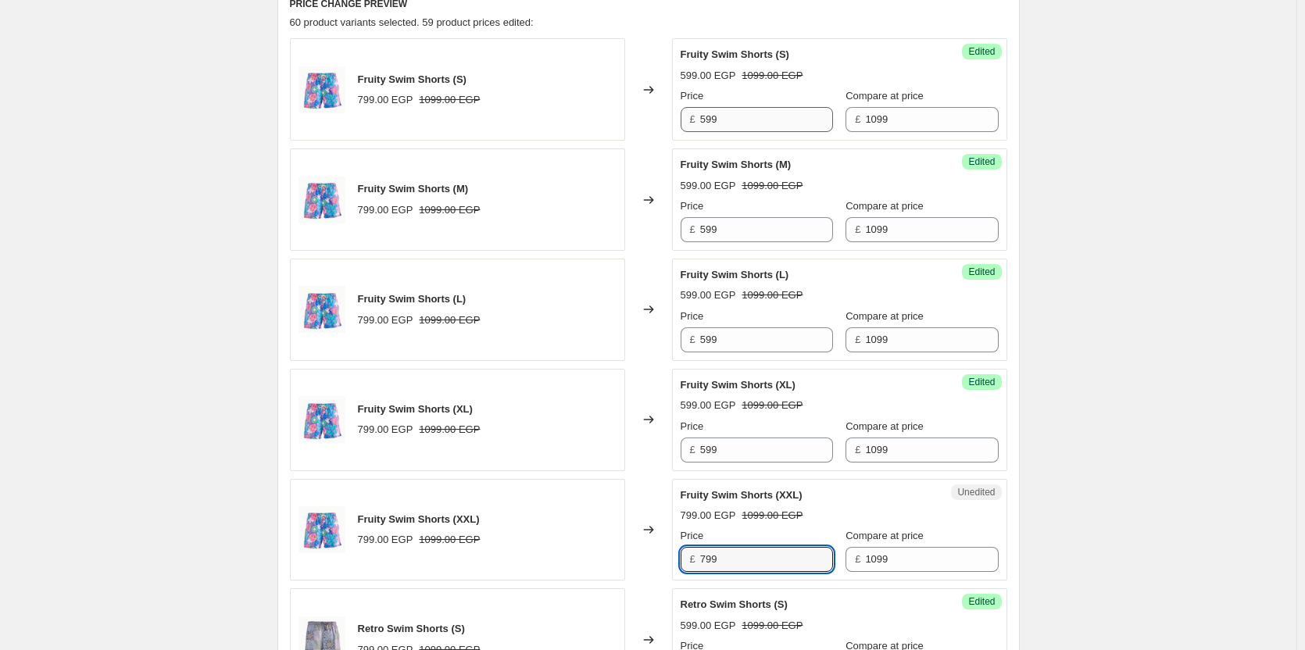
paste input "5"
type input "599"
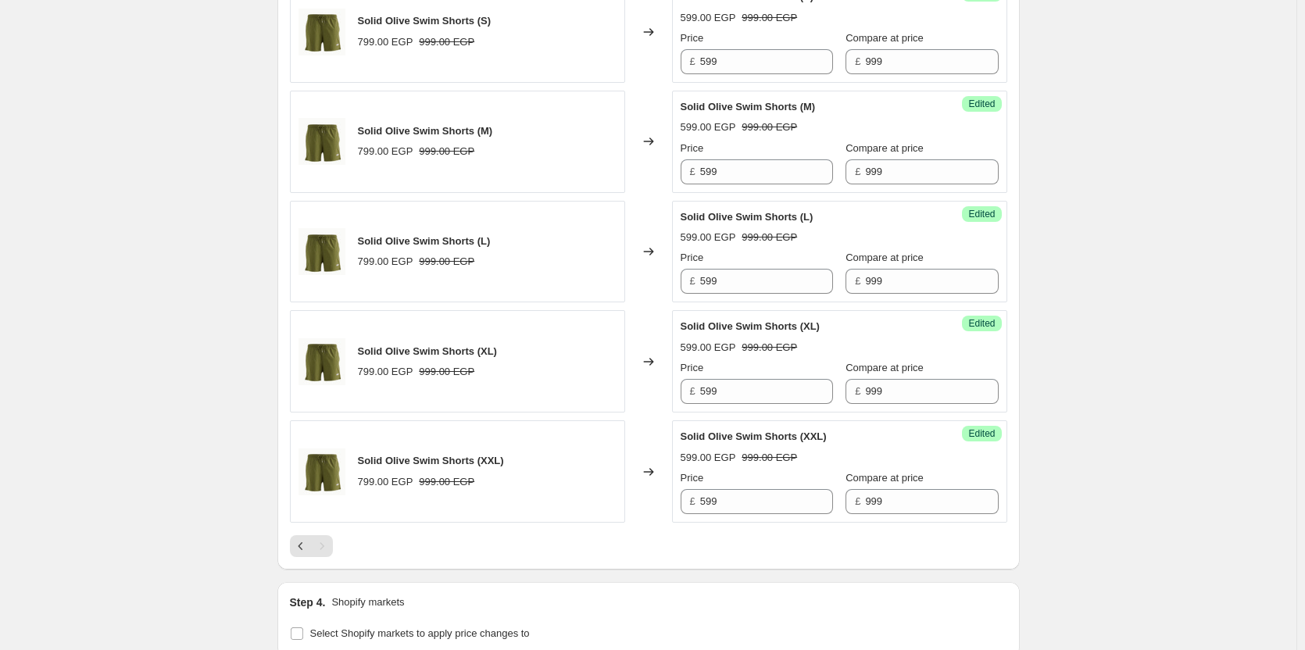
scroll to position [2492, 0]
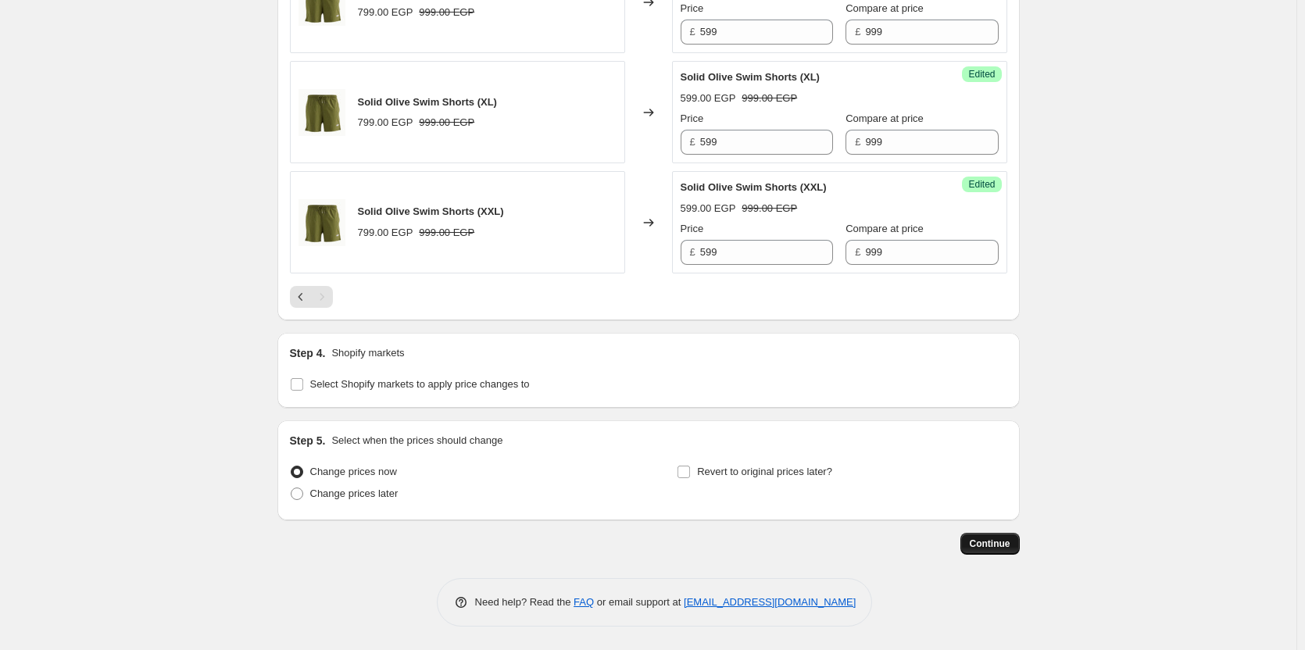
click at [1008, 541] on span "Continue" at bounding box center [990, 543] width 41 height 12
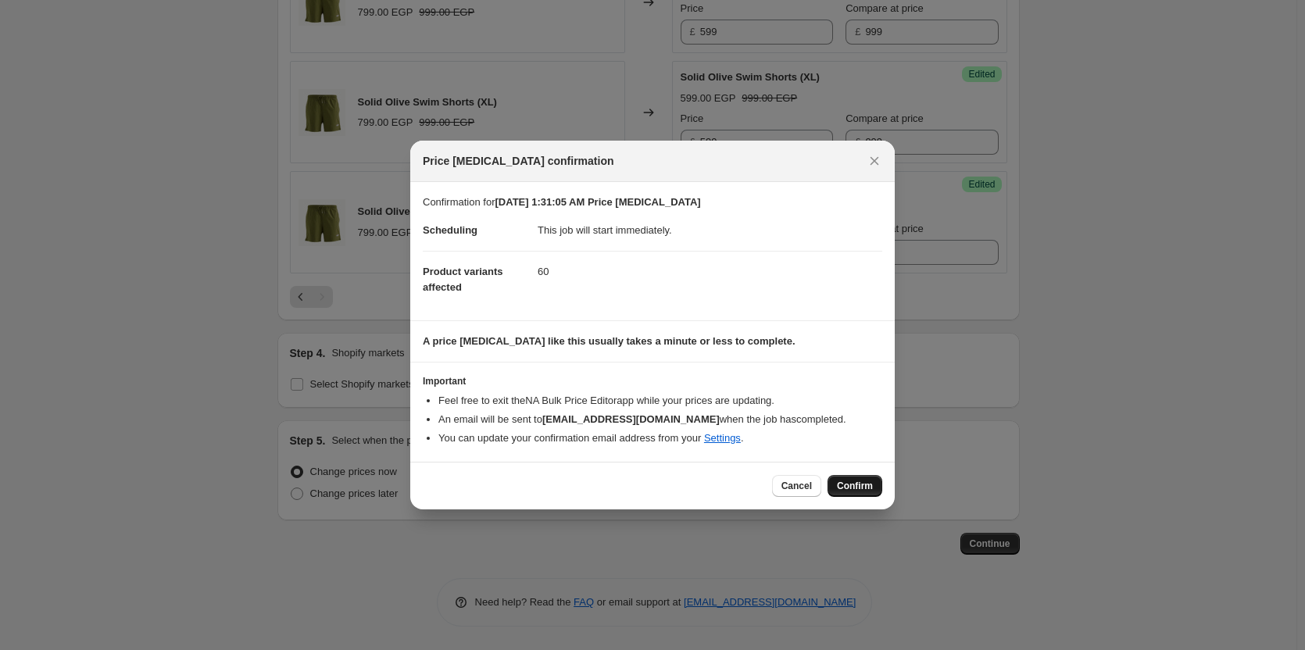
click at [831, 481] on button "Confirm" at bounding box center [854, 486] width 55 height 22
